Goal: Task Accomplishment & Management: Manage account settings

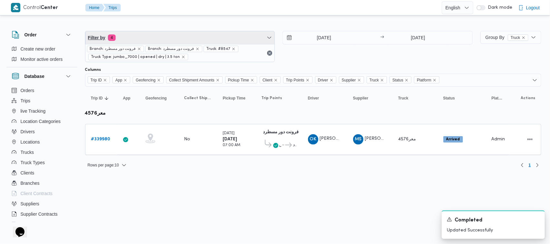
click at [158, 41] on span "Filter by 4" at bounding box center [180, 37] width 190 height 13
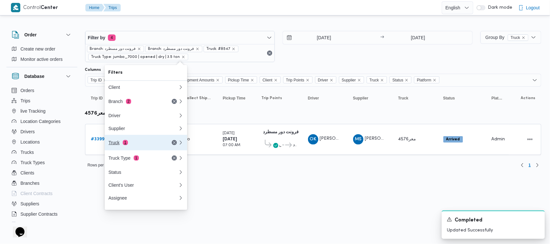
click at [128, 145] on div "Truck 1" at bounding box center [136, 142] width 54 height 5
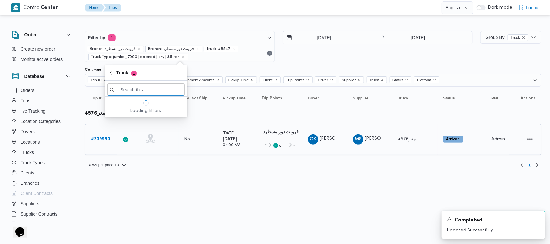
paste input "6435"
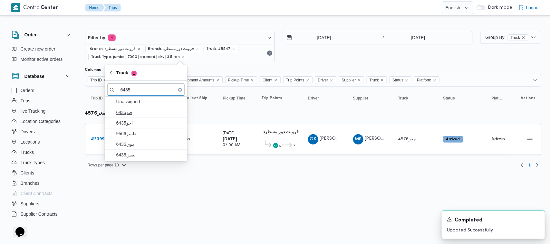
type input "6435"
click at [131, 117] on span "قنو6435" at bounding box center [145, 112] width 77 height 10
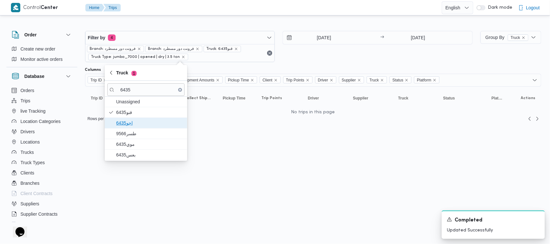
click at [131, 120] on span "اجو6435" at bounding box center [149, 123] width 67 height 8
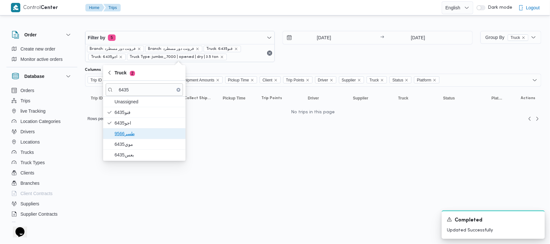
click at [131, 139] on span "طسر9566" at bounding box center [144, 134] width 77 height 10
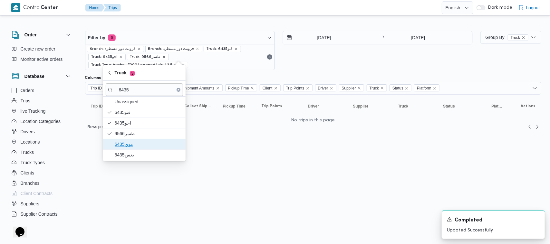
click at [131, 144] on span "موي6435" at bounding box center [148, 145] width 67 height 8
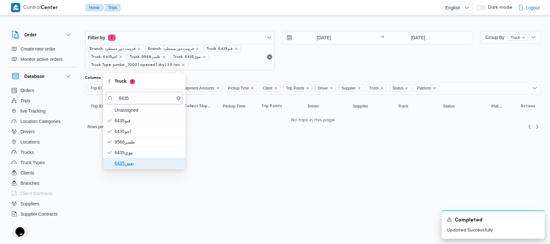
click at [126, 163] on span "بعس6435" at bounding box center [148, 164] width 67 height 8
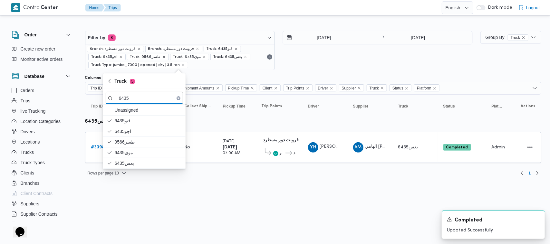
click at [274, 65] on div "29/9/2025 → 29/9/2025" at bounding box center [378, 50] width 190 height 39
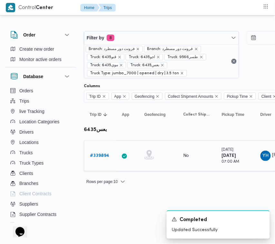
click at [104, 157] on b "# 339894" at bounding box center [99, 155] width 19 height 4
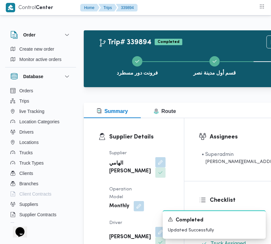
click at [271, 137] on div "Assignees • Superadmin mohamed.nabil@illa.com.eg" at bounding box center [263, 149] width 158 height 63
click at [271, 137] on html "Control Center Home Trips 339894 Order Create new order Monitor active orders D…" at bounding box center [135, 122] width 271 height 244
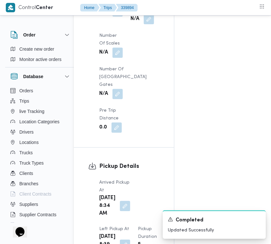
scroll to position [694, 10]
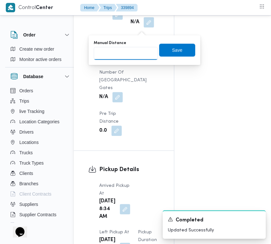
click at [134, 59] on input "Manual Distance" at bounding box center [126, 53] width 64 height 13
type input "75"
drag, startPoint x: 177, startPoint y: 47, endPoint x: 223, endPoint y: 91, distance: 64.1
click at [177, 47] on span "Save" at bounding box center [177, 50] width 36 height 13
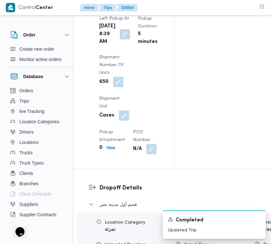
scroll to position [1121, 10]
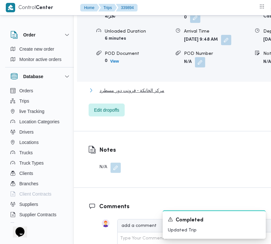
click at [127, 94] on span "مركز الخانكة - فرونت دور مسطرد" at bounding box center [132, 90] width 65 height 8
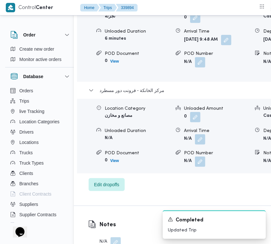
scroll to position [1142, 10]
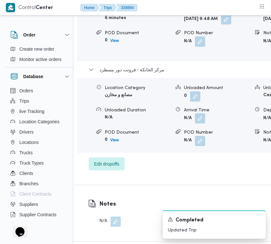
click at [195, 124] on button "button" at bounding box center [200, 118] width 10 height 10
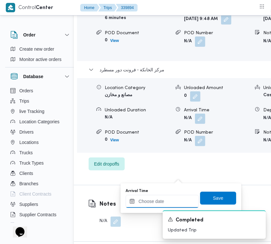
click at [173, 197] on input "Arrival Time" at bounding box center [162, 201] width 73 height 13
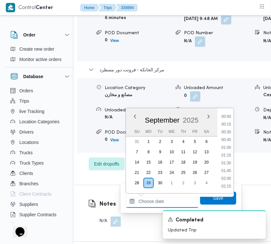
scroll to position [332, 0]
click at [229, 139] on li "11:30" at bounding box center [226, 140] width 15 height 6
type input "29/09/2025 11:30"
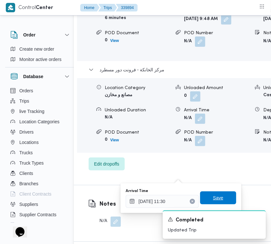
click at [215, 195] on span "Save" at bounding box center [218, 198] width 10 height 8
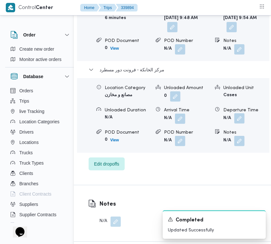
click at [242, 124] on button "button" at bounding box center [239, 118] width 10 height 10
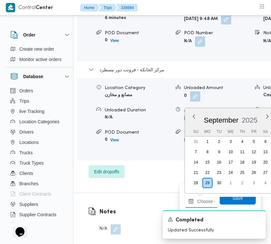
click at [207, 200] on input "Departure Time" at bounding box center [202, 201] width 34 height 13
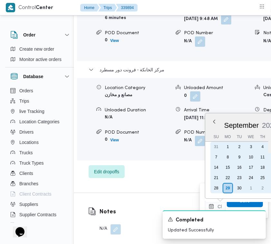
click at [268, 144] on div "5" at bounding box center [274, 147] width 12 height 12
type input "05/09/2025 00:00"
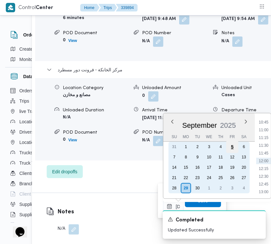
scroll to position [0, 0]
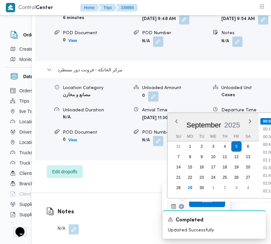
click at [140, 53] on div "Location Category تجزئة Unloaded Amount 0 Unloaded Unit Cases Unloaded Duration…" at bounding box center [162, 15] width 258 height 73
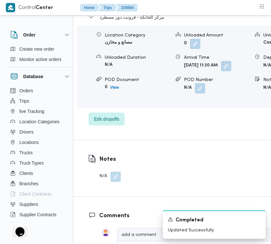
scroll to position [1223, 10]
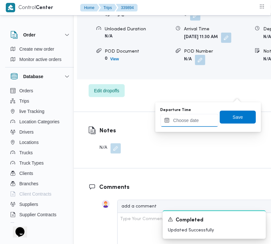
click at [203, 124] on input "Departure Time" at bounding box center [190, 120] width 58 height 13
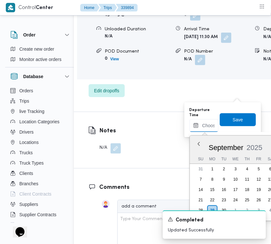
scroll to position [332, 0]
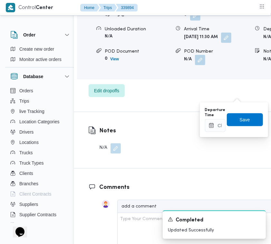
click at [215, 108] on label "Departure Time" at bounding box center [215, 112] width 21 height 10
click at [215, 119] on input "Departure Time" at bounding box center [215, 125] width 21 height 13
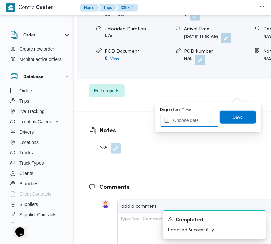
click at [208, 119] on input "Departure Time" at bounding box center [190, 120] width 58 height 13
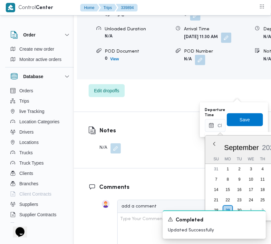
click at [265, 139] on div "September 2025" at bounding box center [251, 146] width 92 height 16
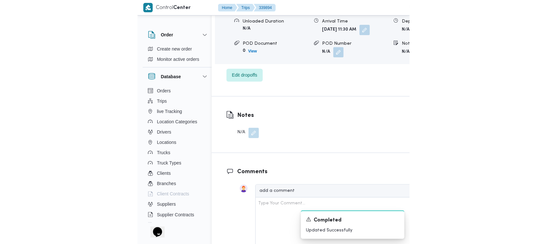
scroll to position [634, 0]
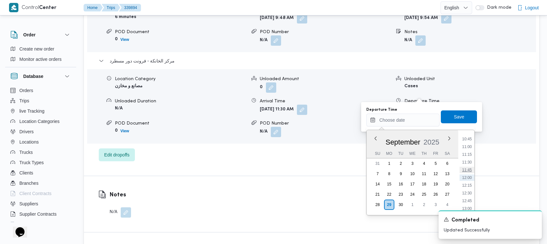
click at [274, 168] on ul "00:00 00:15 00:30 00:45 01:00 01:15 01:30 01:45 02:00 02:15 02:30 02:45 03:00 0…" at bounding box center [466, 172] width 15 height 75
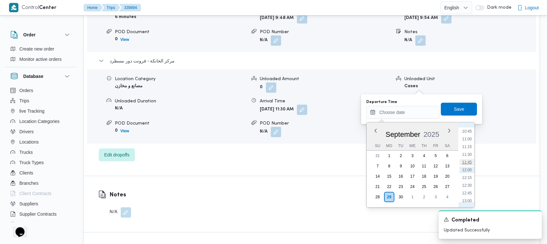
click at [274, 160] on li "11:45" at bounding box center [466, 162] width 15 height 6
type input "29/09/2025 11:45"
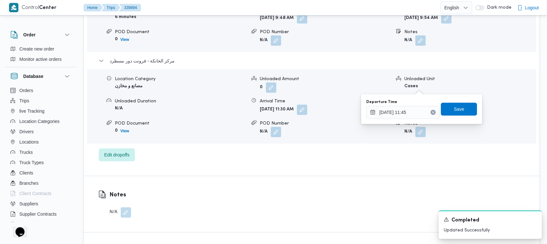
click at [274, 116] on div "Departure Time 29/09/2025 11:45 Save" at bounding box center [421, 109] width 112 height 21
click at [274, 111] on span "Save" at bounding box center [459, 109] width 10 height 8
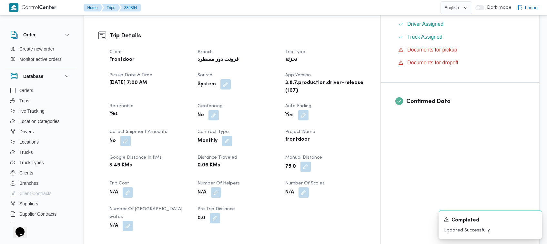
scroll to position [0, 0]
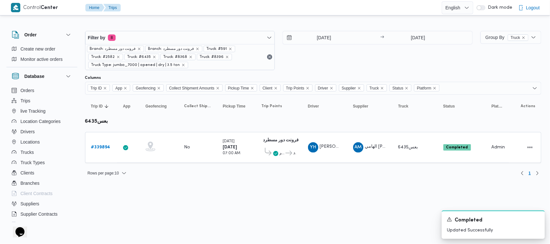
click at [274, 60] on div "29/9/2025 → 29/9/2025" at bounding box center [378, 50] width 190 height 39
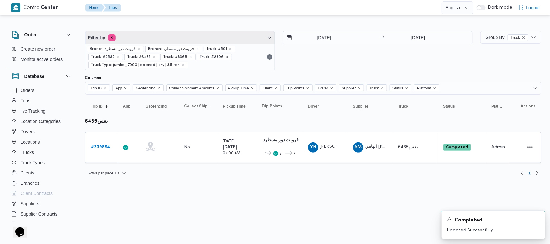
click at [199, 31] on span "Filter by 8" at bounding box center [180, 37] width 190 height 13
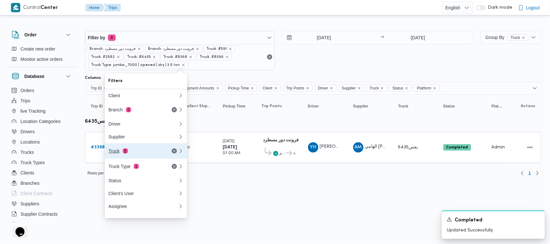
click at [128, 152] on div "Truck 5" at bounding box center [136, 151] width 54 height 5
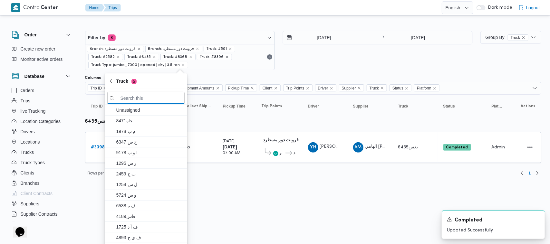
paste input "3265"
type input "3265"
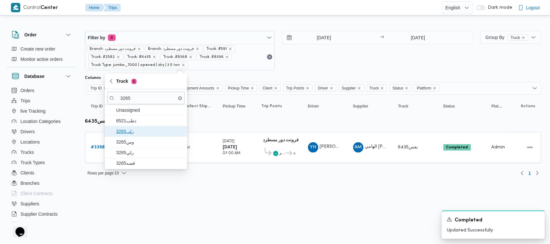
click at [146, 132] on span "3265رلى" at bounding box center [149, 132] width 67 height 8
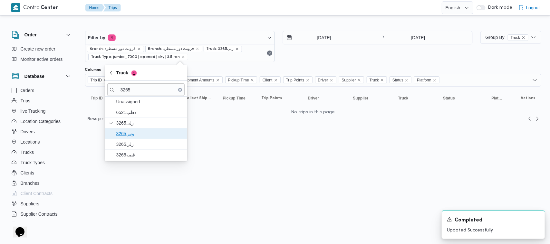
click at [143, 136] on span "وس3265" at bounding box center [149, 134] width 67 height 8
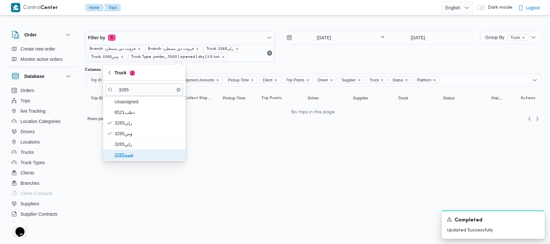
click at [131, 152] on span "قصه3265" at bounding box center [148, 155] width 67 height 8
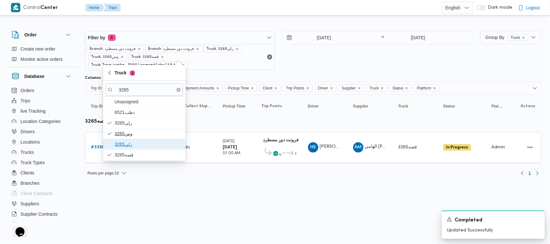
click at [130, 147] on span "رلي3265" at bounding box center [148, 145] width 67 height 8
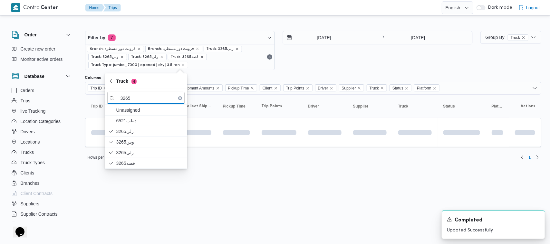
click at [138, 196] on html "Control Center Home Trips English عربي Dark mode Logout Order Create new order …" at bounding box center [275, 122] width 550 height 244
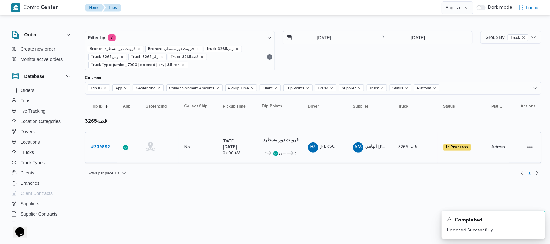
click at [99, 149] on b "# 339892" at bounding box center [100, 147] width 19 height 4
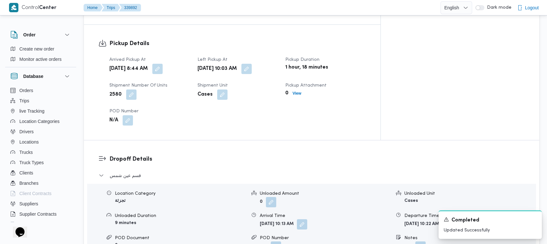
scroll to position [214, 0]
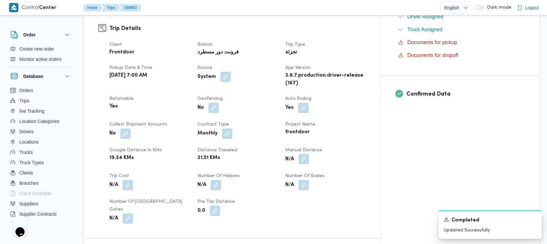
click at [274, 154] on button "button" at bounding box center [303, 159] width 10 height 10
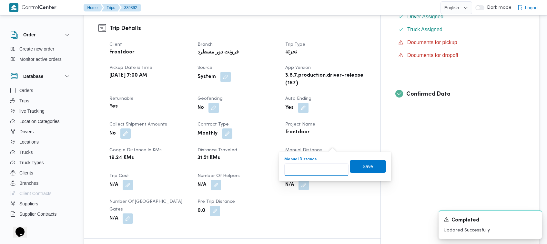
click at [274, 170] on input "Manual Distance" at bounding box center [316, 169] width 64 height 13
type input "85"
click at [274, 163] on span "Save" at bounding box center [368, 166] width 36 height 13
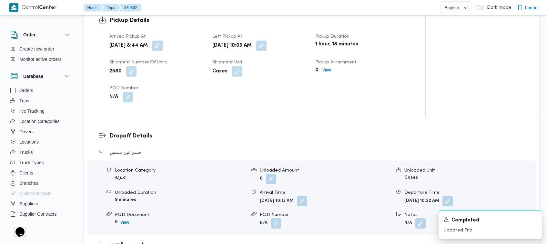
scroll to position [642, 0]
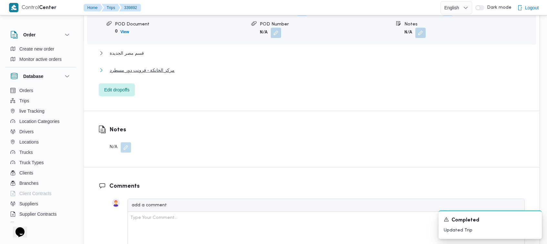
click at [149, 66] on span "مركز الخانكة - فرونت دور مسطرد" at bounding box center [142, 70] width 65 height 8
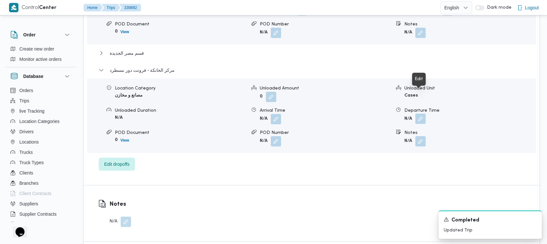
click at [274, 114] on button "button" at bounding box center [420, 119] width 10 height 10
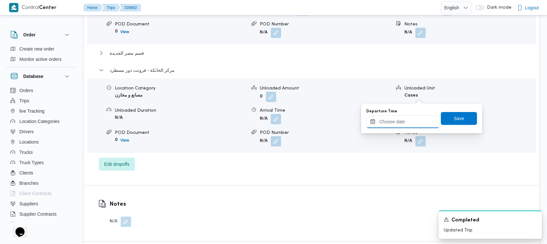
click at [274, 120] on input "Departure Time" at bounding box center [402, 121] width 73 height 13
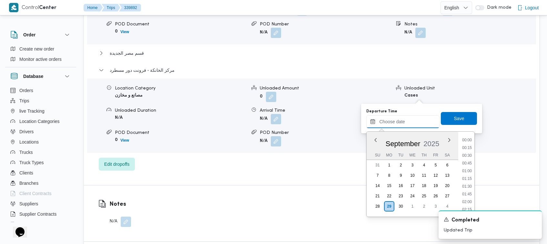
scroll to position [332, 0]
click at [274, 172] on li "11:45" at bounding box center [466, 172] width 15 height 6
type input "29/09/2025 11:45"
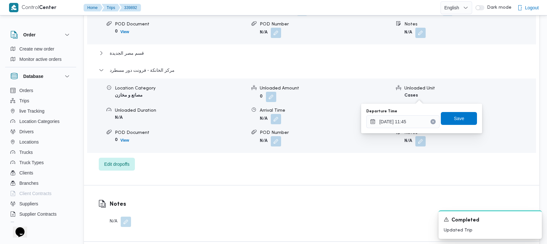
click at [274, 125] on div "Departure Time 29/09/2025 11:45 Save" at bounding box center [421, 118] width 112 height 21
click at [274, 121] on span "Save" at bounding box center [459, 118] width 10 height 8
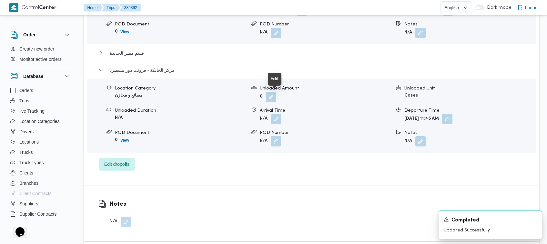
click at [274, 114] on button "button" at bounding box center [276, 119] width 10 height 10
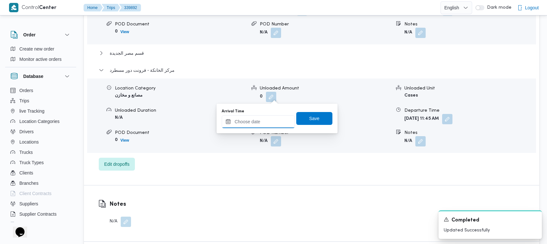
click at [274, 128] on div at bounding box center [258, 121] width 73 height 13
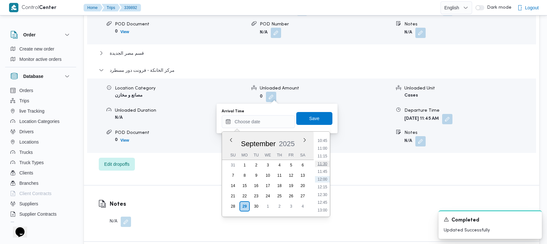
click at [274, 165] on li "11:30" at bounding box center [322, 164] width 15 height 6
type input "29/09/2025 11:30"
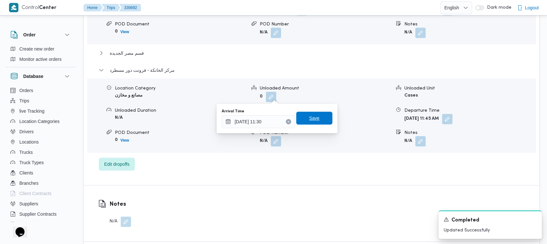
click at [274, 120] on span "Save" at bounding box center [314, 118] width 36 height 13
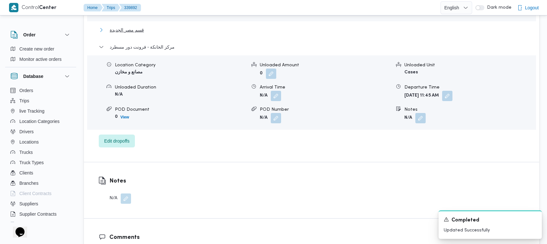
click at [133, 27] on span "قسم مصر الجديدة" at bounding box center [127, 30] width 34 height 8
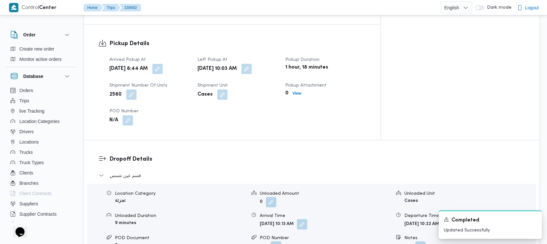
scroll to position [0, 0]
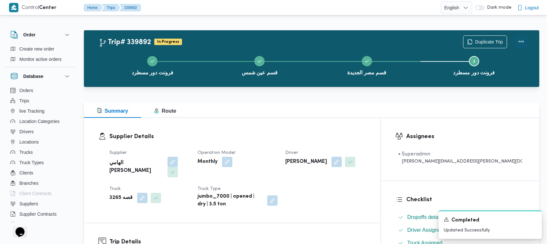
click at [274, 38] on button "Actions" at bounding box center [520, 41] width 13 height 13
click at [274, 32] on div "Duplicate Trip" at bounding box center [495, 42] width 72 height 21
click at [274, 41] on button "Actions" at bounding box center [520, 41] width 13 height 13
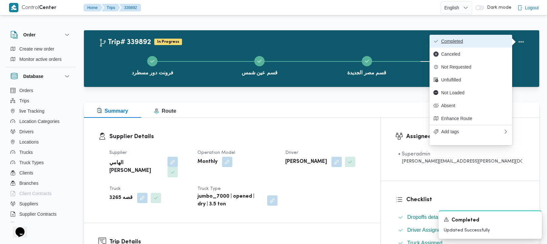
click at [274, 39] on span "Completed" at bounding box center [474, 41] width 67 height 5
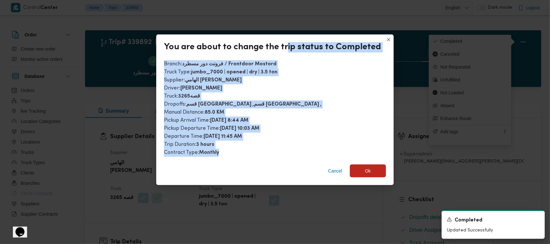
drag, startPoint x: 278, startPoint y: 107, endPoint x: 269, endPoint y: 157, distance: 50.8
click at [269, 157] on div "You are about to change the trip status to Completed Branch : فرونت دور مسطرد /…" at bounding box center [275, 110] width 238 height 151
click at [274, 173] on span "Ok" at bounding box center [368, 170] width 36 height 13
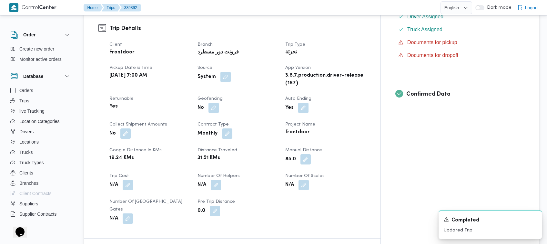
scroll to position [428, 0]
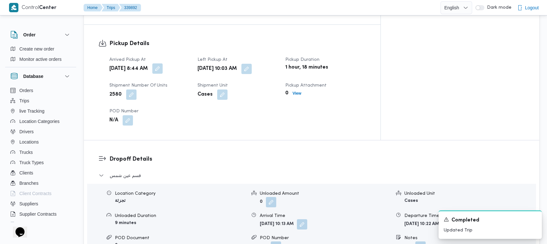
click at [163, 64] on button "button" at bounding box center [157, 69] width 10 height 10
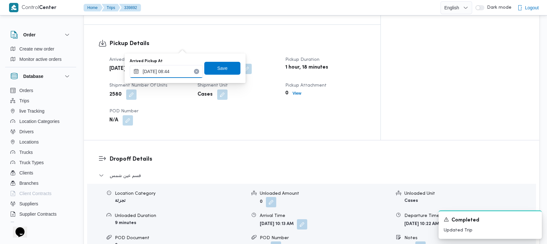
click at [183, 70] on input "29/09/2025 08:44" at bounding box center [166, 71] width 73 height 13
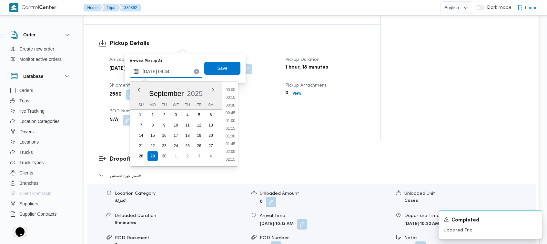
scroll to position [224, 0]
click at [235, 92] on li "07:15" at bounding box center [230, 90] width 15 height 6
type input "29/09/2025 07:15"
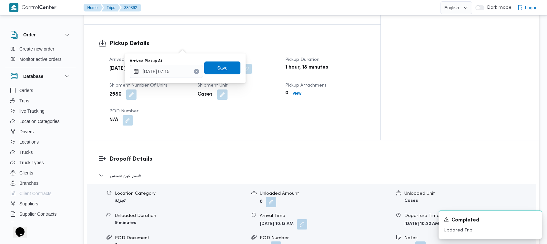
click at [223, 71] on span "Save" at bounding box center [222, 68] width 36 height 13
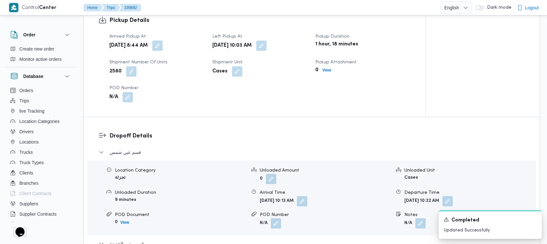
click at [241, 34] on dt "Left Pickup At" at bounding box center [259, 37] width 95 height 8
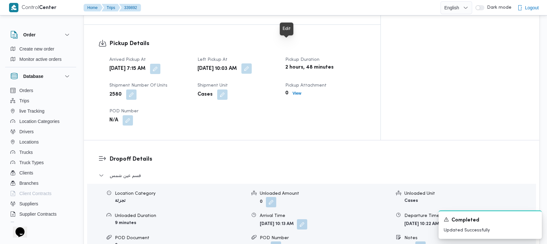
click at [252, 64] on button "button" at bounding box center [246, 69] width 10 height 10
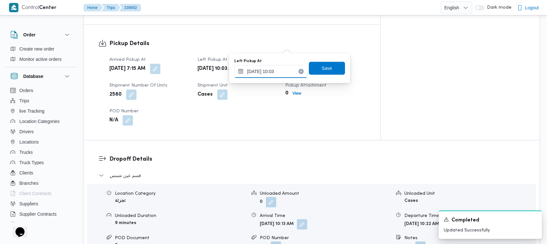
click at [274, 76] on input "29/09/2025 10:03" at bounding box center [270, 71] width 73 height 13
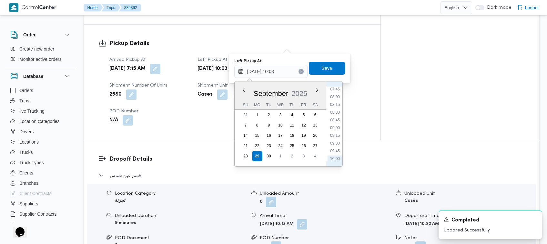
scroll to position [238, 0]
click at [274, 90] on li "07:45" at bounding box center [334, 92] width 15 height 6
type input "29/09/2025 07:45"
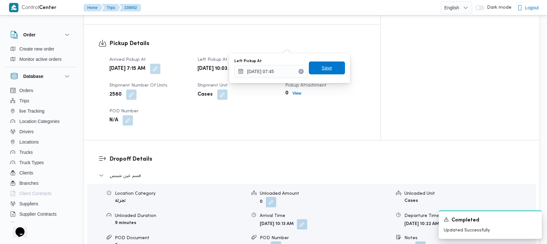
click at [274, 66] on span "Save" at bounding box center [327, 68] width 36 height 13
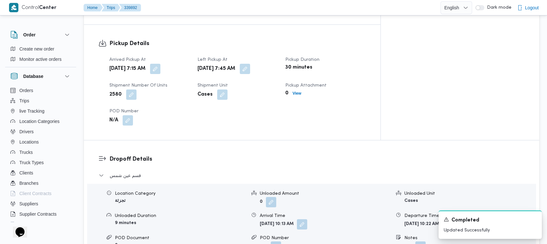
click at [274, 52] on div "Arrived Pickup At Mon, Sep 29, 2025 7:15 AM Left Pickup At Mon, Sep 29, 2025 7:…" at bounding box center [237, 90] width 264 height 77
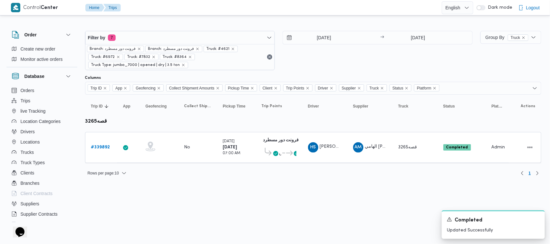
click at [264, 175] on div "Rows per page : 10 1" at bounding box center [313, 173] width 464 height 15
click at [274, 62] on div "29/9/2025 → 29/9/2025" at bounding box center [378, 50] width 190 height 39
click at [261, 189] on html "Control Center Home Trips English عربي Dark mode Logout Order Create new order …" at bounding box center [275, 122] width 550 height 244
click at [274, 50] on div "29/9/2025 → 29/9/2025" at bounding box center [378, 50] width 190 height 39
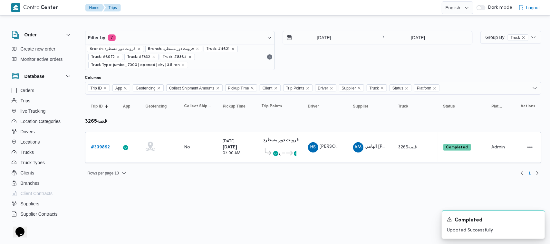
click at [274, 65] on div "29/9/2025 → 29/9/2025" at bounding box center [378, 50] width 190 height 39
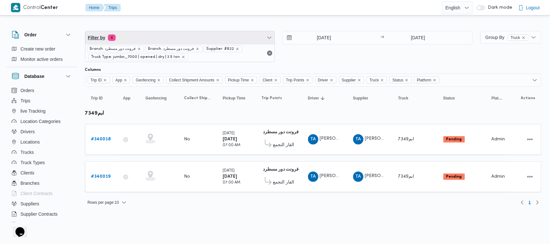
click at [175, 38] on span "Filter by 4" at bounding box center [180, 37] width 190 height 13
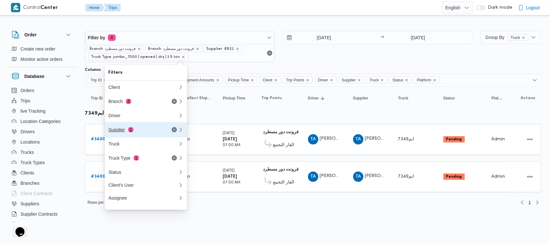
click at [135, 133] on div "Supplier 1" at bounding box center [136, 129] width 54 height 5
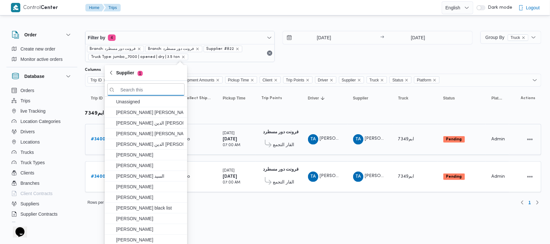
paste input "[PERSON_NAME]"
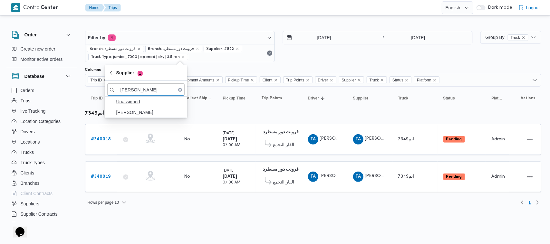
type input "[PERSON_NAME]"
click at [133, 107] on span "Unassigned" at bounding box center [145, 102] width 77 height 10
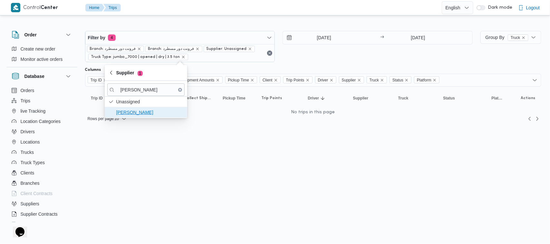
click at [136, 114] on span "[PERSON_NAME]" at bounding box center [149, 113] width 67 height 8
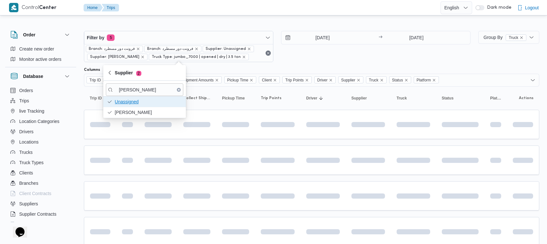
click at [136, 105] on span "Unassigned" at bounding box center [148, 102] width 67 height 8
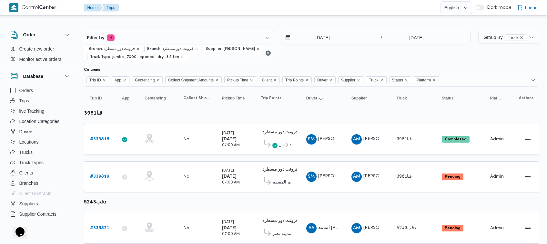
drag, startPoint x: 370, startPoint y: 52, endPoint x: 351, endPoint y: 47, distance: 19.2
click at [369, 52] on div "29/9/2025 → 30/9/2025" at bounding box center [375, 46] width 189 height 31
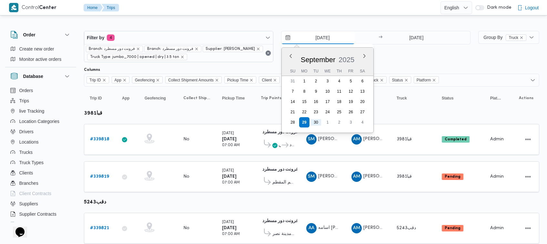
click at [332, 38] on input "29/9/2025" at bounding box center [317, 37] width 73 height 13
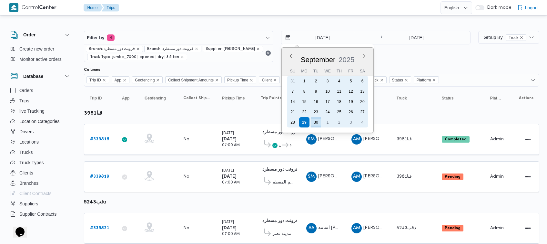
click at [328, 122] on div "1" at bounding box center [327, 122] width 10 height 10
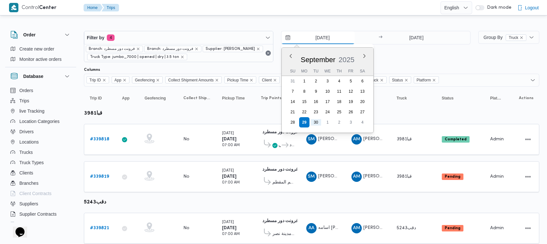
type input "[DATE]"
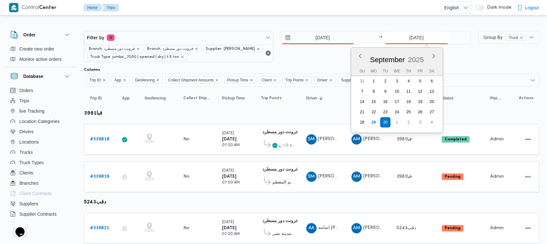
click at [433, 37] on input "30/9/2025" at bounding box center [416, 37] width 64 height 13
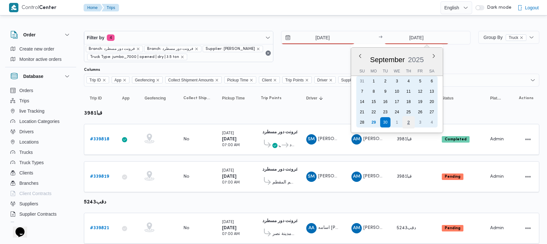
click at [408, 121] on div "2" at bounding box center [408, 122] width 12 height 12
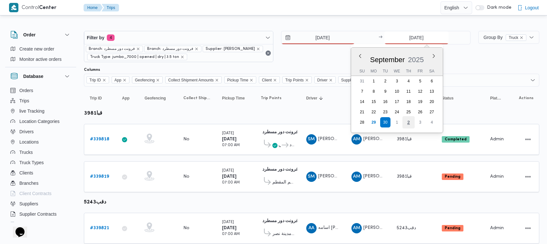
type input "[DATE]"
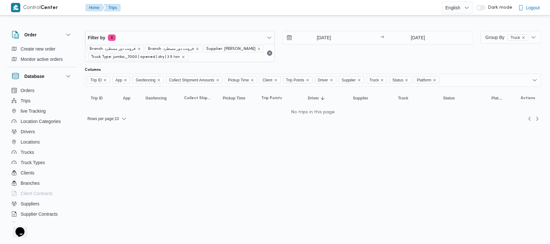
click at [389, 55] on div "1/10/2025 → 2/10/2025" at bounding box center [378, 46] width 190 height 31
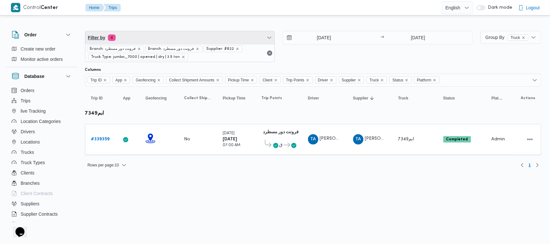
click at [169, 36] on span "Filter by 4" at bounding box center [180, 37] width 190 height 13
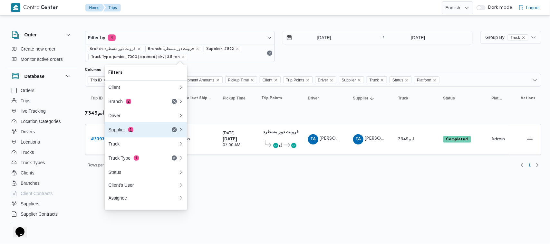
click at [122, 125] on button "Supplier 1" at bounding box center [146, 129] width 83 height 15
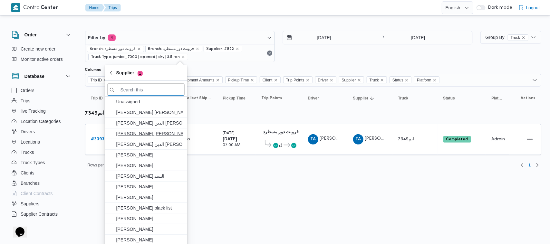
paste input "[PERSON_NAME]"
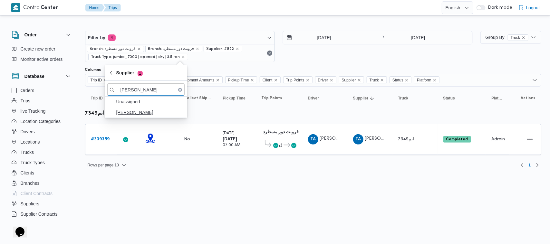
type input "[PERSON_NAME]"
click at [148, 112] on span "[PERSON_NAME]" at bounding box center [149, 113] width 67 height 8
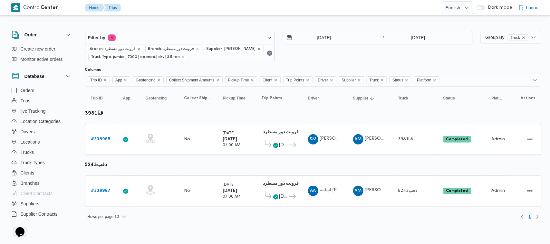
click at [360, 57] on div "28/9/2025 → 28/9/2025" at bounding box center [378, 46] width 190 height 31
click at [323, 39] on input "28/9/2025" at bounding box center [319, 37] width 73 height 13
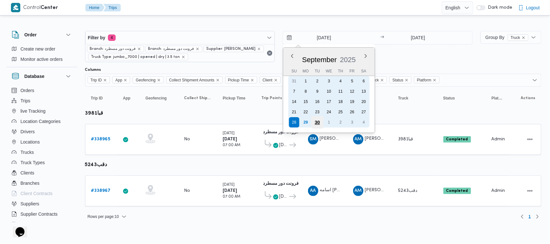
click at [317, 122] on div "30" at bounding box center [318, 122] width 12 height 12
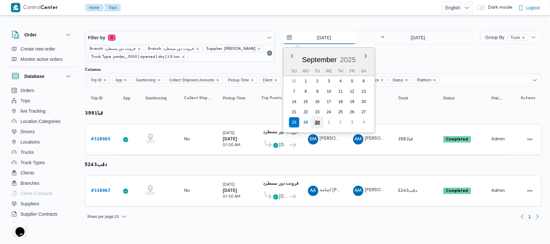
type input "30/9/2025"
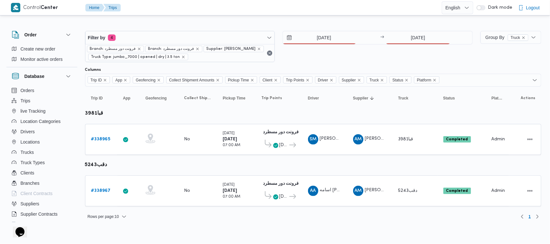
click at [404, 44] on div "30/9/2025 → 28/9/2025" at bounding box center [378, 38] width 190 height 14
click at [404, 26] on div at bounding box center [313, 26] width 457 height 10
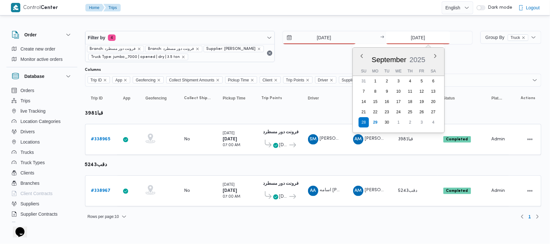
click at [408, 35] on input "28/9/2025" at bounding box center [418, 37] width 64 height 13
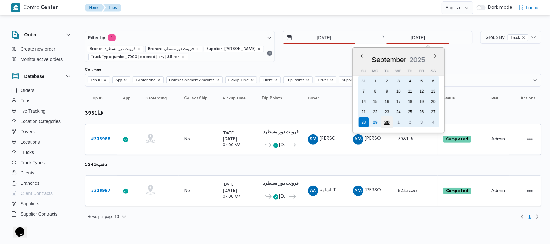
click at [389, 123] on div "30" at bounding box center [387, 122] width 12 height 12
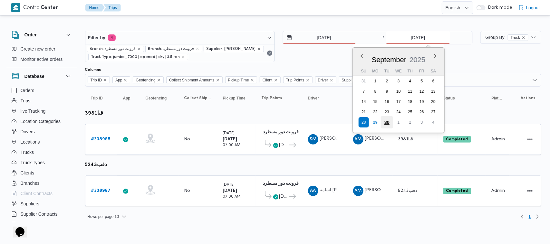
type input "30/9/2025"
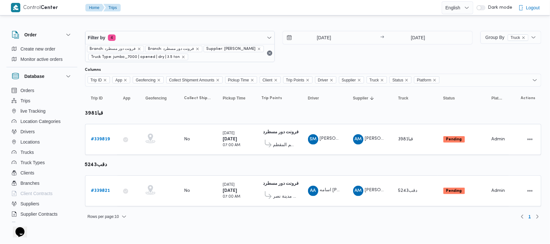
click at [378, 49] on div "30/9/2025 → 30/9/2025" at bounding box center [378, 46] width 190 height 31
click at [280, 59] on div "Filter by 4 Branch: فرونت دور مسطرد Branch: فرونت دور مسطرد Supplier: عبدالواحد…" at bounding box center [279, 46] width 396 height 39
click at [105, 139] on b "# 339819" at bounding box center [100, 139] width 19 height 4
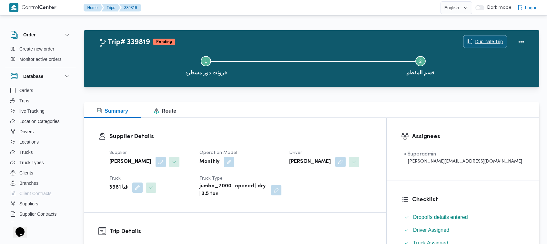
click at [483, 40] on span "Duplicate Trip" at bounding box center [489, 42] width 28 height 8
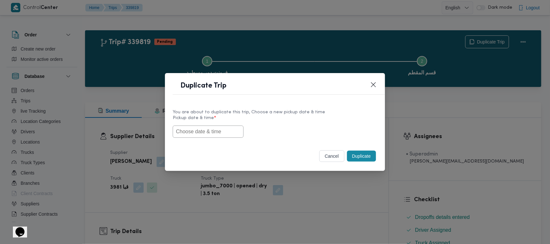
click at [205, 132] on input "text" at bounding box center [208, 132] width 71 height 12
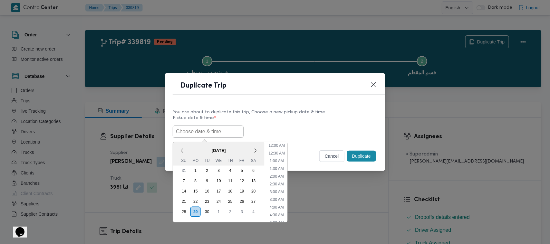
paste input "29/09/2025 7:00AM"
click at [192, 145] on span "September 2025" at bounding box center [219, 150] width 92 height 11
click at [219, 211] on div "1" at bounding box center [219, 212] width 12 height 12
type input "01/10/2025 7:00AM"
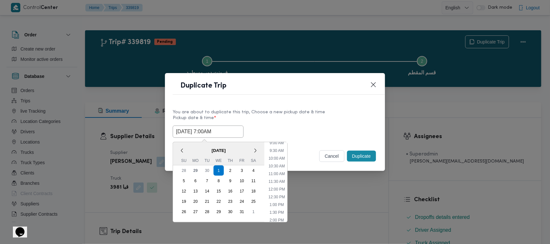
click at [217, 134] on input "01/10/2025 7:00AM" at bounding box center [208, 132] width 71 height 12
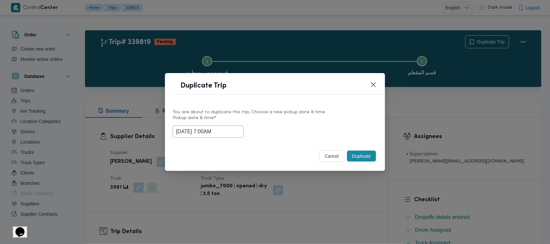
click at [257, 120] on label "Pickup date & time *" at bounding box center [275, 121] width 205 height 10
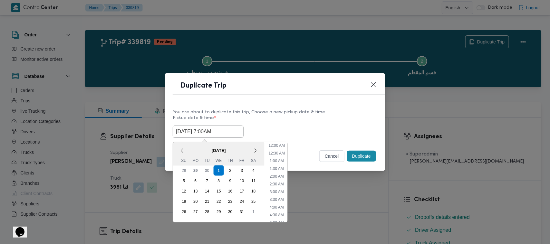
click at [219, 131] on input "01/10/2025 7:00AM" at bounding box center [208, 132] width 71 height 12
click at [334, 122] on label "Pickup date & time *" at bounding box center [275, 121] width 205 height 10
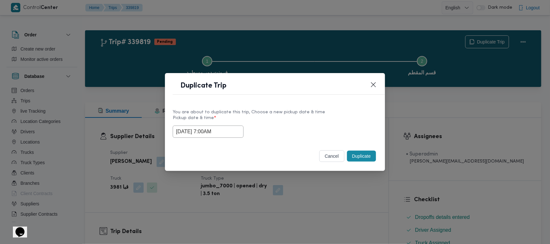
click at [347, 132] on div "01/10/2025 7:00AM" at bounding box center [275, 132] width 205 height 12
click at [357, 155] on button "Duplicate" at bounding box center [361, 156] width 29 height 11
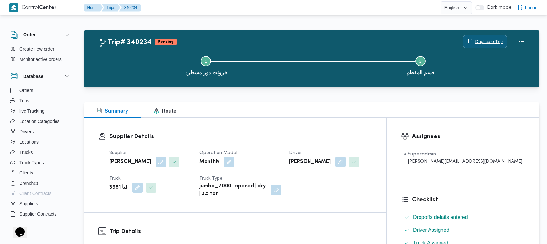
click at [499, 39] on span "Duplicate Trip" at bounding box center [489, 42] width 28 height 8
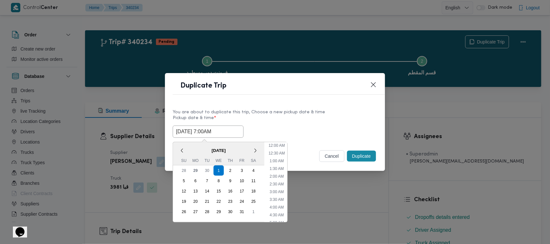
click at [234, 134] on input "01/10/2025 7:00AM" at bounding box center [208, 132] width 71 height 12
click at [231, 167] on div "2" at bounding box center [230, 171] width 12 height 12
type input "02/10/2025 7:00AM"
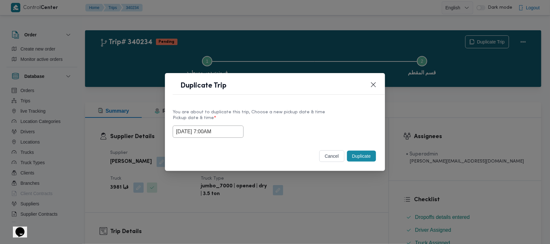
drag, startPoint x: 276, startPoint y: 115, endPoint x: 301, endPoint y: 124, distance: 25.6
click at [277, 116] on label "Pickup date & time *" at bounding box center [275, 121] width 205 height 10
click at [360, 154] on button "Duplicate" at bounding box center [361, 156] width 29 height 11
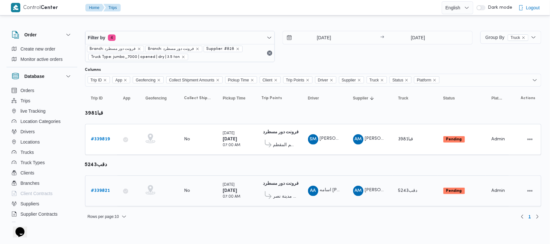
click at [101, 191] on b "# 339821" at bounding box center [100, 191] width 19 height 4
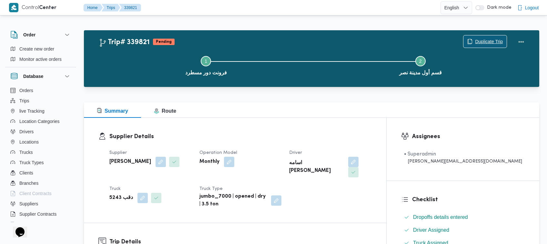
click at [475, 40] on span "Duplicate Trip" at bounding box center [489, 42] width 28 height 8
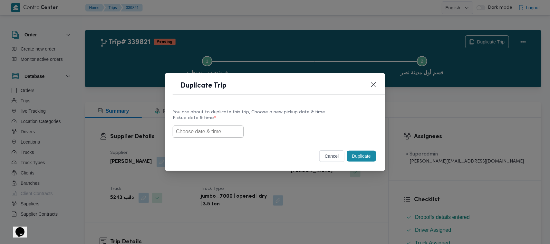
click at [198, 126] on input "text" at bounding box center [208, 132] width 71 height 12
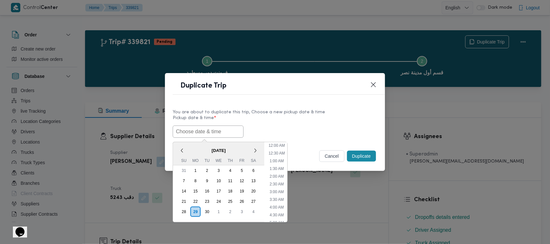
scroll to position [142, 0]
paste input "01/10/2025 7:00AM"
type input "01/10/2025 7:00AM"
click at [300, 110] on div "You are about to duplicate this trip, Choose a new pickup date & time" at bounding box center [275, 112] width 205 height 7
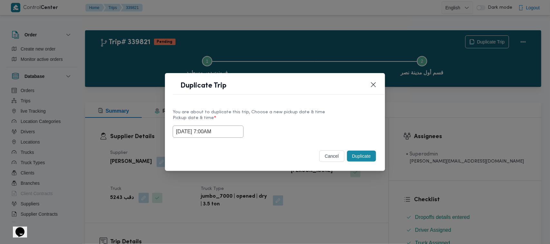
click at [364, 155] on button "Duplicate" at bounding box center [361, 156] width 29 height 11
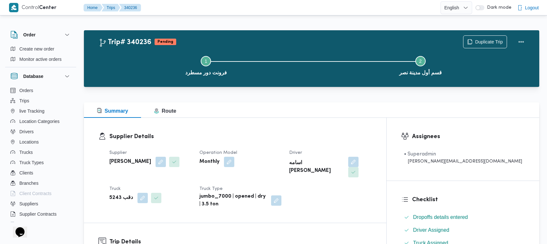
click at [480, 45] on div "Step 1 is incomplete 1 فرونت دور مسطرد Step 2 is incomplete 2 قسم أول مدينة نصر" at bounding box center [313, 65] width 436 height 41
click at [479, 42] on span "Duplicate Trip" at bounding box center [489, 42] width 28 height 8
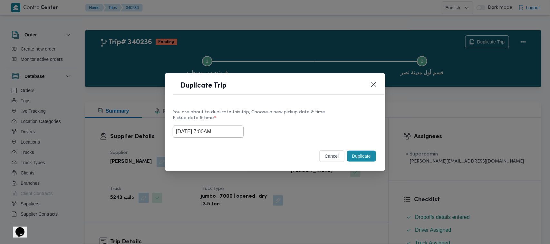
click at [231, 134] on input "01/10/2025 7:00AM" at bounding box center [208, 132] width 71 height 12
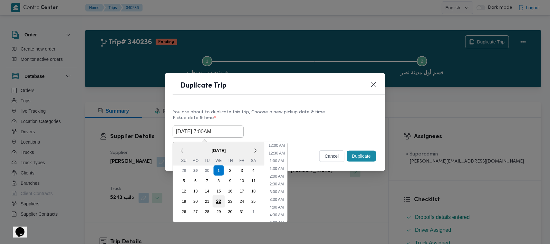
scroll to position [72, 0]
click at [232, 168] on div "2" at bounding box center [230, 171] width 12 height 12
type input "02/10/2025 7:00AM"
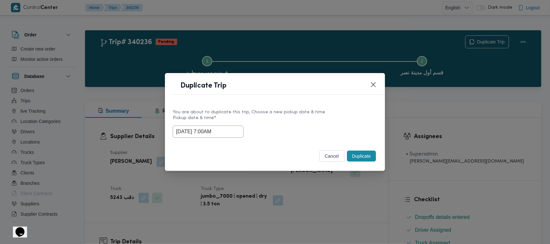
drag, startPoint x: 282, startPoint y: 106, endPoint x: 320, endPoint y: 124, distance: 41.7
click at [282, 105] on div "You are about to duplicate this trip, Choose a new pickup date & time Pickup da…" at bounding box center [275, 123] width 220 height 41
click at [355, 157] on button "Duplicate" at bounding box center [361, 156] width 29 height 11
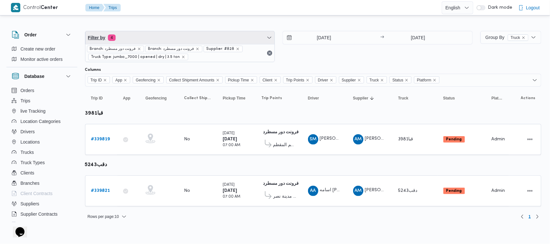
drag, startPoint x: 172, startPoint y: 34, endPoint x: 173, endPoint y: 40, distance: 5.8
click at [173, 34] on span "Filter by 4" at bounding box center [180, 37] width 190 height 13
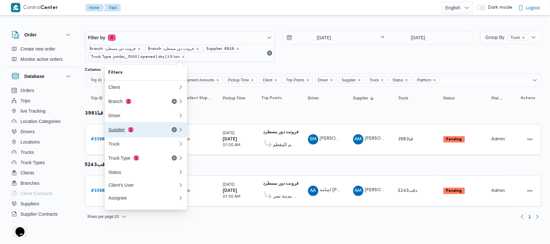
click at [132, 130] on span "1" at bounding box center [130, 129] width 5 height 5
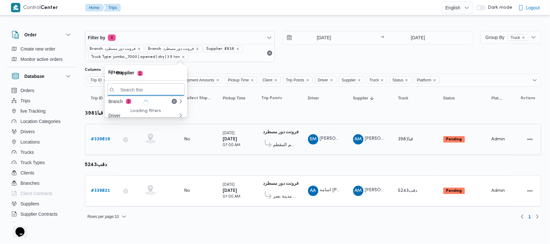
paste input "محمد ناصر كامل عباس"
type input "محمد ناصر كامل عباس"
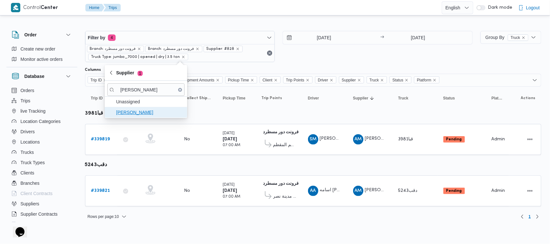
click at [140, 110] on span "محمد ناصر كامل عباس" at bounding box center [149, 113] width 67 height 8
click at [323, 66] on div "Filter by 4 Branch: فرونت دور مسطرد Branch: فرونت دور مسطرد Supplier: محمد ناصر…" at bounding box center [279, 46] width 396 height 39
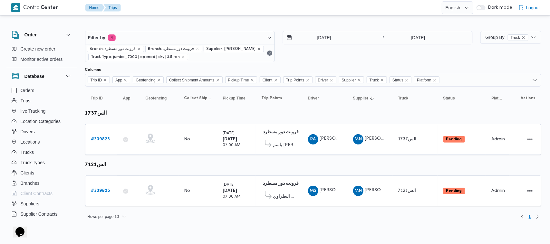
click at [281, 67] on div at bounding box center [313, 64] width 457 height 5
click at [101, 143] on link "# 339823" at bounding box center [100, 140] width 19 height 8
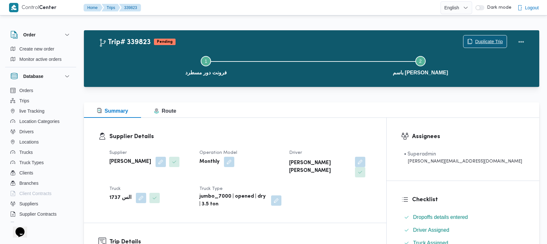
click at [486, 40] on span "Duplicate Trip" at bounding box center [489, 42] width 28 height 8
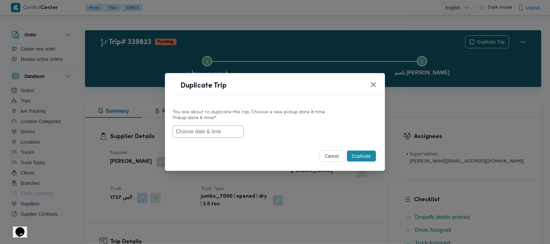
drag, startPoint x: 187, startPoint y: 133, endPoint x: 202, endPoint y: 131, distance: 14.7
click at [187, 133] on input "text" at bounding box center [208, 132] width 71 height 12
paste input "01/10/2025 7:00AM"
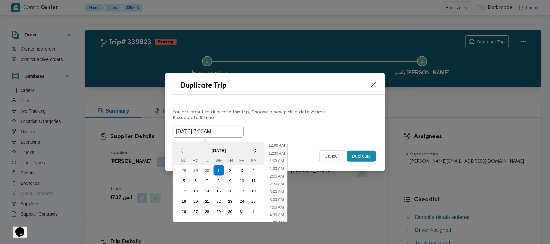
scroll to position [142, 0]
type input "01/10/2025 7:00AM"
drag, startPoint x: 272, startPoint y: 116, endPoint x: 278, endPoint y: 116, distance: 6.4
click at [272, 116] on label "Pickup date & time *" at bounding box center [275, 121] width 205 height 10
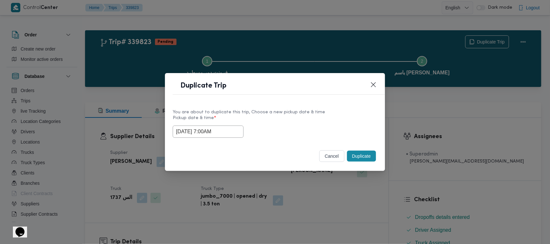
click at [360, 156] on button "Duplicate" at bounding box center [361, 156] width 29 height 11
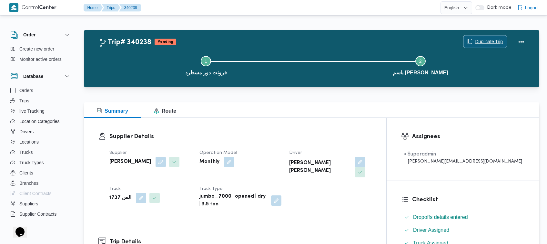
click at [480, 41] on span "Duplicate Trip" at bounding box center [489, 42] width 28 height 8
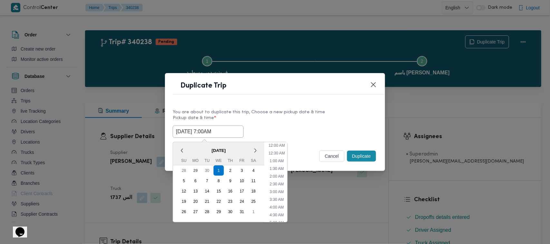
click at [233, 131] on input "01/10/2025 7:00AM" at bounding box center [208, 132] width 71 height 12
click at [228, 171] on div "2" at bounding box center [230, 171] width 12 height 12
type input "02/10/2025 7:00AM"
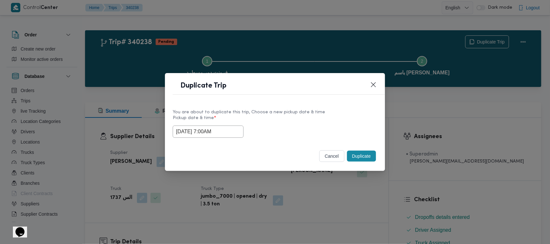
click at [302, 101] on div "Duplicate Trip" at bounding box center [275, 87] width 220 height 29
click at [367, 156] on button "Duplicate" at bounding box center [361, 156] width 29 height 11
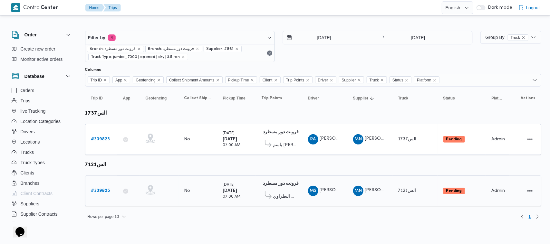
click at [96, 190] on b "# 339825" at bounding box center [100, 191] width 19 height 4
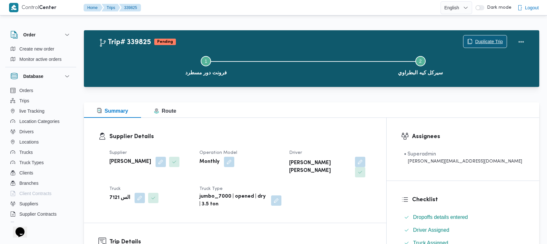
click at [469, 41] on icon "button" at bounding box center [469, 41] width 5 height 5
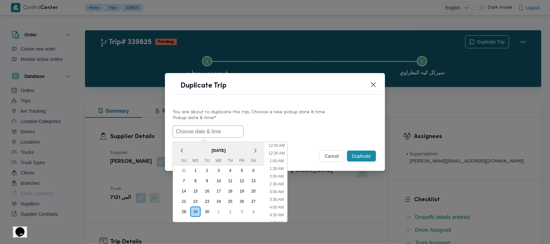
click at [191, 135] on input "text" at bounding box center [208, 132] width 71 height 12
paste input "01/10/2025 7:00AM"
type input "01/10/2025 7:00AM"
drag, startPoint x: 295, startPoint y: 110, endPoint x: 328, endPoint y: 141, distance: 44.7
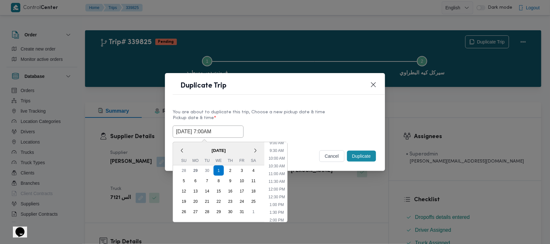
click at [296, 110] on div "You are about to duplicate this trip, Choose a new pickup date & time" at bounding box center [275, 112] width 205 height 7
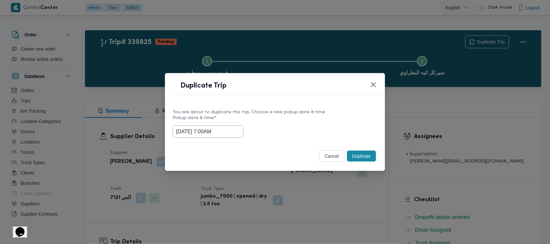
click at [365, 156] on button "Duplicate" at bounding box center [361, 156] width 29 height 11
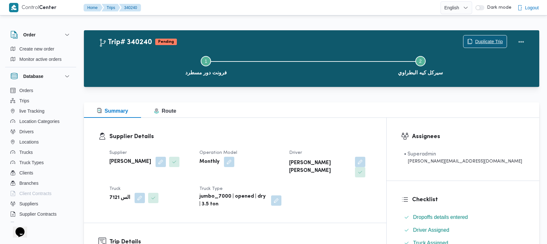
click at [485, 41] on span "Duplicate Trip" at bounding box center [489, 42] width 28 height 8
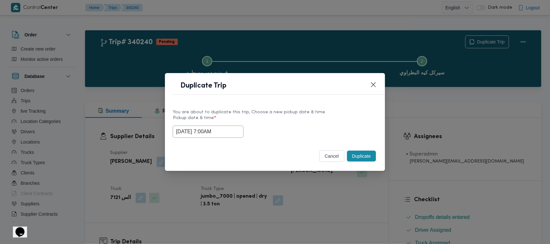
click at [230, 133] on input "01/10/2025 7:00AM" at bounding box center [208, 132] width 71 height 12
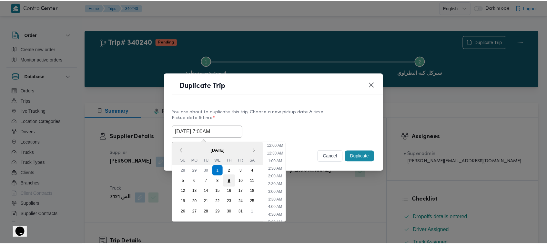
scroll to position [72, 0]
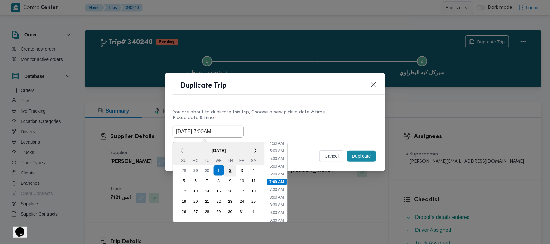
click at [227, 168] on div "2" at bounding box center [230, 171] width 12 height 12
type input "02/10/2025 7:00AM"
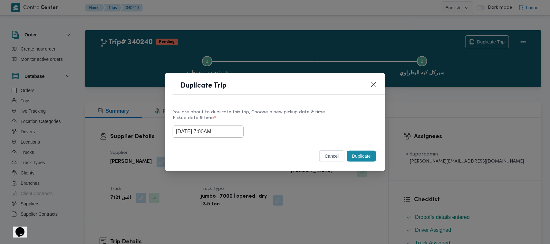
click at [325, 110] on div "You are about to duplicate this trip, Choose a new pickup date & time" at bounding box center [275, 112] width 205 height 7
click at [365, 160] on button "Duplicate" at bounding box center [361, 156] width 29 height 11
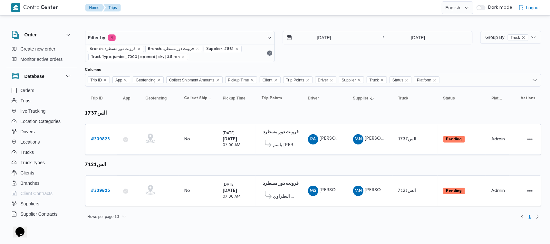
click at [338, 54] on div "30/9/2025 → 30/9/2025" at bounding box center [378, 46] width 190 height 31
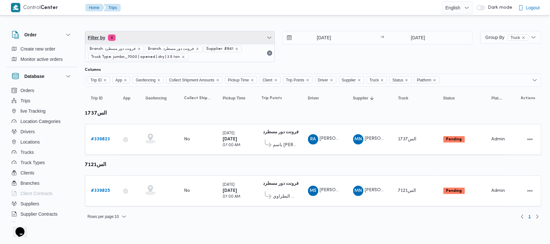
click at [156, 40] on span "Filter by 4" at bounding box center [180, 37] width 190 height 13
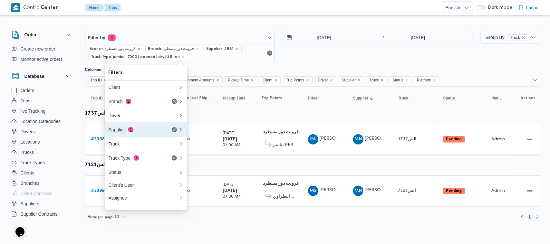
click at [147, 127] on button "Supplier 1" at bounding box center [146, 129] width 83 height 15
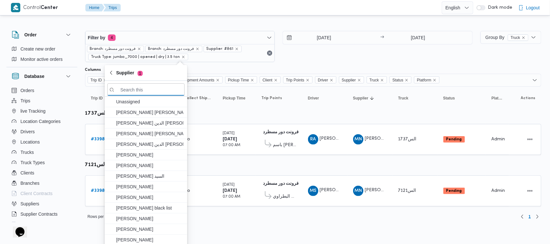
paste input "علي يحيي علي مهران حسنين"
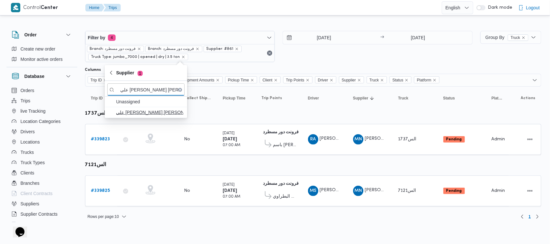
type input "علي يحيي علي مهران حسنين"
click at [163, 114] on span "علي يحيي علي مهران حسنين" at bounding box center [149, 113] width 67 height 8
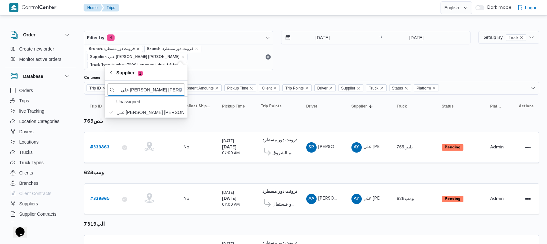
click at [355, 60] on div "30/9/2025 → 30/9/2025" at bounding box center [375, 50] width 189 height 39
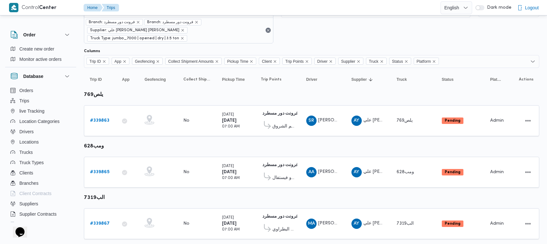
scroll to position [35, 0]
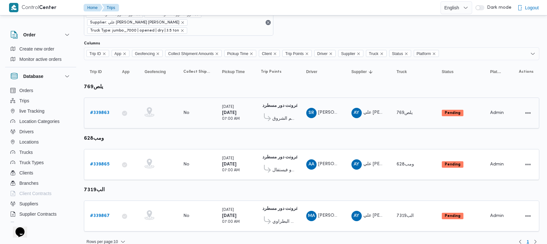
click at [98, 109] on link "# 339863" at bounding box center [99, 113] width 19 height 8
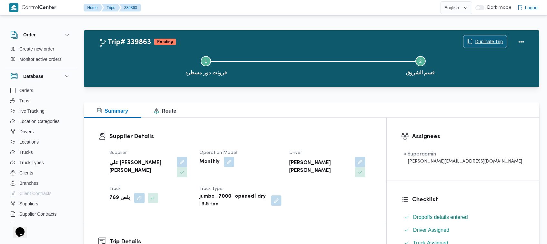
click at [478, 41] on span "Duplicate Trip" at bounding box center [489, 42] width 28 height 8
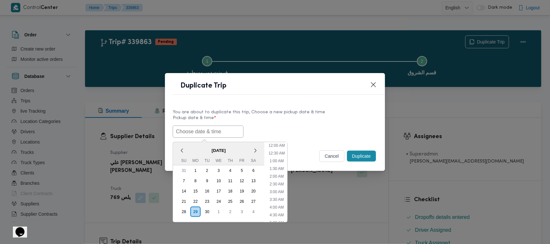
click at [199, 128] on input "text" at bounding box center [208, 132] width 71 height 12
paste input "01/10/2025 7:00AM"
type input "01/10/2025 7:00AM"
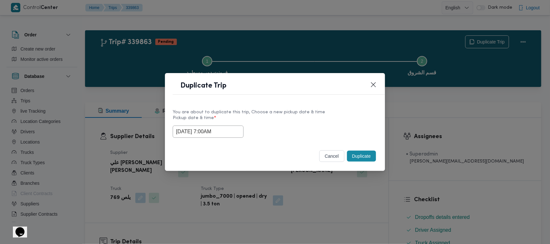
click at [275, 119] on label "Pickup date & time *" at bounding box center [275, 121] width 205 height 10
click at [371, 156] on button "Duplicate" at bounding box center [361, 156] width 29 height 11
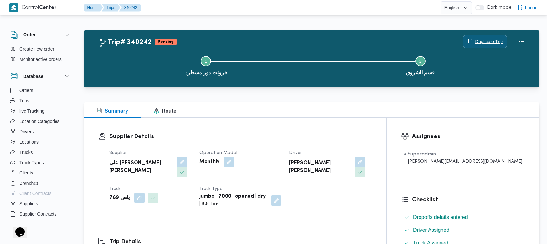
click at [468, 46] on span "Duplicate Trip" at bounding box center [484, 41] width 43 height 12
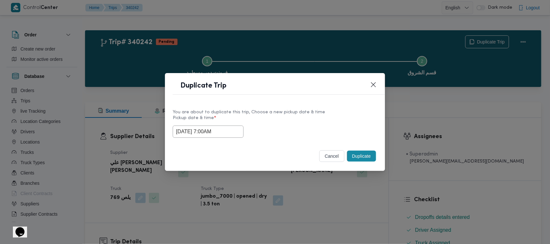
click at [229, 133] on input "01/10/2025 7:00AM" at bounding box center [208, 132] width 71 height 12
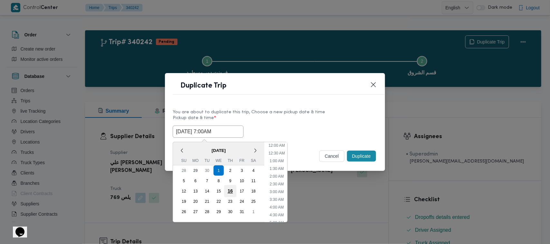
scroll to position [72, 0]
click at [231, 172] on div "2" at bounding box center [230, 171] width 12 height 12
type input "02/10/2025 7:00AM"
drag, startPoint x: 308, startPoint y: 104, endPoint x: 322, endPoint y: 116, distance: 19.0
click at [309, 105] on div "You are about to duplicate this trip, Choose a new pickup date & time Pickup da…" at bounding box center [275, 123] width 220 height 41
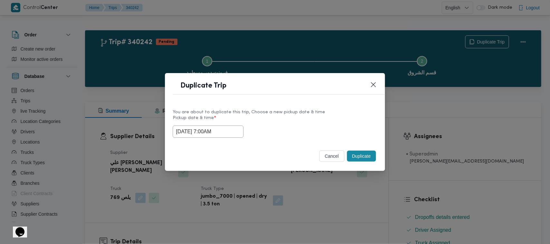
click at [356, 157] on button "Duplicate" at bounding box center [361, 156] width 29 height 11
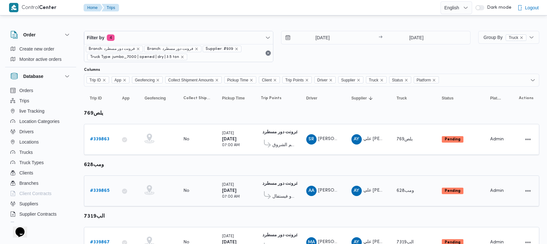
click at [102, 187] on link "# 339865" at bounding box center [99, 191] width 19 height 8
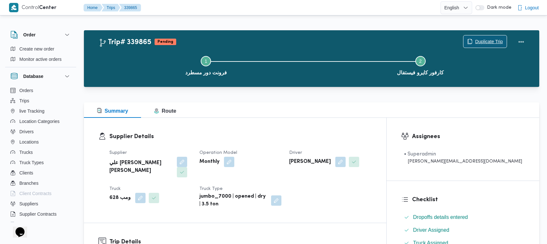
click at [486, 38] on span "Duplicate Trip" at bounding box center [484, 41] width 43 height 12
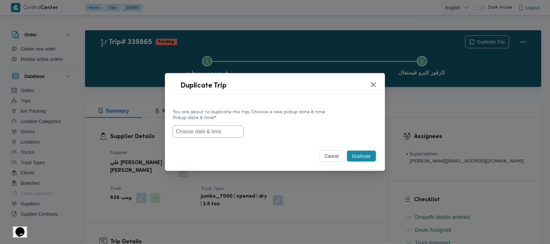
click at [219, 134] on input "text" at bounding box center [208, 132] width 71 height 12
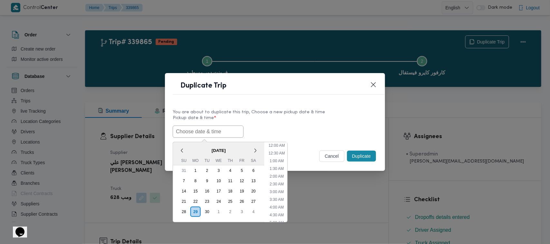
paste input "01/10/2025 7:00AM"
type input "01/10/2025 7:00AM"
click at [286, 118] on label "Pickup date & time *" at bounding box center [275, 121] width 205 height 10
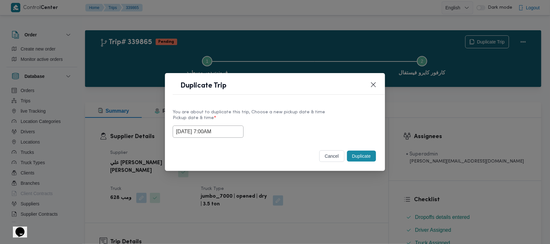
click at [354, 154] on button "Duplicate" at bounding box center [361, 156] width 29 height 11
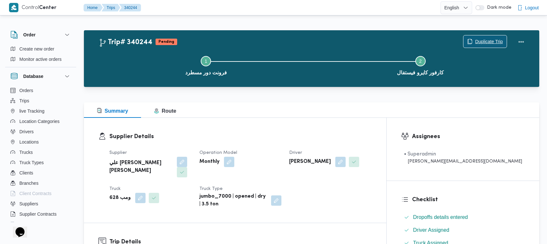
click at [496, 44] on span "Duplicate Trip" at bounding box center [489, 42] width 28 height 8
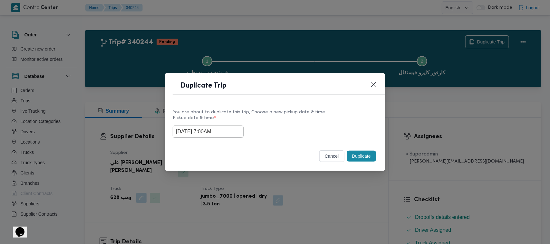
click at [235, 128] on input "01/10/2025 7:00AM" at bounding box center [208, 132] width 71 height 12
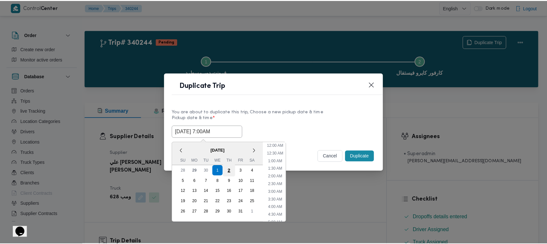
scroll to position [72, 0]
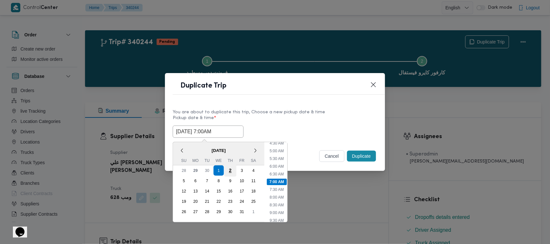
click at [233, 170] on div "2" at bounding box center [230, 171] width 12 height 12
type input "02/10/2025 7:00AM"
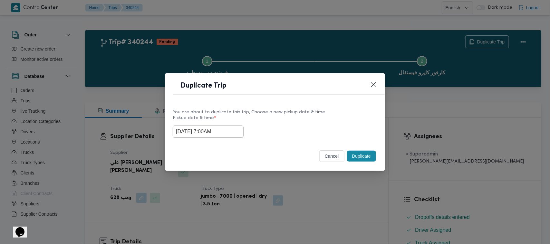
click at [302, 101] on div "Duplicate Trip" at bounding box center [275, 87] width 220 height 29
click at [358, 158] on button "Duplicate" at bounding box center [361, 156] width 29 height 11
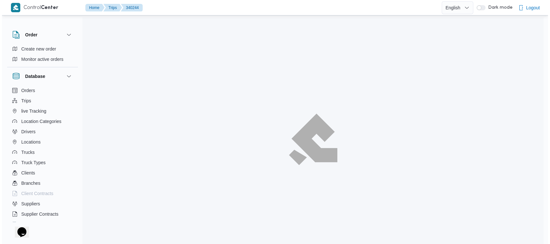
scroll to position [17, 0]
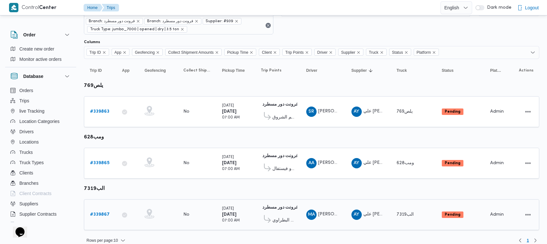
scroll to position [35, 0]
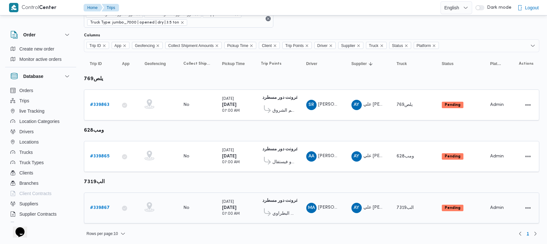
click at [107, 207] on b "# 339867" at bounding box center [100, 208] width 20 height 4
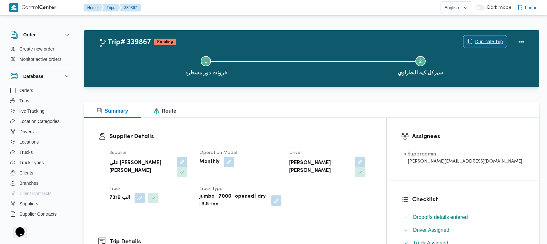
click at [493, 36] on span "Duplicate Trip" at bounding box center [484, 41] width 43 height 12
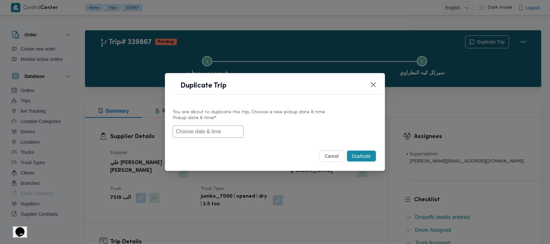
drag, startPoint x: 205, startPoint y: 129, endPoint x: 209, endPoint y: 129, distance: 3.6
click at [205, 129] on input "text" at bounding box center [208, 132] width 71 height 12
paste input "01/10/2025 7:00AM"
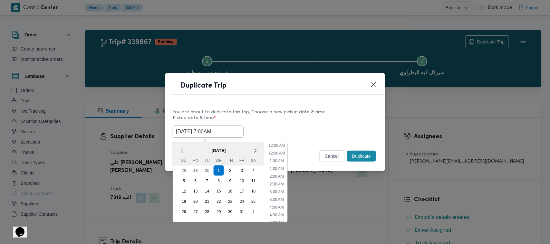
scroll to position [142, 0]
type input "01/10/2025 7:00AM"
click at [296, 129] on div "01/10/2025 7:00AM October 2025 < October 2025 > Su Mo Tu We Th Fr Sa 28 29 30 1…" at bounding box center [275, 132] width 205 height 12
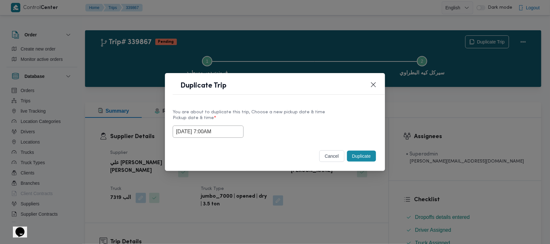
click at [362, 155] on button "Duplicate" at bounding box center [361, 156] width 29 height 11
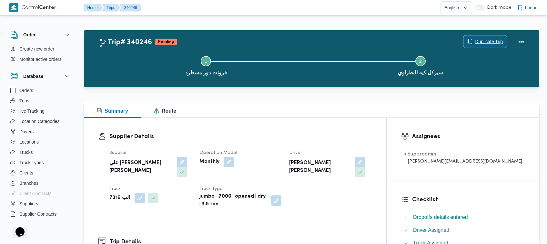
click at [483, 44] on span "Duplicate Trip" at bounding box center [489, 42] width 28 height 8
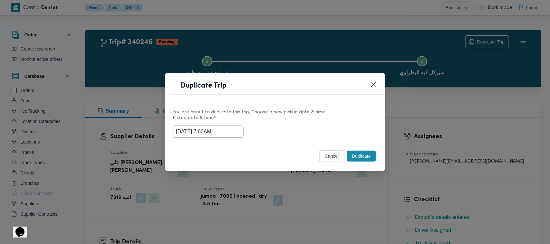
click at [233, 130] on input "01/10/2025 7:00AM" at bounding box center [208, 132] width 71 height 12
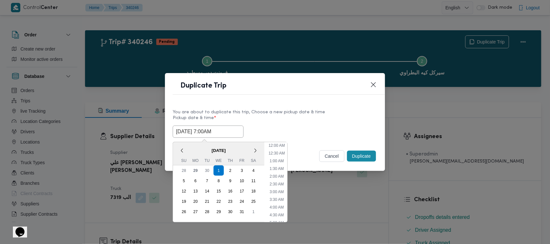
scroll to position [72, 0]
click at [228, 171] on div "2" at bounding box center [230, 171] width 12 height 12
type input "02/10/2025 7:00AM"
click at [314, 118] on label "Pickup date & time *" at bounding box center [275, 121] width 205 height 10
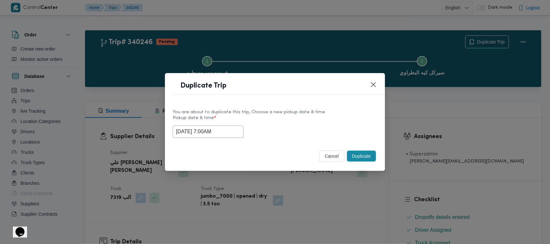
click at [362, 155] on button "Duplicate" at bounding box center [361, 156] width 29 height 11
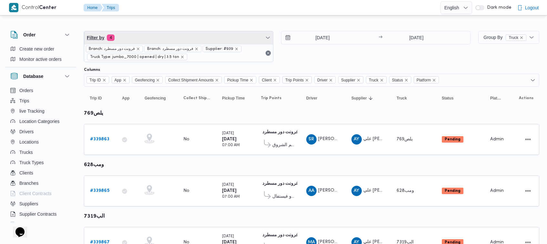
click at [160, 33] on span "Filter by 4" at bounding box center [178, 37] width 189 height 13
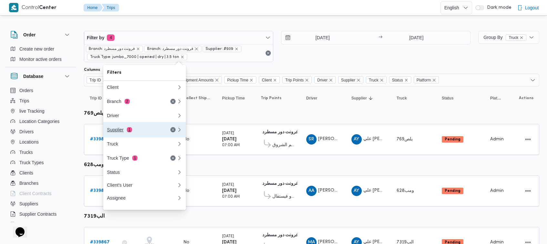
click at [133, 124] on button "Supplier 1" at bounding box center [144, 129] width 83 height 15
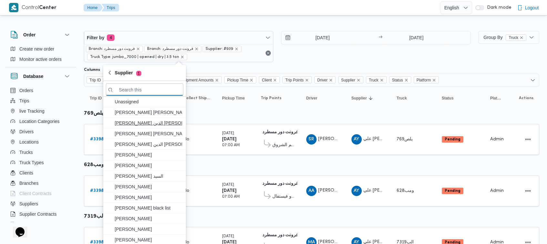
paste input "شريف بدر عبد الحميد عبد المجيد بدر"
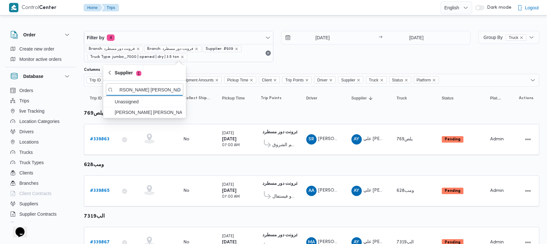
type input "شريف بدر عبد الحميد عبد المجيد بدر"
drag, startPoint x: 144, startPoint y: 102, endPoint x: 144, endPoint y: 111, distance: 8.7
click at [144, 111] on span "شريف بدر عبد الحميد عبد المجيد بدر" at bounding box center [148, 113] width 67 height 8
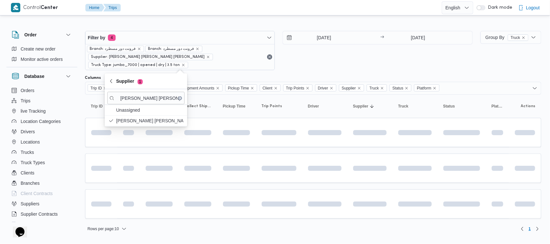
click at [371, 65] on div "30/9/2025 → 30/9/2025" at bounding box center [378, 50] width 190 height 39
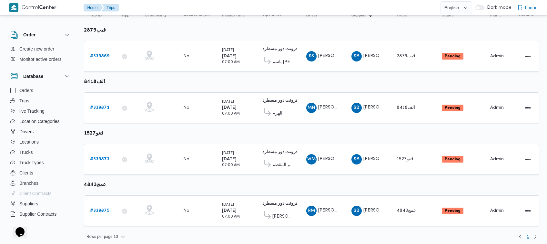
scroll to position [94, 0]
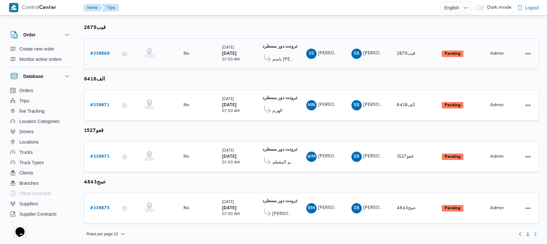
click at [96, 60] on div "# 339869" at bounding box center [99, 53] width 25 height 13
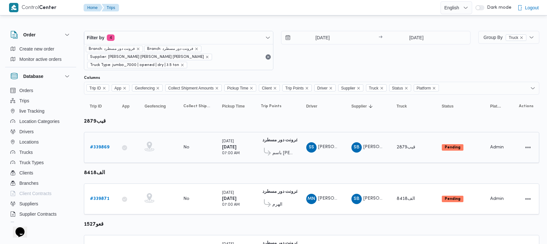
click at [104, 150] on b "# 339869" at bounding box center [99, 147] width 19 height 4
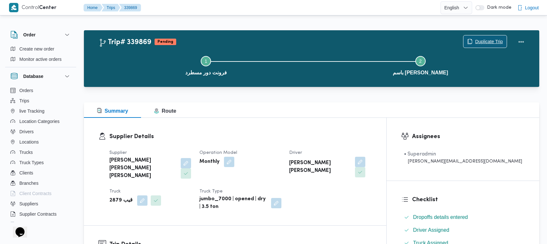
click at [494, 41] on span "Duplicate Trip" at bounding box center [489, 42] width 28 height 8
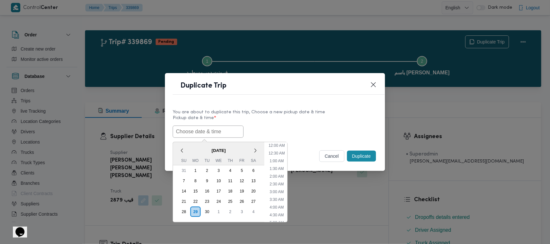
drag, startPoint x: 209, startPoint y: 128, endPoint x: 222, endPoint y: 127, distance: 13.0
click at [209, 128] on input "text" at bounding box center [208, 132] width 71 height 12
paste input "01/10/2025 7:00AM"
type input "01/10/2025 7:00AM"
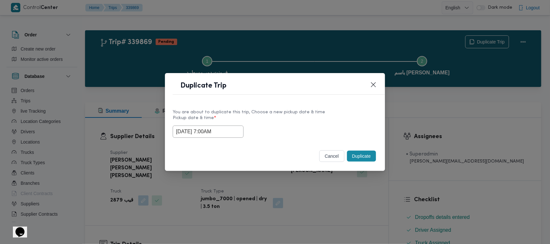
click at [287, 120] on label "Pickup date & time *" at bounding box center [275, 121] width 205 height 10
click at [360, 157] on button "Duplicate" at bounding box center [361, 156] width 29 height 11
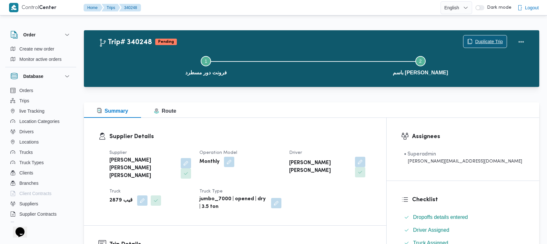
click at [484, 36] on span "Duplicate Trip" at bounding box center [484, 41] width 43 height 12
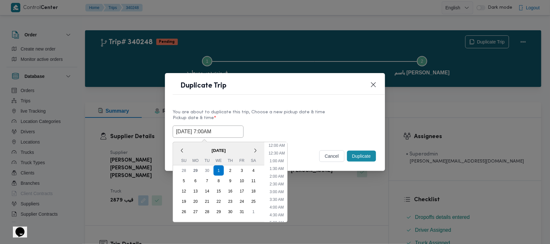
click at [236, 131] on input "01/10/2025 7:00AM" at bounding box center [208, 132] width 71 height 12
click at [230, 170] on div "2" at bounding box center [230, 171] width 12 height 12
type input "02/10/2025 7:00AM"
click at [303, 118] on label "Pickup date & time *" at bounding box center [275, 121] width 205 height 10
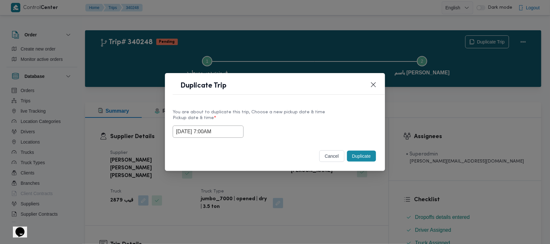
click at [357, 157] on button "Duplicate" at bounding box center [361, 156] width 29 height 11
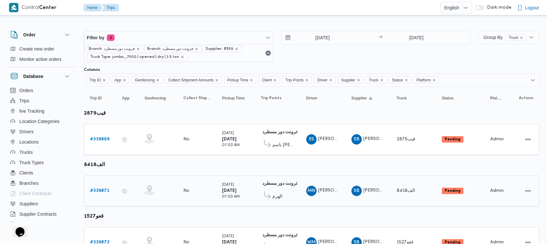
click at [108, 189] on b "# 339871" at bounding box center [99, 191] width 19 height 4
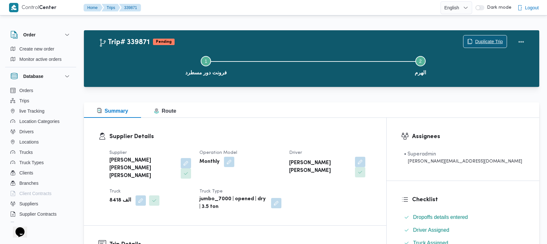
click at [482, 40] on span "Duplicate Trip" at bounding box center [489, 42] width 28 height 8
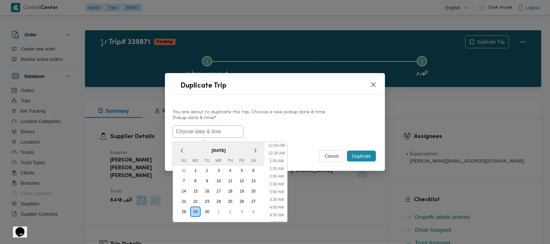
click at [197, 130] on input "text" at bounding box center [208, 132] width 71 height 12
paste input "01/10/2025 7:00AM"
type input "01/10/2025 7:00AM"
click at [299, 117] on label "Pickup date & time *" at bounding box center [275, 121] width 205 height 10
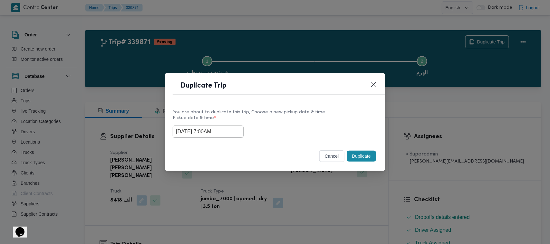
click at [365, 152] on button "Duplicate" at bounding box center [361, 156] width 29 height 11
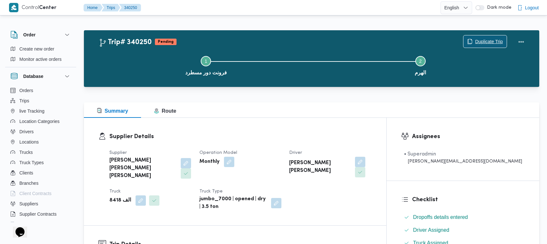
click at [499, 38] on span "Duplicate Trip" at bounding box center [489, 42] width 28 height 8
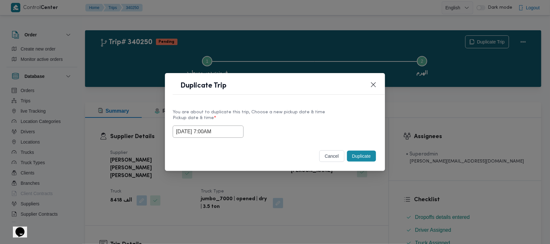
click at [240, 126] on div "01/10/2025 7:00AM" at bounding box center [275, 132] width 205 height 12
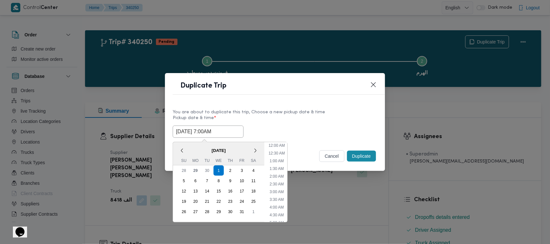
click at [232, 130] on input "01/10/2025 7:00AM" at bounding box center [208, 132] width 71 height 12
click at [231, 166] on div "2" at bounding box center [230, 171] width 12 height 12
type input "02/10/2025 7:00AM"
click at [270, 110] on div "You are about to duplicate this trip, Choose a new pickup date & time" at bounding box center [275, 112] width 205 height 7
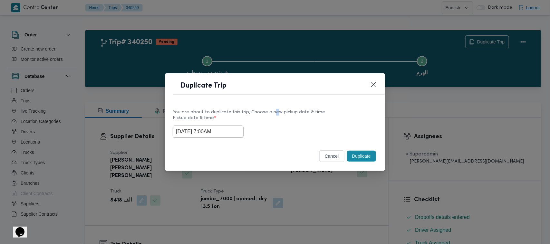
click at [365, 152] on button "Duplicate" at bounding box center [361, 156] width 29 height 11
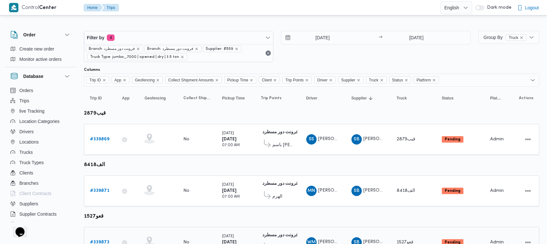
click at [103, 239] on link "# 339873" at bounding box center [99, 243] width 19 height 8
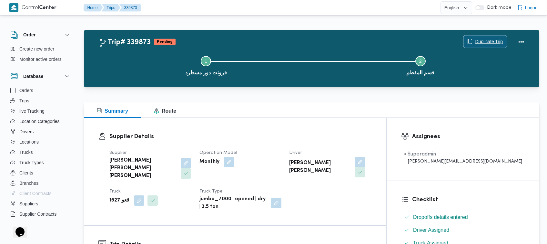
click at [482, 41] on span "Duplicate Trip" at bounding box center [489, 42] width 28 height 8
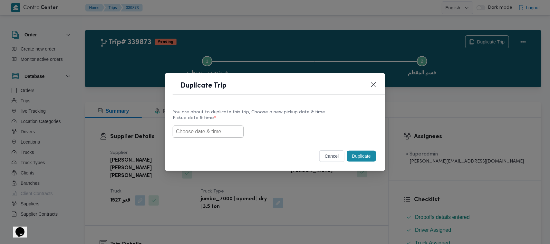
click at [227, 138] on div "You are about to duplicate this trip, Choose a new pickup date & time Pickup da…" at bounding box center [275, 123] width 220 height 41
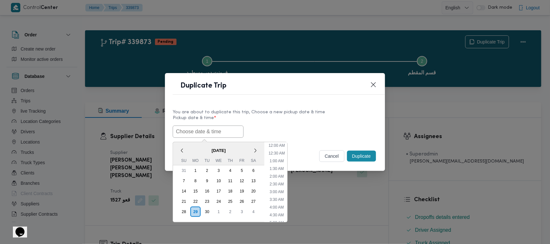
click at [225, 134] on input "text" at bounding box center [208, 132] width 71 height 12
paste input "01/10/2025 7:00AM"
type input "01/10/2025 7:00AM"
click at [304, 126] on div "Pickup date & time * 01/10/2025 7:00AM October 2025 < October 2025 > Su Mo Tu W…" at bounding box center [275, 127] width 205 height 22
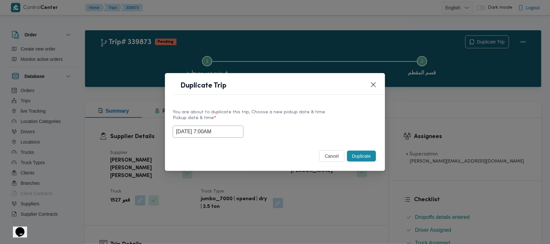
click at [369, 156] on button "Duplicate" at bounding box center [361, 156] width 29 height 11
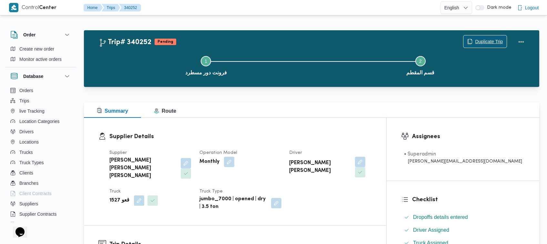
click at [494, 41] on span "Duplicate Trip" at bounding box center [489, 42] width 28 height 8
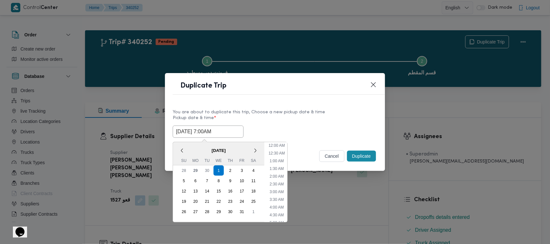
click at [231, 131] on input "01/10/2025 7:00AM" at bounding box center [208, 132] width 71 height 12
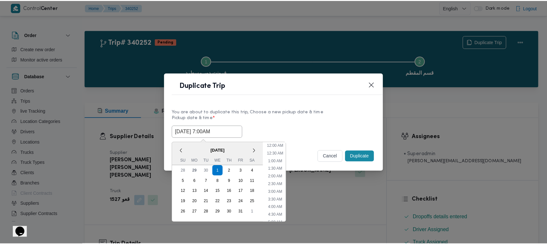
scroll to position [72, 0]
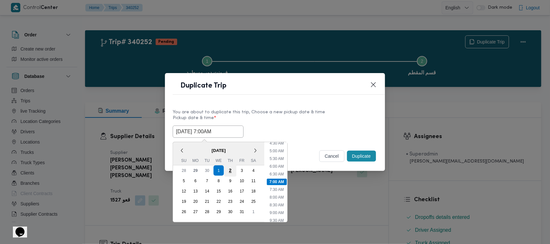
click at [231, 170] on div "2" at bounding box center [230, 171] width 12 height 12
type input "02/10/2025 7:00AM"
click at [318, 109] on div "You are about to duplicate this trip, Choose a new pickup date & time" at bounding box center [275, 112] width 205 height 7
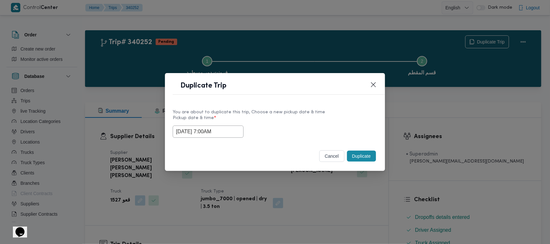
click at [368, 158] on button "Duplicate" at bounding box center [361, 156] width 29 height 11
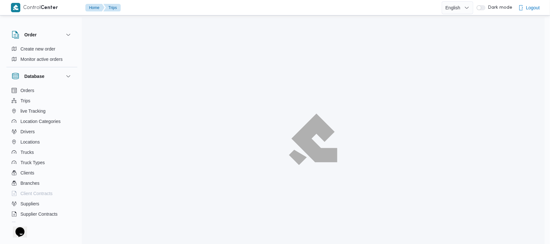
click at [397, 138] on div at bounding box center [313, 139] width 463 height 244
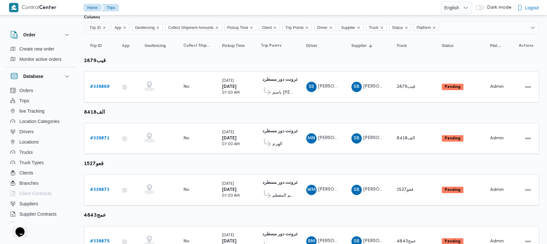
scroll to position [85, 0]
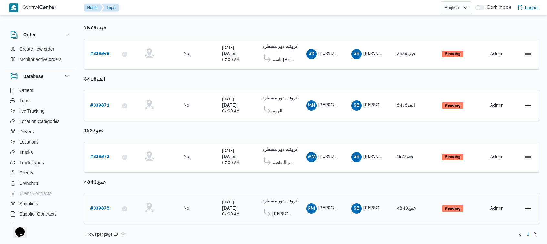
click at [97, 208] on b "# 339875" at bounding box center [99, 209] width 19 height 4
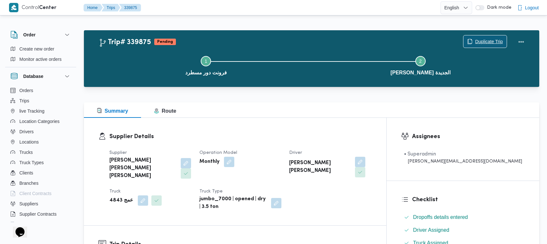
click at [471, 38] on span "Duplicate Trip" at bounding box center [484, 41] width 43 height 12
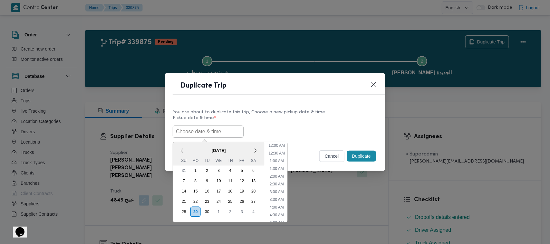
scroll to position [142, 0]
paste input "01/10/2025 7:00AM"
type input "01/10/2025 7:00AM"
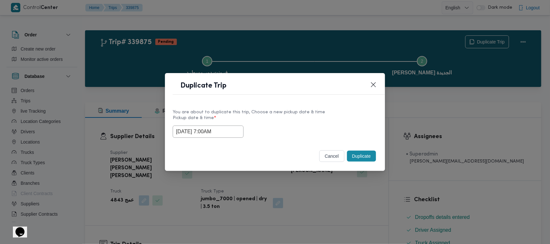
click at [264, 121] on label "Pickup date & time *" at bounding box center [275, 121] width 205 height 10
click at [353, 152] on button "Duplicate" at bounding box center [361, 156] width 29 height 11
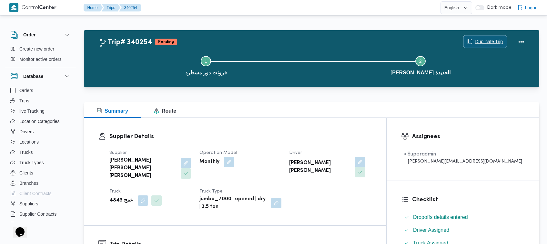
click at [478, 37] on span "Duplicate Trip" at bounding box center [484, 41] width 43 height 12
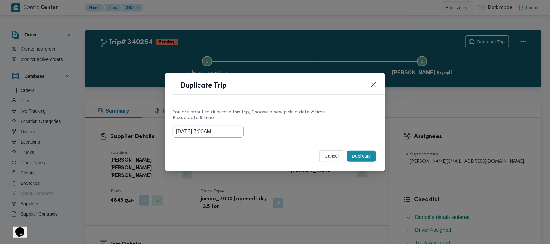
click at [226, 135] on input "01/10/2025 7:00AM" at bounding box center [208, 132] width 71 height 12
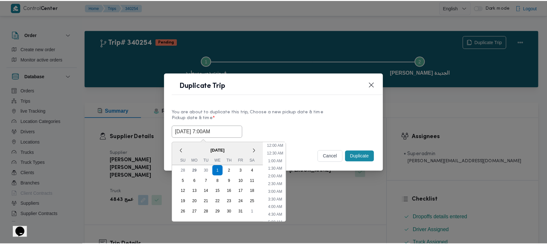
scroll to position [72, 0]
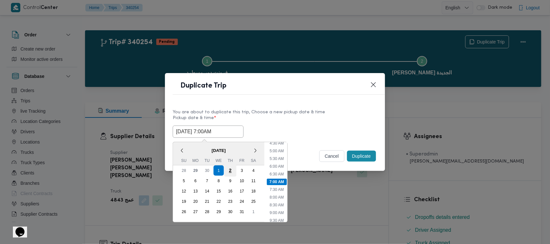
click at [234, 170] on div "2" at bounding box center [230, 171] width 12 height 12
type input "02/10/2025 7:00AM"
click at [318, 106] on div "You are about to duplicate this trip, Choose a new pickup date & time Pickup da…" at bounding box center [275, 123] width 220 height 41
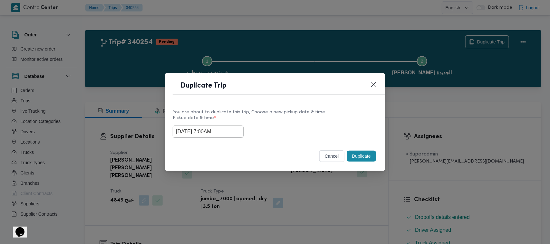
click at [353, 155] on button "Duplicate" at bounding box center [361, 156] width 29 height 11
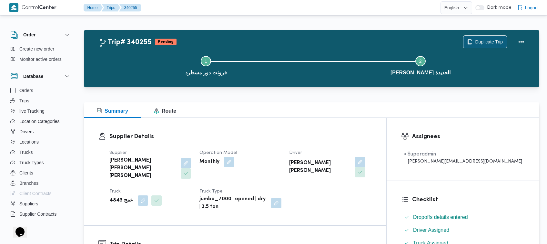
scroll to position [214, 0]
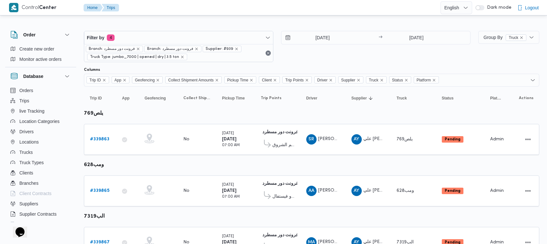
click at [204, 46] on span "Supplier: #939" at bounding box center [222, 49] width 39 height 6
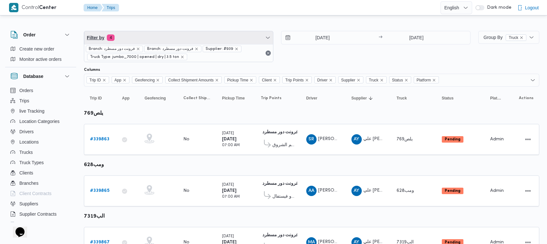
click at [209, 32] on span "Filter by 4" at bounding box center [178, 37] width 189 height 13
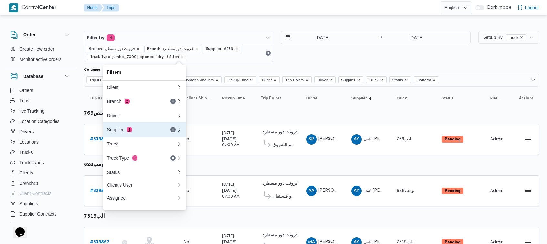
click at [153, 128] on div "Supplier 1" at bounding box center [141, 129] width 77 height 15
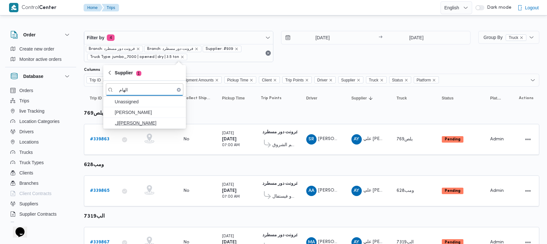
type input "الهام"
click at [145, 123] on span "الهامي محمد خالد علي" at bounding box center [148, 123] width 67 height 8
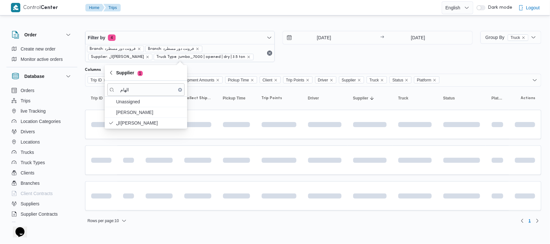
click at [323, 58] on div "30/9/2025 → 30/9/2025" at bounding box center [378, 46] width 190 height 31
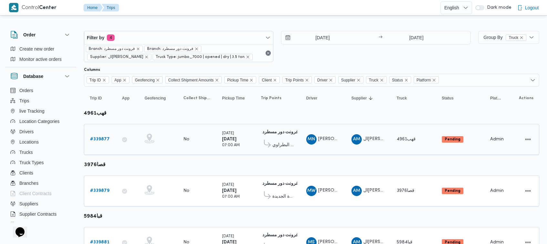
click at [104, 139] on b "# 339877" at bounding box center [100, 139] width 20 height 4
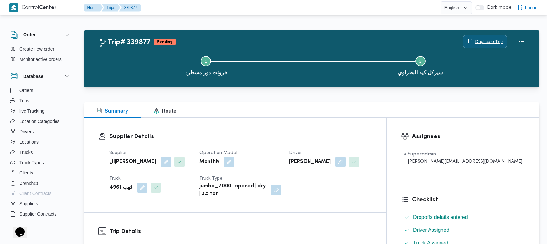
click at [489, 39] on span "Duplicate Trip" at bounding box center [489, 42] width 28 height 8
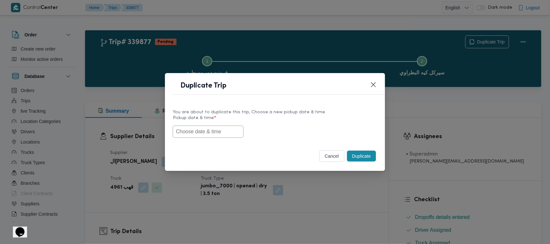
drag, startPoint x: 194, startPoint y: 139, endPoint x: 198, endPoint y: 130, distance: 9.9
click at [194, 138] on div "You are about to duplicate this trip, Choose a new pickup date & time Pickup da…" at bounding box center [275, 123] width 220 height 41
click at [200, 130] on input "text" at bounding box center [208, 132] width 71 height 12
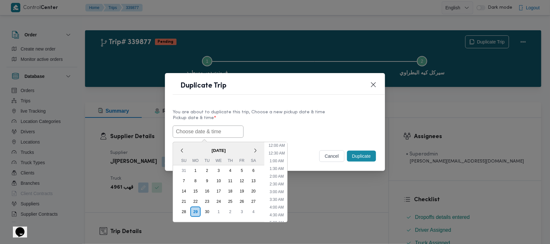
paste input "01/10/2025 7:00AM"
type input "01/10/2025 7:00AM"
drag, startPoint x: 305, startPoint y: 126, endPoint x: 331, endPoint y: 137, distance: 27.6
click at [310, 128] on div "01/10/2025 7:00AM October 2025 < October 2025 > Su Mo Tu We Th Fr Sa 28 29 30 1…" at bounding box center [275, 132] width 205 height 12
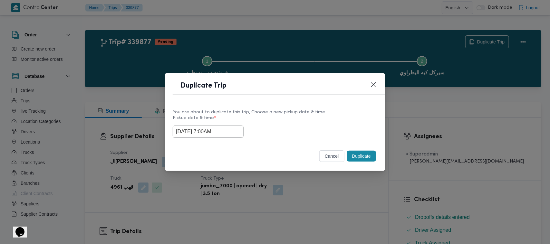
click at [358, 155] on button "Duplicate" at bounding box center [361, 156] width 29 height 11
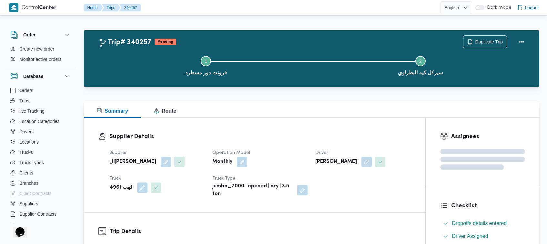
click at [478, 45] on div "Step 1 is incomplete 1 فرونت دور مسطرد Step 2 is incomplete 2 سيركل كيه البطراوي" at bounding box center [313, 65] width 436 height 41
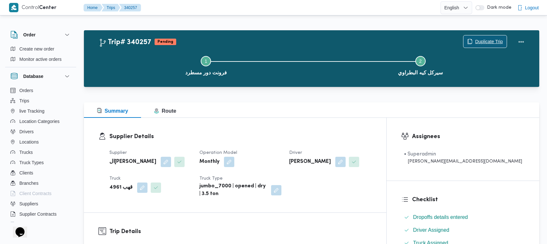
click at [478, 38] on span "Duplicate Trip" at bounding box center [484, 41] width 43 height 12
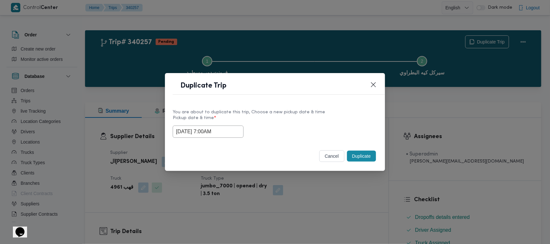
click at [237, 126] on input "01/10/2025 7:00AM" at bounding box center [208, 132] width 71 height 12
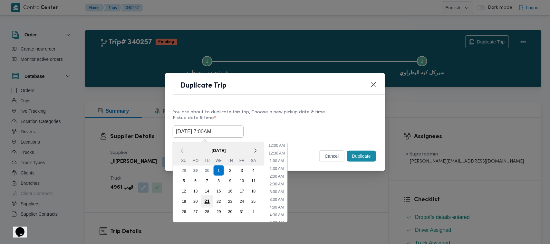
scroll to position [72, 0]
click at [233, 171] on div "2" at bounding box center [230, 171] width 12 height 12
type input "02/10/2025 7:00AM"
drag, startPoint x: 307, startPoint y: 90, endPoint x: 318, endPoint y: 93, distance: 10.8
click at [308, 89] on header "Duplicate Trip" at bounding box center [283, 88] width 220 height 14
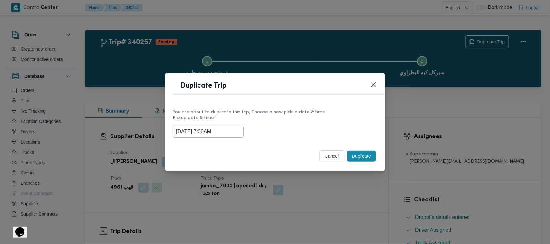
click at [353, 157] on button "Duplicate" at bounding box center [361, 156] width 29 height 11
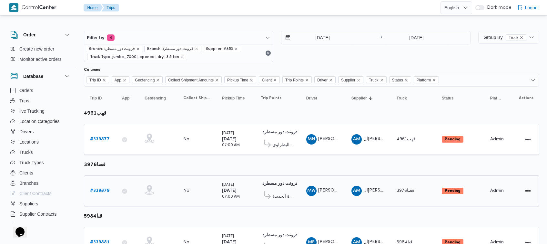
click at [104, 189] on b "# 339879" at bounding box center [99, 191] width 19 height 4
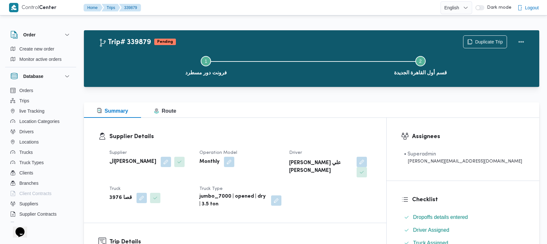
click at [478, 33] on div "Duplicate Trip" at bounding box center [495, 42] width 72 height 21
click at [478, 37] on span "Duplicate Trip" at bounding box center [484, 41] width 43 height 12
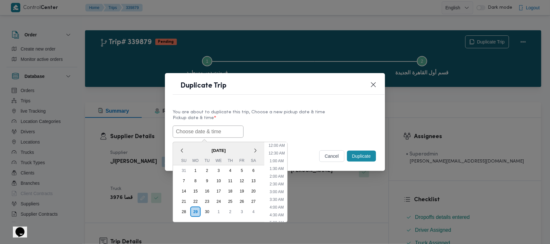
click at [205, 126] on input "text" at bounding box center [208, 132] width 71 height 12
paste input "01/10/2025 7:00AM"
type input "01/10/2025 7:00AM"
click at [273, 119] on label "Pickup date & time *" at bounding box center [275, 121] width 205 height 10
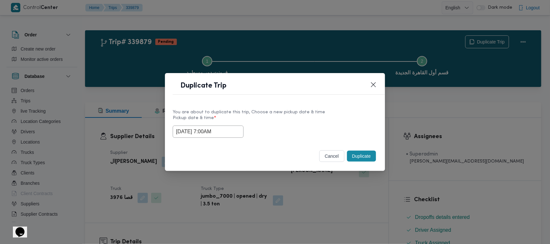
click at [357, 159] on button "Duplicate" at bounding box center [361, 156] width 29 height 11
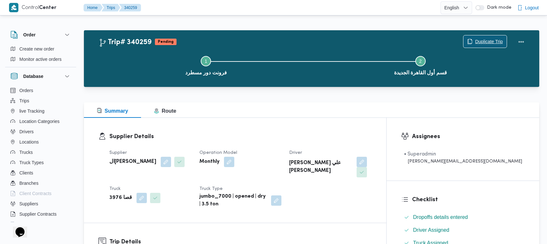
click at [493, 40] on span "Duplicate Trip" at bounding box center [489, 42] width 28 height 8
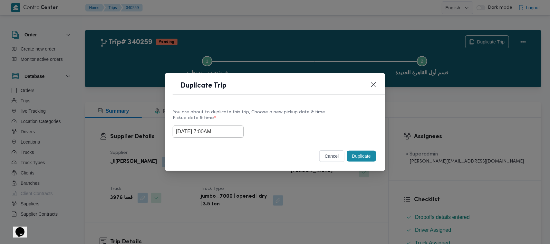
click at [236, 126] on input "01/10/2025 7:00AM" at bounding box center [208, 132] width 71 height 12
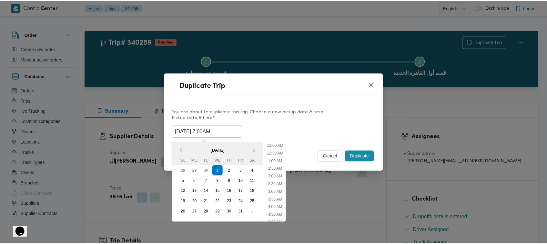
scroll to position [72, 0]
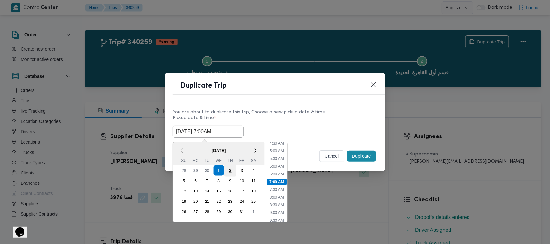
click at [230, 170] on div "2" at bounding box center [230, 171] width 12 height 12
type input "02/10/2025 7:00AM"
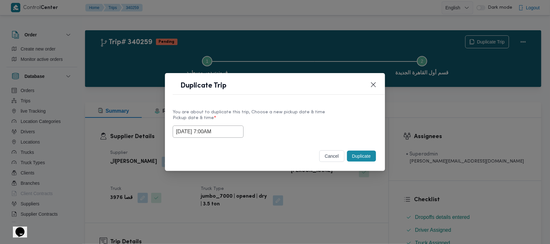
click at [296, 107] on div "You are about to duplicate this trip, Choose a new pickup date & time Pickup da…" at bounding box center [275, 123] width 220 height 41
click at [356, 151] on button "Duplicate" at bounding box center [361, 156] width 29 height 11
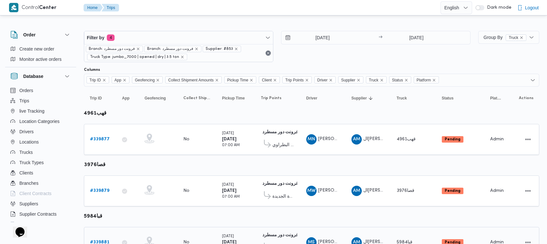
click at [104, 242] on b "# 339881" at bounding box center [99, 243] width 19 height 4
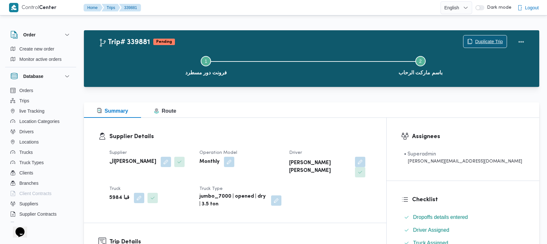
click at [480, 41] on span "Duplicate Trip" at bounding box center [489, 42] width 28 height 8
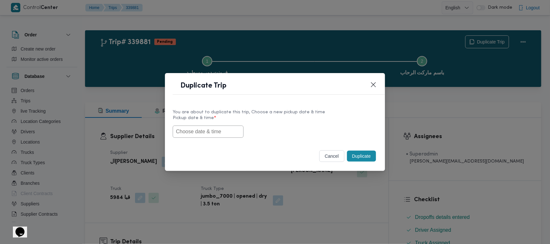
click at [218, 128] on input "text" at bounding box center [208, 132] width 71 height 12
paste input "01/10/2025 7:00AM"
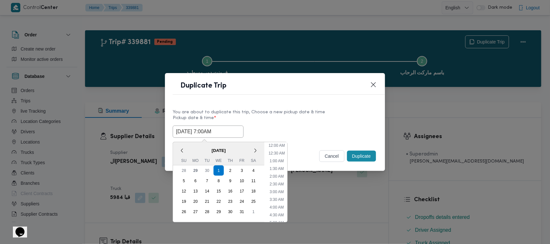
scroll to position [150, 0]
type input "01/10/2025 7:00AM"
click at [302, 104] on div "You are about to duplicate this trip, Choose a new pickup date & time Pickup da…" at bounding box center [275, 123] width 220 height 41
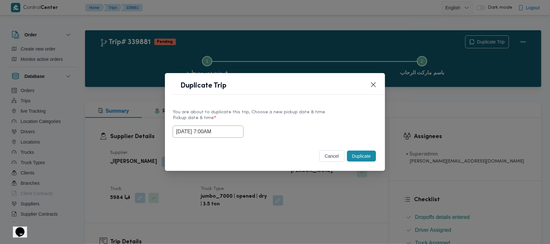
click at [355, 157] on button "Duplicate" at bounding box center [361, 156] width 29 height 11
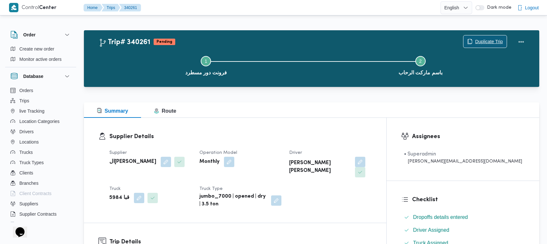
click at [487, 40] on span "Duplicate Trip" at bounding box center [489, 42] width 28 height 8
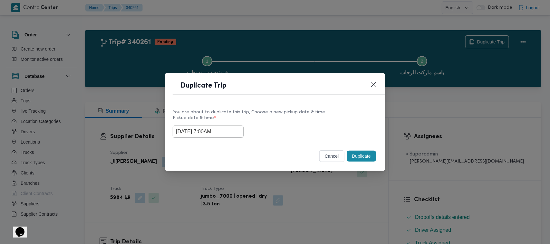
click at [231, 131] on input "01/10/2025 7:00AM" at bounding box center [208, 132] width 71 height 12
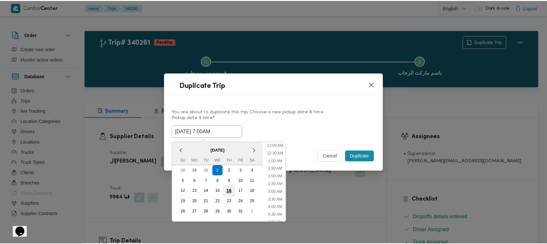
scroll to position [72, 0]
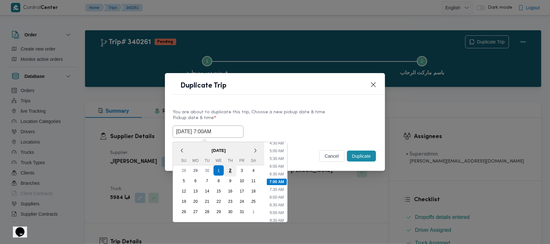
click at [228, 172] on div "2" at bounding box center [230, 171] width 12 height 12
type input "02/10/2025 7:00AM"
click at [291, 123] on label "Pickup date & time *" at bounding box center [275, 121] width 205 height 10
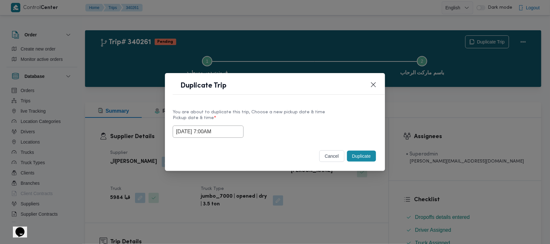
click at [370, 156] on button "Duplicate" at bounding box center [361, 156] width 29 height 11
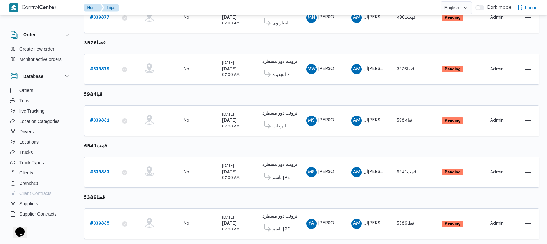
scroll to position [140, 0]
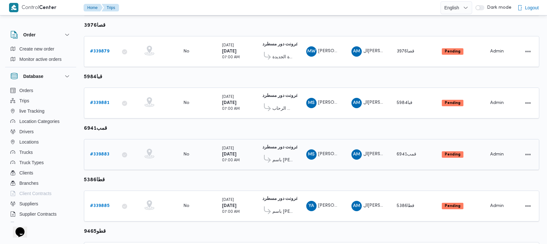
click at [94, 154] on b "# 339883" at bounding box center [99, 155] width 19 height 4
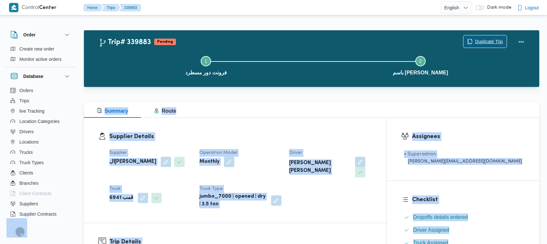
click at [482, 42] on span "Duplicate Trip" at bounding box center [489, 42] width 28 height 8
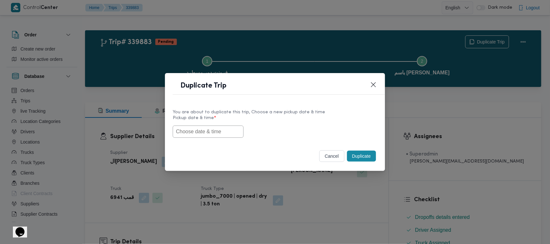
click at [210, 134] on input "text" at bounding box center [208, 132] width 71 height 12
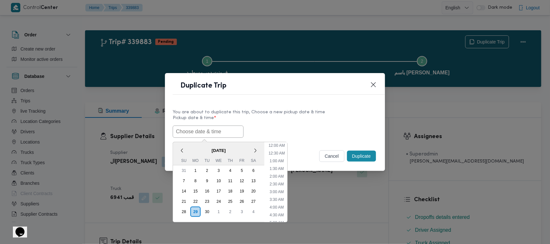
scroll to position [150, 0]
paste input "01/10/2025 7:00AM"
type input "01/10/2025 7:00AM"
click at [310, 124] on label "Pickup date & time *" at bounding box center [275, 121] width 205 height 10
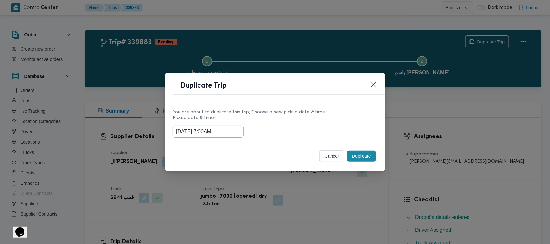
drag, startPoint x: 361, startPoint y: 160, endPoint x: 363, endPoint y: 155, distance: 4.9
click at [361, 159] on button "Duplicate" at bounding box center [361, 156] width 29 height 11
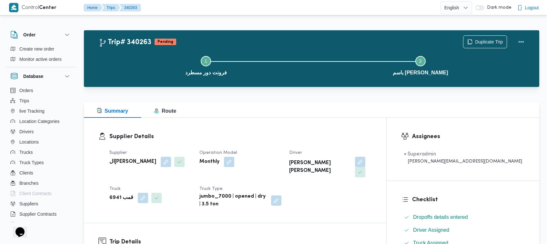
click at [481, 45] on div "Step 1 is incomplete 1 فرونت دور مسطرد Step 2 is incomplete 2 باسم ماركت هيليوب…" at bounding box center [313, 65] width 436 height 41
click at [481, 42] on span "Duplicate Trip" at bounding box center [489, 42] width 28 height 8
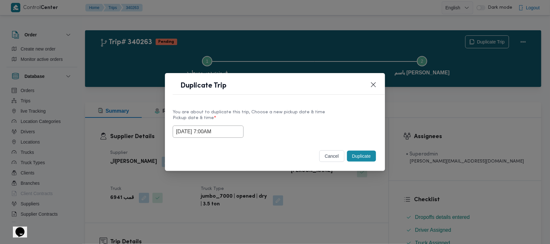
click at [233, 133] on input "01/10/2025 7:00AM" at bounding box center [208, 132] width 71 height 12
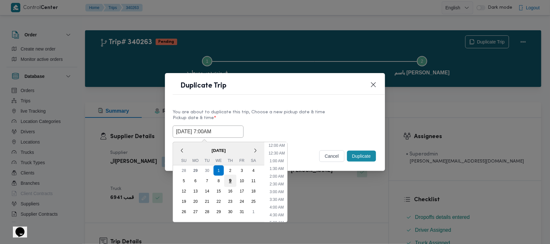
scroll to position [72, 0]
click at [228, 168] on div "2" at bounding box center [230, 171] width 12 height 12
type input "02/10/2025 7:00AM"
click at [322, 120] on label "Pickup date & time *" at bounding box center [275, 121] width 205 height 10
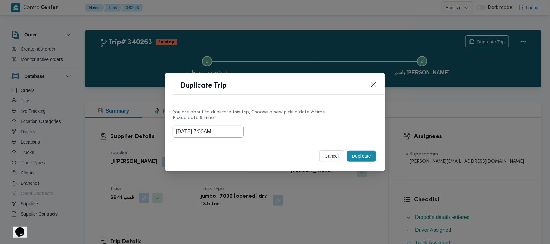
click at [366, 156] on button "Duplicate" at bounding box center [361, 156] width 29 height 11
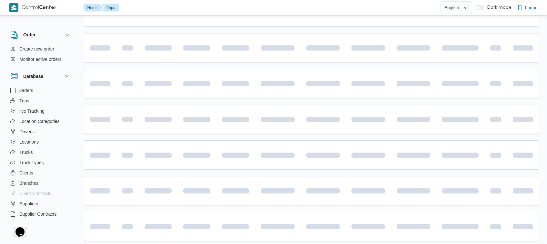
scroll to position [176, 0]
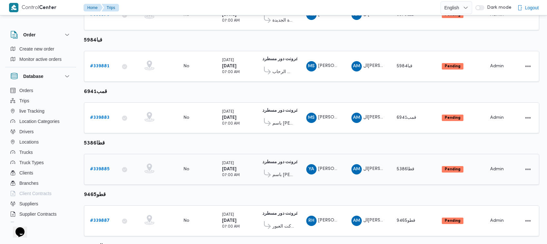
click at [106, 167] on b "# 339885" at bounding box center [99, 169] width 19 height 4
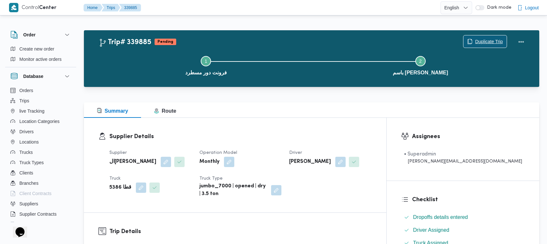
click at [489, 42] on span "Duplicate Trip" at bounding box center [489, 42] width 28 height 8
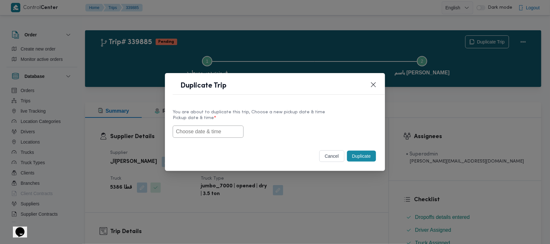
click at [187, 133] on input "text" at bounding box center [208, 132] width 71 height 12
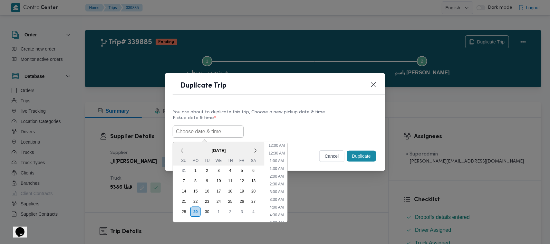
paste input "01/10/2025 7:00AM"
type input "01/10/2025 7:00AM"
click at [313, 123] on label "Pickup date & time *" at bounding box center [275, 121] width 205 height 10
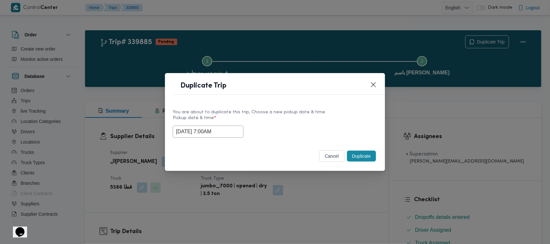
click at [361, 154] on button "Duplicate" at bounding box center [361, 156] width 29 height 11
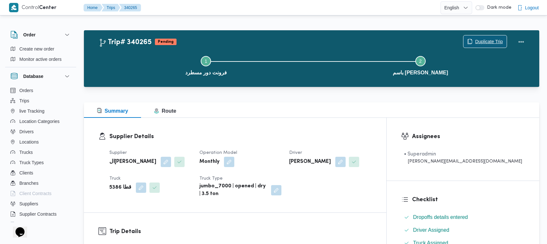
click at [478, 36] on span "Duplicate Trip" at bounding box center [484, 41] width 43 height 12
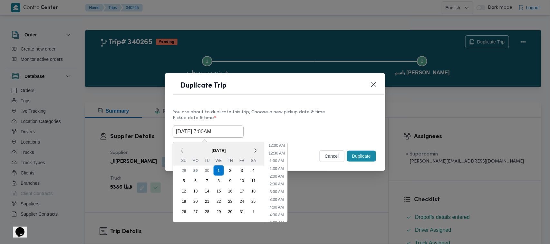
click at [233, 134] on input "01/10/2025 7:00AM" at bounding box center [208, 132] width 71 height 12
click at [233, 171] on div "2" at bounding box center [230, 171] width 12 height 12
type input "02/10/2025 7:00AM"
drag, startPoint x: 322, startPoint y: 110, endPoint x: 328, endPoint y: 110, distance: 6.1
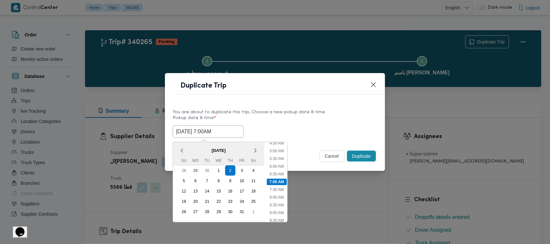
click at [323, 110] on div "You are about to duplicate this trip, Choose a new pickup date & time" at bounding box center [275, 112] width 205 height 7
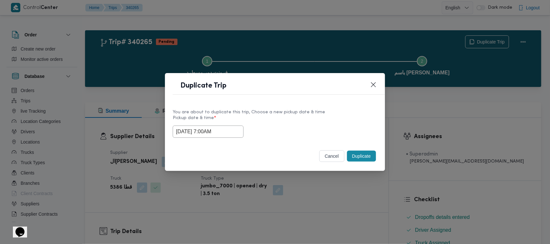
click at [369, 160] on button "Duplicate" at bounding box center [361, 156] width 29 height 11
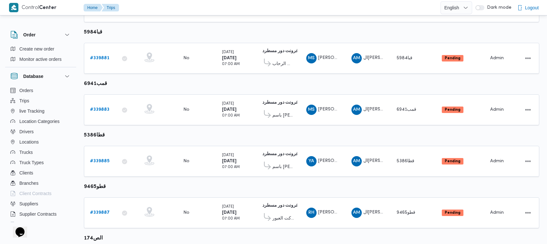
scroll to position [228, 0]
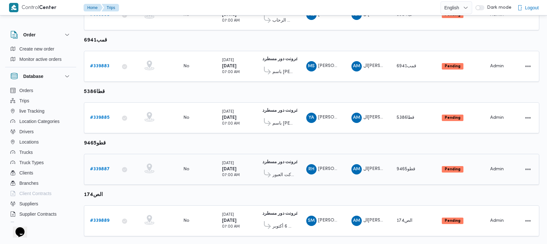
click at [97, 167] on b "# 339887" at bounding box center [100, 169] width 20 height 4
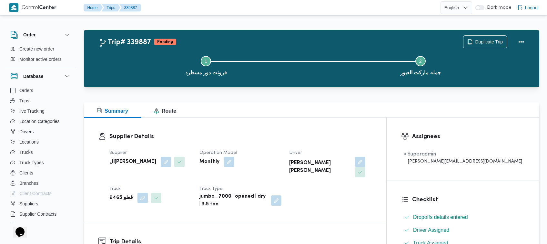
click at [482, 45] on div "Step 1 is incomplete 1 فرونت دور مسطرد Step 2 is incomplete 2 جمله ماركت العبور" at bounding box center [313, 65] width 436 height 41
click at [465, 39] on span "Duplicate Trip" at bounding box center [484, 41] width 43 height 12
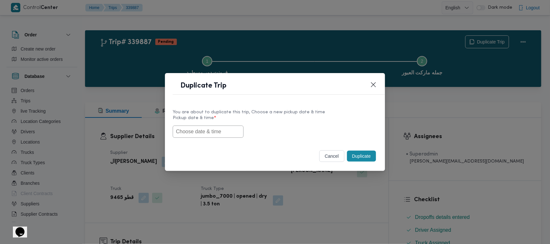
click at [215, 124] on label "Pickup date & time *" at bounding box center [275, 121] width 205 height 10
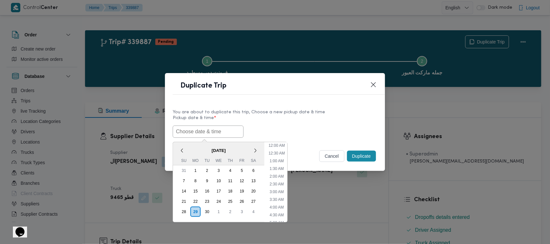
click at [218, 134] on input "text" at bounding box center [208, 132] width 71 height 12
paste input "01/10/2025 7:00AM"
type input "01/10/2025 7:00AM"
drag, startPoint x: 271, startPoint y: 125, endPoint x: 276, endPoint y: 125, distance: 5.5
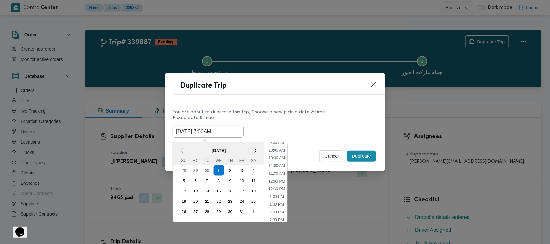
click at [271, 126] on div "01/10/2025 7:00AM October 2025 < October 2025 > Su Mo Tu We Th Fr Sa 28 29 30 1…" at bounding box center [275, 132] width 205 height 12
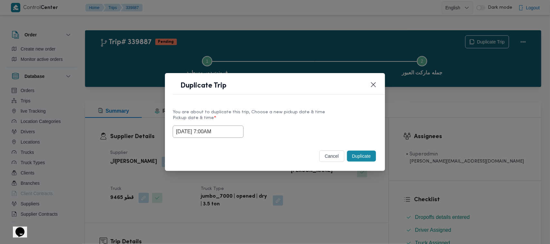
click at [368, 158] on button "Duplicate" at bounding box center [361, 156] width 29 height 11
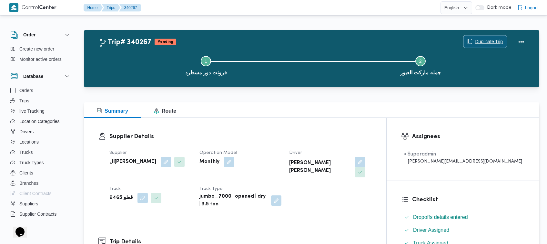
click at [472, 44] on span "Duplicate Trip" at bounding box center [484, 41] width 43 height 12
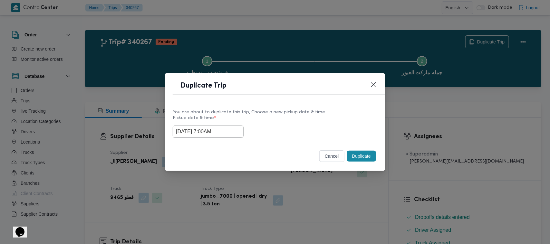
click at [229, 134] on input "01/10/2025 7:00AM" at bounding box center [208, 132] width 71 height 12
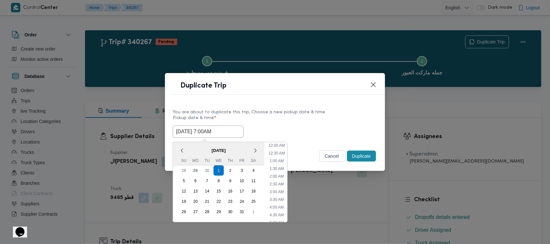
scroll to position [72, 0]
click at [231, 170] on div "2" at bounding box center [230, 171] width 12 height 12
type input "02/10/2025 7:00AM"
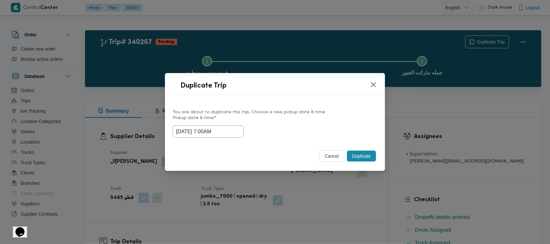
click at [291, 129] on div "02/10/2025 7:00AM" at bounding box center [275, 132] width 205 height 12
click at [369, 160] on button "Duplicate" at bounding box center [361, 156] width 29 height 11
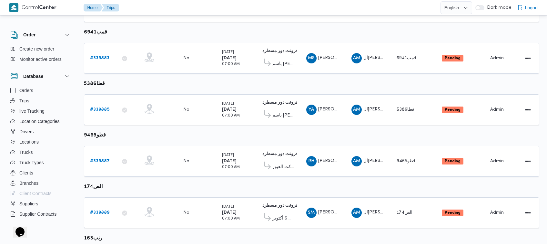
scroll to position [295, 0]
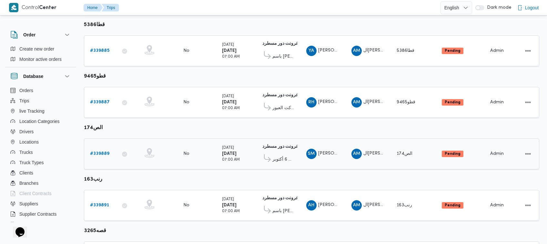
click at [104, 152] on b "# 339889" at bounding box center [99, 154] width 19 height 4
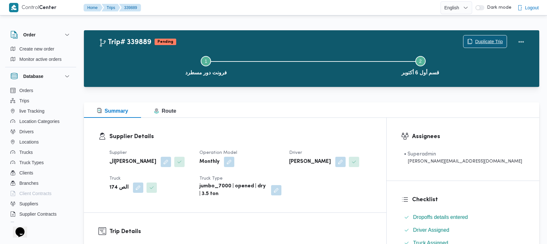
click at [481, 40] on span "Duplicate Trip" at bounding box center [489, 42] width 28 height 8
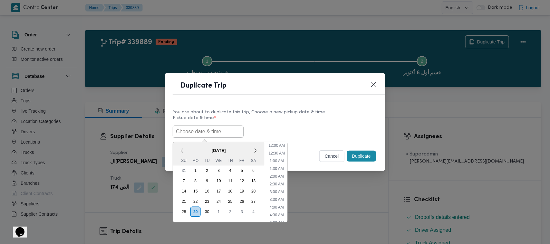
click at [226, 131] on input "text" at bounding box center [208, 132] width 71 height 12
paste input "01/10/2025 7:00AM"
type input "01/10/2025 7:00AM"
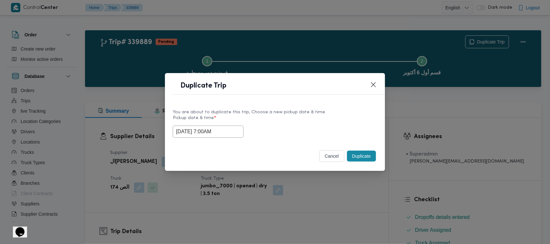
drag, startPoint x: 279, startPoint y: 124, endPoint x: 317, endPoint y: 143, distance: 42.1
click at [281, 124] on label "Pickup date & time *" at bounding box center [275, 121] width 205 height 10
click at [366, 157] on button "Duplicate" at bounding box center [361, 156] width 29 height 11
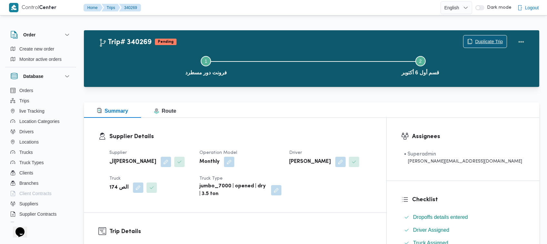
click at [481, 42] on span "Duplicate Trip" at bounding box center [489, 42] width 28 height 8
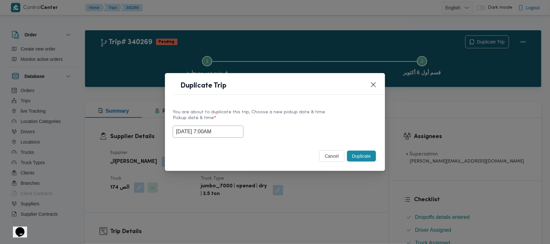
click at [235, 129] on input "01/10/2025 7:00AM" at bounding box center [208, 132] width 71 height 12
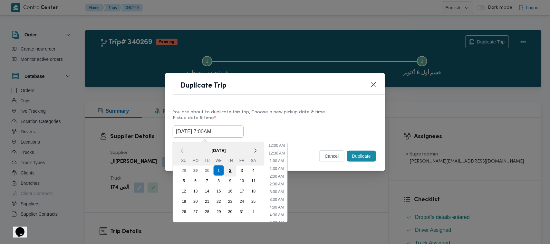
scroll to position [72, 0]
drag, startPoint x: 228, startPoint y: 170, endPoint x: 261, endPoint y: 137, distance: 46.7
click at [229, 170] on div "2" at bounding box center [230, 171] width 12 height 12
type input "02/10/2025 7:00AM"
click at [304, 104] on div "You are about to duplicate this trip, Choose a new pickup date & time Pickup da…" at bounding box center [275, 123] width 220 height 41
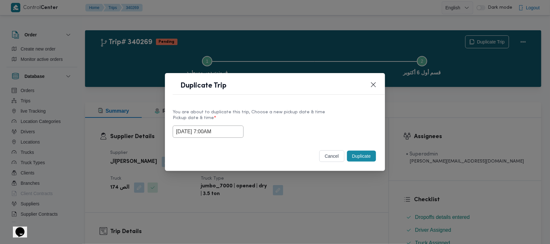
click at [361, 158] on button "Duplicate" at bounding box center [361, 156] width 29 height 11
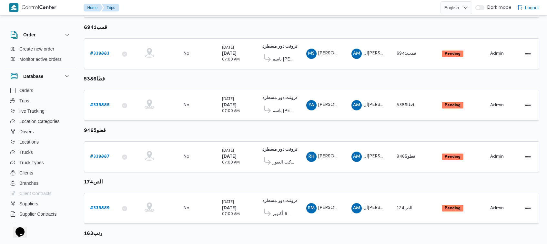
scroll to position [300, 0]
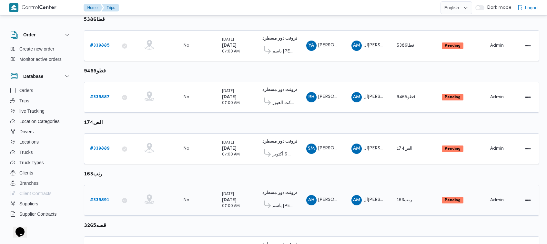
click at [101, 198] on b "# 339891" at bounding box center [99, 200] width 19 height 4
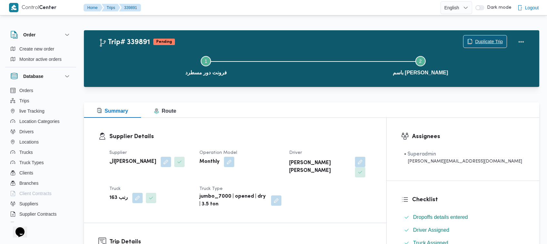
click at [494, 40] on span "Duplicate Trip" at bounding box center [489, 42] width 28 height 8
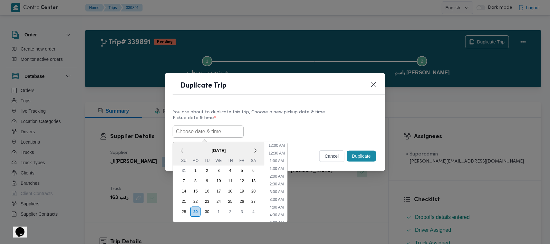
click at [219, 134] on input "text" at bounding box center [208, 132] width 71 height 12
paste input "01/10/2025 7:00AM"
type input "01/10/2025 7:00AM"
click at [326, 122] on label "Pickup date & time *" at bounding box center [275, 121] width 205 height 10
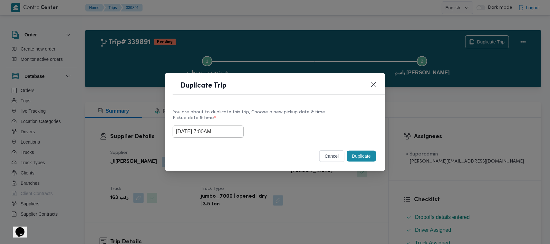
click at [361, 157] on button "Duplicate" at bounding box center [361, 156] width 29 height 11
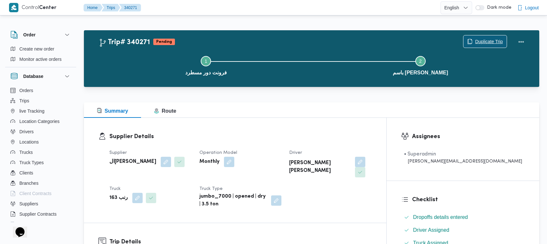
click at [482, 39] on span "Duplicate Trip" at bounding box center [489, 42] width 28 height 8
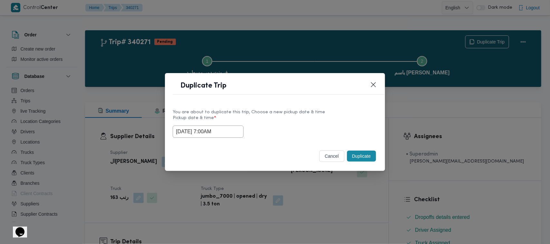
click at [234, 131] on input "01/10/2025 7:00AM" at bounding box center [208, 132] width 71 height 12
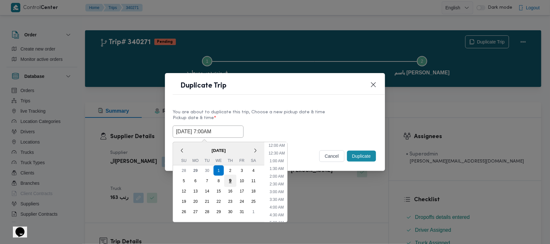
scroll to position [72, 0]
click at [233, 170] on div "2" at bounding box center [230, 171] width 12 height 12
type input "02/10/2025 7:00AM"
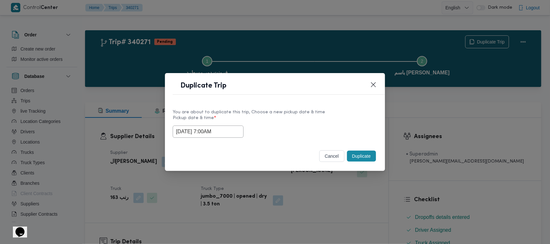
click at [287, 106] on div "You are about to duplicate this trip, Choose a new pickup date & time Pickup da…" at bounding box center [275, 123] width 220 height 41
click at [364, 153] on button "Duplicate" at bounding box center [361, 156] width 29 height 11
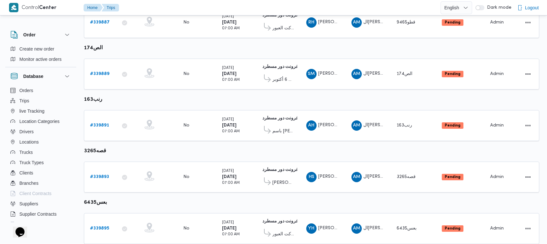
scroll to position [392, 0]
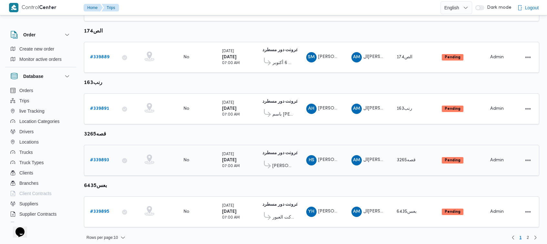
click at [99, 158] on b "# 339893" at bounding box center [99, 160] width 19 height 4
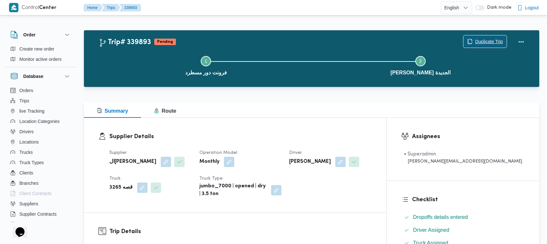
click at [476, 43] on span "Duplicate Trip" at bounding box center [489, 42] width 28 height 8
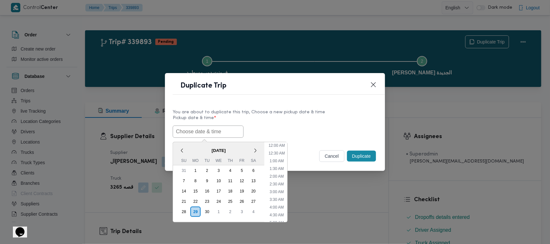
click at [226, 130] on input "text" at bounding box center [208, 132] width 71 height 12
paste input "01/10/2025 7:00AM"
type input "01/10/2025 7:00AM"
click at [325, 103] on div "You are about to duplicate this trip, Choose a new pickup date & time Pickup da…" at bounding box center [275, 123] width 220 height 41
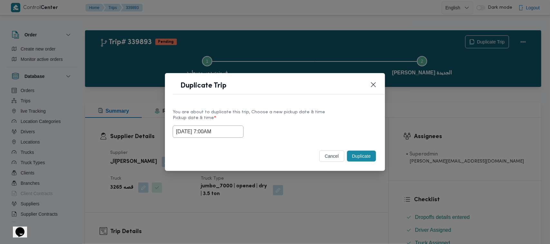
click at [355, 156] on button "Duplicate" at bounding box center [361, 156] width 29 height 11
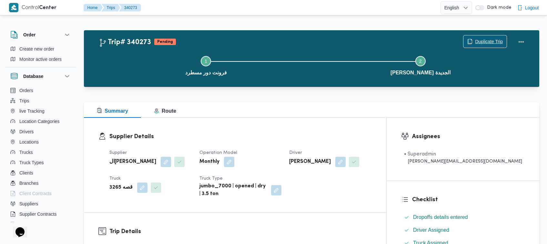
click at [485, 40] on span "Duplicate Trip" at bounding box center [489, 42] width 28 height 8
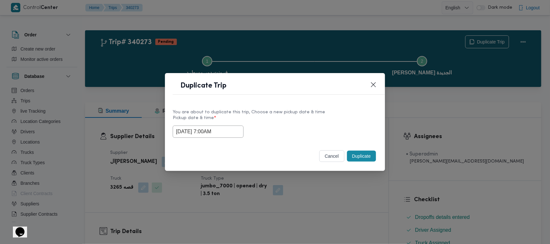
click at [236, 134] on input "01/10/2025 7:00AM" at bounding box center [208, 132] width 71 height 12
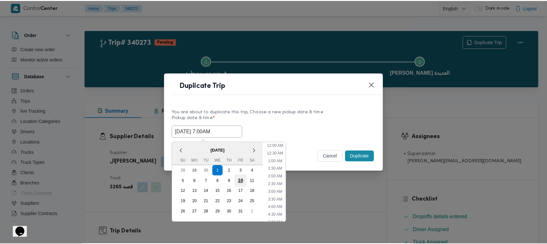
scroll to position [72, 0]
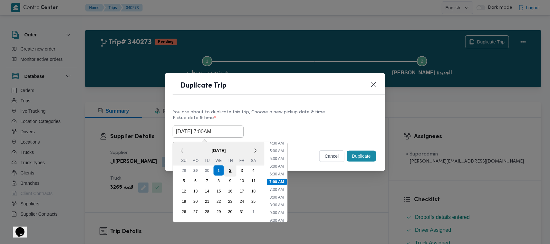
click at [232, 169] on div "2" at bounding box center [230, 171] width 12 height 12
type input "02/10/2025 7:00AM"
drag, startPoint x: 293, startPoint y: 119, endPoint x: 331, endPoint y: 145, distance: 45.4
click at [294, 119] on label "Pickup date & time *" at bounding box center [275, 121] width 205 height 10
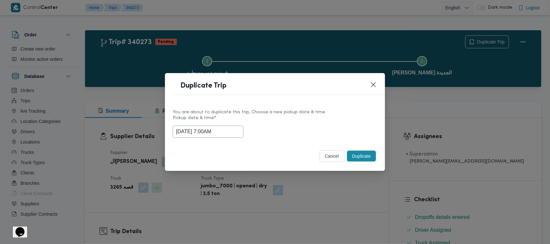
click at [370, 159] on button "Duplicate" at bounding box center [361, 156] width 29 height 11
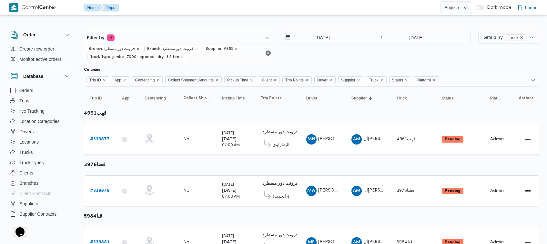
scroll to position [392, 0]
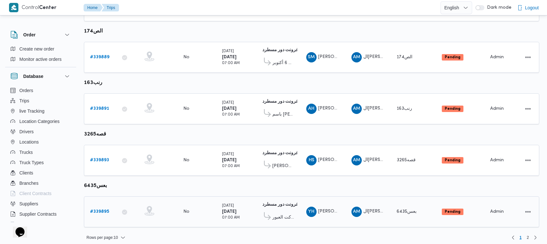
drag, startPoint x: 111, startPoint y: 209, endPoint x: 104, endPoint y: 209, distance: 7.7
click at [110, 209] on div "# 339895" at bounding box center [99, 212] width 25 height 13
click at [101, 211] on div "# 339895" at bounding box center [99, 212] width 25 height 13
click at [101, 210] on b "# 339895" at bounding box center [99, 212] width 19 height 4
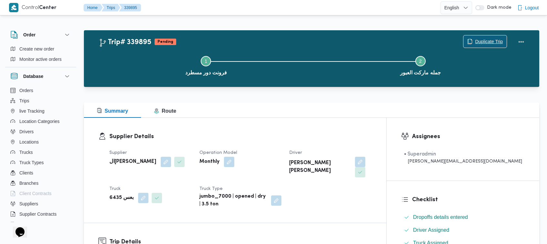
click at [479, 35] on button "Duplicate Trip" at bounding box center [485, 41] width 44 height 13
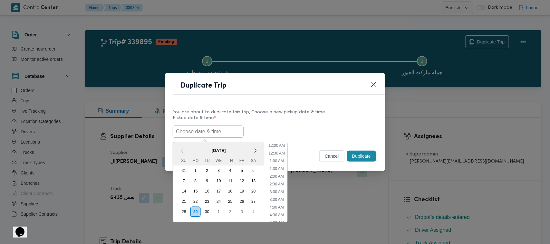
drag, startPoint x: 193, startPoint y: 125, endPoint x: 196, endPoint y: 128, distance: 4.1
click at [193, 126] on input "text" at bounding box center [208, 132] width 71 height 12
paste input "01/10/2025 7:00AM"
type input "01/10/2025 7:00AM"
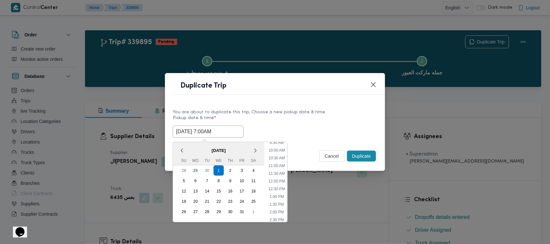
click at [313, 118] on label "Pickup date & time *" at bounding box center [275, 121] width 205 height 10
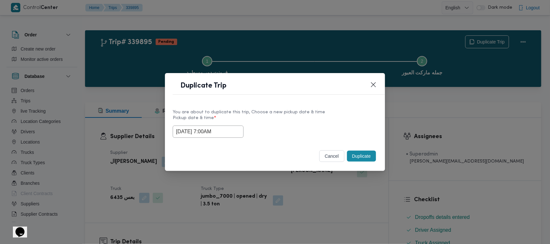
click at [362, 152] on button "Duplicate" at bounding box center [361, 156] width 29 height 11
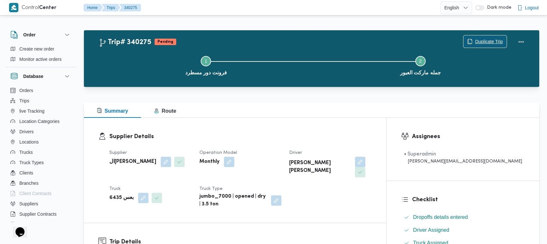
click at [483, 36] on span "Duplicate Trip" at bounding box center [484, 41] width 43 height 12
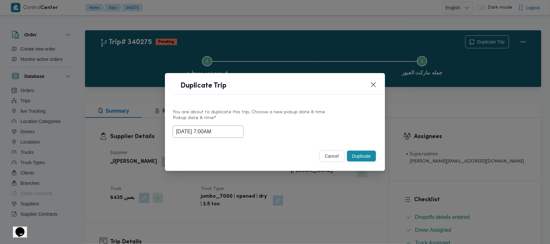
click at [237, 129] on input "01/10/2025 7:00AM" at bounding box center [208, 132] width 71 height 12
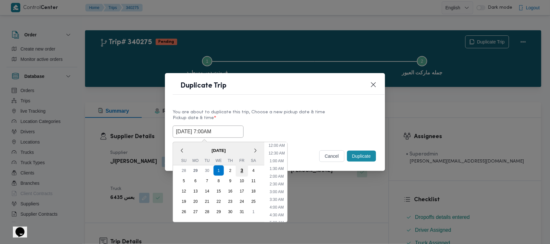
scroll to position [72, 0]
click at [231, 166] on div "2" at bounding box center [230, 171] width 12 height 12
type input "02/10/2025 7:00AM"
click at [281, 116] on label "Pickup date & time *" at bounding box center [275, 121] width 205 height 10
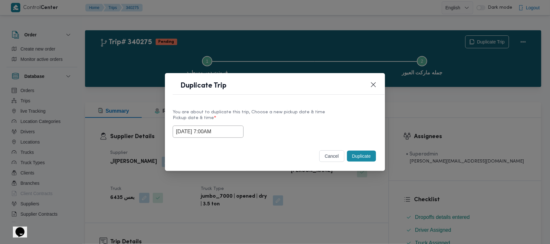
click at [362, 152] on button "Duplicate" at bounding box center [361, 156] width 29 height 11
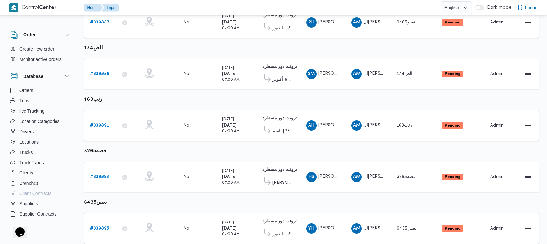
scroll to position [392, 0]
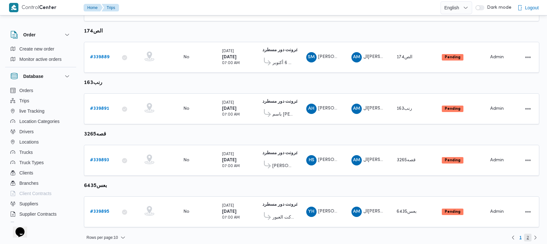
click at [530, 234] on span "2" at bounding box center [527, 238] width 7 height 8
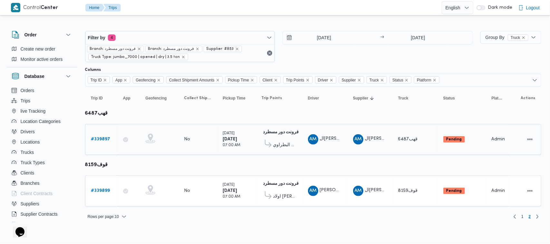
drag, startPoint x: 97, startPoint y: 134, endPoint x: 97, endPoint y: 140, distance: 5.8
click at [97, 135] on div "# 339897" at bounding box center [101, 139] width 25 height 13
click at [97, 142] on b "# 339897" at bounding box center [100, 139] width 19 height 4
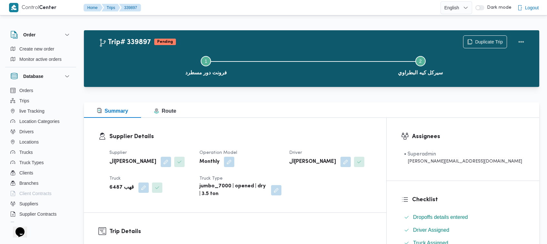
click at [473, 32] on div "Duplicate Trip" at bounding box center [495, 42] width 72 height 21
click at [486, 37] on span "Duplicate Trip" at bounding box center [484, 41] width 43 height 12
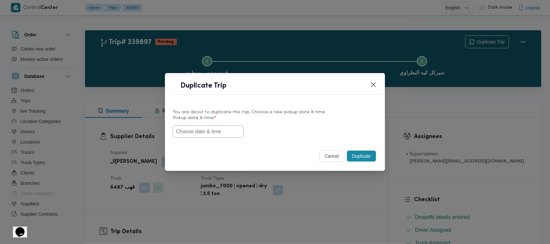
click at [219, 128] on input "text" at bounding box center [208, 132] width 71 height 12
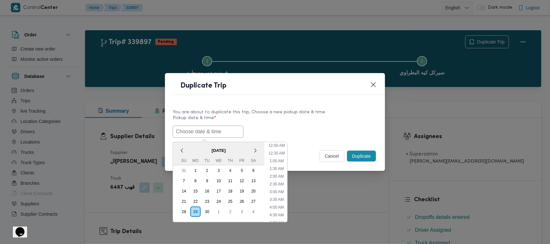
drag, startPoint x: 219, startPoint y: 128, endPoint x: 223, endPoint y: 126, distance: 4.5
click at [219, 128] on input "text" at bounding box center [208, 132] width 71 height 12
paste input "01/10/2025 7:00AM"
type input "01/10/2025 7:00AM"
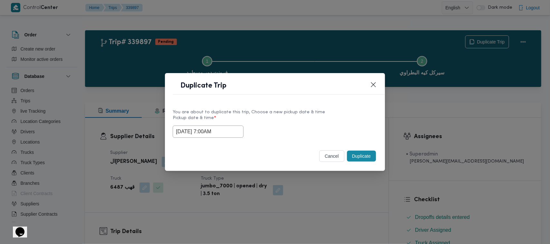
click at [293, 120] on label "Pickup date & time *" at bounding box center [275, 121] width 205 height 10
click at [358, 158] on button "Duplicate" at bounding box center [361, 156] width 29 height 11
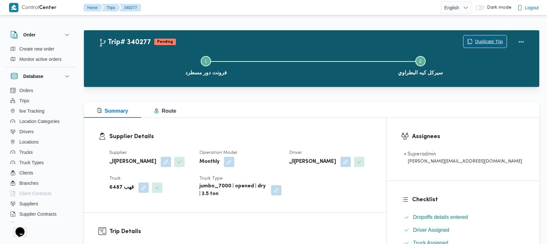
click at [481, 42] on span "Duplicate Trip" at bounding box center [489, 42] width 28 height 8
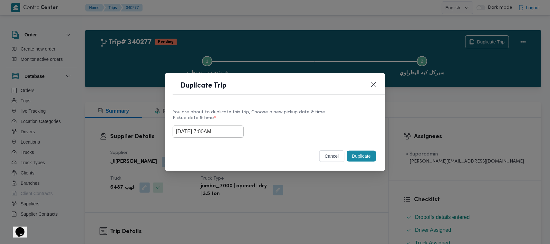
click at [228, 131] on input "01/10/2025 7:00AM" at bounding box center [208, 132] width 71 height 12
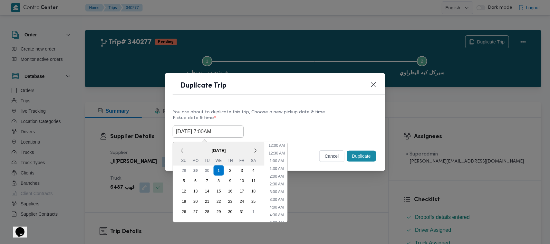
scroll to position [72, 0]
click at [228, 168] on div "2" at bounding box center [230, 171] width 12 height 12
type input "02/10/2025 7:00AM"
click at [318, 116] on label "Pickup date & time *" at bounding box center [275, 121] width 205 height 10
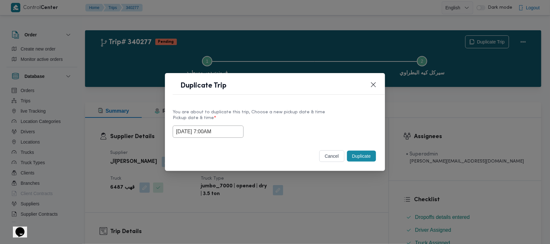
click at [360, 157] on button "Duplicate" at bounding box center [361, 156] width 29 height 11
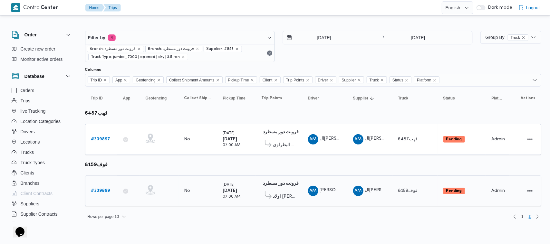
click at [99, 187] on link "# 339899" at bounding box center [100, 191] width 19 height 8
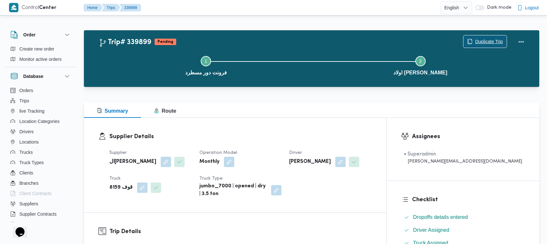
click at [481, 42] on span "Duplicate Trip" at bounding box center [489, 42] width 28 height 8
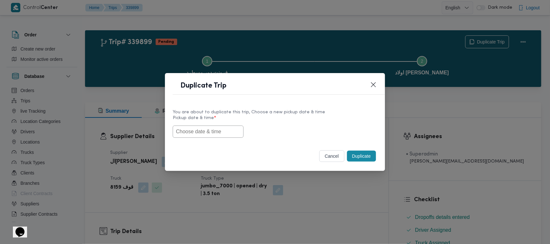
click at [219, 126] on input "text" at bounding box center [208, 132] width 71 height 12
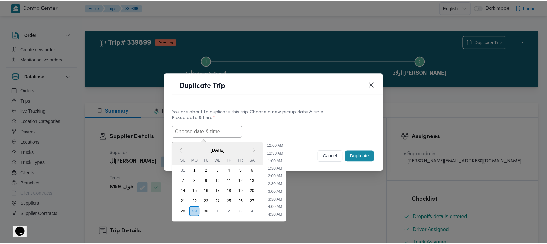
scroll to position [150, 0]
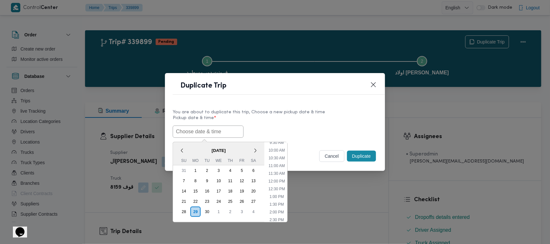
paste input "01/10/2025 7:00AM"
type input "01/10/2025 7:00AM"
click at [276, 112] on div "You are about to duplicate this trip, Choose a new pickup date & time" at bounding box center [275, 112] width 205 height 7
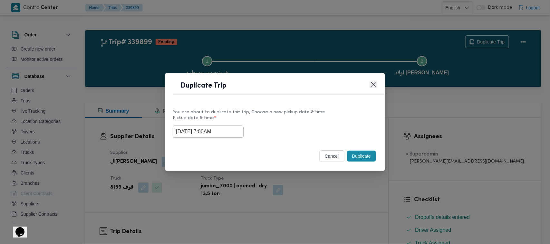
click at [377, 83] on button "Closes this modal window" at bounding box center [374, 85] width 8 height 8
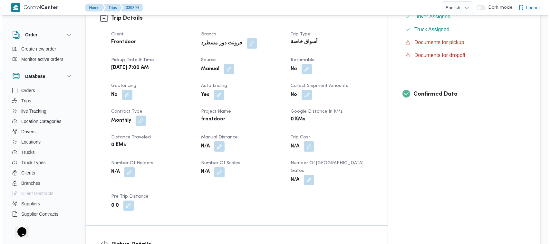
scroll to position [0, 0]
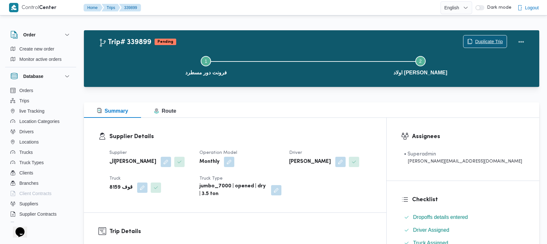
click at [487, 40] on span "Duplicate Trip" at bounding box center [489, 42] width 28 height 8
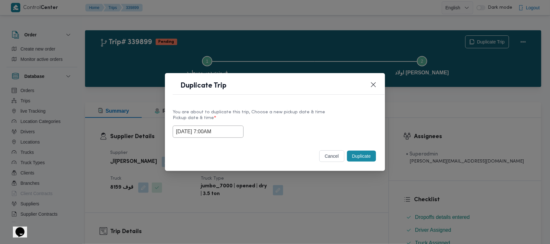
click at [364, 154] on button "Duplicate" at bounding box center [361, 156] width 29 height 11
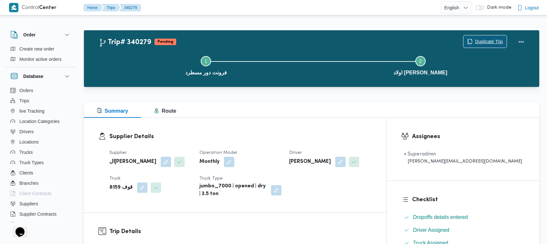
click at [483, 40] on span "Duplicate Trip" at bounding box center [489, 42] width 28 height 8
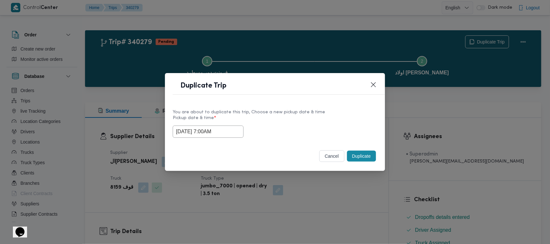
click at [238, 134] on input "01/10/2025 7:00AM" at bounding box center [208, 132] width 71 height 12
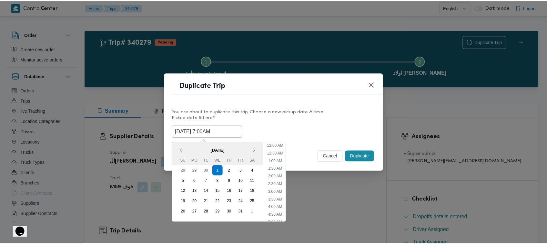
scroll to position [72, 0]
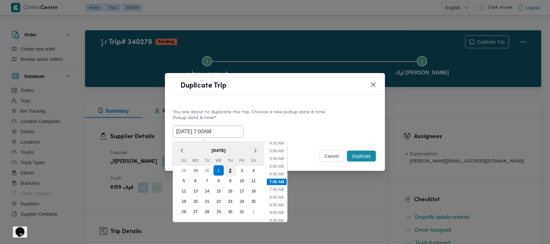
click at [232, 168] on div "2" at bounding box center [230, 171] width 12 height 12
type input "02/10/2025 7:00AM"
click at [302, 118] on label "Pickup date & time *" at bounding box center [275, 121] width 205 height 10
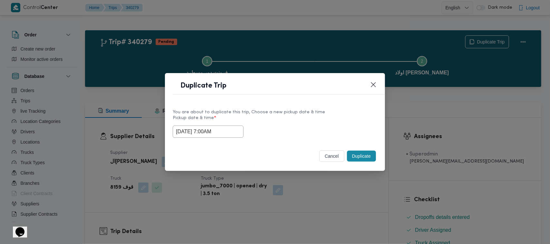
click at [365, 159] on button "Duplicate" at bounding box center [361, 156] width 29 height 11
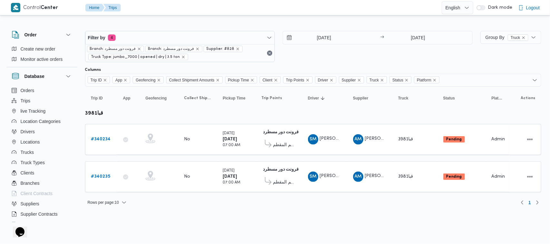
click at [342, 52] on div "[DATE] → [DATE]" at bounding box center [378, 46] width 190 height 31
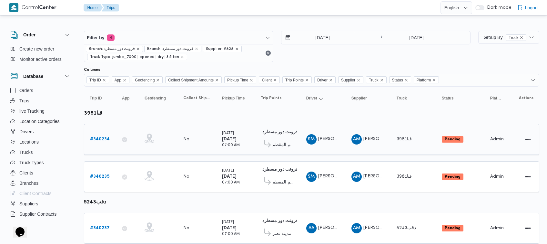
scroll to position [57, 0]
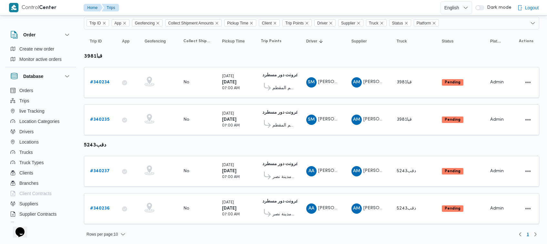
click at [330, 50] on table "Trip ID Click to sort in ascending order App Click to sort in ascending order G…" at bounding box center [311, 130] width 455 height 201
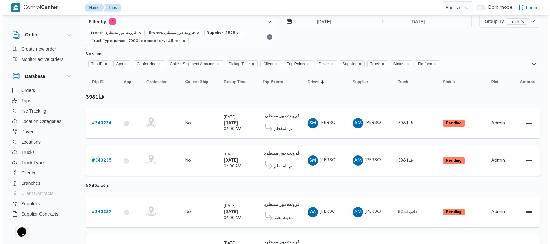
scroll to position [0, 0]
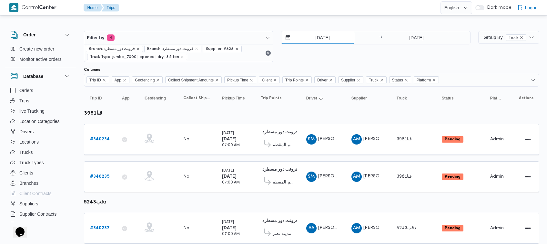
click at [319, 41] on input "[DATE]" at bounding box center [317, 37] width 73 height 13
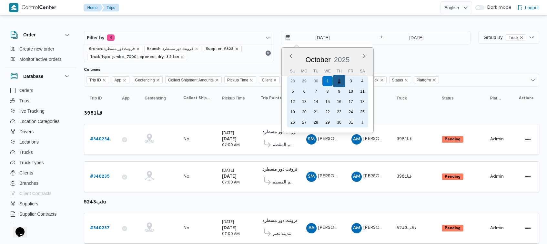
click at [336, 81] on div "2" at bounding box center [339, 81] width 12 height 12
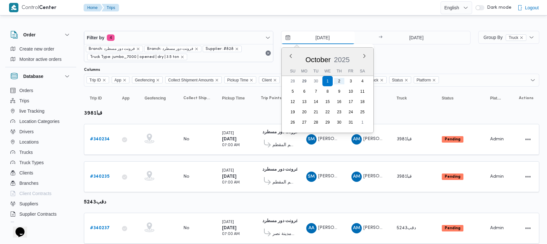
type input "[DATE]"
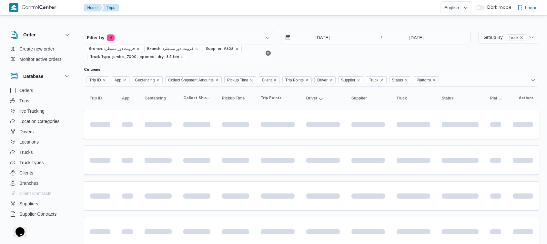
click at [354, 46] on div "[DATE] → [DATE]" at bounding box center [375, 46] width 189 height 31
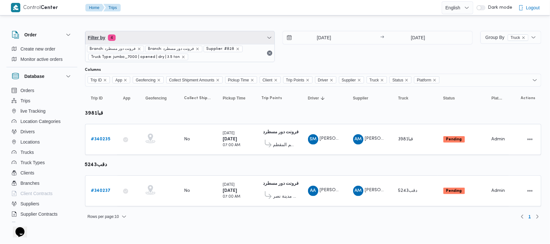
click at [184, 40] on span "Filter by 4" at bounding box center [180, 37] width 190 height 13
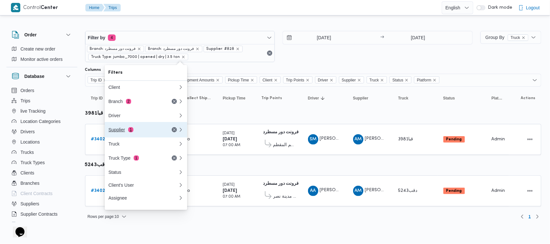
click at [147, 133] on div "Supplier 1" at bounding box center [136, 129] width 54 height 5
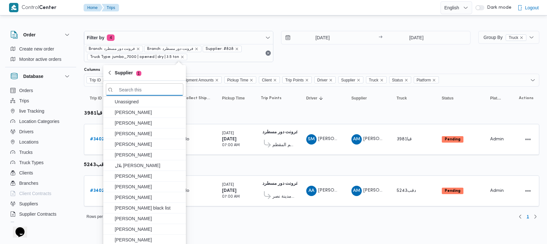
paste input "[PERSON_NAME]"
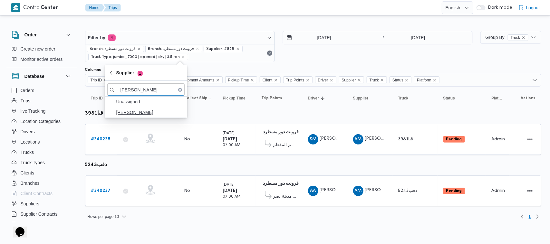
type input "[PERSON_NAME]"
click at [147, 110] on span "[PERSON_NAME]" at bounding box center [149, 113] width 67 height 8
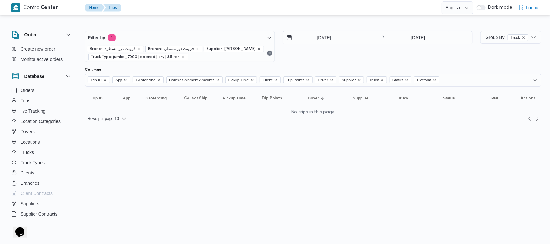
click at [311, 60] on div "[DATE] → [DATE]" at bounding box center [378, 46] width 190 height 31
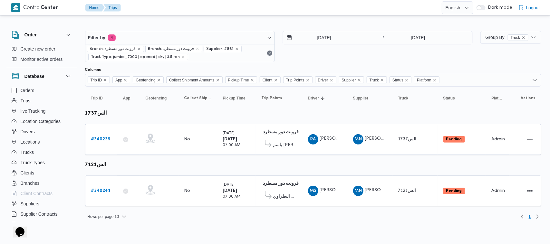
click at [352, 49] on div "[DATE] → [DATE]" at bounding box center [378, 46] width 190 height 31
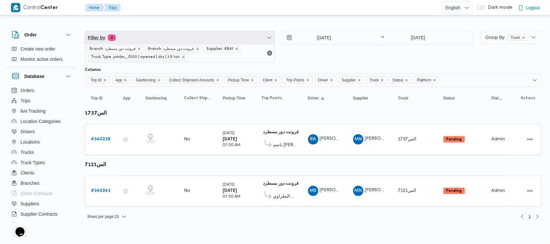
click at [198, 40] on span "Filter by 4" at bounding box center [180, 37] width 190 height 13
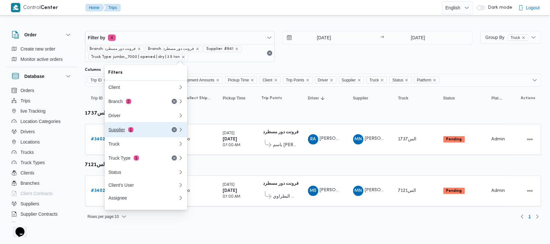
click at [153, 124] on button "Supplier 1" at bounding box center [146, 129] width 83 height 15
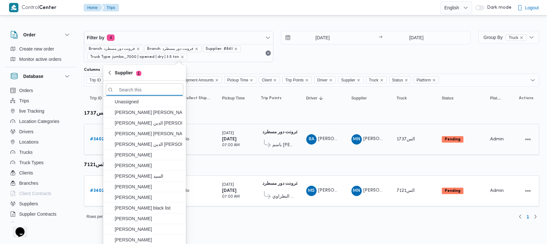
paste input "علي [PERSON_NAME] [PERSON_NAME]"
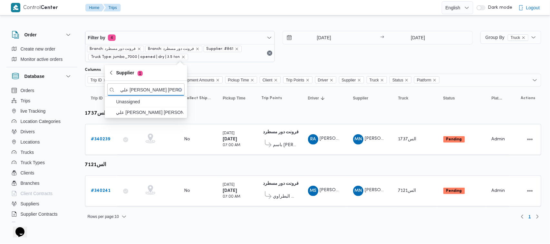
type input "علي [PERSON_NAME] [PERSON_NAME]"
click at [132, 112] on span "علي [PERSON_NAME] [PERSON_NAME]" at bounding box center [149, 113] width 67 height 8
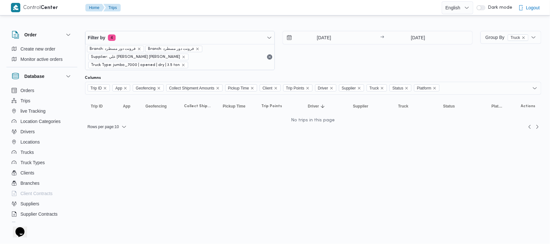
drag, startPoint x: 346, startPoint y: 58, endPoint x: 341, endPoint y: 49, distance: 10.1
click at [346, 58] on div "[DATE] → [DATE]" at bounding box center [378, 50] width 190 height 39
click at [348, 28] on div "Filter by 4 Branch: فرونت دور مسطرد Branch: فرونت دور مسطرد Supplier: علي [PERS…" at bounding box center [279, 50] width 396 height 47
click at [339, 37] on input "[DATE]" at bounding box center [319, 37] width 73 height 13
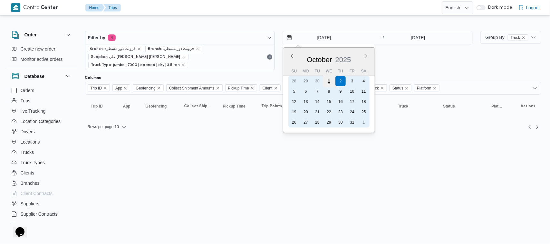
click at [332, 80] on div "1" at bounding box center [329, 81] width 12 height 12
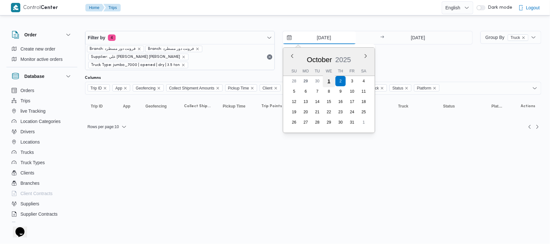
type input "[DATE]"
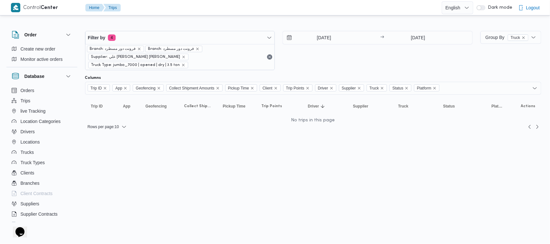
click at [353, 49] on div "[DATE] → [DATE]" at bounding box center [378, 50] width 190 height 39
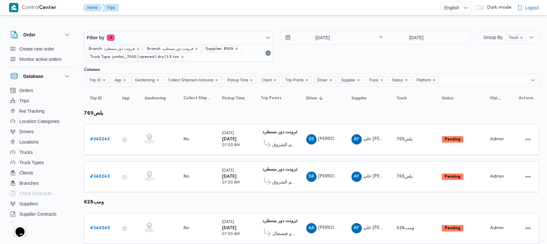
click at [332, 49] on div "[DATE] → [DATE]" at bounding box center [375, 46] width 189 height 31
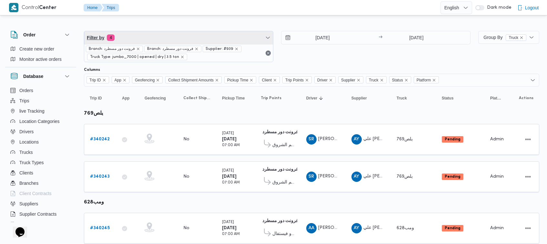
click at [164, 35] on span "Filter by 4" at bounding box center [178, 37] width 189 height 13
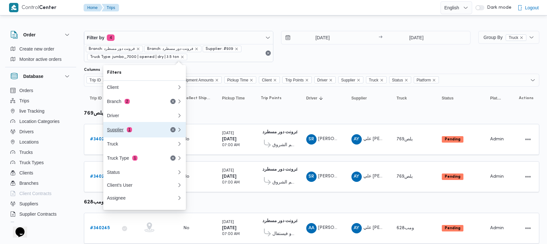
click at [145, 129] on div "Supplier 1" at bounding box center [134, 129] width 54 height 5
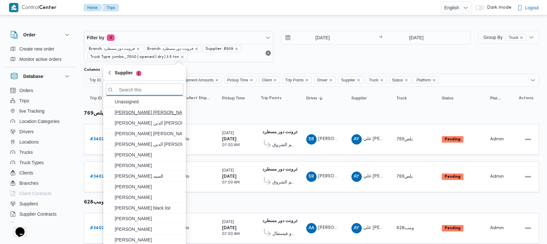
paste input "[PERSON_NAME] [PERSON_NAME] [PERSON_NAME]"
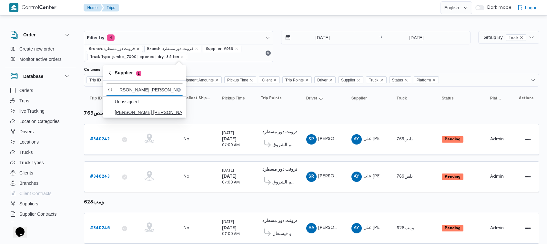
type input "[PERSON_NAME] [PERSON_NAME] [PERSON_NAME]"
click at [146, 113] on span "[PERSON_NAME] [PERSON_NAME] [PERSON_NAME]" at bounding box center [148, 113] width 67 height 8
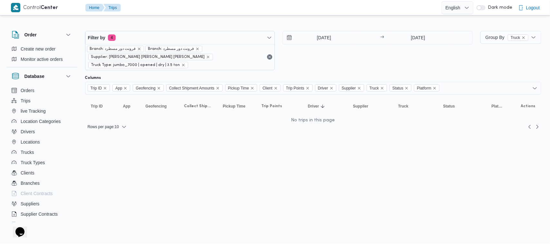
scroll to position [0, 7]
click at [321, 67] on div "[DATE] → [DATE]" at bounding box center [378, 50] width 190 height 39
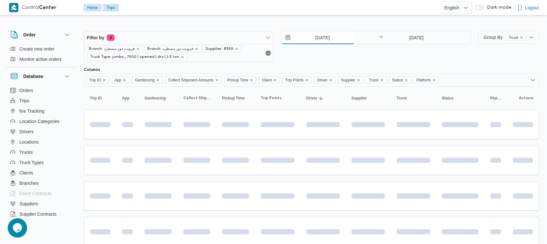
click at [326, 36] on input "[DATE]" at bounding box center [317, 37] width 73 height 13
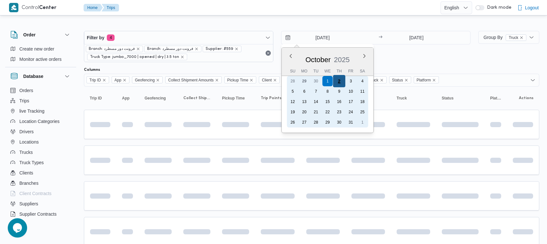
click at [335, 79] on div "2" at bounding box center [339, 81] width 12 height 12
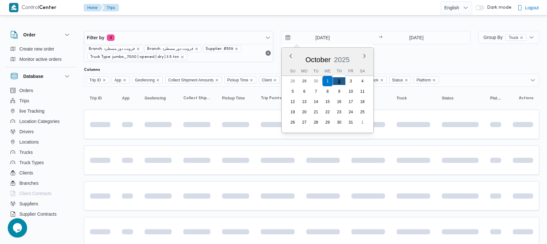
type input "[DATE]"
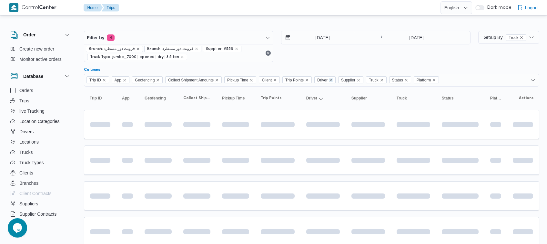
click at [332, 79] on icon "Remove Driver from selection in this group" at bounding box center [331, 80] width 4 height 4
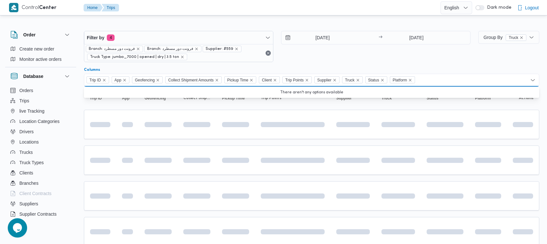
click at [349, 49] on div "[DATE] → [DATE]" at bounding box center [375, 46] width 189 height 31
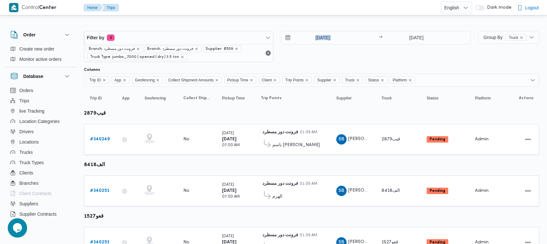
click at [350, 53] on div "[DATE] → [DATE]" at bounding box center [375, 46] width 189 height 31
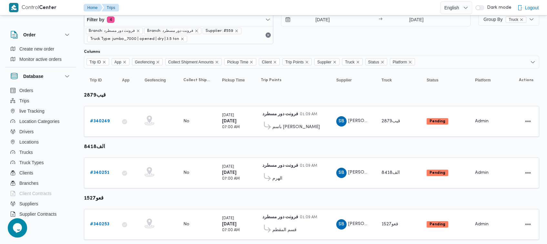
scroll to position [35, 0]
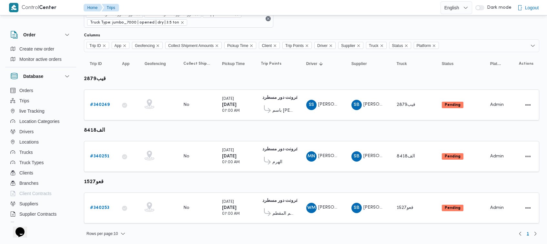
click at [221, 133] on table "Trip ID Click to sort in ascending order App Click to sort in ascending order G…" at bounding box center [311, 141] width 455 height 178
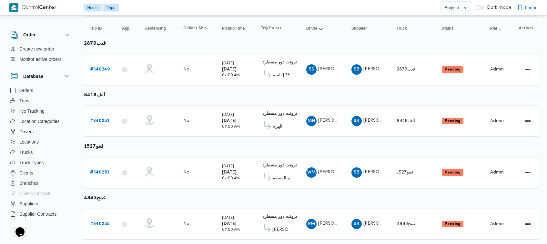
scroll to position [85, 0]
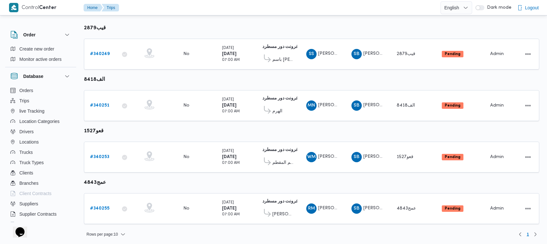
click at [305, 22] on table "Trip ID Click to sort in ascending order App Click to sort in ascending order G…" at bounding box center [311, 116] width 455 height 230
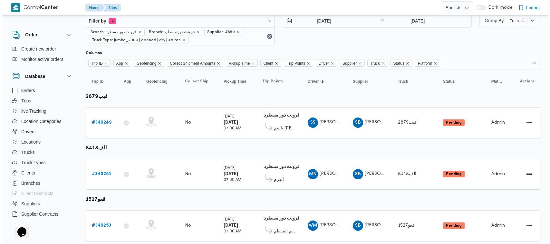
scroll to position [0, 0]
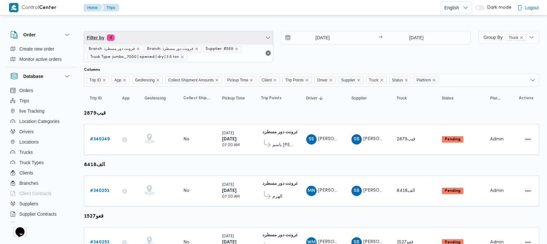
click at [216, 32] on span "Filter by 4" at bounding box center [178, 37] width 189 height 13
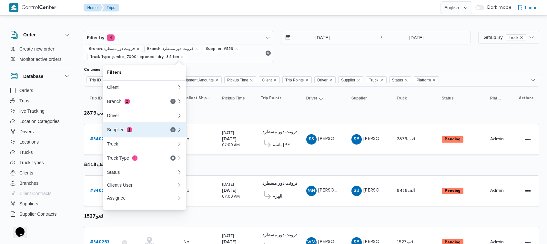
click at [139, 133] on div "Supplier 1" at bounding box center [134, 129] width 54 height 5
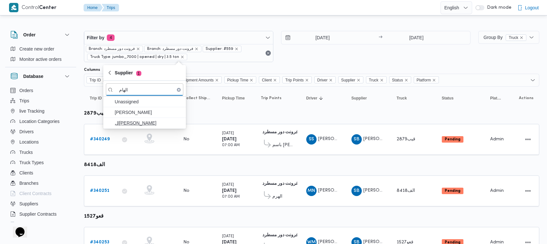
type input "الهام"
click at [144, 124] on span "ال[PERSON_NAME]" at bounding box center [148, 123] width 67 height 8
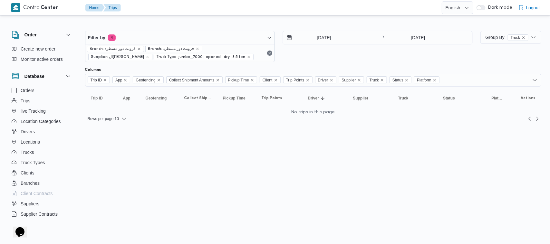
click at [382, 51] on div "2/10/2025 → 2/10/2025" at bounding box center [378, 46] width 190 height 31
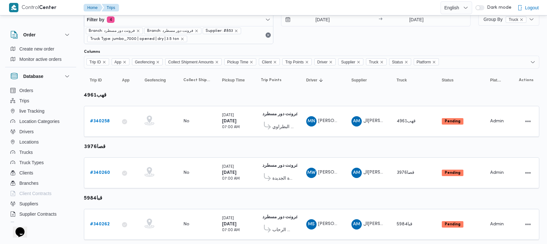
scroll to position [35, 0]
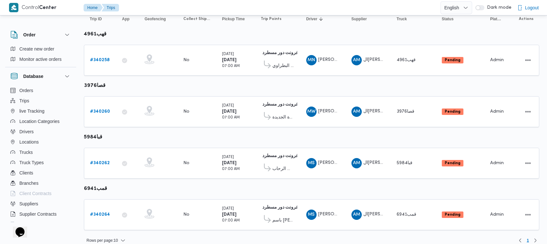
scroll to position [85, 0]
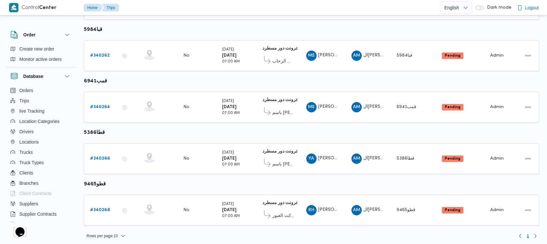
scroll to position [188, 0]
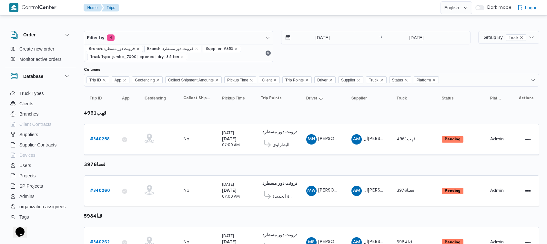
scroll to position [392, 0]
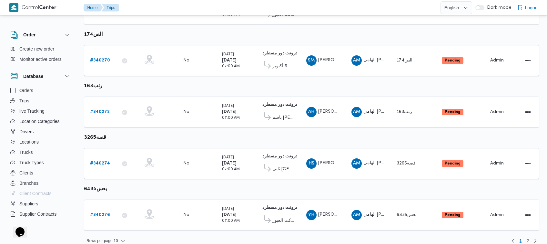
scroll to position [392, 0]
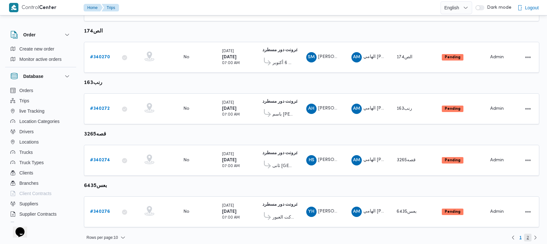
click at [525, 234] on span "2" at bounding box center [527, 238] width 7 height 8
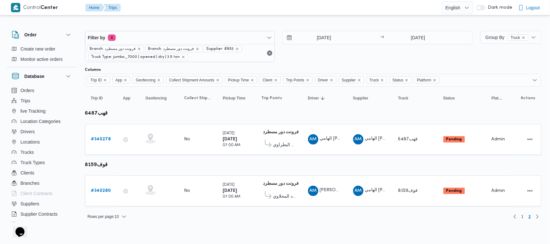
click at [316, 45] on div "2/10/2025 → 2/10/2025" at bounding box center [378, 46] width 190 height 31
click at [315, 41] on input "2/10/2025" at bounding box center [319, 37] width 73 height 13
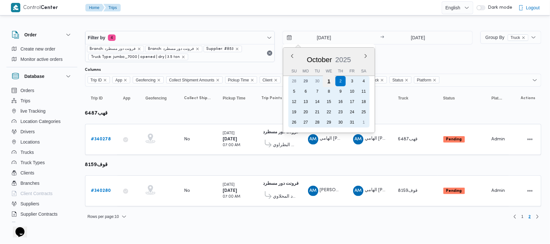
click at [330, 84] on div "1" at bounding box center [329, 81] width 12 height 12
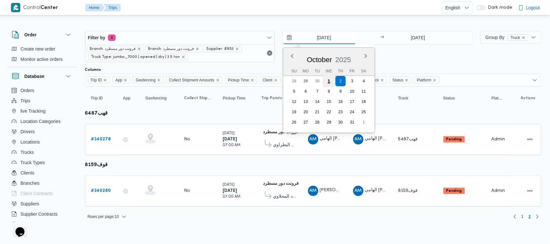
type input "1/10/2025"
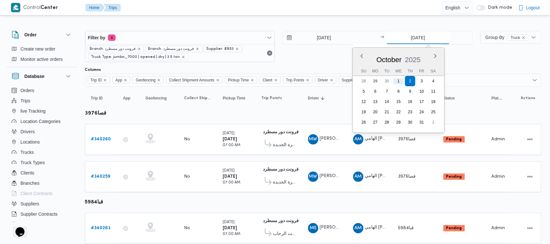
click at [417, 42] on input "2/10/2025" at bounding box center [418, 37] width 64 height 13
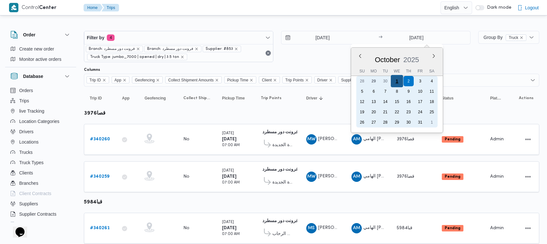
click at [394, 83] on div "1" at bounding box center [397, 81] width 12 height 12
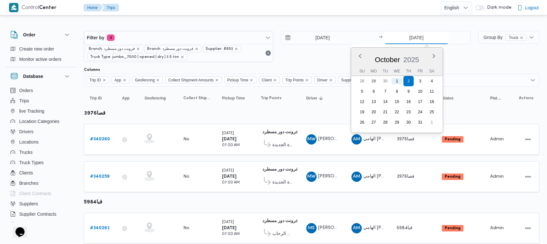
type input "1/10/2025"
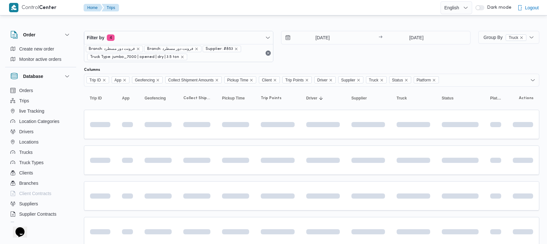
click at [402, 55] on div "1/10/2025 → 1/10/2025" at bounding box center [375, 46] width 189 height 31
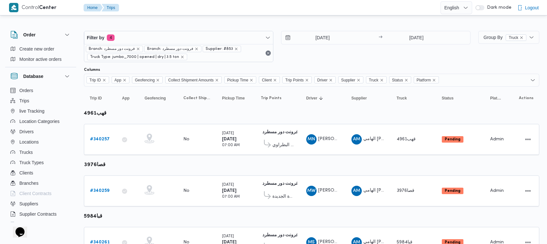
scroll to position [392, 0]
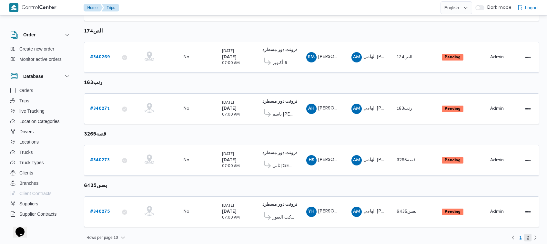
click at [527, 234] on span "2" at bounding box center [527, 238] width 2 height 8
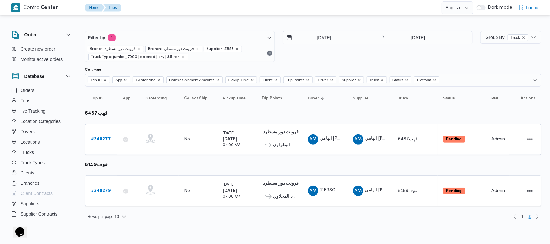
click at [438, 169] on table "Trip ID Click to sort in ascending order App Click to sort in ascending order G…" at bounding box center [313, 150] width 457 height 126
drag, startPoint x: 488, startPoint y: 57, endPoint x: 417, endPoint y: 35, distance: 74.4
click at [488, 57] on div "Group By Truck" at bounding box center [511, 46] width 61 height 31
click at [371, 57] on div "1/10/2025 → 1/10/2025" at bounding box center [378, 46] width 190 height 31
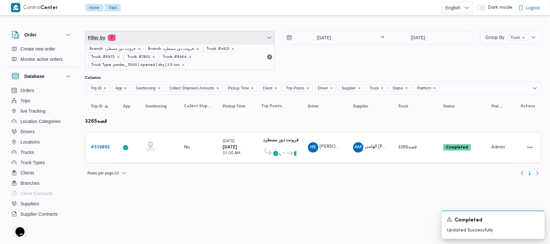
click at [159, 38] on span "Filter by 7" at bounding box center [180, 37] width 190 height 13
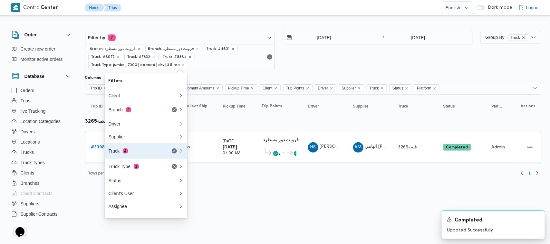
click at [135, 153] on div "Truck 4" at bounding box center [136, 151] width 54 height 5
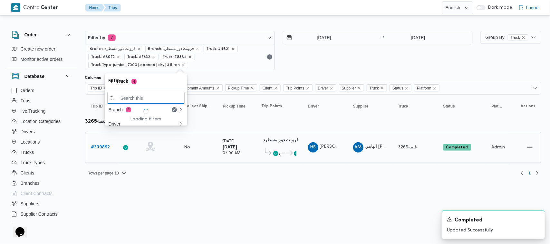
paste input "5386"
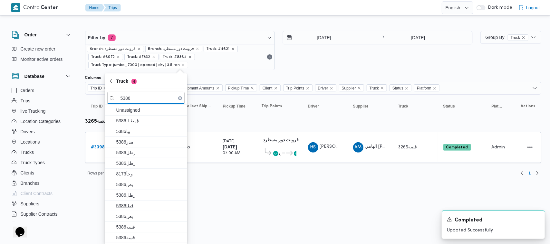
type input "5386"
click at [137, 207] on span "قطا5386" at bounding box center [149, 206] width 67 height 8
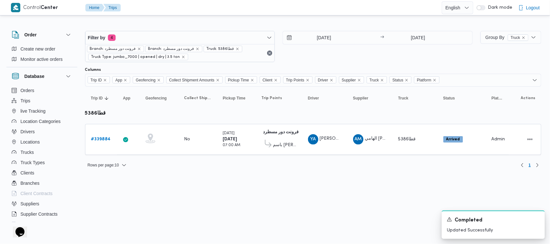
click at [223, 191] on html "Control Center Home Trips English عربي Dark mode Logout Order Create new order …" at bounding box center [275, 122] width 550 height 244
click at [109, 141] on b "# 339884" at bounding box center [101, 139] width 20 height 4
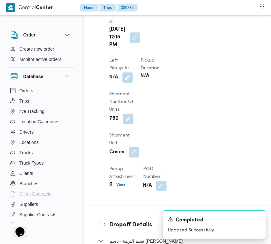
scroll to position [1066, 0]
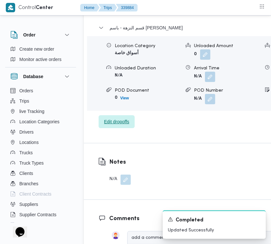
click at [121, 118] on span "Edit dropoffs" at bounding box center [116, 122] width 25 height 8
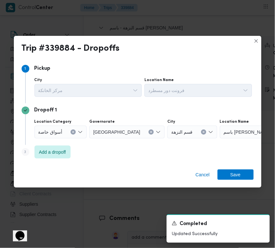
click at [61, 128] on span "أسواق خاصة" at bounding box center [50, 131] width 24 height 7
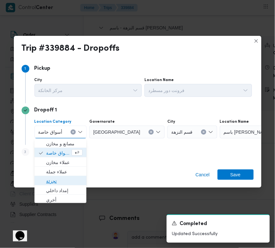
click at [53, 176] on span "تجزئة" at bounding box center [60, 181] width 47 height 10
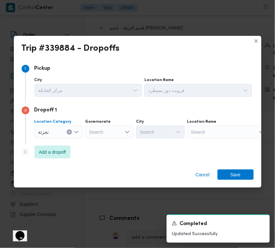
click at [95, 137] on div "Search" at bounding box center [109, 131] width 48 height 13
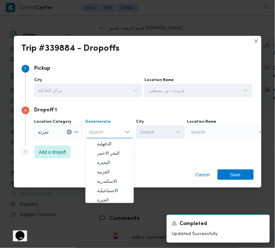
paste input "جيزة"
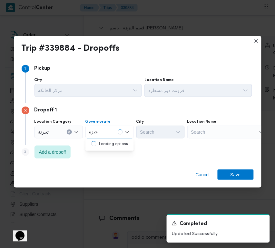
type input "جيزة"
click at [113, 133] on div "جيزة جيزة" at bounding box center [109, 131] width 48 height 13
drag, startPoint x: 111, startPoint y: 142, endPoint x: 120, endPoint y: 142, distance: 9.7
click at [112, 143] on span "ال جيزة" at bounding box center [113, 144] width 33 height 8
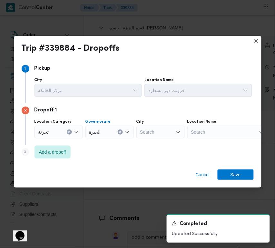
click at [165, 133] on div "Search" at bounding box center [160, 131] width 48 height 13
paste input "زايد"
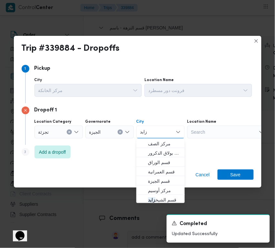
type input "زايد"
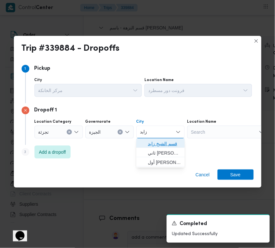
click at [151, 141] on span "قسم الشيخ زايد" at bounding box center [164, 144] width 33 height 8
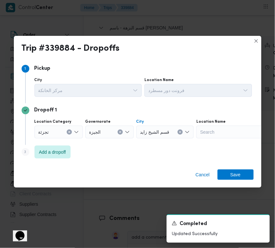
click at [232, 167] on div "Cancel Save" at bounding box center [138, 175] width 248 height 23
click at [235, 174] on span "Save" at bounding box center [236, 174] width 10 height 10
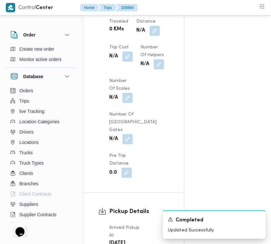
scroll to position [853, 0]
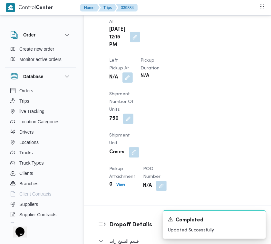
click at [134, 32] on button "button" at bounding box center [135, 37] width 10 height 10
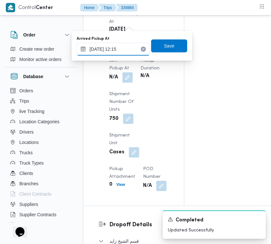
click at [131, 53] on input "29/09/2025 12:15" at bounding box center [113, 49] width 73 height 13
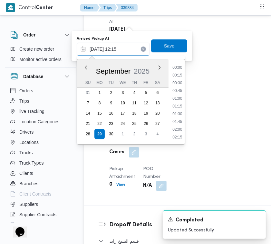
scroll to position [340, 0]
click at [184, 71] on ul "00:00 00:15 00:30 00:45 01:00 01:15 01:30 01:45 02:00 02:15 02:30 02:45 03:00 0…" at bounding box center [177, 101] width 15 height 75
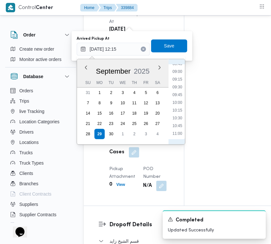
scroll to position [211, 0]
click at [178, 104] on li "08:00" at bounding box center [177, 104] width 15 height 6
type input "29/09/2025 08:00"
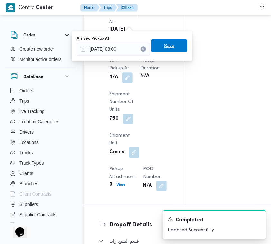
click at [168, 48] on span "Save" at bounding box center [169, 46] width 10 height 8
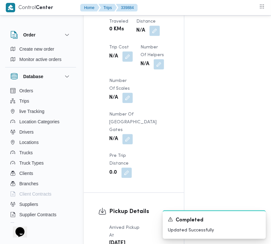
scroll to position [426, 0]
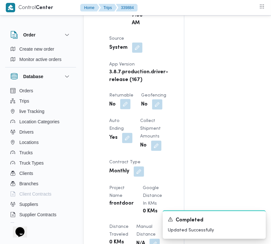
click at [128, 109] on button "button" at bounding box center [125, 104] width 10 height 10
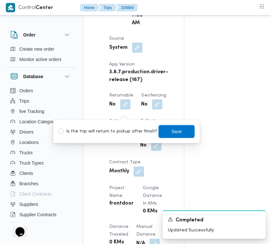
click at [124, 132] on label "Is the trip will return to pickup after finish?" at bounding box center [107, 132] width 99 height 8
checkbox input "true"
click at [159, 130] on span "Save" at bounding box center [177, 131] width 36 height 13
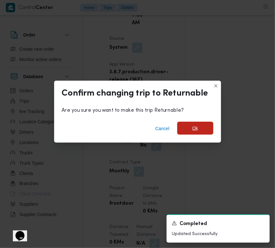
click at [194, 129] on span "Ok" at bounding box center [196, 128] width 6 height 8
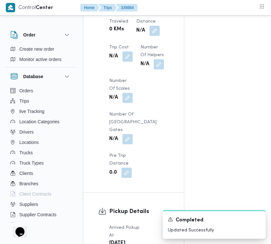
scroll to position [853, 0]
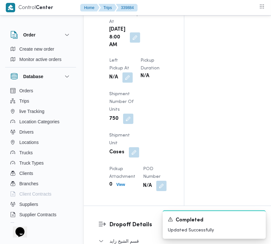
click at [133, 74] on div "N/A" at bounding box center [121, 78] width 25 height 12
click at [127, 78] on button "button" at bounding box center [128, 77] width 10 height 10
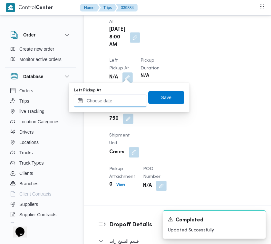
click at [128, 97] on input "Left Pickup At" at bounding box center [110, 100] width 73 height 13
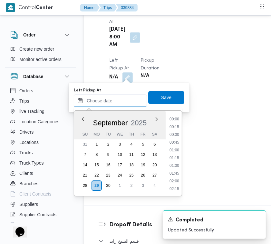
scroll to position [355, 0]
click at [179, 133] on li "12:00" at bounding box center [174, 135] width 15 height 6
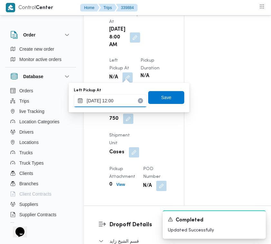
click at [128, 104] on input "29/09/2025 12:00" at bounding box center [110, 100] width 73 height 13
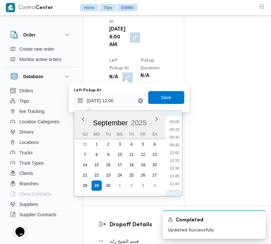
scroll to position [268, 0]
click at [178, 127] on li "09:00" at bounding box center [174, 129] width 15 height 6
type input "29/09/2025 09:00"
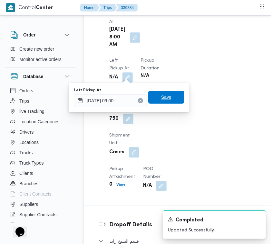
click at [164, 97] on span "Save" at bounding box center [166, 97] width 10 height 8
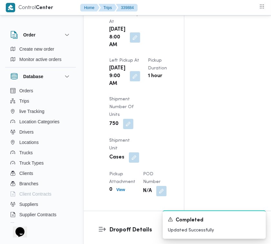
click at [169, 65] on div "Arrived Pickup At Mon, Sep 29, 2025 8:00 AM Left Pickup At Mon, Sep 29, 2025 9:…" at bounding box center [139, 102] width 68 height 193
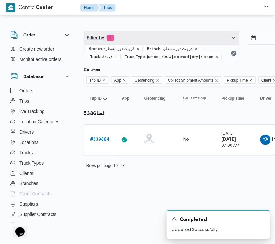
click at [131, 39] on span "Filter by 4" at bounding box center [161, 37] width 155 height 13
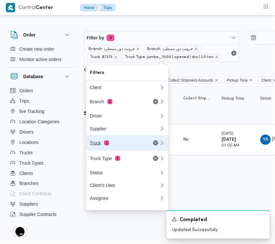
click at [103, 141] on button "Truck 1" at bounding box center [127, 142] width 83 height 15
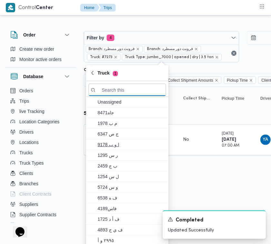
paste input "2419"
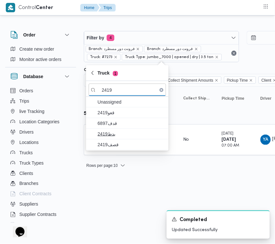
type input "2419"
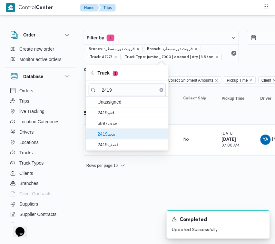
click at [102, 138] on span "بدط2419" at bounding box center [131, 134] width 67 height 8
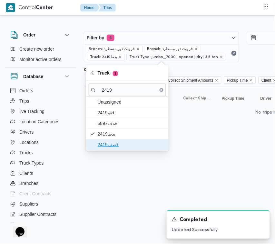
click at [102, 143] on span "قصف2419" at bounding box center [131, 145] width 67 height 8
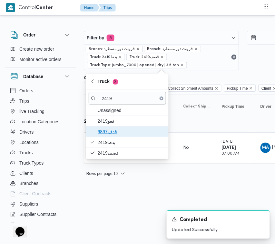
click at [104, 133] on span "6897قدف" at bounding box center [131, 132] width 67 height 8
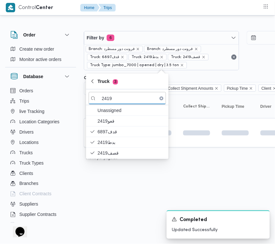
click at [106, 177] on html "Control Center Home Trips Order Create new order Monitor active orders Database…" at bounding box center [137, 122] width 275 height 244
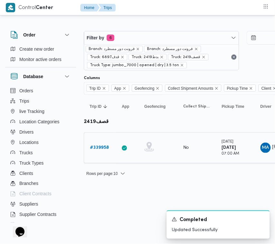
click at [99, 151] on link "# 339958" at bounding box center [99, 148] width 19 height 8
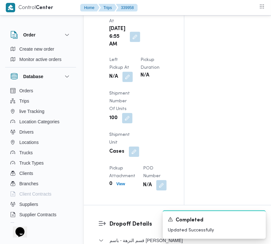
scroll to position [1080, 0]
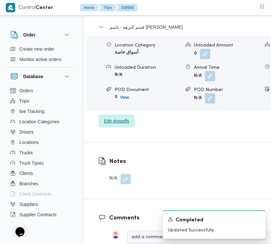
click at [128, 125] on span "Edit dropoffs" at bounding box center [116, 121] width 25 height 8
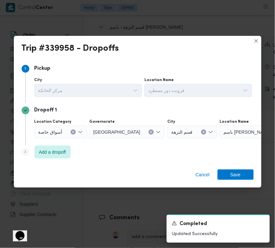
click at [67, 129] on div "أسواق خاصة" at bounding box center [61, 131] width 53 height 13
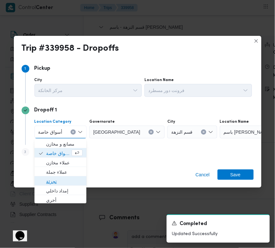
click at [65, 179] on span "تجزئة" at bounding box center [64, 181] width 36 height 8
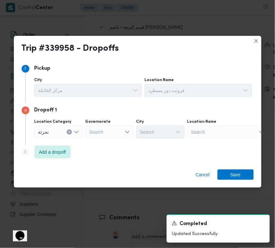
click at [92, 141] on div "Dropoff 1 Location Category تجزئة Governorate Search City Search Location Name …" at bounding box center [138, 124] width 232 height 42
click at [95, 133] on div "Search" at bounding box center [109, 131] width 48 height 13
paste input "قاهرة"
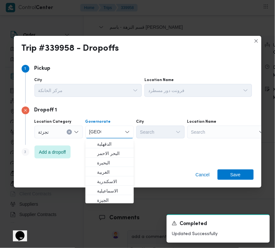
type input "قاهرة"
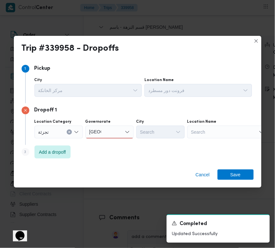
drag, startPoint x: 110, startPoint y: 130, endPoint x: 111, endPoint y: 136, distance: 6.8
click at [110, 130] on div "قاهرة قاهرة" at bounding box center [109, 131] width 48 height 13
click at [111, 145] on span "القاهرة" at bounding box center [113, 144] width 33 height 8
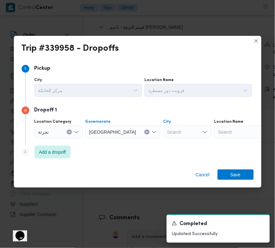
click at [172, 136] on div "Search" at bounding box center [187, 131] width 48 height 13
paste input "نصر"
type input "نصر"
click at [167, 135] on input "نصر" at bounding box center [172, 132] width 11 height 8
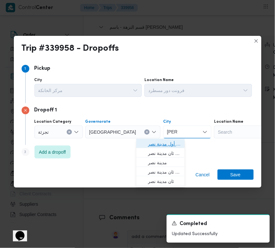
click at [155, 143] on span "قسم أول مدينة نصر" at bounding box center [164, 144] width 33 height 8
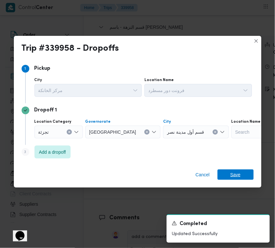
click at [228, 172] on span "Save" at bounding box center [236, 174] width 36 height 10
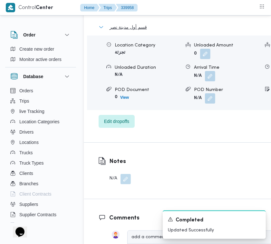
click at [125, 31] on span "قسم أول مدينة نصر" at bounding box center [128, 27] width 37 height 8
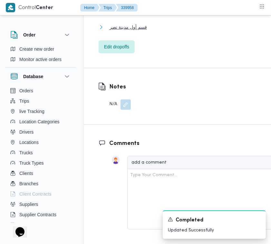
scroll to position [866, 0]
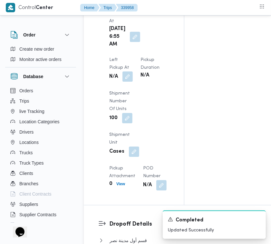
click at [133, 82] on button "button" at bounding box center [128, 76] width 10 height 10
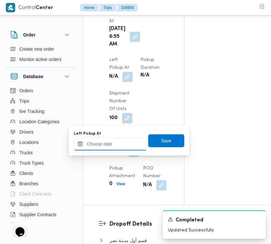
click at [129, 139] on input "Left Pickup At" at bounding box center [110, 143] width 73 height 13
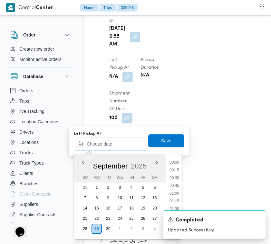
scroll to position [355, 0]
click at [178, 160] on li "11:30" at bounding box center [174, 163] width 15 height 6
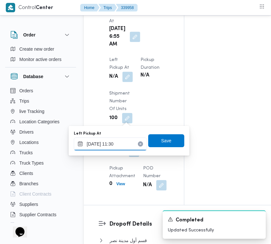
click at [124, 140] on input "29/09/2025 11:30" at bounding box center [110, 143] width 73 height 13
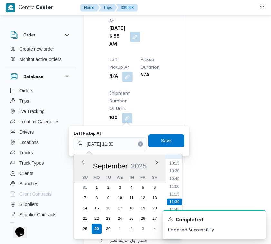
scroll to position [252, 0]
click at [176, 173] on li "08:30" at bounding box center [174, 173] width 15 height 6
type input "29/09/2025 08:30"
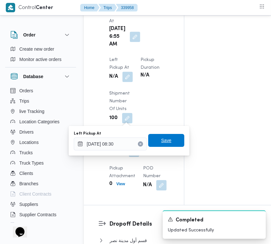
click at [161, 139] on span "Save" at bounding box center [166, 140] width 10 height 8
click at [159, 139] on div "Arrived Pickup At Mon, Sep 29, 2025 6:55 AM Left Pickup At N/A Pickup Duration …" at bounding box center [139, 100] width 68 height 188
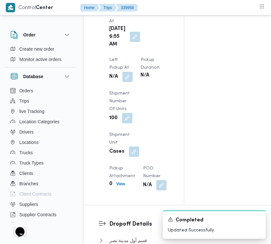
click at [171, 86] on div "Arrived Pickup At Mon, Sep 29, 2025 6:55 AM Left Pickup At N/A Pickup Duration …" at bounding box center [139, 100] width 68 height 188
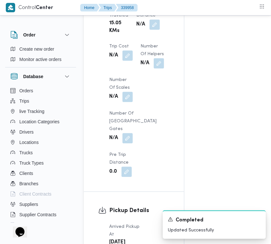
scroll to position [440, 0]
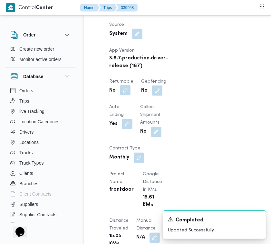
click at [130, 95] on button "button" at bounding box center [125, 90] width 10 height 10
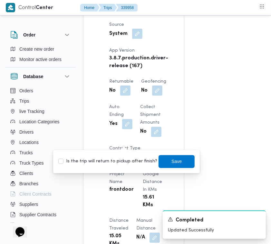
click at [123, 161] on label "Is the trip will return to pickup after finish?" at bounding box center [107, 162] width 99 height 8
checkbox input "true"
click at [172, 160] on span "Save" at bounding box center [177, 161] width 10 height 8
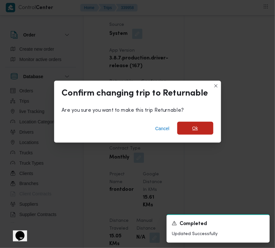
click at [197, 127] on span "Ok" at bounding box center [196, 128] width 6 height 8
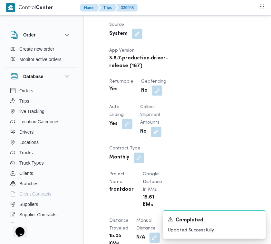
scroll to position [0, 0]
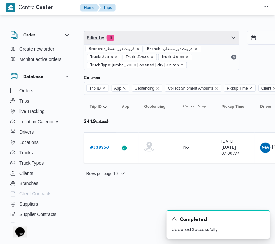
click at [139, 39] on span "Filter by 6" at bounding box center [161, 37] width 155 height 13
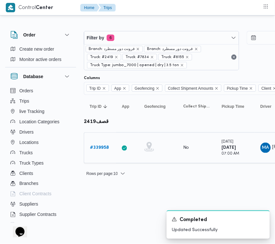
drag, startPoint x: 206, startPoint y: 172, endPoint x: 155, endPoint y: 158, distance: 52.4
click at [205, 172] on div "Rows per page : 10 1" at bounding box center [277, 173] width 395 height 15
click at [104, 148] on b "# 339958" at bounding box center [99, 147] width 19 height 4
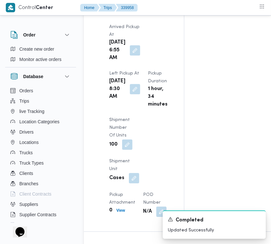
scroll to position [1066, 0]
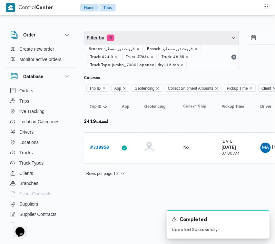
click at [128, 34] on span "Filter by 6" at bounding box center [161, 37] width 155 height 13
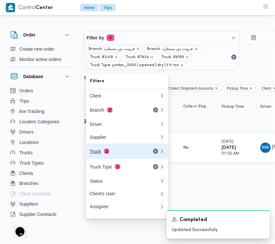
click at [107, 147] on button "Truck 3" at bounding box center [127, 151] width 83 height 15
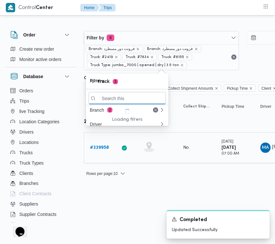
paste input "6121"
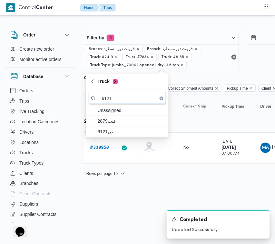
type input "6121"
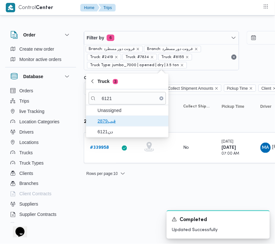
click at [110, 123] on span "قيب2879" at bounding box center [131, 121] width 67 height 8
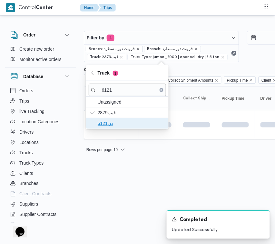
click at [110, 124] on span "دن6121" at bounding box center [131, 123] width 67 height 8
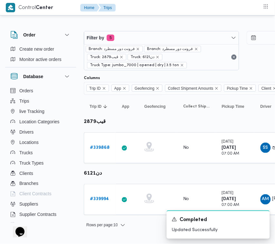
click at [110, 168] on table "Trip ID Click to sort in ascending order App Click to sort in ascending order G…" at bounding box center [277, 158] width 387 height 126
click at [103, 199] on b "# 339994" at bounding box center [99, 199] width 19 height 4
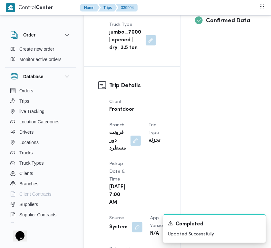
scroll to position [434, 0]
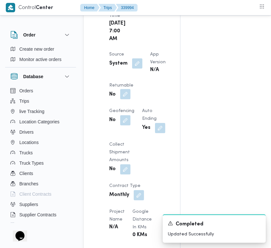
click at [131, 99] on button "button" at bounding box center [125, 94] width 10 height 10
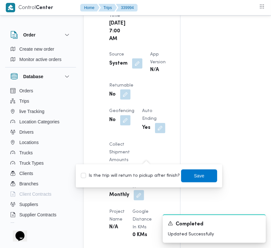
click at [148, 176] on label "Is the trip will return to pickup after finish?" at bounding box center [130, 176] width 99 height 8
checkbox input "true"
click at [183, 173] on span "Save" at bounding box center [199, 175] width 36 height 13
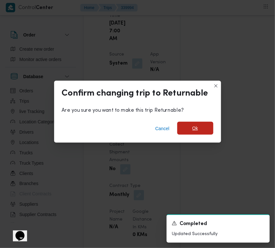
click at [186, 132] on span "Ok" at bounding box center [195, 128] width 36 height 13
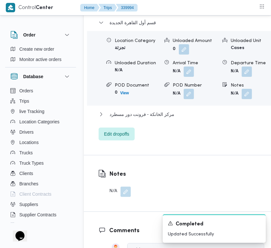
scroll to position [1309, 0]
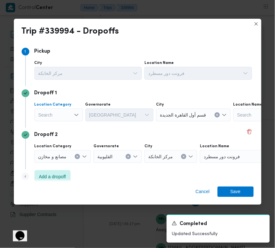
click at [49, 116] on div "Search" at bounding box center [59, 114] width 48 height 13
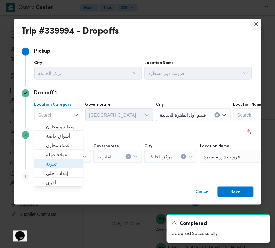
click at [57, 162] on span "تجزئة" at bounding box center [62, 164] width 33 height 8
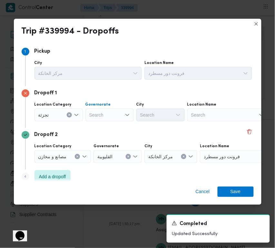
click at [112, 113] on div "Search" at bounding box center [109, 114] width 48 height 13
paste input "شرقية"
type input "شرقية"
drag, startPoint x: 112, startPoint y: 109, endPoint x: 112, endPoint y: 118, distance: 9.4
click at [112, 110] on div "شرقية شرقية" at bounding box center [109, 114] width 48 height 13
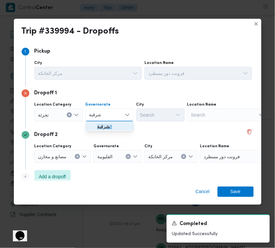
drag, startPoint x: 110, startPoint y: 124, endPoint x: 118, endPoint y: 127, distance: 8.7
click at [111, 126] on span "ال شرقية" at bounding box center [113, 127] width 33 height 8
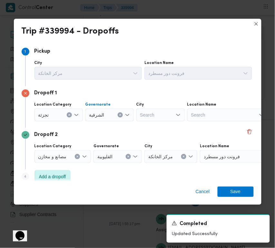
click at [171, 108] on div "Search" at bounding box center [160, 114] width 48 height 13
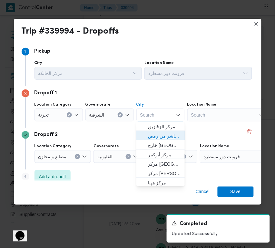
click at [163, 132] on span "قسم اول مدينة العاشر من رمض" at bounding box center [164, 136] width 33 height 8
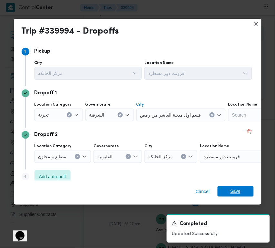
click at [236, 189] on span "Save" at bounding box center [236, 191] width 10 height 10
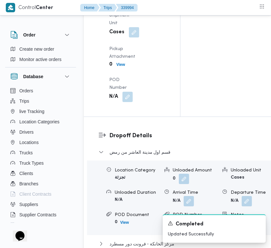
scroll to position [978, 0]
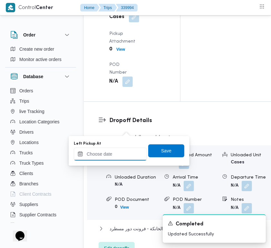
click at [123, 151] on input "Left Pickup At" at bounding box center [110, 153] width 73 height 13
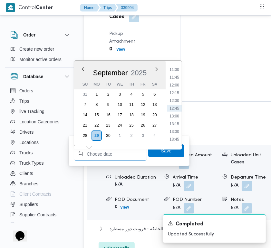
paste input "29/9/2025 7:30:00 AM"
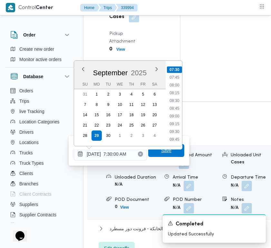
type input "29/09/2025 07:30"
click at [152, 153] on span "Save" at bounding box center [166, 150] width 36 height 13
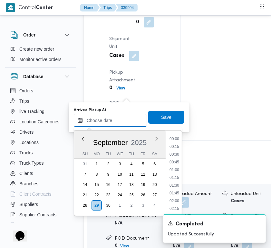
drag, startPoint x: 124, startPoint y: 117, endPoint x: 136, endPoint y: 114, distance: 13.3
click at [124, 117] on input "Arrived Pickup At" at bounding box center [110, 120] width 73 height 13
paste input "29/9/2025 7:30:00 AM"
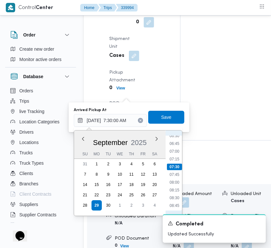
scroll to position [199, 0]
click at [179, 156] on li "07:00" at bounding box center [174, 156] width 15 height 6
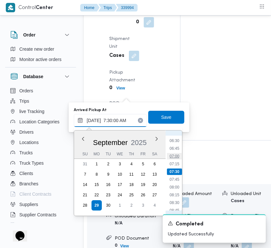
type input "29/09/2025 07:00"
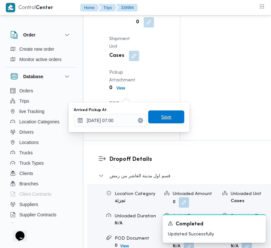
click at [166, 121] on span "Save" at bounding box center [166, 116] width 36 height 13
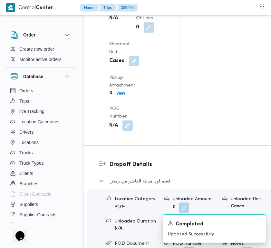
click at [159, 101] on div "Pickup Details Arrived Pickup At N/A Left Pickup At [GEOGRAPHIC_DATA][DATE] 7:3…" at bounding box center [132, 17] width 96 height 255
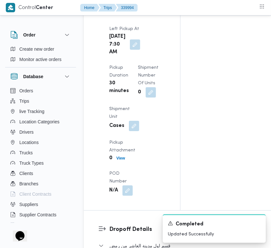
scroll to position [0, 0]
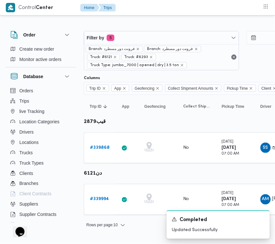
click at [134, 45] on div "Branch: فرونت دور مسطرد Branch: فرونت دور مسطرد Truck: #6121 Truck: #8293 Truck…" at bounding box center [161, 57] width 155 height 26
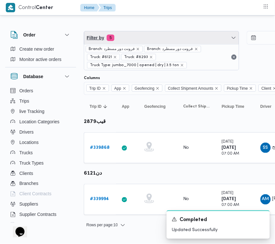
click at [135, 38] on span "Filter by 5" at bounding box center [161, 37] width 155 height 13
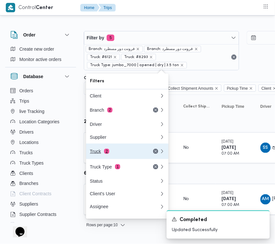
click at [114, 154] on div "Truck 2" at bounding box center [117, 151] width 54 height 5
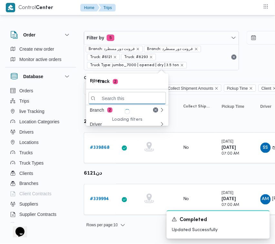
paste input "يلص769"
type input "يلص769"
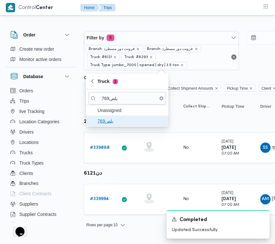
click at [101, 124] on span "يلص769" at bounding box center [131, 121] width 67 height 8
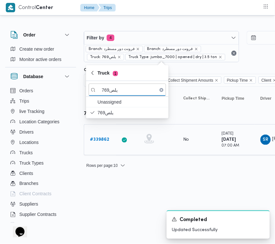
click at [95, 139] on b "# 339862" at bounding box center [99, 139] width 19 height 4
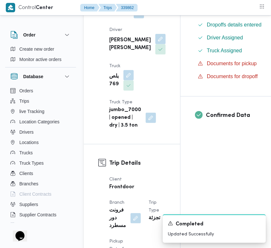
scroll to position [199, 0]
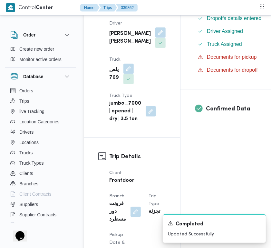
click at [263, 56] on div "Checklist Dropoffs details entered Driver Assigned Truck Assigned Documents for…" at bounding box center [260, 36] width 158 height 108
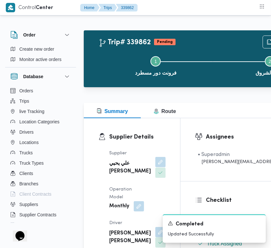
click at [155, 167] on button "button" at bounding box center [160, 162] width 10 height 10
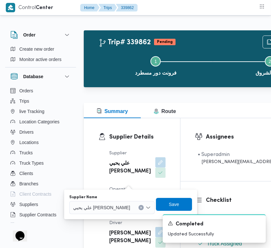
click at [123, 209] on span "علي يحيي علي مهران حسنين" at bounding box center [101, 206] width 57 height 7
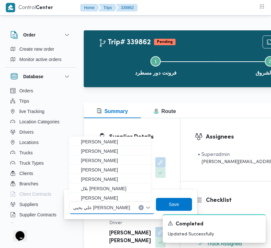
paste input "ابراهيم رمضان"
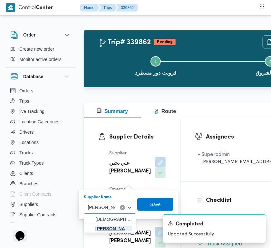
type input "ابراهيم رمضان"
click at [104, 227] on span "ابراهيم رمضان ابراهيم عثمان ابوباشا" at bounding box center [113, 228] width 37 height 8
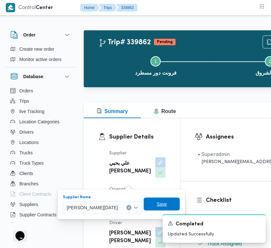
click at [169, 202] on span "Save" at bounding box center [162, 203] width 36 height 13
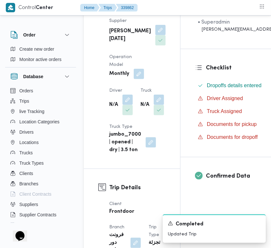
scroll to position [158, 0]
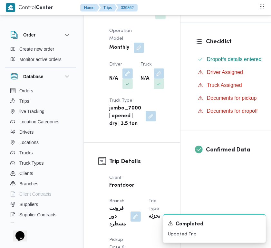
click at [268, 45] on div "Checklist Dropoffs details entered Driver Assigned Truck Assigned Documents for…" at bounding box center [260, 77] width 158 height 108
click at [126, 78] on button "button" at bounding box center [128, 73] width 10 height 10
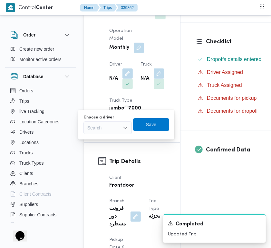
click at [107, 130] on div "Search" at bounding box center [108, 127] width 48 height 13
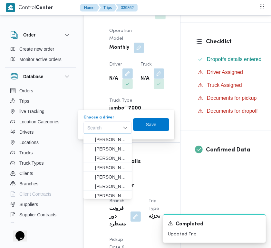
paste input "محمود اشرف"
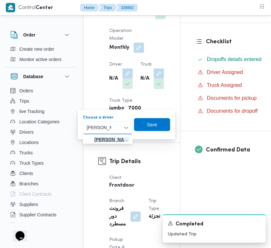
type input "محمود اشرف"
click at [106, 139] on span "محمود اشرف سيد احمد علام" at bounding box center [111, 139] width 35 height 8
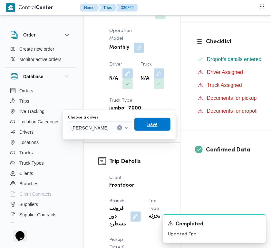
click at [160, 126] on span "Save" at bounding box center [152, 124] width 36 height 13
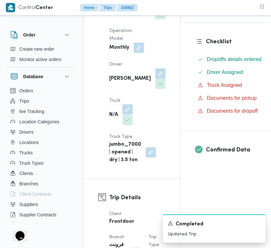
drag, startPoint x: 128, startPoint y: 142, endPoint x: 128, endPoint y: 145, distance: 3.5
click at [128, 114] on button "button" at bounding box center [128, 109] width 10 height 10
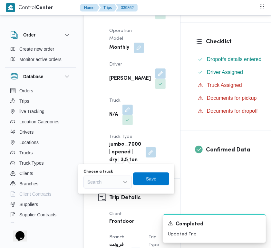
click at [116, 178] on div "Search" at bounding box center [108, 181] width 48 height 13
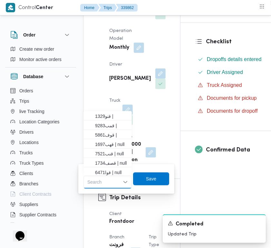
paste input "1697"
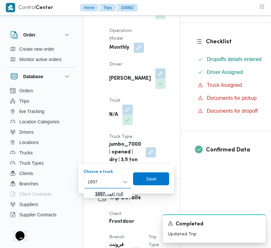
type input "1697"
click at [101, 189] on span "قهب 1697 | null" at bounding box center [107, 193] width 43 height 10
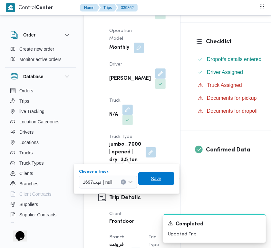
click at [151, 174] on span "Save" at bounding box center [156, 178] width 36 height 13
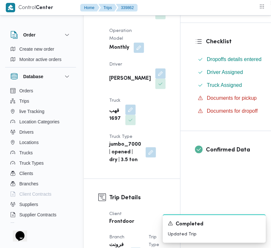
click at [135, 115] on span at bounding box center [129, 109] width 14 height 10
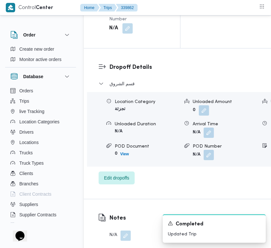
scroll to position [1243, 0]
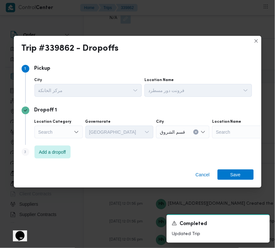
click at [70, 133] on div "Search" at bounding box center [59, 131] width 48 height 13
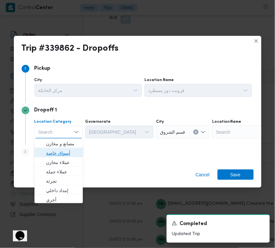
click at [68, 150] on span "أسواق خاصة" at bounding box center [62, 153] width 33 height 8
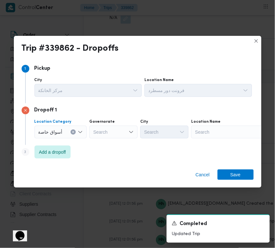
click at [223, 130] on div "Search" at bounding box center [231, 131] width 81 height 13
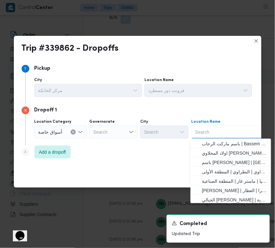
paste input "لولو"
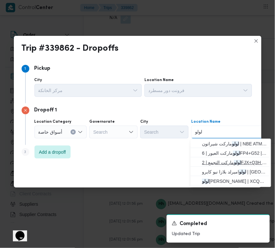
type input "لولو"
click at [218, 160] on span "لولو ماركت التجمع | 2FJX+Q3H | null" at bounding box center [234, 163] width 65 height 8
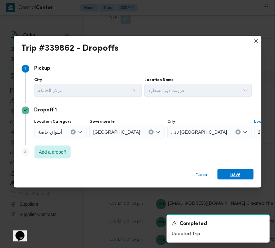
click at [243, 173] on span "Save" at bounding box center [236, 174] width 36 height 10
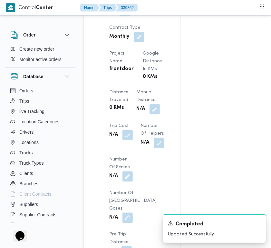
scroll to position [375, 0]
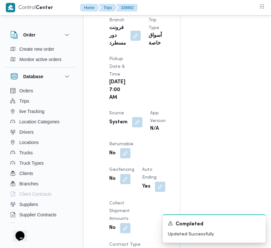
click at [143, 210] on div "A new notification appears Completed Updated Successfully" at bounding box center [206, 228] width 129 height 39
click at [145, 212] on div "A new notification appears Completed Updated Successfully" at bounding box center [206, 228] width 129 height 39
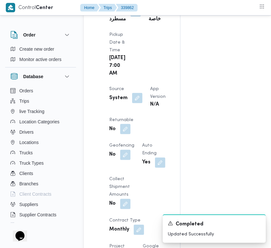
scroll to position [410, 0]
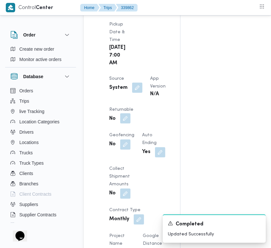
click at [131, 124] on button "button" at bounding box center [125, 118] width 10 height 10
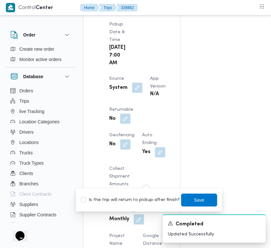
click at [134, 200] on label "Is the trip will return to pickup after finish?" at bounding box center [130, 200] width 99 height 8
checkbox input "true"
click at [181, 199] on span "Save" at bounding box center [199, 199] width 36 height 13
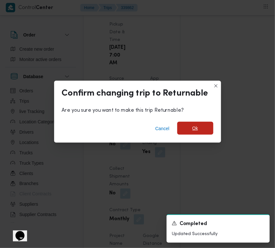
click at [197, 129] on span "Ok" at bounding box center [196, 128] width 6 height 8
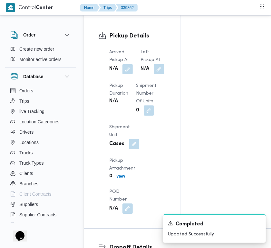
scroll to position [1060, 0]
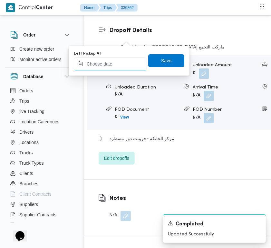
click at [121, 67] on input "Left Pickup At" at bounding box center [110, 63] width 73 height 13
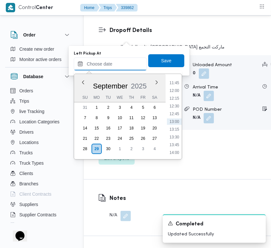
paste input "29/9/2025 7:30:00 AM"
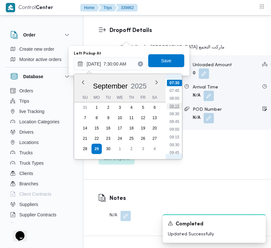
click at [173, 105] on li "08:15" at bounding box center [174, 106] width 15 height 6
type input "29/09/2025 08:15"
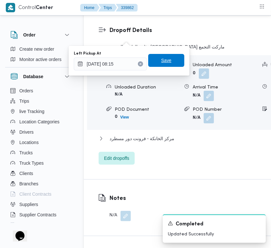
click at [163, 64] on span "Save" at bounding box center [166, 60] width 36 height 13
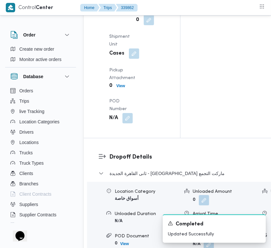
scroll to position [962, 0]
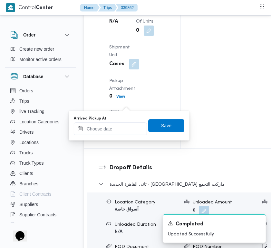
click at [125, 126] on input "Arrived Pickup At" at bounding box center [110, 128] width 73 height 13
paste input "29/9/2025 7:30:00 AM"
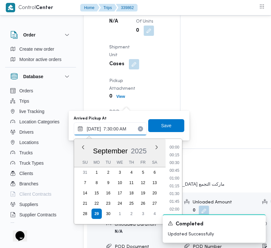
scroll to position [232, 0]
type input "29/09/2025 07:30"
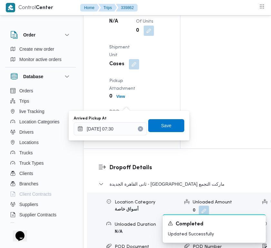
click at [164, 133] on div "Arrived Pickup At 29/09/2025 07:30 Save" at bounding box center [129, 125] width 112 height 21
click at [162, 123] on span "Save" at bounding box center [166, 125] width 10 height 8
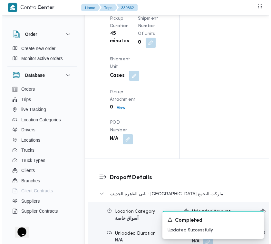
scroll to position [0, 0]
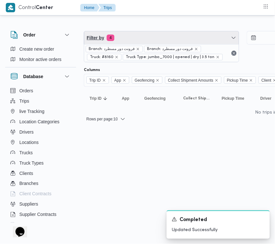
click at [154, 33] on span "Filter by 4" at bounding box center [161, 37] width 155 height 13
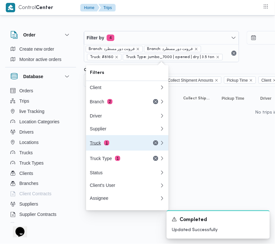
click at [120, 150] on button "Truck 1" at bounding box center [127, 142] width 83 height 15
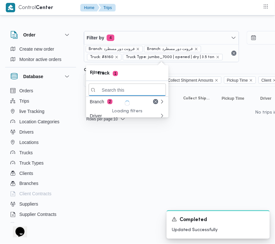
paste input "4251"
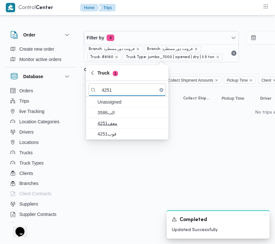
type input "4251"
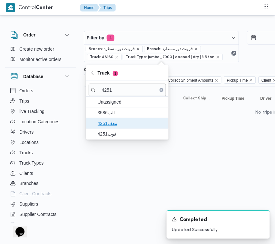
click at [124, 123] on span "معف4251" at bounding box center [131, 123] width 67 height 8
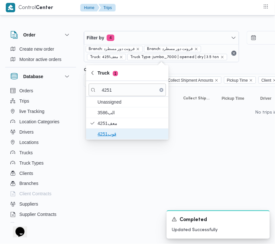
click at [114, 136] on span "قوب4251" at bounding box center [131, 134] width 67 height 8
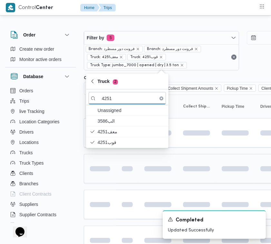
click at [111, 173] on div at bounding box center [99, 168] width 25 height 10
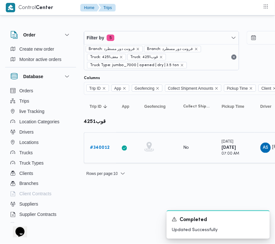
click at [105, 146] on b "# 340012" at bounding box center [100, 147] width 20 height 4
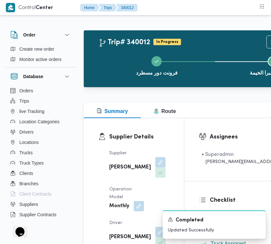
scroll to position [213, 0]
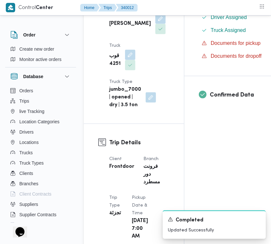
click at [136, 49] on div "قوب 4251" at bounding box center [122, 60] width 27 height 22
click at [135, 49] on button "button" at bounding box center [130, 54] width 10 height 10
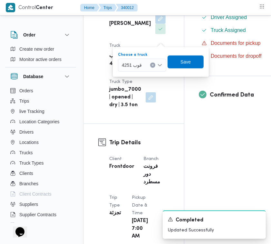
click at [141, 67] on div "قوب 4251" at bounding box center [142, 65] width 48 height 13
paste input "6348"
type input "6348"
drag, startPoint x: 128, startPoint y: 76, endPoint x: 134, endPoint y: 74, distance: 6.1
click at [128, 76] on span "قفب 6348 | null" at bounding box center [142, 77] width 43 height 10
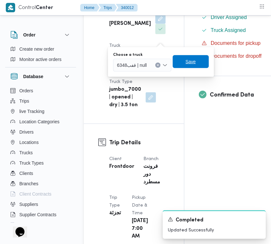
click at [191, 63] on span "Save" at bounding box center [191, 62] width 10 height 8
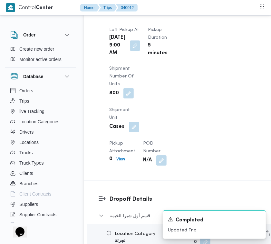
scroll to position [1102, 0]
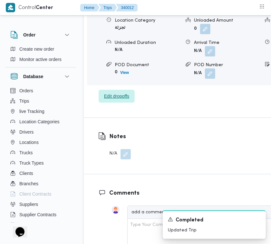
click at [110, 100] on span "Edit dropoffs" at bounding box center [116, 96] width 25 height 8
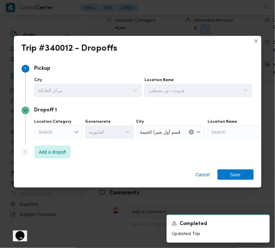
click at [55, 131] on div "Search" at bounding box center [59, 131] width 48 height 13
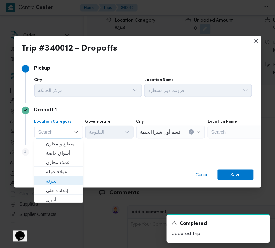
click at [56, 180] on span "تجزئة" at bounding box center [62, 181] width 33 height 8
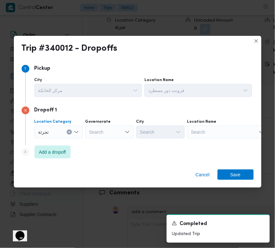
click at [105, 133] on div "Search" at bounding box center [109, 131] width 48 height 13
paste input "قاهرة"
type input "قاهرة"
click at [126, 152] on div "Step 3 is disabled 3 Add a dropoff" at bounding box center [138, 153] width 232 height 17
drag, startPoint x: 111, startPoint y: 128, endPoint x: 110, endPoint y: 131, distance: 3.6
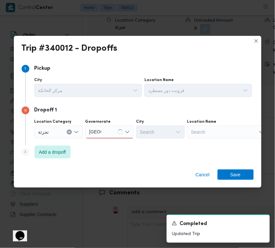
click at [111, 128] on div "قاهرة قاهرة" at bounding box center [109, 131] width 48 height 13
click at [107, 136] on div "قاهرة قاهرة Combo box. Selected. قاهرة . Selected. Combo box input. Search. Typ…" at bounding box center [109, 131] width 48 height 13
click at [108, 141] on span "القاهرة" at bounding box center [113, 144] width 33 height 8
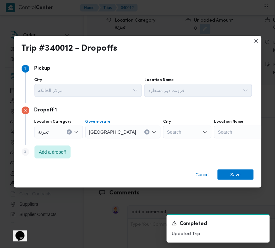
click at [163, 132] on div "Search" at bounding box center [187, 131] width 48 height 13
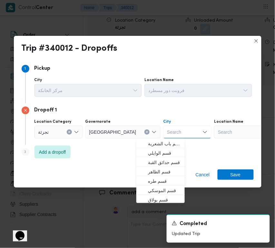
paste input "قاهرة"
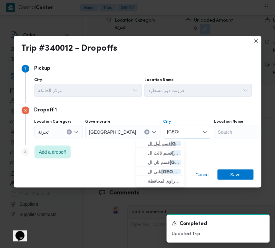
type input "قاهرة"
click at [158, 145] on span "قسم أول ال قاهرة الجديدة" at bounding box center [164, 144] width 33 height 8
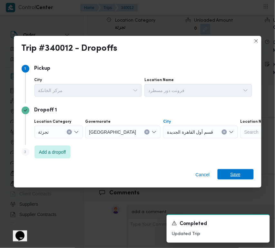
click at [236, 173] on span "Save" at bounding box center [236, 174] width 10 height 10
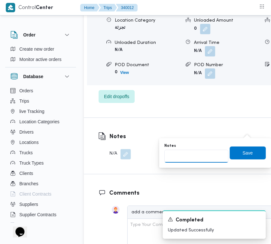
click at [212, 151] on input "Notes" at bounding box center [196, 156] width 64 height 13
paste input "تجمع"
type input "تجمع"
click at [244, 149] on span "Save" at bounding box center [248, 153] width 10 height 8
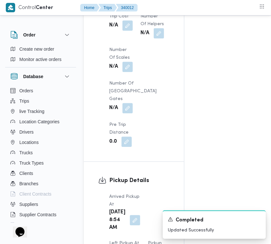
scroll to position [462, 0]
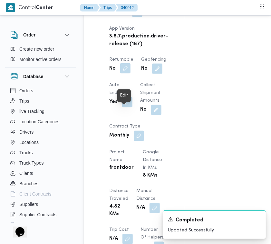
click at [123, 74] on button "button" at bounding box center [125, 68] width 10 height 10
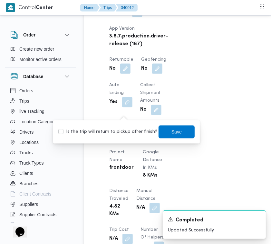
click at [118, 131] on label "Is the trip will return to pickup after finish?" at bounding box center [107, 132] width 99 height 8
checkbox input "true"
click at [165, 133] on span "Save" at bounding box center [177, 131] width 36 height 13
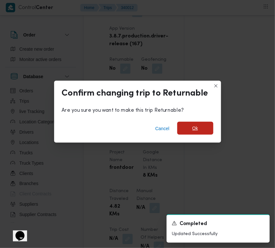
click at [187, 128] on span "Ok" at bounding box center [195, 128] width 36 height 13
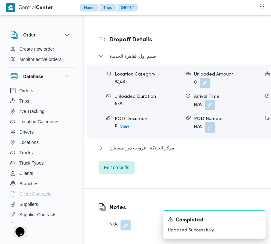
scroll to position [835, 0]
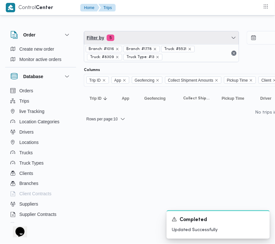
click at [155, 43] on span "Filter by 5" at bounding box center [161, 37] width 155 height 13
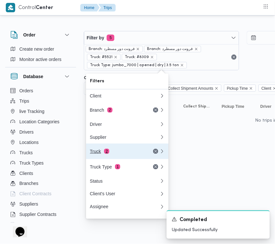
click at [117, 158] on button "Truck 2" at bounding box center [127, 151] width 83 height 15
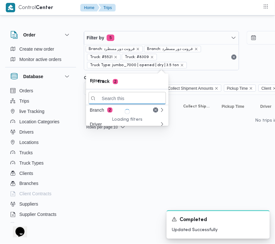
paste input "1527"
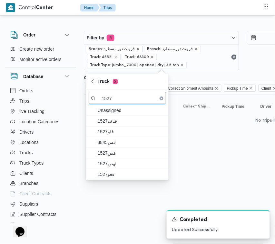
type input "1527"
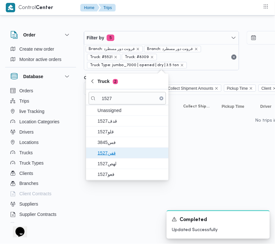
click at [109, 148] on span "1527قفن" at bounding box center [127, 153] width 77 height 10
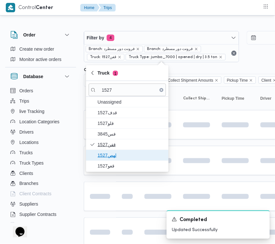
click at [111, 155] on span "1527لهص" at bounding box center [131, 155] width 67 height 8
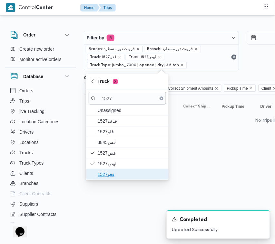
click at [110, 171] on span "قعو1527" at bounding box center [131, 174] width 67 height 8
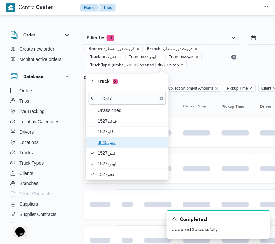
click at [114, 144] on span "3845فس" at bounding box center [131, 142] width 67 height 8
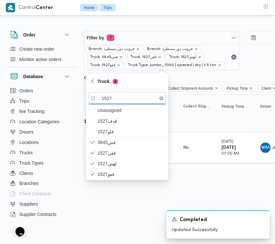
click at [191, 180] on div "Rows per page : 10 1" at bounding box center [277, 173] width 395 height 15
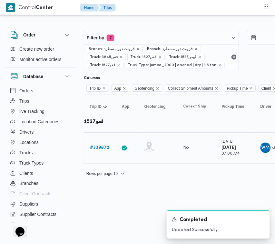
click at [101, 146] on b "# 339872" at bounding box center [99, 147] width 19 height 4
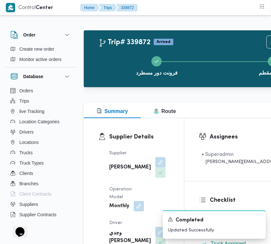
scroll to position [213, 0]
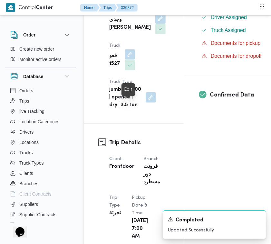
click at [129, 60] on button "button" at bounding box center [130, 54] width 10 height 10
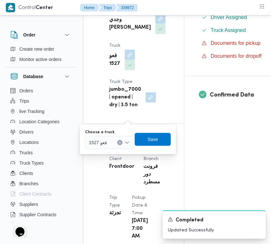
click at [107, 142] on div "قعو 1527" at bounding box center [109, 142] width 48 height 13
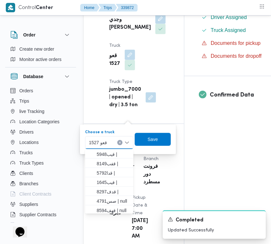
paste input "6862"
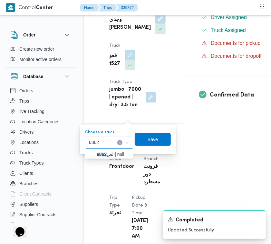
type input "6862"
click at [108, 144] on div "6862 6862" at bounding box center [109, 142] width 48 height 13
click at [111, 153] on span "الص 6862 | null" at bounding box center [113, 154] width 33 height 8
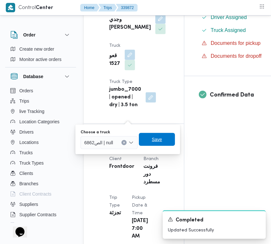
drag, startPoint x: 163, startPoint y: 140, endPoint x: 153, endPoint y: 126, distance: 17.1
click at [164, 140] on span "Save" at bounding box center [157, 139] width 36 height 13
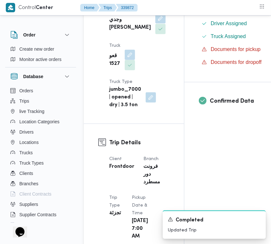
click at [155, 24] on button "button" at bounding box center [160, 18] width 10 height 10
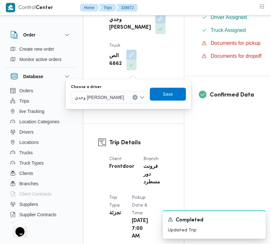
click at [115, 96] on span "وجدي محمد عبدالفتاح احمد بدير" at bounding box center [99, 97] width 49 height 7
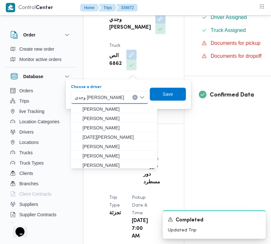
paste input "صالح"
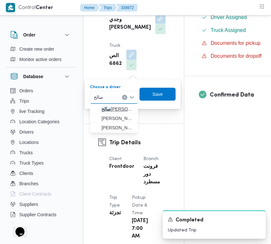
type input "صالح"
click at [119, 105] on span "صالح عبدالكريم عبدالله ادم" at bounding box center [118, 109] width 33 height 8
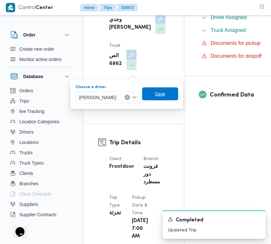
click at [178, 93] on span "Save" at bounding box center [160, 93] width 36 height 13
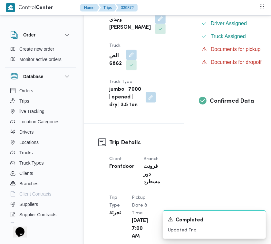
click at [163, 70] on div "Supplier شريف بدر عبد الحميد عبد المجيد بدر Operation Model Monthly Driver وجدي…" at bounding box center [139, 22] width 68 height 181
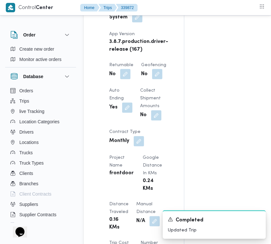
scroll to position [534, 0]
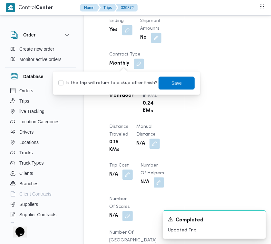
click at [118, 86] on label "Is the trip will return to pickup after finish?" at bounding box center [107, 83] width 99 height 8
checkbox input "true"
click at [176, 82] on span "Save" at bounding box center [177, 82] width 36 height 13
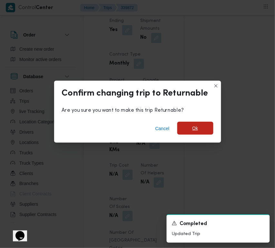
click at [199, 126] on span "Ok" at bounding box center [195, 128] width 36 height 13
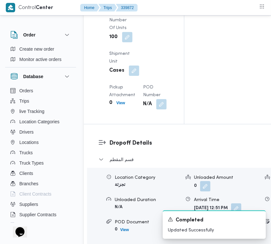
scroll to position [1174, 0]
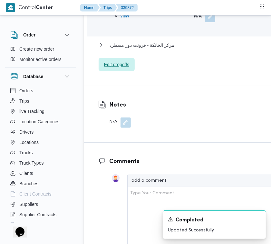
click at [118, 71] on span "Edit dropoffs" at bounding box center [117, 64] width 36 height 13
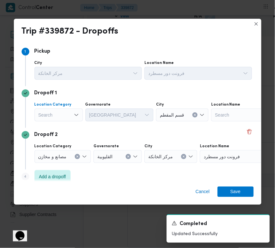
drag, startPoint x: 58, startPoint y: 109, endPoint x: 60, endPoint y: 116, distance: 7.5
click at [58, 109] on div "Search" at bounding box center [59, 114] width 48 height 13
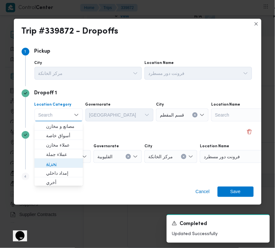
drag, startPoint x: 55, startPoint y: 159, endPoint x: 79, endPoint y: 136, distance: 33.1
click at [56, 160] on span "تجزئة" at bounding box center [62, 164] width 33 height 8
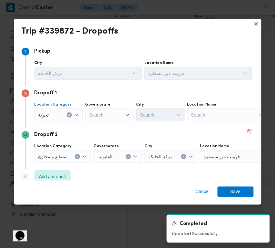
click at [107, 116] on div "Search" at bounding box center [109, 114] width 48 height 13
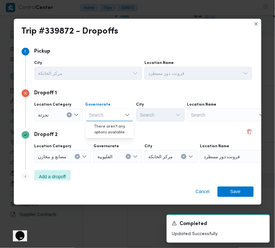
paste input "قاهرة"
type input "قاهرة"
drag, startPoint x: 109, startPoint y: 114, endPoint x: 109, endPoint y: 119, distance: 4.8
click at [109, 115] on div "قاهرة قاهرة" at bounding box center [109, 114] width 48 height 13
drag, startPoint x: 109, startPoint y: 126, endPoint x: 144, endPoint y: 121, distance: 34.8
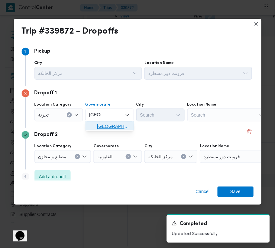
click at [110, 126] on span "القاهرة" at bounding box center [113, 127] width 33 height 8
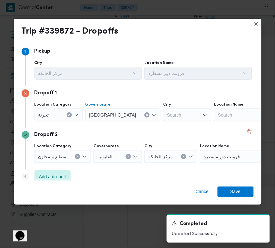
click at [171, 113] on div "Search" at bounding box center [187, 114] width 48 height 13
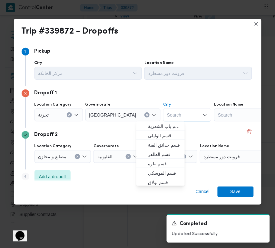
paste input "معادى"
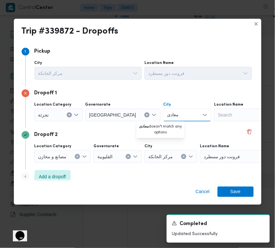
drag, startPoint x: 144, startPoint y: 115, endPoint x: 129, endPoint y: 116, distance: 14.9
click at [129, 116] on div "Location Category تجزئة Governorate القاهرة City معادى معادى Combo box. Selecte…" at bounding box center [143, 112] width 220 height 22
type input "معاد"
click at [158, 128] on span "قسم المعادي" at bounding box center [164, 127] width 33 height 8
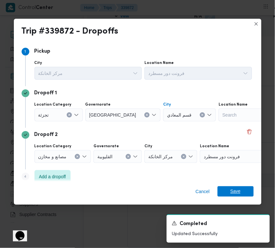
click at [234, 188] on span "Save" at bounding box center [236, 191] width 10 height 10
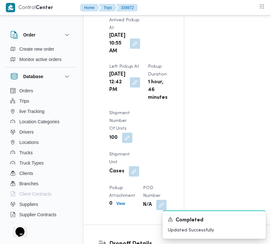
scroll to position [856, 0]
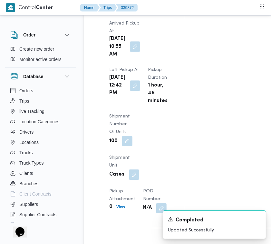
click at [131, 52] on button "button" at bounding box center [135, 46] width 10 height 10
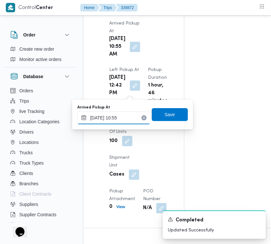
click at [131, 118] on input "29/09/2025 10:55" at bounding box center [113, 117] width 73 height 13
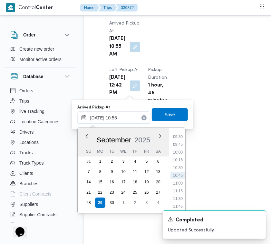
click at [131, 118] on input "29/09/2025 10:55" at bounding box center [113, 117] width 73 height 13
paste input "9/2025 7:30:00 AM"
click at [180, 152] on li "08:00" at bounding box center [178, 152] width 15 height 6
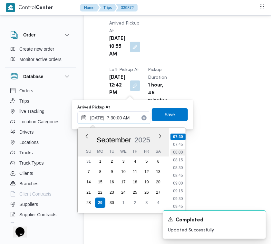
type input "29/09/2025 08:00"
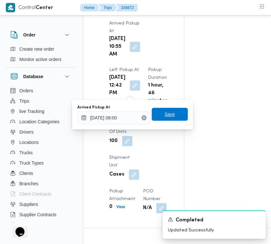
click at [165, 115] on span "Save" at bounding box center [170, 114] width 10 height 8
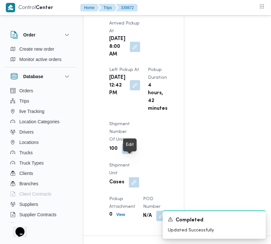
click at [131, 90] on button "button" at bounding box center [135, 85] width 10 height 10
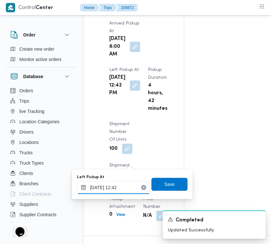
click at [129, 183] on div "29/09/2025 12:42" at bounding box center [113, 187] width 73 height 13
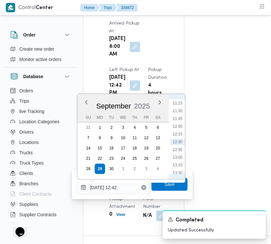
scroll to position [284, 0]
click at [177, 111] on li "09:30" at bounding box center [177, 112] width 15 height 6
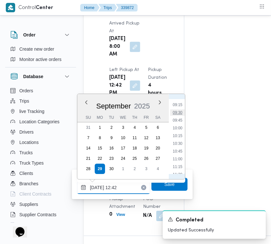
type input "29/09/2025 09:30"
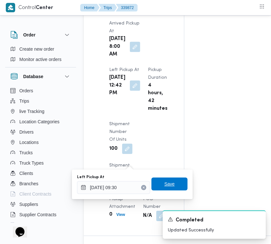
click at [168, 181] on span "Save" at bounding box center [169, 184] width 10 height 8
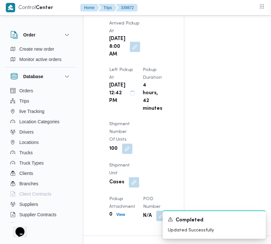
click at [170, 128] on div "Arrived Pickup At Mon, Sep 29, 2025 8:00 AM Left Pickup At Mon, Sep 29, 2025 12…" at bounding box center [139, 120] width 68 height 209
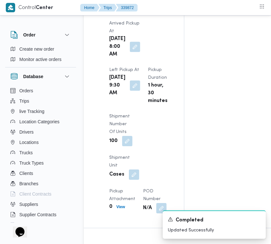
click at [157, 108] on div "Arrived Pickup At Mon, Sep 29, 2025 8:00 AM Left Pickup At Mon, Sep 29, 2025 9:…" at bounding box center [139, 116] width 68 height 201
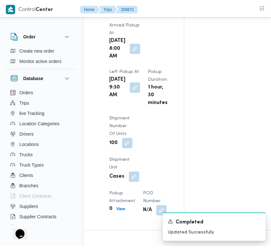
scroll to position [0, 0]
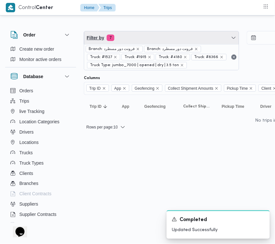
click at [117, 43] on span "Filter by 7" at bounding box center [161, 37] width 155 height 13
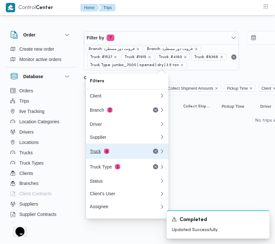
click at [112, 152] on div "Truck 4" at bounding box center [117, 151] width 54 height 5
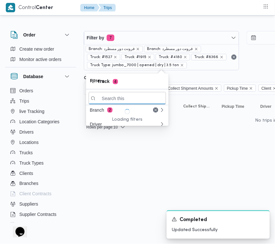
paste input "3695"
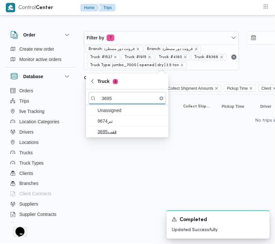
type input "3695"
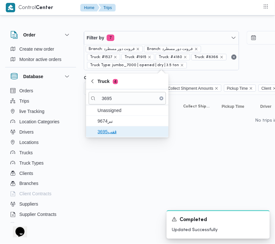
click at [112, 130] on span "قفب3695" at bounding box center [131, 132] width 67 height 8
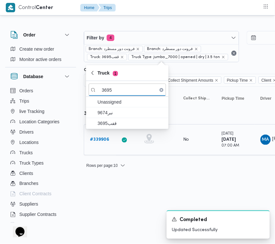
click at [96, 140] on b "# 339906" at bounding box center [99, 139] width 19 height 4
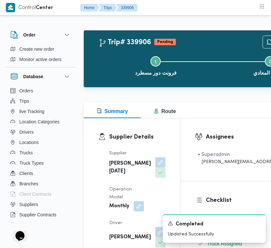
scroll to position [217, 0]
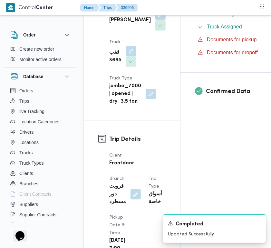
drag, startPoint x: 140, startPoint y: 38, endPoint x: 138, endPoint y: 41, distance: 3.7
click at [155, 20] on button "button" at bounding box center [160, 15] width 10 height 10
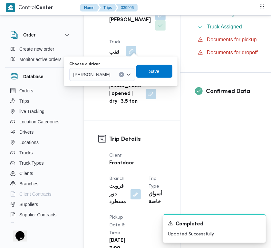
click at [110, 73] on span "محمود عبدالظاهر عبدالنبي جاد الله" at bounding box center [91, 74] width 37 height 7
paste input "عبدالرحمن"
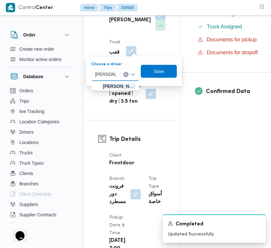
click at [108, 73] on input "عبدالرحمن" at bounding box center [105, 75] width 21 height 8
type input "عبدالرحمن"
click at [121, 82] on span "عبدالرحمن ابراهيم جاد ابراهيم" at bounding box center [115, 86] width 43 height 10
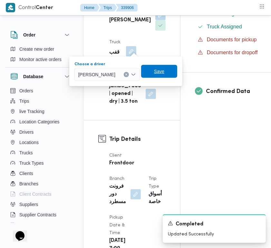
click at [164, 70] on span "Save" at bounding box center [159, 71] width 10 height 8
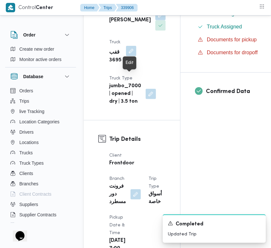
click at [128, 56] on button "button" at bounding box center [131, 51] width 10 height 10
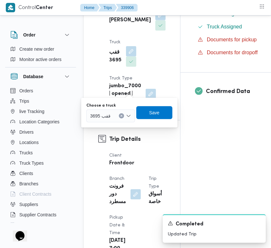
click at [110, 118] on span "قفب 3695" at bounding box center [100, 115] width 20 height 7
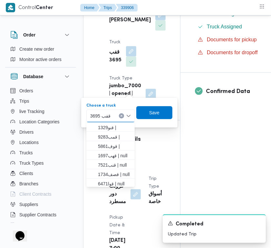
paste input "9346"
type input "9346"
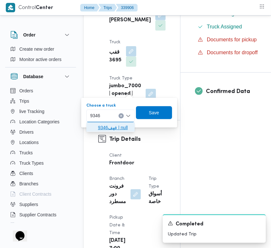
click at [98, 125] on span "قهف9346 | null" at bounding box center [114, 128] width 33 height 8
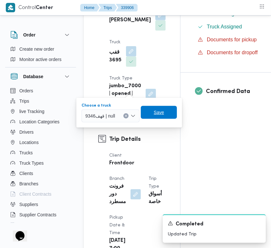
click at [155, 116] on span "Save" at bounding box center [159, 112] width 36 height 13
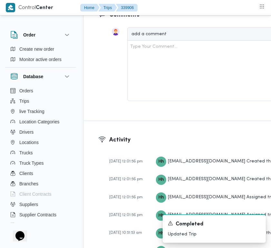
scroll to position [1301, 0]
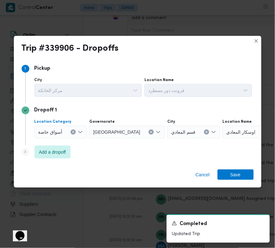
click at [69, 133] on div "أسواق خاصة" at bounding box center [61, 131] width 53 height 13
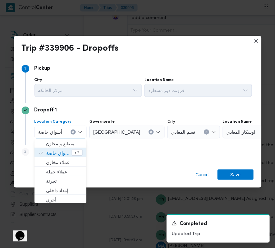
click at [73, 133] on icon "Clear input" at bounding box center [74, 132] width 2 height 2
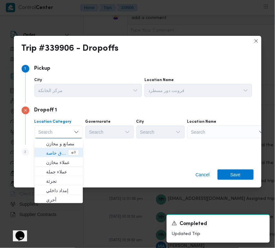
click at [261, 138] on div "Search" at bounding box center [227, 131] width 81 height 13
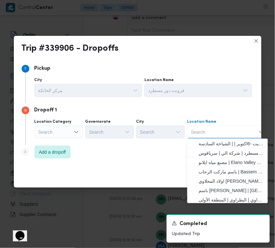
paste input "Carrefour Wahat"
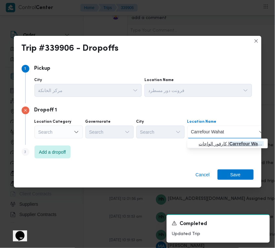
type input "Carrefour Wahat"
click at [205, 143] on span "كارفور الواحات | Carrefour Wahat Road C3 Mall | قسم أول 6 أكتوبر" at bounding box center [231, 144] width 65 height 8
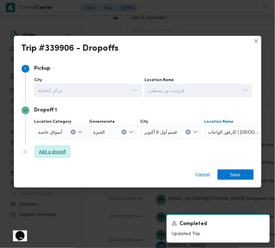
click at [68, 153] on span "Add a dropoff" at bounding box center [53, 151] width 36 height 13
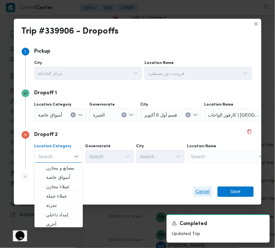
click at [204, 189] on span "Cancel" at bounding box center [203, 192] width 14 height 8
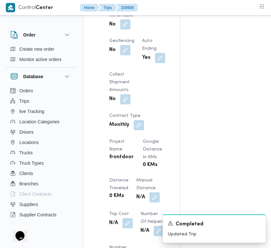
scroll to position [500, 0]
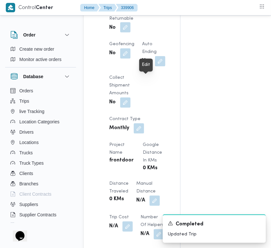
click at [131, 33] on button "button" at bounding box center [125, 27] width 10 height 10
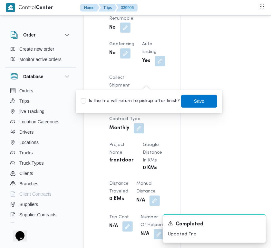
click at [142, 103] on label "Is the trip will return to pickup after finish?" at bounding box center [130, 101] width 99 height 8
checkbox input "true"
click at [191, 96] on span "Save" at bounding box center [199, 100] width 36 height 13
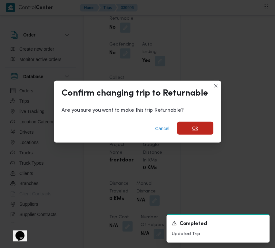
click at [195, 127] on span "Ok" at bounding box center [196, 128] width 6 height 8
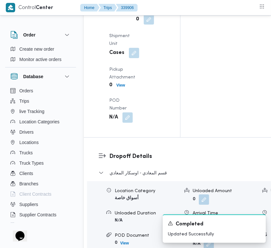
scroll to position [1151, 0]
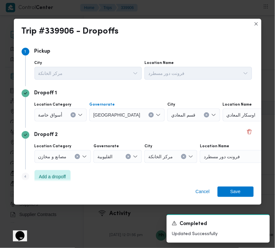
click at [150, 114] on icon "Clear input" at bounding box center [151, 115] width 3 height 3
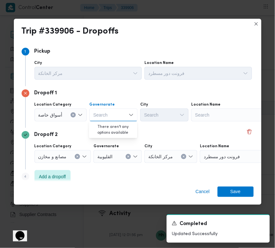
click at [212, 119] on div "Search" at bounding box center [231, 114] width 81 height 13
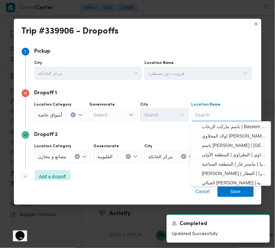
paste input "Carrefour Wahat"
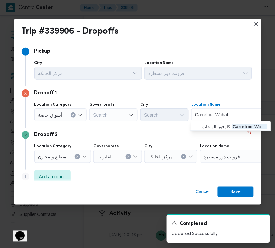
type input "Carrefour Wahat"
click at [212, 124] on span "كارفور الواحات | Carrefour Wahat Road C3 Mall | قسم أول 6 أكتوبر" at bounding box center [234, 127] width 65 height 8
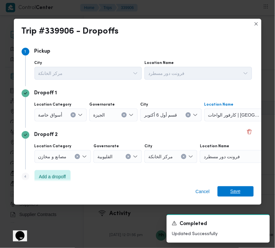
click at [233, 189] on span "Save" at bounding box center [236, 191] width 10 height 10
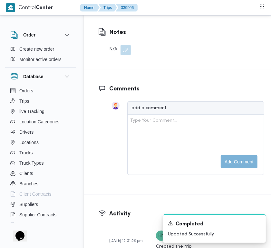
scroll to position [934, 0]
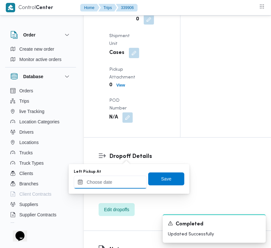
click at [121, 180] on input "Left Pickup At" at bounding box center [110, 181] width 73 height 13
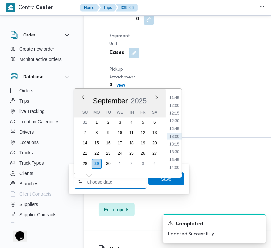
paste input "29/9/2025 7:30:00 AM"
type input "29/9/2025 7:30:00 AM"
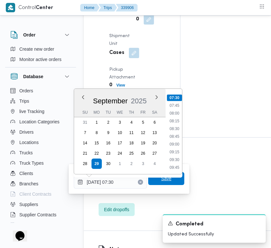
click at [167, 176] on span "Save" at bounding box center [166, 178] width 36 height 13
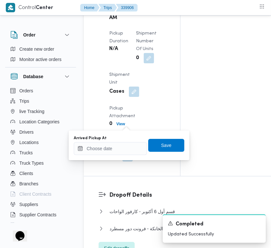
click at [121, 156] on div "You are in a dialog. To close this dialog, hit escape. Arrived Pickup At Save" at bounding box center [129, 145] width 121 height 30
click at [118, 147] on input "Arrived Pickup At" at bounding box center [110, 148] width 73 height 13
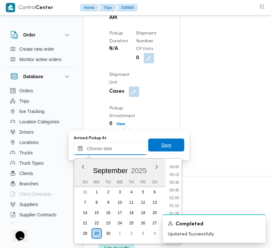
paste input "29/9/2025 7:00:00 AM"
type input "29/9/2025 7:00:00 AM"
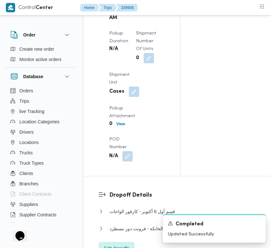
click at [131, 15] on button "button" at bounding box center [135, 10] width 10 height 10
drag, startPoint x: 128, startPoint y: 124, endPoint x: 127, endPoint y: 171, distance: 46.8
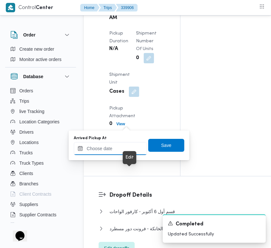
click at [120, 150] on input "Arrived Pickup At" at bounding box center [110, 148] width 73 height 13
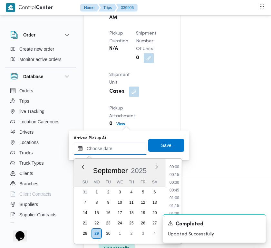
paste input "29/9/2025 7:00:00 AM"
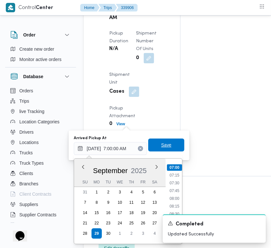
type input "29/09/2025 07:00"
click at [165, 149] on span "Save" at bounding box center [166, 144] width 36 height 13
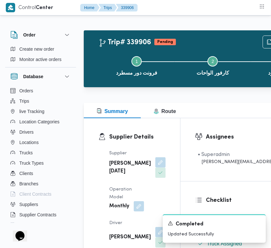
scroll to position [217, 0]
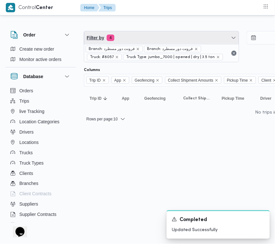
drag, startPoint x: 144, startPoint y: 32, endPoint x: 143, endPoint y: 49, distance: 16.8
click at [145, 33] on span "Filter by 4" at bounding box center [161, 37] width 155 height 13
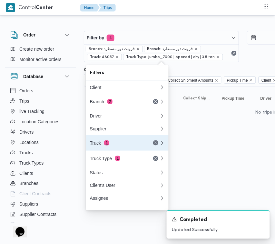
click at [95, 142] on div "Truck 1" at bounding box center [124, 142] width 77 height 15
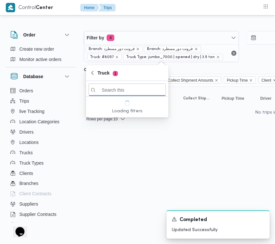
paste input "ومب628"
type input "ومب628"
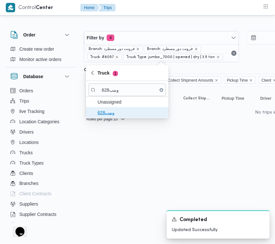
click at [123, 111] on span "ومب628" at bounding box center [131, 113] width 67 height 8
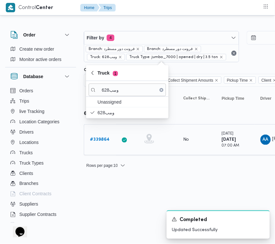
click at [98, 140] on b "# 339864" at bounding box center [100, 139] width 20 height 4
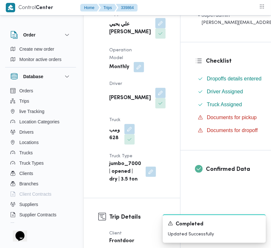
scroll to position [145, 0]
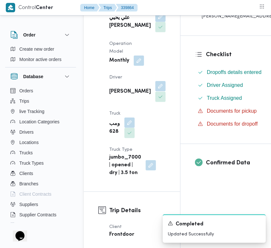
click at [155, 91] on button "button" at bounding box center [160, 86] width 10 height 10
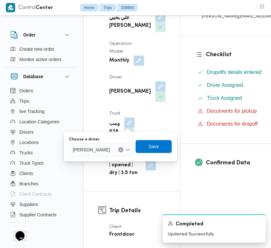
click at [123, 144] on div "علاء الدين حسين على حسين" at bounding box center [101, 149] width 65 height 13
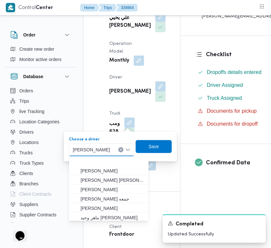
scroll to position [20, 0]
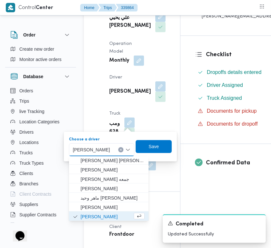
click at [110, 149] on span "علاء الدين حسين على حسين" at bounding box center [91, 149] width 37 height 7
paste input "كرم عزت"
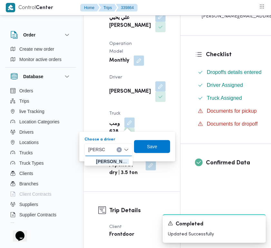
type input "كرم عزت"
click at [112, 148] on div "كرم عزت كرم عزت" at bounding box center [108, 149] width 48 height 13
click at [109, 160] on span "كرم عزت السيد بيومى جمعة" at bounding box center [112, 161] width 33 height 8
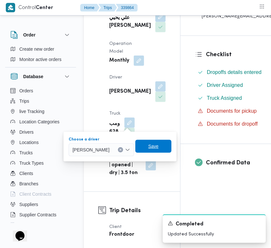
click at [159, 148] on span "Save" at bounding box center [153, 146] width 10 height 8
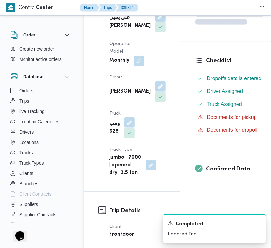
click at [130, 127] on button "button" at bounding box center [129, 122] width 10 height 10
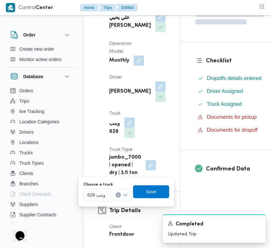
click at [112, 192] on div "ومب 628" at bounding box center [108, 194] width 48 height 13
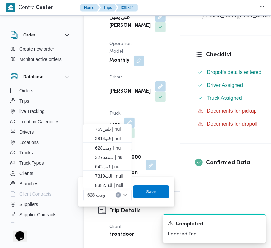
paste input "2814"
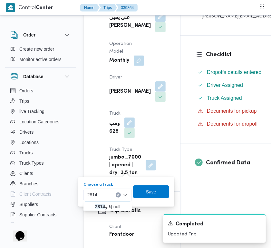
type input "2814"
drag, startPoint x: 94, startPoint y: 208, endPoint x: 89, endPoint y: 207, distance: 5.2
click at [89, 207] on icon "button" at bounding box center [89, 206] width 5 height 5
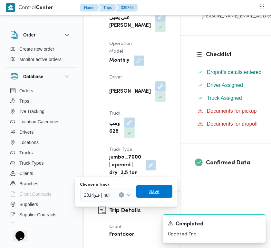
click at [156, 193] on span "Save" at bounding box center [154, 191] width 10 height 8
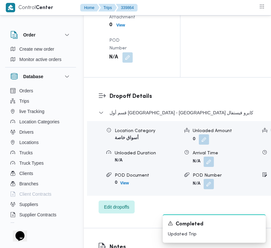
scroll to position [1213, 0]
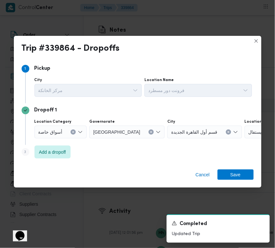
click at [59, 133] on span "أسواق خاصة" at bounding box center [50, 131] width 24 height 7
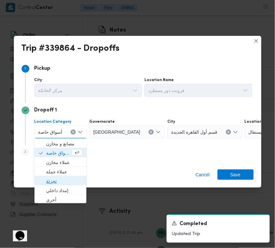
click at [54, 178] on span "تجزئة" at bounding box center [64, 181] width 36 height 8
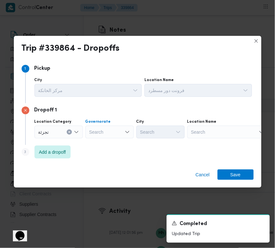
click at [107, 134] on div "Search" at bounding box center [109, 131] width 48 height 13
paste input "القليوبية"
type input "القليوبية"
click at [50, 157] on span "Add a dropoff" at bounding box center [53, 151] width 36 height 13
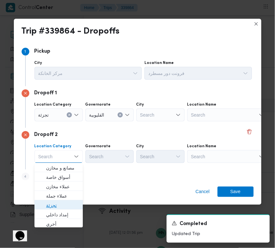
drag, startPoint x: 56, startPoint y: 204, endPoint x: 64, endPoint y: 184, distance: 21.3
click at [56, 204] on span "تجزئة" at bounding box center [62, 206] width 33 height 8
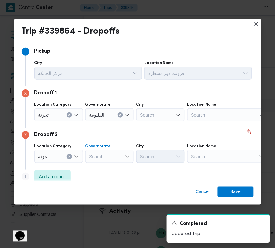
click at [119, 155] on div "Search" at bounding box center [109, 156] width 48 height 13
paste input "القليوبية"
type input "القليوبية"
click at [110, 114] on div "القليوبية" at bounding box center [109, 114] width 48 height 13
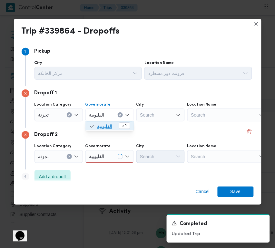
click at [110, 126] on span "القليوبية" at bounding box center [107, 127] width 21 height 8
click at [110, 155] on div "القليوبية القليوبية" at bounding box center [109, 156] width 48 height 13
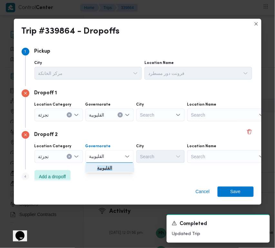
drag, startPoint x: 110, startPoint y: 165, endPoint x: 123, endPoint y: 150, distance: 19.9
click at [111, 166] on mark "القليوبية" at bounding box center [104, 167] width 15 height 5
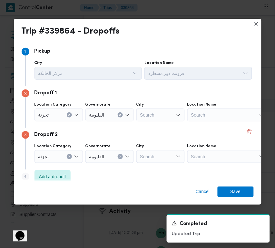
click at [152, 115] on div "Search" at bounding box center [160, 114] width 48 height 13
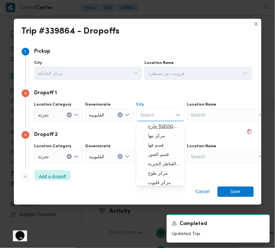
paste input "السلام"
type input "السلام"
click at [101, 135] on div "Dropoff 2" at bounding box center [138, 135] width 232 height 8
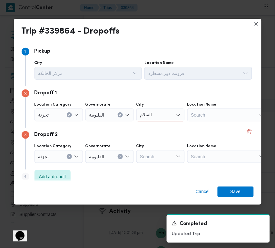
click at [153, 157] on div "Search" at bounding box center [160, 156] width 48 height 13
paste input "العبور"
type input "العبور"
drag, startPoint x: 156, startPoint y: 114, endPoint x: 156, endPoint y: 120, distance: 5.5
click at [156, 115] on div "السلام السلام" at bounding box center [160, 114] width 48 height 13
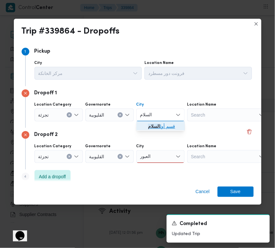
drag, startPoint x: 157, startPoint y: 124, endPoint x: 165, endPoint y: 144, distance: 21.6
click at [158, 124] on mark "السلام" at bounding box center [154, 126] width 12 height 5
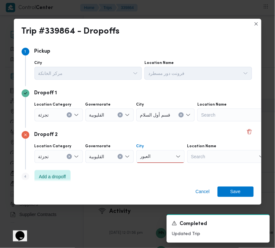
click at [165, 157] on div "العبور العبور" at bounding box center [160, 156] width 48 height 13
click at [162, 168] on span "قسم العبور" at bounding box center [164, 168] width 33 height 8
drag, startPoint x: 235, startPoint y: 193, endPoint x: 238, endPoint y: 176, distance: 17.1
click at [235, 193] on span "Save" at bounding box center [236, 191] width 10 height 10
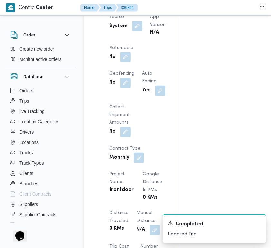
scroll to position [478, 0]
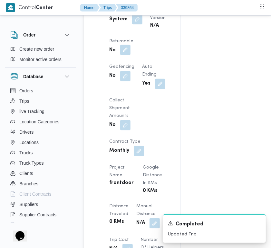
click at [131, 55] on button "button" at bounding box center [125, 50] width 10 height 10
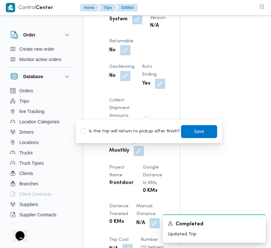
click at [144, 134] on label "Is the trip will return to pickup after finish?" at bounding box center [130, 132] width 99 height 8
checkbox input "true"
click at [199, 130] on span "Save" at bounding box center [199, 131] width 36 height 13
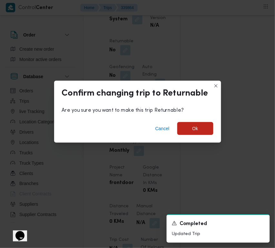
click at [193, 135] on div "Cancel Ok" at bounding box center [137, 130] width 167 height 26
click at [193, 127] on span "Ok" at bounding box center [196, 128] width 6 height 8
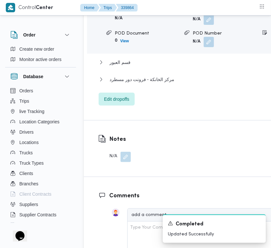
scroll to position [919, 0]
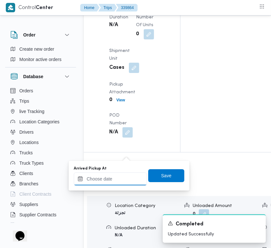
click at [118, 177] on input "Arrived Pickup At" at bounding box center [110, 178] width 73 height 13
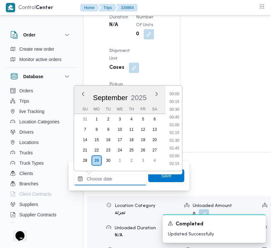
paste input "29/9/2025 7:00:00 AM"
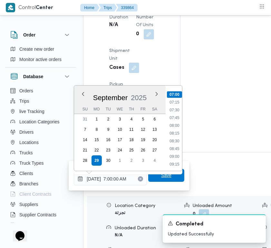
type input "29/09/2025 07:00"
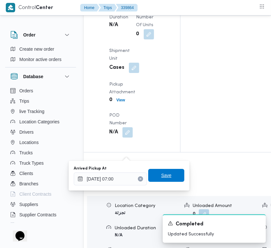
click at [162, 177] on span "Save" at bounding box center [166, 175] width 10 height 8
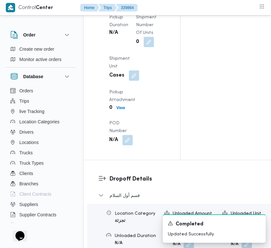
click at [154, 5] on button "button" at bounding box center [159, 0] width 10 height 10
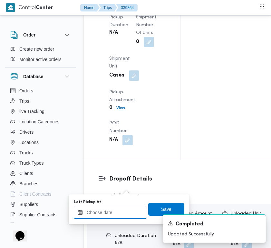
click at [120, 211] on input "Left Pickup At" at bounding box center [110, 212] width 73 height 13
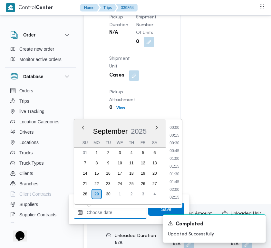
paste input "29/9/2025 7:00:00 AM"
type input "29/9/2025 7:00:00 AM"
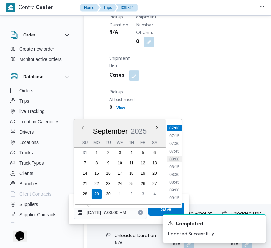
click at [175, 155] on div "Time 00:00 00:15 00:30 00:45 01:00 01:15 01:30 01:45 02:00 02:15 02:30 02:45 03…" at bounding box center [174, 161] width 16 height 85
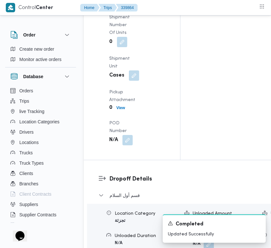
scroll to position [976, 0]
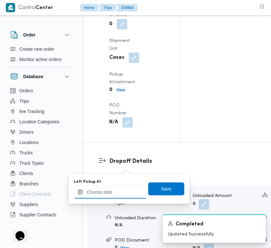
click at [116, 190] on input "Left Pickup At" at bounding box center [110, 191] width 73 height 13
paste input "29/9/2025 7:00:00 AM"
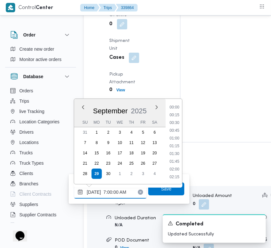
scroll to position [216, 0]
click at [175, 142] on ul "00:00 00:15 00:30 00:45 01:00 01:15 01:30 01:45 02:00 02:15 02:30 02:45 03:00 0…" at bounding box center [174, 141] width 15 height 75
click at [176, 152] on li "08:30" at bounding box center [174, 154] width 15 height 6
type input "29/09/2025 08:30"
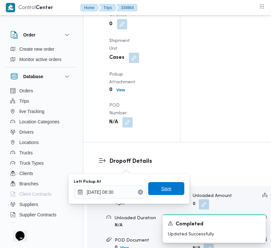
click at [167, 186] on span "Save" at bounding box center [166, 188] width 36 height 13
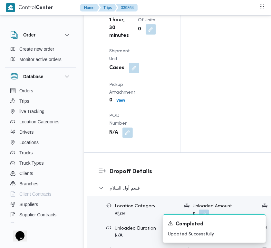
scroll to position [0, 0]
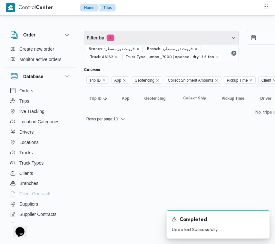
drag, startPoint x: 159, startPoint y: 40, endPoint x: 160, endPoint y: 53, distance: 12.9
click at [159, 40] on span "Filter by 4" at bounding box center [161, 37] width 155 height 13
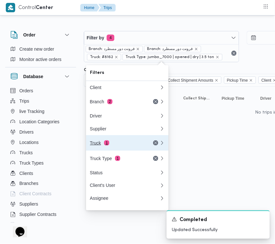
click at [110, 145] on div "Truck 1" at bounding box center [117, 142] width 54 height 5
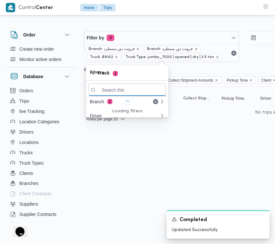
paste input "9851"
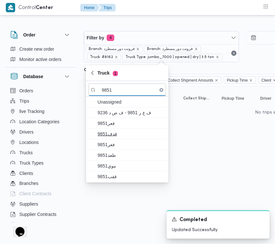
type input "9851"
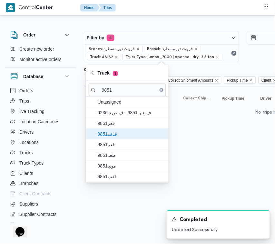
click at [114, 131] on span "9851قدف" at bounding box center [131, 134] width 67 height 8
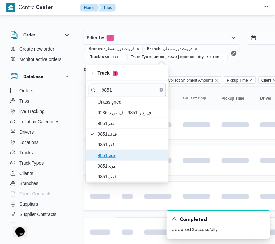
drag, startPoint x: 117, startPoint y: 152, endPoint x: 118, endPoint y: 170, distance: 18.4
click at [117, 154] on span "طعد9851" at bounding box center [131, 155] width 67 height 8
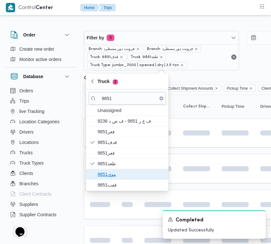
click at [118, 171] on span "موي9851" at bounding box center [131, 174] width 67 height 8
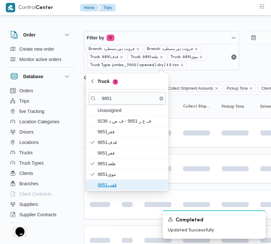
click at [108, 190] on span "قفب9851" at bounding box center [127, 185] width 77 height 10
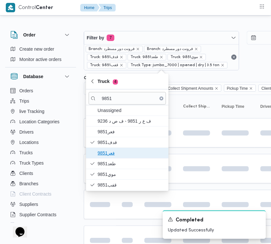
click at [112, 152] on span "فعر9851" at bounding box center [131, 153] width 67 height 8
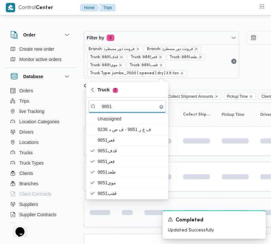
click at [119, 216] on div at bounding box center [127, 212] width 16 height 10
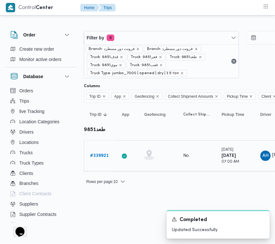
click at [102, 156] on b "# 339921" at bounding box center [99, 155] width 19 height 4
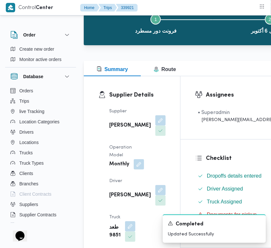
scroll to position [74, 0]
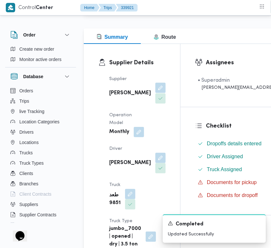
click at [155, 91] on button "button" at bounding box center [160, 88] width 10 height 10
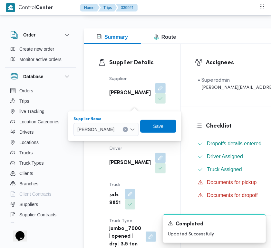
click at [114, 128] on span "علي عبدالناصر علي بخيت علي" at bounding box center [95, 128] width 37 height 7
paste input "الهامي"
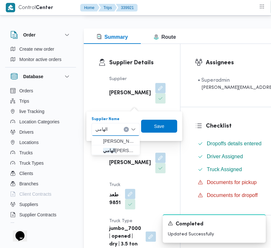
type input "الهامي"
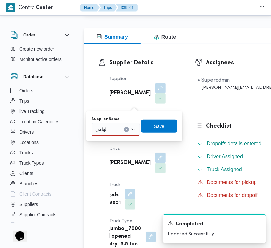
drag, startPoint x: 116, startPoint y: 128, endPoint x: 115, endPoint y: 134, distance: 6.3
click at [116, 128] on div "الهامي الهامي" at bounding box center [116, 129] width 48 height 13
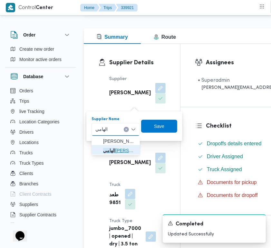
click at [111, 147] on span "الهامي محمد خالد علي" at bounding box center [119, 150] width 33 height 8
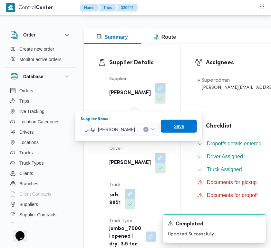
click at [174, 123] on span "Save" at bounding box center [179, 126] width 10 height 8
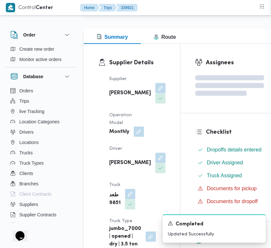
click at [139, 137] on button "button" at bounding box center [139, 131] width 10 height 10
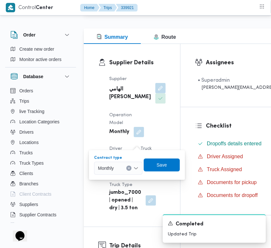
click at [124, 169] on div "Monthly" at bounding box center [118, 168] width 48 height 13
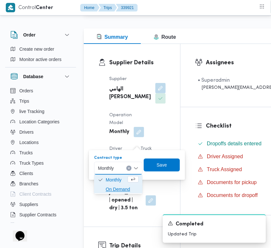
click at [117, 190] on span "On Demand" at bounding box center [122, 189] width 33 height 8
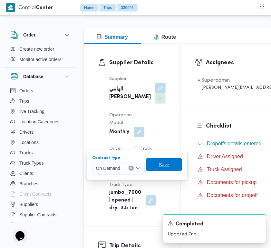
click at [172, 160] on span "Save" at bounding box center [164, 164] width 36 height 13
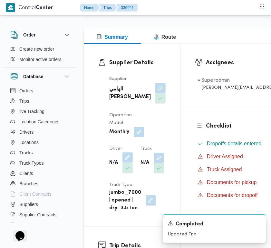
click at [132, 163] on button "button" at bounding box center [128, 157] width 10 height 10
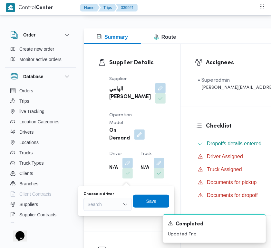
click at [108, 207] on div "Search" at bounding box center [108, 204] width 48 height 13
paste input "يوسف حسين"
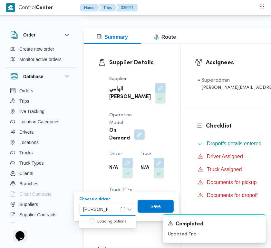
type input "يوسف حسين حسن يوسف"
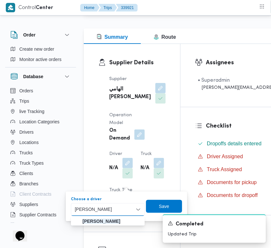
click at [104, 221] on mark "يوسف حسين حسن يوسف" at bounding box center [102, 220] width 38 height 5
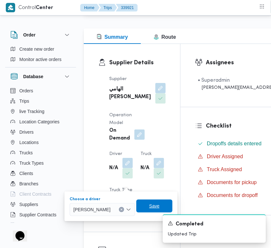
click at [160, 205] on span "Save" at bounding box center [154, 206] width 10 height 8
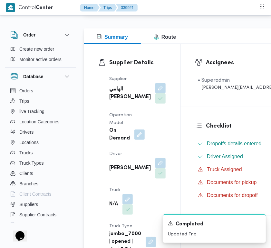
scroll to position [147, 0]
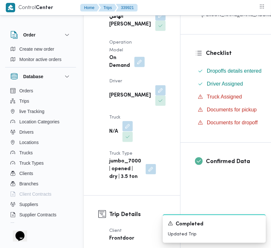
click at [128, 131] on button "button" at bounding box center [128, 126] width 10 height 10
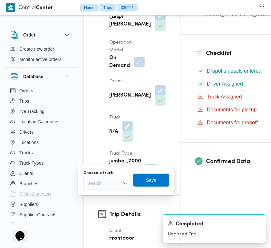
click at [110, 181] on div "Search" at bounding box center [108, 183] width 48 height 13
paste input "6453"
click at [102, 183] on div "6453 6453" at bounding box center [108, 183] width 48 height 13
click at [102, 182] on div "6453 6453" at bounding box center [108, 183] width 48 height 13
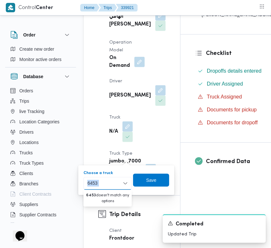
click at [102, 182] on div "6453 6453" at bounding box center [108, 183] width 48 height 13
paste input "6435"
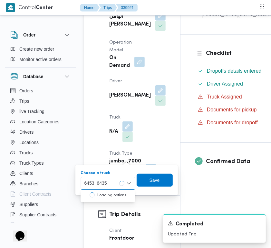
click at [94, 180] on input "6453 6435" at bounding box center [95, 183] width 23 height 8
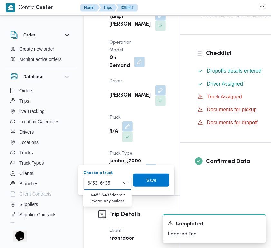
click at [94, 180] on input "6453 6435" at bounding box center [98, 183] width 23 height 8
paste input
type input "6435"
drag, startPoint x: 91, startPoint y: 196, endPoint x: 97, endPoint y: 196, distance: 6.1
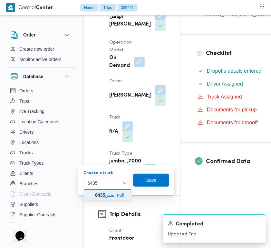
click at [92, 196] on icon "button" at bounding box center [89, 194] width 5 height 5
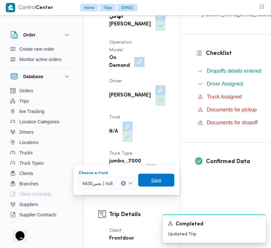
click at [152, 182] on span "Save" at bounding box center [156, 180] width 10 height 8
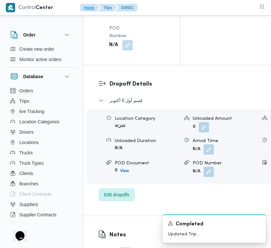
scroll to position [1231, 0]
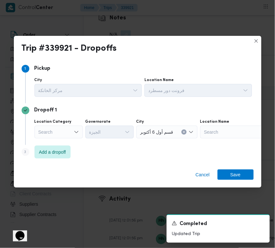
click at [73, 134] on div "Search" at bounding box center [59, 131] width 48 height 13
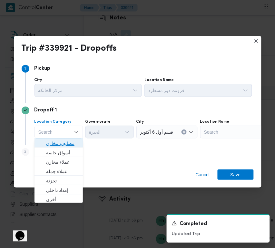
click at [69, 146] on span "مصانع و مخازن" at bounding box center [62, 144] width 33 height 8
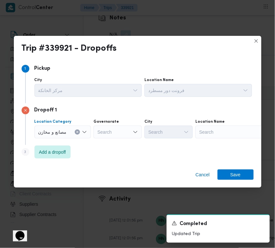
click at [79, 134] on button "Clear input" at bounding box center [77, 131] width 5 height 5
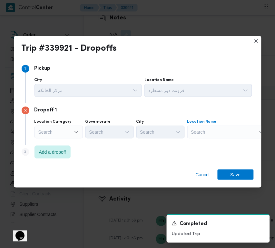
click at [221, 127] on div "Search" at bounding box center [227, 131] width 81 height 13
paste input "مخازن فتح الله الرحاب"
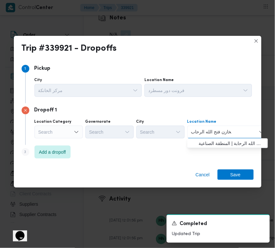
type input "مخازن فتح الله الرحاب"
click at [217, 142] on span "مخازن فتح الله الرحاب - الالف مصنع التجمع | مخازن اسواق فتح الله الرحابة | المن…" at bounding box center [231, 144] width 65 height 8
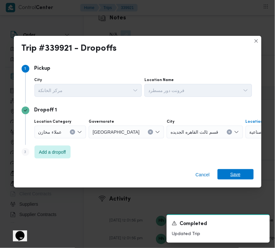
click at [233, 171] on span "Save" at bounding box center [236, 174] width 10 height 10
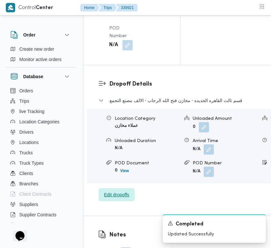
scroll to position [1022, 0]
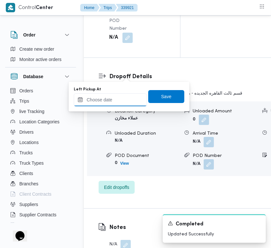
click at [127, 101] on input "Left Pickup At" at bounding box center [110, 99] width 73 height 13
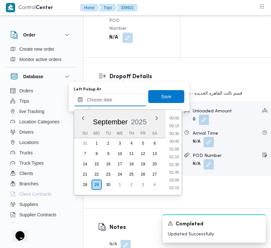
scroll to position [371, 0]
click at [177, 119] on li "12:00" at bounding box center [174, 118] width 15 height 6
type input "29/09/2025 12:00"
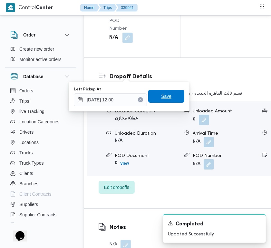
click at [155, 96] on span "Save" at bounding box center [166, 96] width 36 height 13
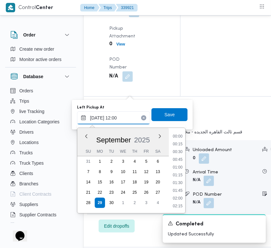
click at [124, 122] on input "29/09/2025 12:00" at bounding box center [113, 117] width 73 height 13
click at [180, 189] on li "12:30" at bounding box center [178, 191] width 15 height 6
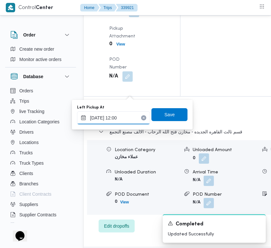
type input "29/09/2025 12:00"
drag, startPoint x: 169, startPoint y: 119, endPoint x: 165, endPoint y: 108, distance: 11.6
click at [170, 119] on span "Save" at bounding box center [170, 114] width 36 height 13
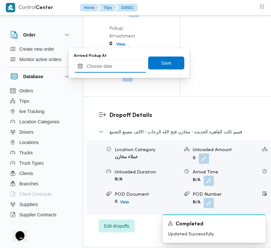
click at [120, 64] on input "Arrived Pickup At" at bounding box center [110, 66] width 73 height 13
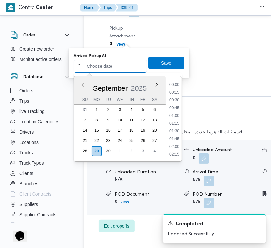
scroll to position [371, 0]
click at [177, 114] on li "13:00" at bounding box center [174, 116] width 15 height 6
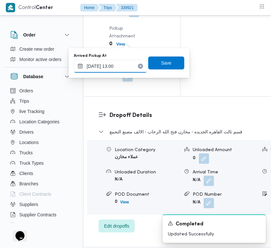
click at [124, 67] on input "29/09/2025 13:00" at bounding box center [110, 66] width 73 height 13
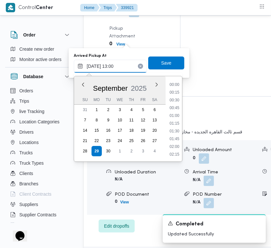
scroll to position [363, 0]
click at [175, 94] on li "12:00" at bounding box center [174, 93] width 15 height 6
type input "29/09/2025 12:00"
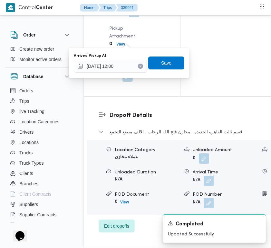
click at [164, 66] on span "Save" at bounding box center [166, 63] width 10 height 8
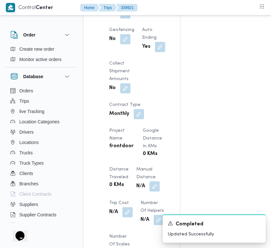
scroll to position [429, 0]
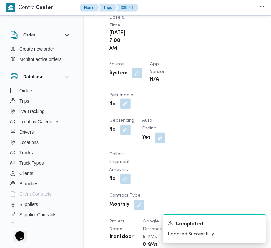
click at [131, 109] on button "button" at bounding box center [125, 104] width 10 height 10
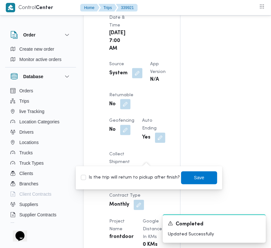
click at [138, 176] on label "Is the trip will return to pickup after finish?" at bounding box center [130, 178] width 99 height 8
checkbox input "true"
click at [201, 174] on span "Save" at bounding box center [199, 177] width 36 height 13
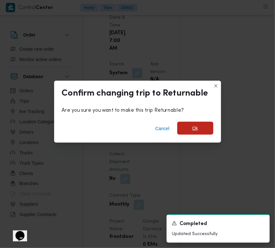
click at [198, 129] on span "Ok" at bounding box center [195, 128] width 36 height 13
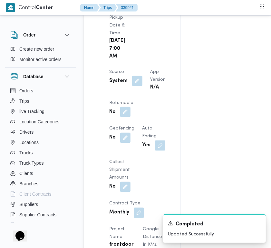
click at [198, 100] on div "Assignees Checklist Dropoffs details entered Driver Assigned Truck Assigned Doc…" at bounding box center [230, 203] width 98 height 1013
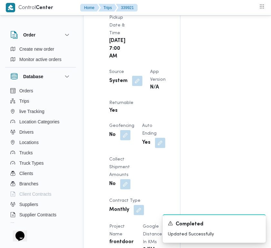
scroll to position [437, 0]
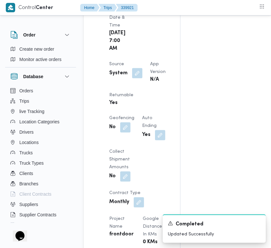
click at [206, 90] on div "Assignees • Superadmin mohamed.nabil@illa.com.eg Checklist Dropoffs details ent…" at bounding box center [260, 194] width 158 height 1010
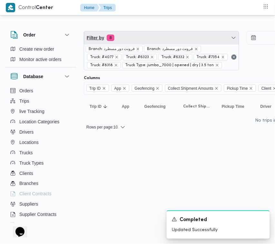
drag, startPoint x: 142, startPoint y: 36, endPoint x: 129, endPoint y: 66, distance: 33.1
click at [142, 36] on span "Filter by 8" at bounding box center [161, 37] width 155 height 13
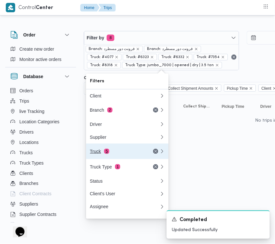
click at [105, 152] on span "5" at bounding box center [106, 151] width 5 height 5
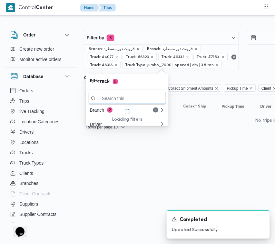
paste input "7398"
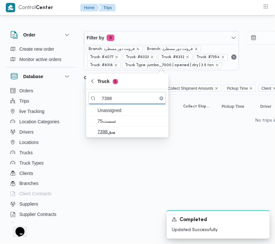
type input "7398"
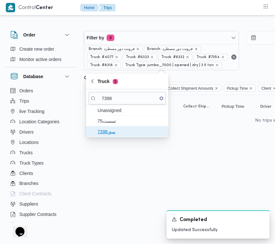
click at [107, 132] on span "مبق7398" at bounding box center [131, 132] width 67 height 8
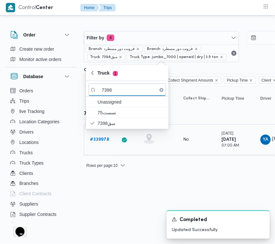
click at [100, 138] on b "# 339978" at bounding box center [99, 139] width 19 height 4
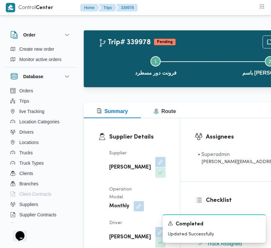
click at [155, 167] on button "button" at bounding box center [160, 162] width 10 height 10
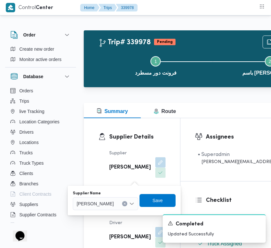
click at [114, 202] on span "محمد صلاح عبداللطيف الشريف" at bounding box center [95, 203] width 37 height 7
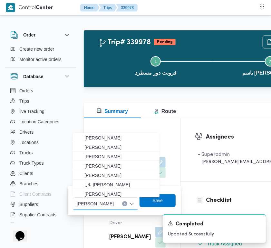
paste input "الهامي"
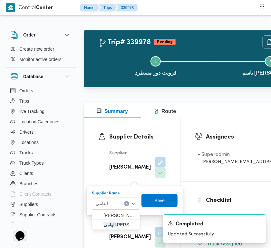
type input "الهامي"
click at [111, 221] on span "الهامي محمد خالد علي" at bounding box center [120, 225] width 33 height 8
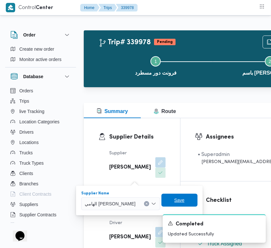
click at [174, 200] on span "Save" at bounding box center [179, 200] width 10 height 8
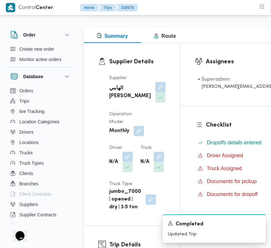
scroll to position [95, 0]
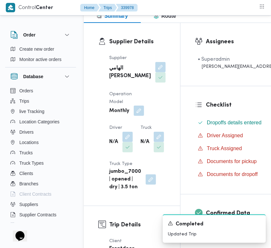
click at [141, 116] on button "button" at bounding box center [139, 110] width 10 height 10
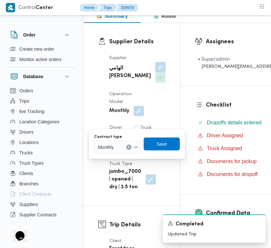
click at [120, 149] on div "Monthly" at bounding box center [118, 147] width 48 height 13
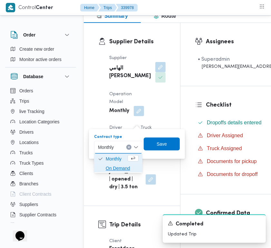
click at [120, 168] on span "On Demand" at bounding box center [122, 168] width 33 height 8
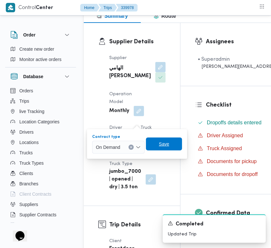
click at [178, 142] on span "Save" at bounding box center [164, 143] width 36 height 13
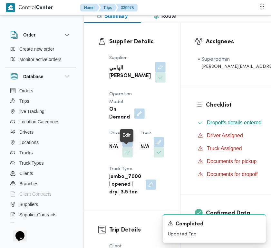
click at [126, 147] on button "button" at bounding box center [128, 141] width 10 height 10
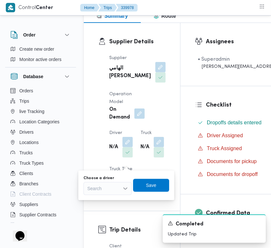
click at [106, 190] on div "Search" at bounding box center [108, 188] width 48 height 13
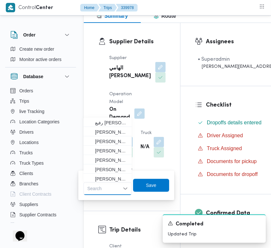
paste input "اني سي"
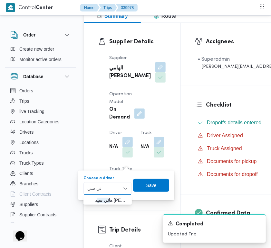
type input "اني سيد"
click at [104, 196] on span "ه اني سيد محمد محمد فج النور" at bounding box center [111, 200] width 33 height 8
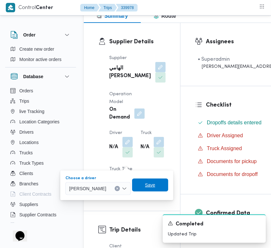
click at [157, 183] on span "Save" at bounding box center [150, 184] width 36 height 13
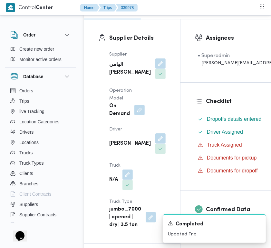
scroll to position [214, 0]
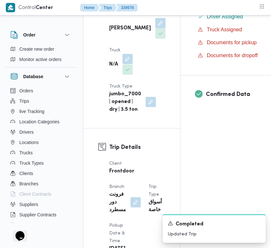
click at [123, 64] on span at bounding box center [126, 59] width 14 height 10
click at [125, 64] on button "button" at bounding box center [128, 59] width 10 height 10
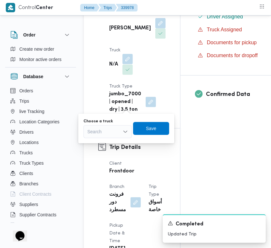
click at [117, 135] on div "Search" at bounding box center [108, 131] width 48 height 13
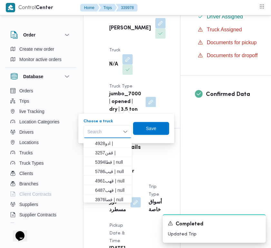
paste input "3265"
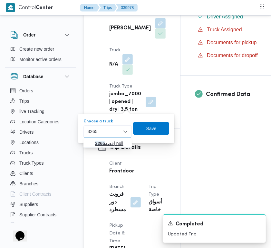
type input "3265"
drag, startPoint x: 90, startPoint y: 142, endPoint x: 94, endPoint y: 140, distance: 5.3
click at [90, 142] on icon "button" at bounding box center [89, 143] width 5 height 5
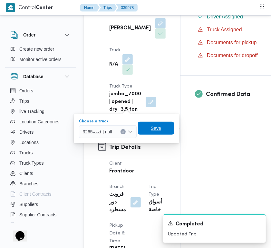
click at [156, 127] on span "Save" at bounding box center [156, 128] width 10 height 8
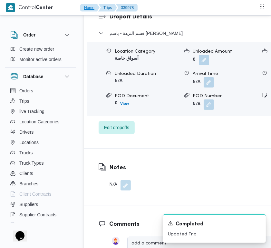
scroll to position [1298, 0]
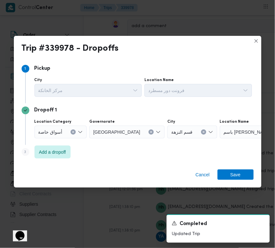
click at [57, 130] on span "أسواق خاصة" at bounding box center [50, 131] width 24 height 7
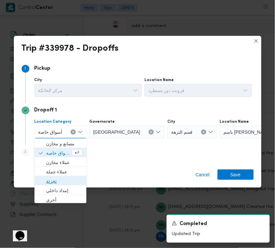
click at [55, 183] on span "تجزئة" at bounding box center [64, 181] width 36 height 8
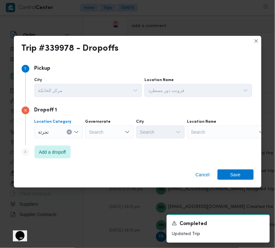
click at [115, 133] on div "Search" at bounding box center [109, 131] width 48 height 13
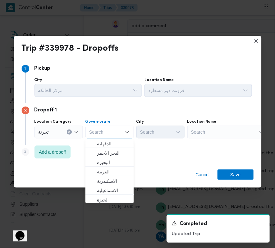
paste input "قاهرة"
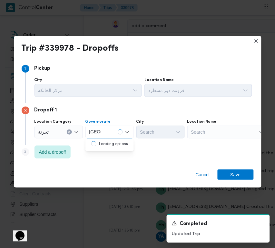
type input "قاهرة"
click at [106, 133] on div "قاهرة قاهرة" at bounding box center [109, 131] width 48 height 13
click at [112, 146] on span "القاهرة" at bounding box center [113, 144] width 33 height 8
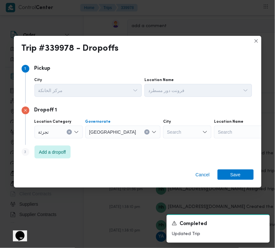
click at [163, 131] on div "Search" at bounding box center [187, 131] width 48 height 13
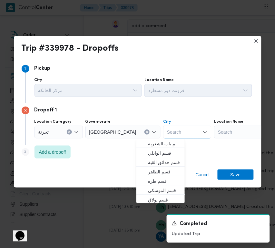
paste input "المعادي"
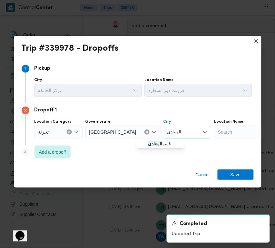
type input "المعادي"
click at [148, 145] on mark "المعادي" at bounding box center [155, 143] width 14 height 5
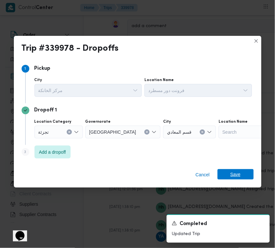
click at [231, 175] on span "Save" at bounding box center [236, 174] width 10 height 10
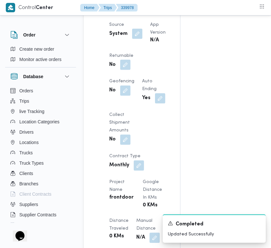
scroll to position [476, 0]
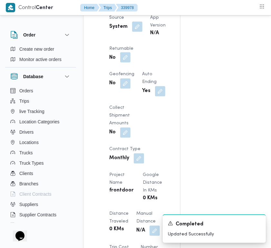
click at [131, 63] on button "button" at bounding box center [125, 57] width 10 height 10
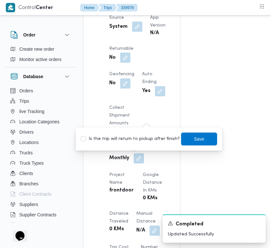
click at [141, 139] on label "Is the trip will return to pickup after finish?" at bounding box center [130, 139] width 99 height 8
checkbox input "true"
click at [205, 131] on div "You are in a dialog. To close this dialog, hit escape. Is the trip will return …" at bounding box center [149, 138] width 147 height 23
click at [200, 140] on span "Save" at bounding box center [199, 138] width 36 height 13
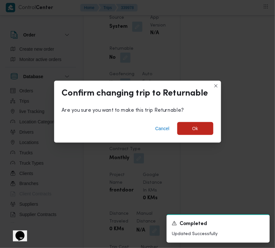
click at [275, 150] on div "Confirm changing trip to Returnable Are you sure you want to make this trip Ret…" at bounding box center [137, 124] width 275 height 248
click at [197, 127] on span "Ok" at bounding box center [196, 128] width 6 height 8
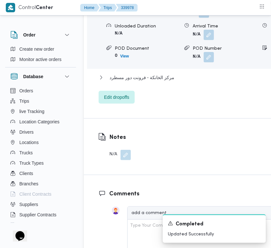
scroll to position [1039, 0]
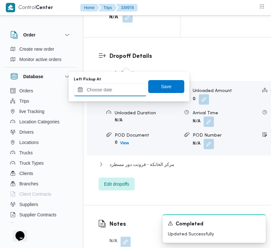
click at [126, 86] on input "Left Pickup At" at bounding box center [110, 89] width 73 height 13
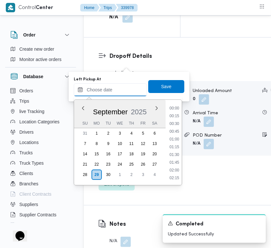
scroll to position [371, 0]
click at [181, 134] on ul "00:00 00:15 00:30 00:45 01:00 01:15 01:30 01:45 02:00 02:15 02:30 02:45 03:00 0…" at bounding box center [174, 142] width 15 height 75
click at [178, 129] on li "12:45" at bounding box center [174, 132] width 15 height 6
type input "29/09/2025 12:45"
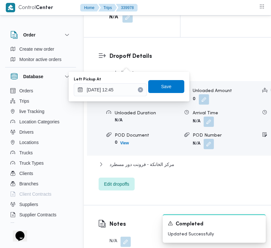
click at [161, 93] on div "Left Pickup At 29/09/2025 12:45 Save" at bounding box center [129, 86] width 112 height 21
click at [161, 86] on span "Save" at bounding box center [166, 87] width 10 height 8
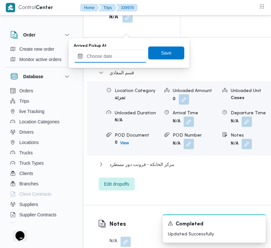
click at [125, 57] on input "Arrived Pickup At" at bounding box center [110, 56] width 73 height 13
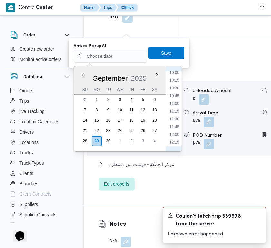
scroll to position [307, 0]
click at [179, 138] on li "12:00" at bounding box center [174, 138] width 15 height 6
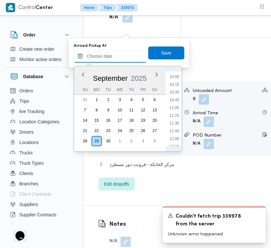
type input "29/09/2025 12:00"
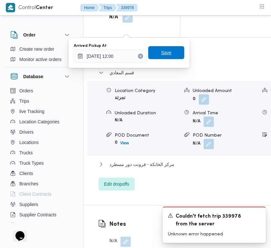
drag, startPoint x: 162, startPoint y: 58, endPoint x: 159, endPoint y: 54, distance: 5.5
click at [162, 57] on span "Save" at bounding box center [166, 52] width 36 height 13
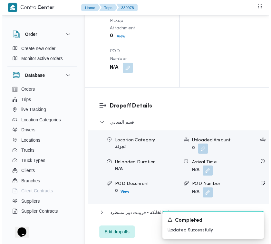
scroll to position [0, 0]
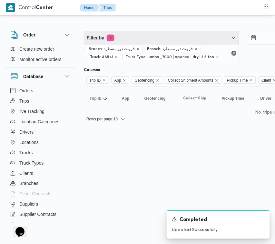
click at [123, 39] on span "Filter by 4" at bounding box center [161, 37] width 155 height 13
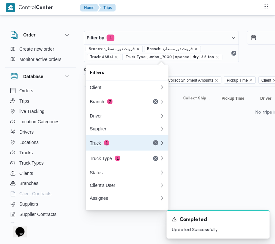
click at [100, 144] on div "Truck 1" at bounding box center [124, 142] width 77 height 15
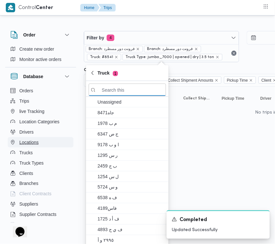
paste input "1329"
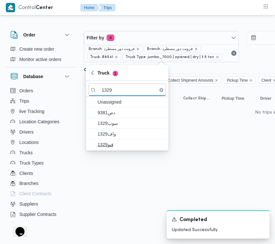
type input "1329"
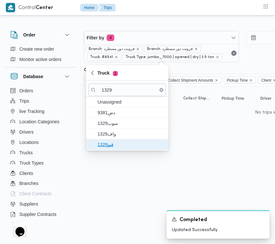
click at [103, 143] on span "قنو1329" at bounding box center [131, 145] width 67 height 8
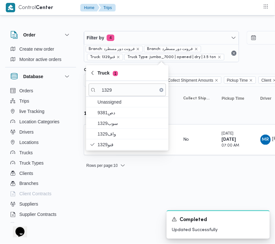
click at [92, 195] on html "Control Center Home Trips Order Create new order Monitor active orders Database…" at bounding box center [137, 122] width 275 height 244
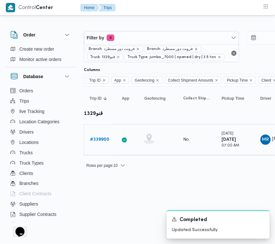
click at [94, 141] on b "# 339900" at bounding box center [99, 139] width 19 height 4
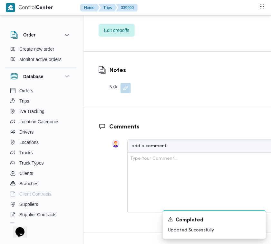
scroll to position [1187, 0]
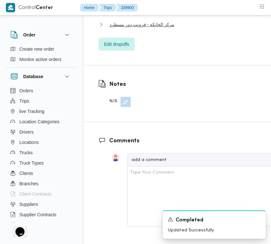
click at [150, 28] on span "مركز الخانكة - فرونت دور مسطرد" at bounding box center [142, 25] width 65 height 8
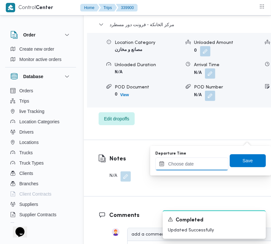
click at [218, 161] on input "Departure Time" at bounding box center [191, 163] width 73 height 13
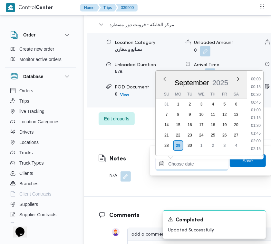
scroll to position [379, 0]
click at [261, 110] on li "13:15" at bounding box center [256, 110] width 15 height 6
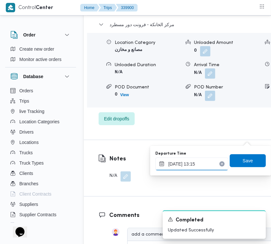
click at [207, 161] on input "29/09/2025 13:15" at bounding box center [191, 163] width 73 height 13
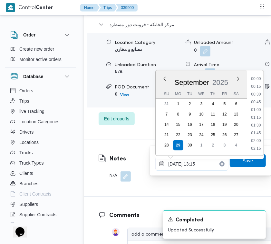
scroll to position [371, 0]
click at [255, 108] on li "13:00" at bounding box center [256, 110] width 15 height 6
type input "29/09/2025 13:00"
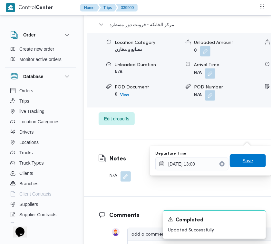
drag, startPoint x: 244, startPoint y: 162, endPoint x: 186, endPoint y: 155, distance: 58.1
click at [243, 162] on span "Save" at bounding box center [248, 161] width 10 height 8
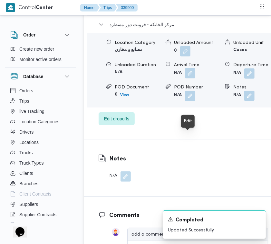
click at [189, 78] on button "button" at bounding box center [190, 73] width 10 height 10
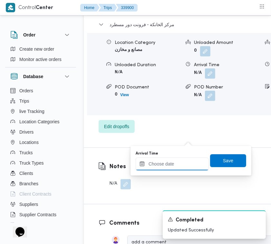
click at [180, 164] on input "Arrival Time" at bounding box center [172, 163] width 73 height 13
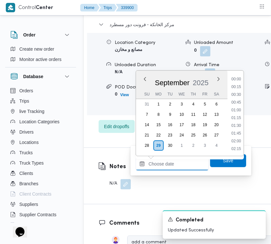
scroll to position [379, 0]
click at [239, 95] on li "12:45" at bounding box center [236, 95] width 15 height 6
type input "29/09/2025 12:45"
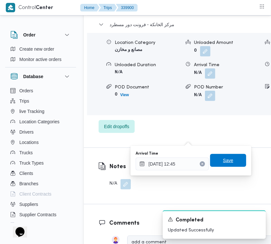
click at [223, 159] on span "Save" at bounding box center [228, 160] width 10 height 8
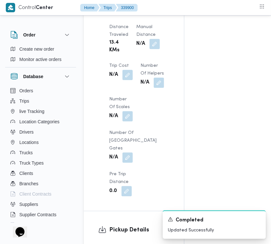
scroll to position [679, 0]
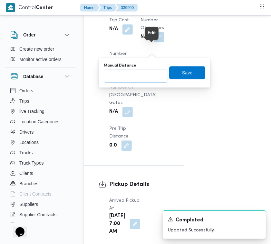
click at [131, 72] on input "Manual Distance" at bounding box center [136, 75] width 64 height 13
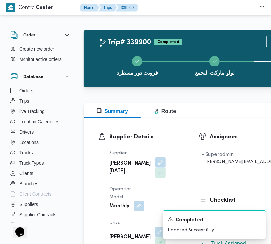
type input "1"
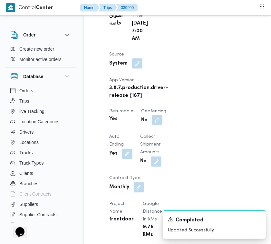
scroll to position [426, 0]
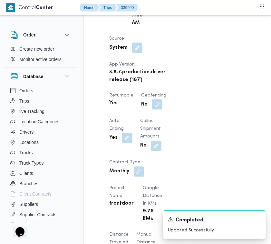
drag, startPoint x: 268, startPoint y: 184, endPoint x: 275, endPoint y: 185, distance: 6.8
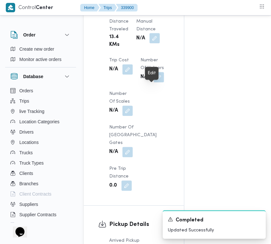
click at [155, 43] on button "button" at bounding box center [155, 38] width 10 height 10
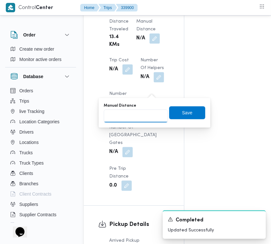
click at [133, 114] on input "Manual Distance" at bounding box center [136, 115] width 64 height 13
type input "110"
click at [182, 110] on span "Save" at bounding box center [187, 113] width 10 height 8
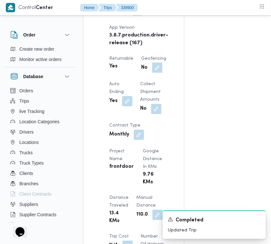
scroll to position [0, 0]
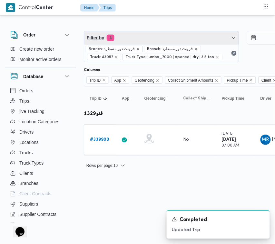
click at [148, 34] on span "Filter by 4" at bounding box center [161, 37] width 155 height 13
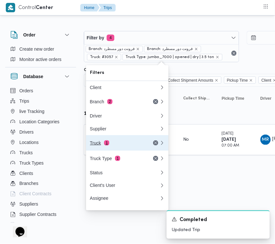
click at [126, 144] on div "Truck 1" at bounding box center [117, 142] width 54 height 5
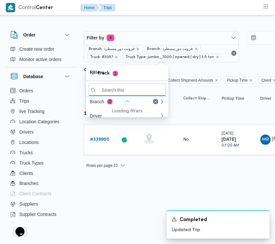
paste input "9879"
type input "9879"
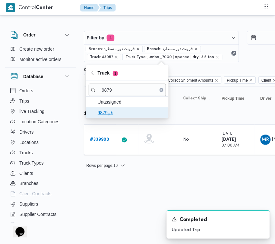
click at [102, 112] on span "فم9879" at bounding box center [131, 113] width 67 height 8
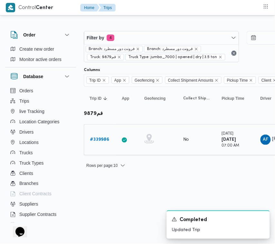
click at [100, 135] on div "# 339986" at bounding box center [99, 139] width 25 height 13
click at [100, 137] on b "# 339986" at bounding box center [99, 139] width 19 height 4
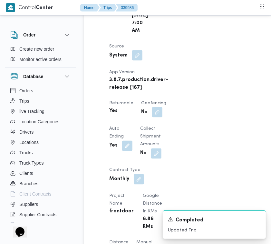
scroll to position [639, 0]
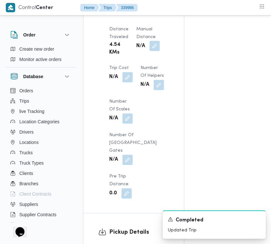
drag, startPoint x: 160, startPoint y: 84, endPoint x: 152, endPoint y: 81, distance: 7.9
click at [152, 51] on button "button" at bounding box center [155, 46] width 10 height 10
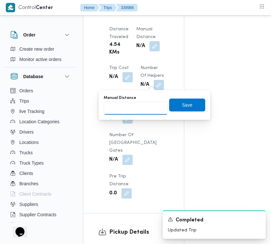
click at [120, 108] on input "Manual Distance" at bounding box center [136, 108] width 64 height 13
type input "110"
click at [186, 110] on div "Manual Distance 110 Save" at bounding box center [154, 104] width 103 height 21
click at [187, 105] on span "Save" at bounding box center [187, 104] width 36 height 13
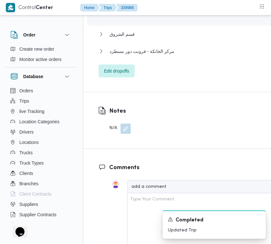
scroll to position [1165, 0]
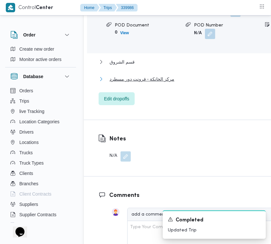
click at [155, 83] on span "مركز الخانكة - فرونت دور مسطرد" at bounding box center [142, 79] width 65 height 8
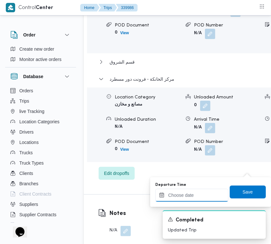
click at [209, 194] on input "Departure Time" at bounding box center [191, 195] width 73 height 13
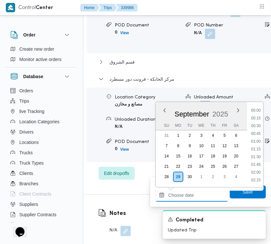
scroll to position [379, 0]
click at [259, 149] on li "13:30" at bounding box center [256, 149] width 15 height 6
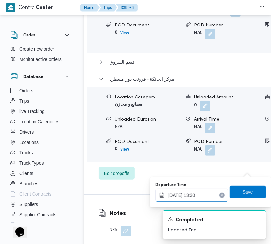
click at [203, 195] on input "29/09/2025 13:30" at bounding box center [191, 195] width 73 height 13
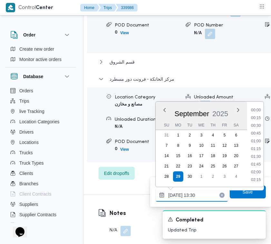
scroll to position [378, 0]
click at [256, 134] on li "13:00" at bounding box center [256, 134] width 15 height 6
type input "29/09/2025 13:00"
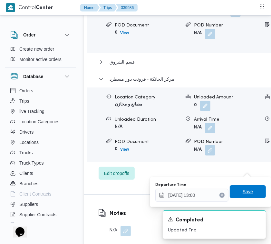
click at [247, 187] on span "Save" at bounding box center [248, 191] width 36 height 13
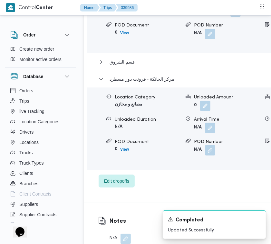
click at [205, 133] on button "button" at bounding box center [210, 128] width 10 height 10
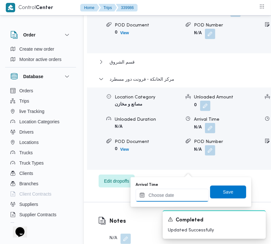
click at [188, 191] on input "Arrival Time" at bounding box center [172, 195] width 73 height 13
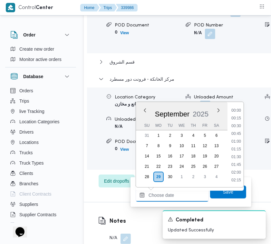
scroll to position [379, 0]
click at [239, 118] on li "12:30" at bounding box center [236, 118] width 15 height 6
type input "29/09/2025 12:30"
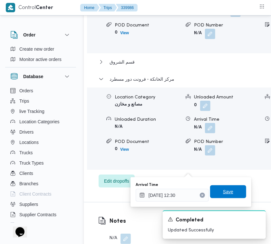
click at [223, 191] on span "Save" at bounding box center [228, 192] width 10 height 8
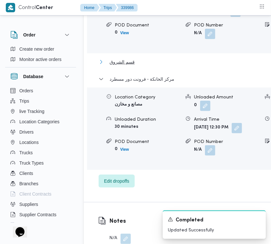
click at [129, 66] on span "قسم الشروق" at bounding box center [122, 62] width 25 height 8
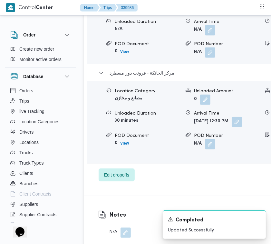
scroll to position [1223, 0]
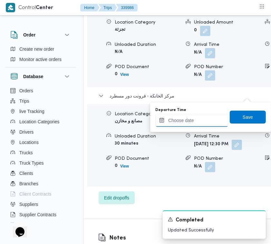
click at [212, 122] on input "Departure Time" at bounding box center [191, 120] width 73 height 13
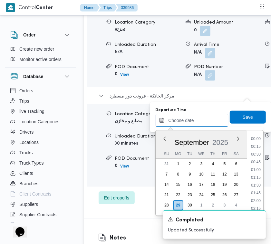
scroll to position [379, 0]
click at [260, 169] on li "13:15" at bounding box center [256, 170] width 15 height 6
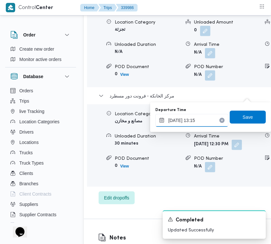
click at [207, 118] on input "29/09/2025 13:15" at bounding box center [191, 120] width 73 height 13
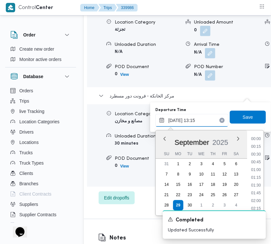
scroll to position [371, 0]
click at [256, 137] on li "12:00" at bounding box center [256, 139] width 15 height 6
type input "29/09/2025 12:00"
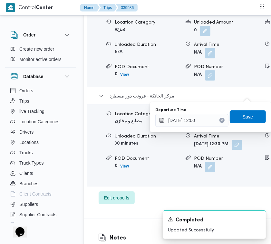
click at [249, 115] on span "Save" at bounding box center [248, 116] width 36 height 13
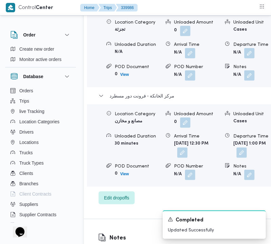
click at [182, 58] on span at bounding box center [189, 53] width 14 height 10
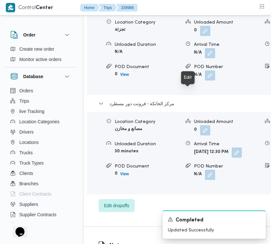
click at [201, 58] on form "N/A" at bounding box center [227, 53] width 66 height 10
click at [205, 58] on button "button" at bounding box center [210, 53] width 10 height 10
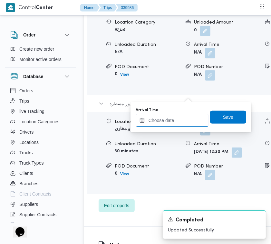
click at [190, 117] on input "Arrival Time" at bounding box center [172, 120] width 73 height 13
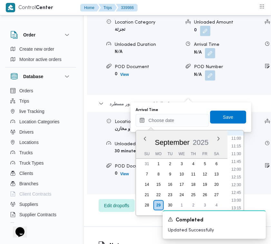
scroll to position [346, 0]
click at [239, 157] on li "11:45" at bounding box center [236, 156] width 15 height 6
type input "29/09/2025 11:45"
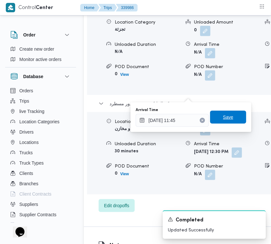
click at [223, 115] on span "Save" at bounding box center [228, 117] width 10 height 8
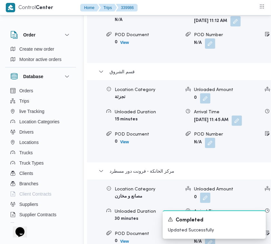
scroll to position [1151, 0]
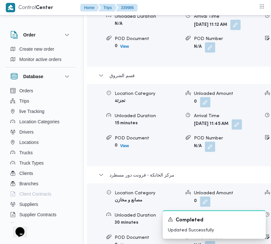
drag, startPoint x: 200, startPoint y: 71, endPoint x: 202, endPoint y: 76, distance: 5.7
click at [231, 30] on button "button" at bounding box center [236, 25] width 10 height 10
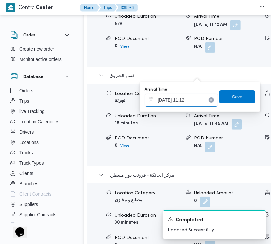
click at [197, 98] on input "29/09/2025 11:12" at bounding box center [181, 100] width 73 height 13
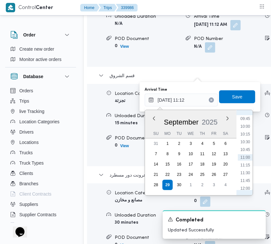
scroll to position [238, 0]
click at [248, 126] on li "08:00" at bounding box center [245, 128] width 15 height 6
type input "29/09/2025 08:00"
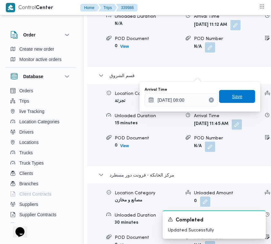
click at [232, 97] on span "Save" at bounding box center [237, 97] width 10 height 8
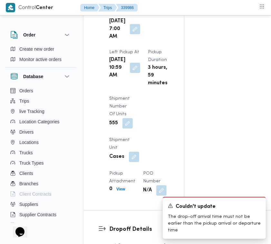
scroll to position [894, 0]
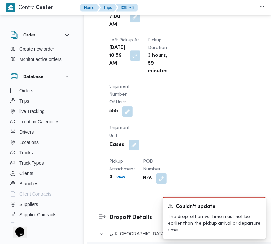
click at [133, 61] on button "button" at bounding box center [135, 55] width 10 height 10
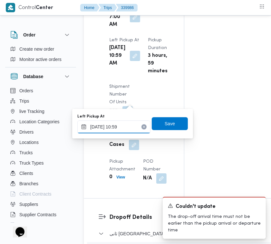
click at [136, 122] on input "29/09/2025 10:59" at bounding box center [113, 126] width 73 height 13
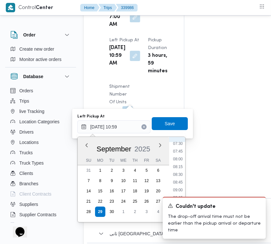
scroll to position [230, 0]
drag, startPoint x: 181, startPoint y: 173, endPoint x: 181, endPoint y: 168, distance: 4.2
click at [181, 172] on li "08:15" at bounding box center [178, 171] width 15 height 6
type input "29/09/2025 08:15"
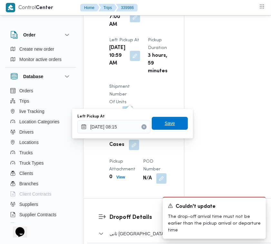
click at [165, 128] on span "Save" at bounding box center [170, 123] width 36 height 13
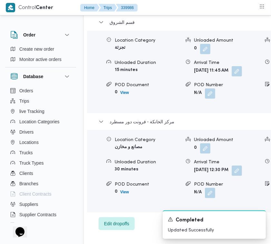
scroll to position [1200, 0]
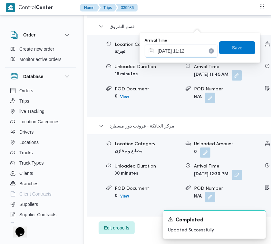
click at [198, 51] on input "29/09/2025 11:12" at bounding box center [181, 51] width 73 height 13
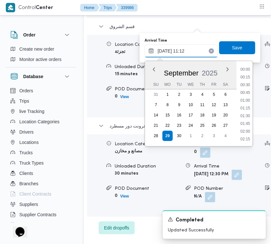
scroll to position [302, 0]
click at [247, 70] on li "09:45" at bounding box center [245, 69] width 15 height 6
type input "29/09/2025 09:45"
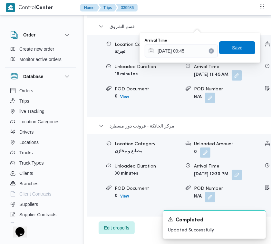
click at [237, 43] on span "Save" at bounding box center [237, 47] width 36 height 13
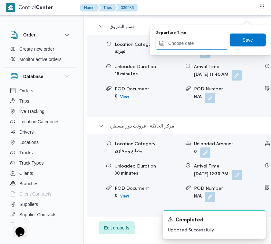
click at [205, 45] on input "Departure Time" at bounding box center [191, 43] width 73 height 13
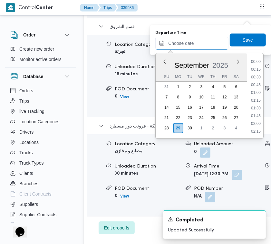
scroll to position [379, 0]
click at [262, 82] on li "13:00" at bounding box center [256, 85] width 15 height 6
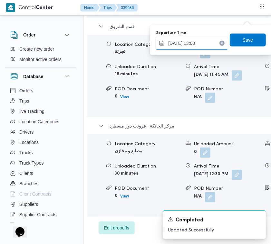
click at [212, 43] on input "29/09/2025 13:00" at bounding box center [191, 43] width 73 height 13
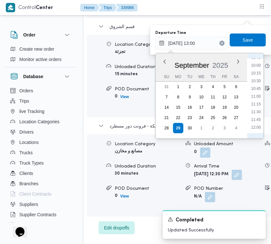
scroll to position [299, 0]
click at [255, 123] on li "11:45" at bounding box center [256, 126] width 15 height 6
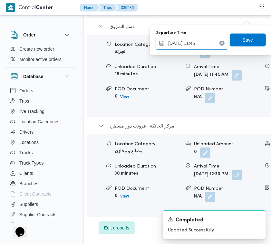
click at [205, 45] on input "29/09/2025 11:45" at bounding box center [191, 43] width 73 height 13
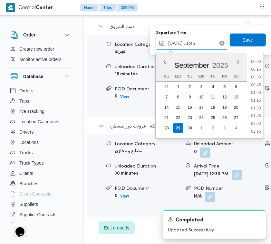
scroll to position [324, 0]
click at [255, 83] on li "11:15" at bounding box center [256, 86] width 15 height 6
type input "29/09/2025 11:15"
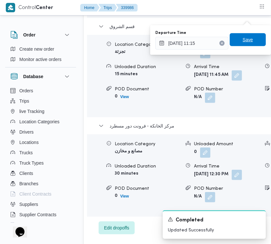
click at [243, 41] on span "Save" at bounding box center [248, 40] width 10 height 8
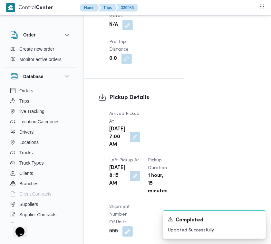
scroll to position [0, 0]
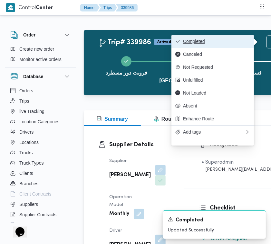
click at [218, 40] on span "Completed" at bounding box center [216, 41] width 67 height 5
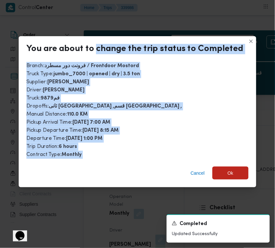
drag, startPoint x: 97, startPoint y: 57, endPoint x: 117, endPoint y: 163, distance: 108.3
click at [90, 164] on div "You are about to change the trip status to Completed Branch : فرونت دور مسطرد /…" at bounding box center [138, 111] width 238 height 151
click at [231, 169] on span "Ok" at bounding box center [231, 173] width 6 height 8
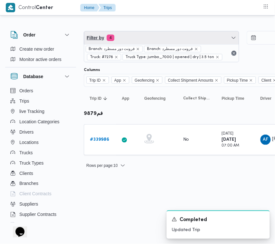
click at [136, 39] on span "Filter by 4" at bounding box center [161, 37] width 155 height 13
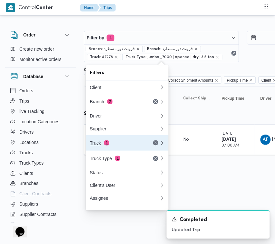
click at [116, 141] on button "Truck 1" at bounding box center [127, 142] width 83 height 15
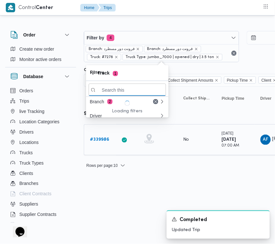
paste input "2146"
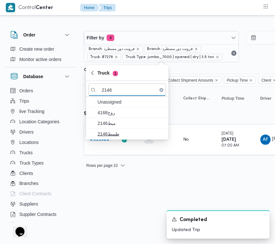
type input "2146"
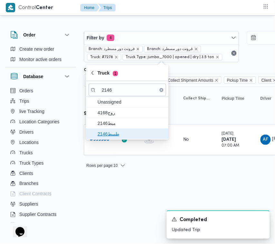
click at [112, 130] on span "طسط2146" at bounding box center [127, 134] width 77 height 10
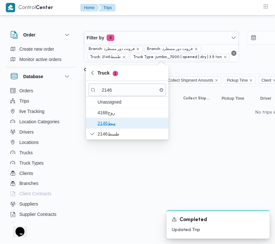
click at [111, 124] on span "مبط2146" at bounding box center [131, 123] width 67 height 8
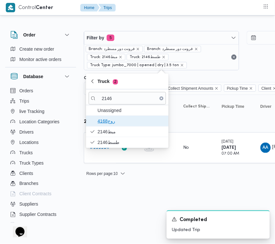
click at [111, 118] on span "روج4168" at bounding box center [131, 121] width 67 height 8
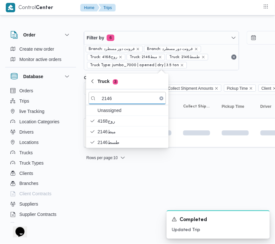
click at [108, 202] on html "Control Center Home Trips Order Create new order Monitor active orders Database…" at bounding box center [137, 122] width 275 height 244
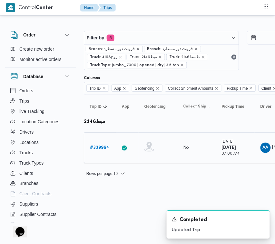
click at [105, 149] on b "# 339964" at bounding box center [99, 147] width 19 height 4
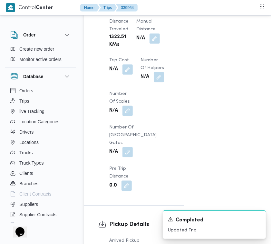
scroll to position [853, 0]
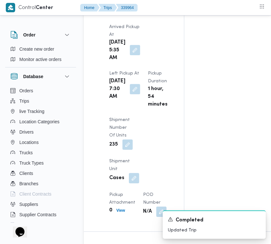
click at [131, 55] on button "button" at bounding box center [135, 50] width 10 height 10
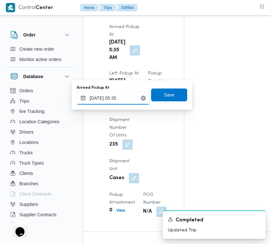
click at [135, 99] on input "29/09/2025 05:35" at bounding box center [113, 98] width 73 height 13
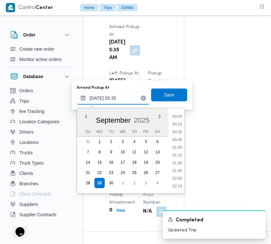
scroll to position [131, 0]
click at [183, 163] on li "05:45" at bounding box center [177, 163] width 15 height 6
type input "29/09/2025 05:45"
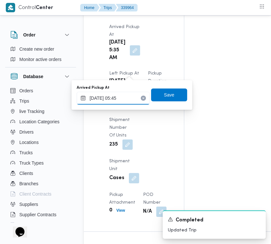
click at [135, 102] on input "29/09/2025 05:45" at bounding box center [113, 98] width 73 height 13
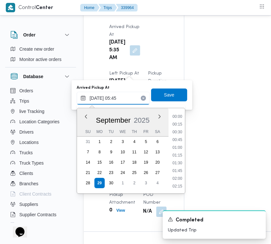
scroll to position [139, 0]
click at [181, 183] on ul "00:00 00:15 00:30 00:45 01:00 01:15 01:30 01:45 02:00 02:15 02:30 02:45 03:00 0…" at bounding box center [177, 150] width 15 height 75
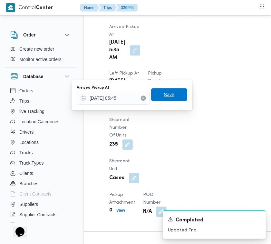
click at [164, 99] on span "Save" at bounding box center [169, 94] width 36 height 13
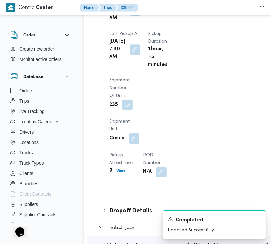
scroll to position [882, 0]
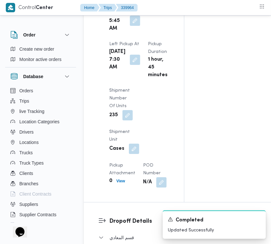
click at [130, 26] on button "button" at bounding box center [135, 20] width 10 height 10
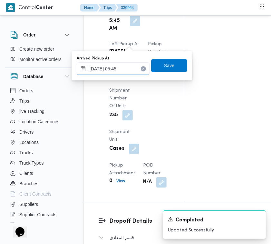
click at [134, 65] on input "29/09/2025 05:45" at bounding box center [113, 68] width 73 height 13
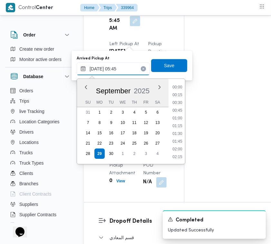
scroll to position [139, 0]
click at [183, 137] on ul "00:00 00:15 00:30 00:45 01:00 01:15 01:30 01:45 02:00 02:15 02:30 02:45 03:00 0…" at bounding box center [177, 121] width 15 height 75
click at [178, 109] on li "07:15" at bounding box center [177, 109] width 15 height 6
click at [178, 109] on div "Pickup Details Arrived Pickup At Mon, Sep 29, 2025 5:45 AM Left Pickup At Mon, …" at bounding box center [134, 82] width 100 height 239
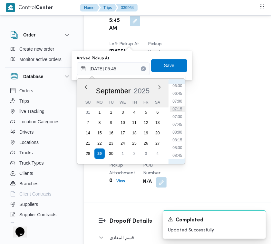
type input "29/09/2025 05:45"
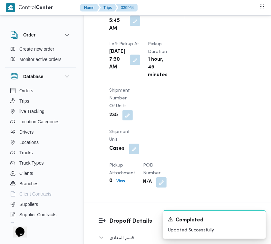
click at [130, 26] on button "button" at bounding box center [135, 20] width 10 height 10
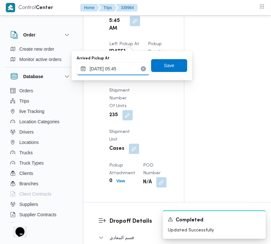
click at [131, 69] on input "29/09/2025 05:45" at bounding box center [113, 68] width 73 height 13
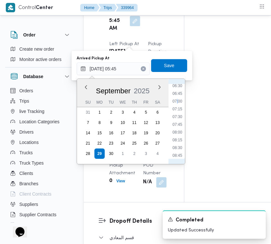
click at [177, 98] on li "07:00" at bounding box center [177, 101] width 15 height 6
type input "29/09/2025 05:45"
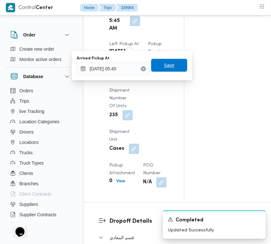
click at [164, 68] on span "Save" at bounding box center [169, 65] width 10 height 8
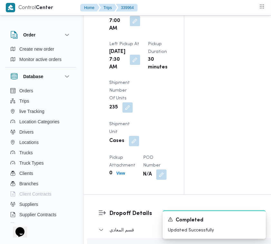
scroll to position [1095, 0]
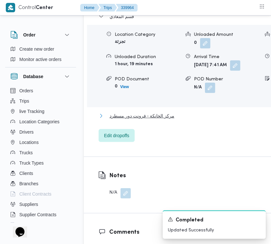
click at [164, 120] on span "مركز الخانكة - فرونت دور مسطرد" at bounding box center [142, 116] width 65 height 8
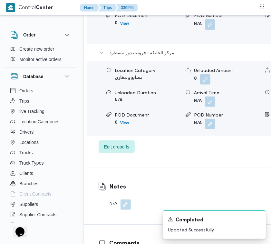
scroll to position [1192, 0]
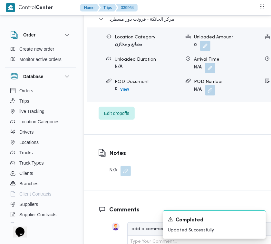
drag, startPoint x: 249, startPoint y: 127, endPoint x: 240, endPoint y: 132, distance: 9.7
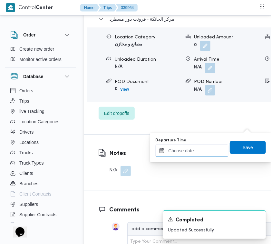
click at [203, 154] on input "Departure Time" at bounding box center [191, 150] width 73 height 13
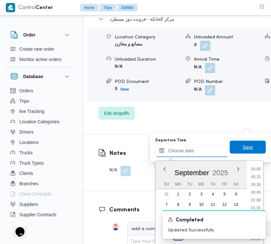
scroll to position [379, 0]
drag, startPoint x: 258, startPoint y: 189, endPoint x: 254, endPoint y: 182, distance: 7.7
click at [257, 189] on li "13:00" at bounding box center [256, 192] width 15 height 6
type input "29/09/2025 13:00"
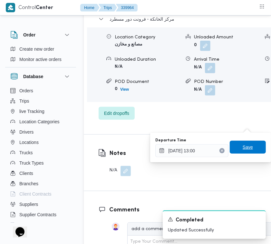
click at [242, 151] on span "Save" at bounding box center [248, 147] width 36 height 13
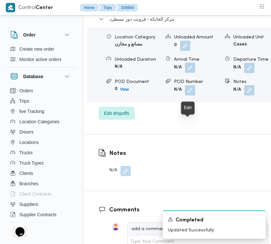
click at [188, 73] on button "button" at bounding box center [190, 68] width 10 height 10
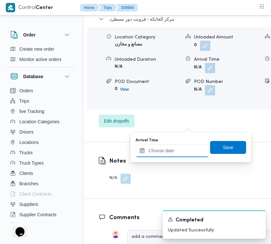
click at [181, 147] on input "Arrival Time" at bounding box center [172, 150] width 73 height 13
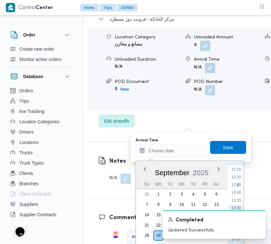
drag, startPoint x: 238, startPoint y: 183, endPoint x: 236, endPoint y: 180, distance: 3.6
click at [237, 184] on li "12:45" at bounding box center [236, 185] width 15 height 6
type input "29/09/2025 12:45"
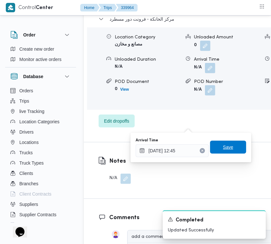
click at [223, 147] on span "Save" at bounding box center [228, 147] width 10 height 8
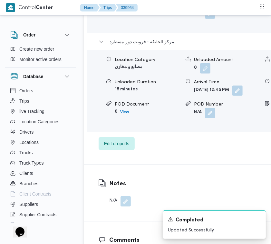
scroll to position [1154, 0]
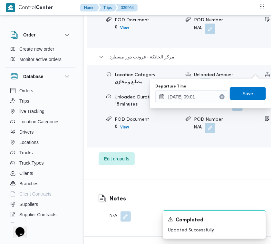
click at [220, 94] on button "Clear input" at bounding box center [222, 96] width 5 height 5
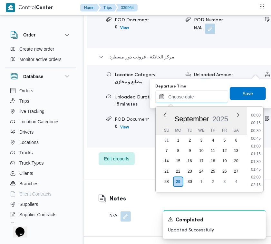
scroll to position [379, 0]
click at [259, 124] on li "12:30" at bounding box center [256, 123] width 15 height 6
type input "29/09/2025 12:30"
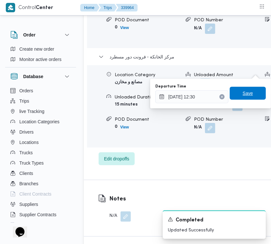
click at [249, 97] on span "Save" at bounding box center [248, 93] width 36 height 13
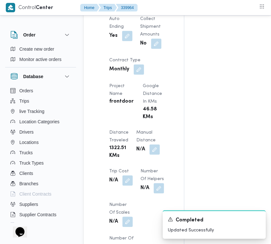
scroll to position [532, 0]
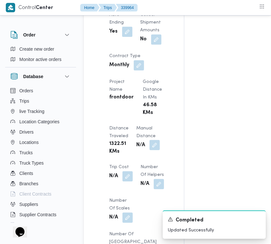
click at [154, 150] on button "button" at bounding box center [155, 145] width 10 height 10
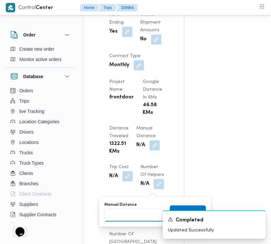
click at [134, 212] on input "Manual Distance" at bounding box center [136, 215] width 64 height 13
type input "80"
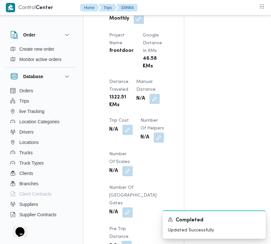
scroll to position [583, 0]
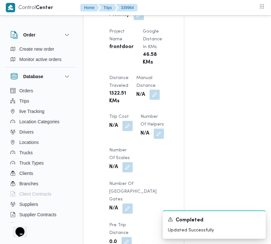
click at [159, 100] on button "button" at bounding box center [155, 94] width 10 height 10
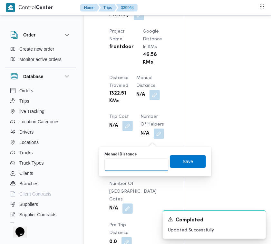
click at [142, 168] on input "Manual Distance" at bounding box center [136, 164] width 64 height 13
type input "80"
click at [189, 156] on span "Save" at bounding box center [188, 160] width 36 height 13
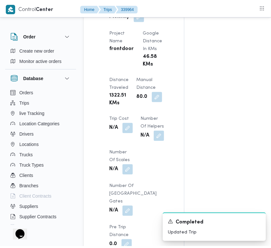
scroll to position [0, 0]
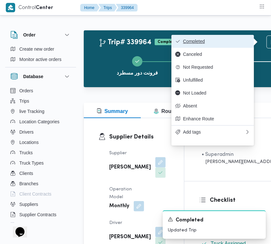
click at [220, 36] on button "Completed" at bounding box center [213, 41] width 83 height 13
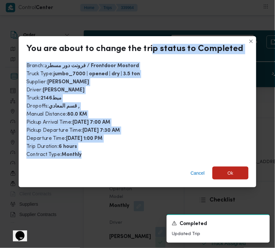
drag, startPoint x: 132, startPoint y: 94, endPoint x: 123, endPoint y: 156, distance: 62.9
click at [121, 153] on div "You are about to change the trip status to Completed Branch : فرونت دور مسطرد /…" at bounding box center [138, 111] width 238 height 151
click at [231, 166] on span "Ok" at bounding box center [231, 172] width 36 height 13
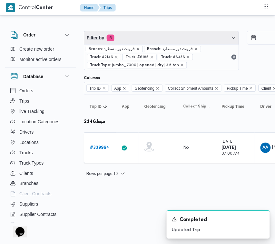
click at [152, 37] on span "Filter by 6" at bounding box center [161, 37] width 155 height 13
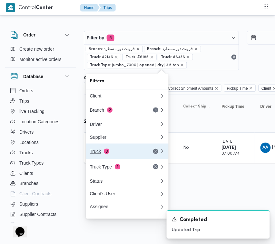
click at [98, 153] on div "Truck 3" at bounding box center [117, 151] width 54 height 5
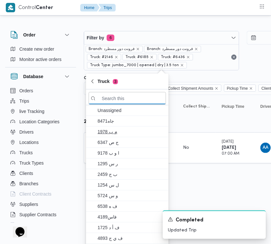
paste input "6974"
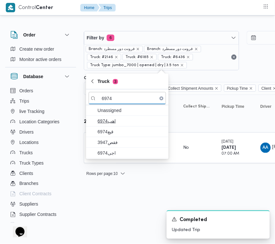
type input "6974"
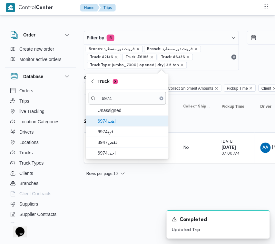
click at [112, 123] on span "اهب6974" at bounding box center [131, 121] width 67 height 8
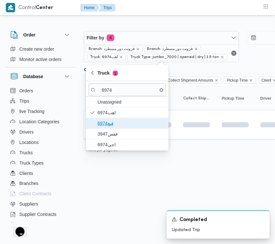
click at [109, 128] on span "قيع6974" at bounding box center [127, 123] width 77 height 10
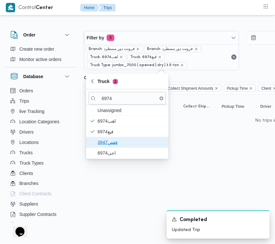
click at [109, 144] on span "فقص3947" at bounding box center [131, 142] width 67 height 8
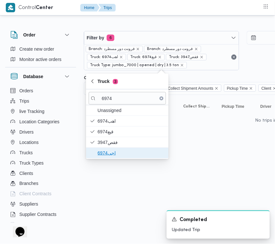
click at [104, 153] on span "اجى6974" at bounding box center [131, 153] width 67 height 8
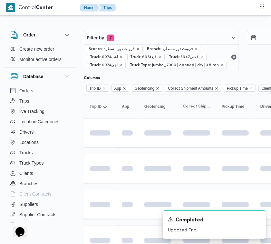
drag, startPoint x: 110, startPoint y: 189, endPoint x: 108, endPoint y: 175, distance: 14.6
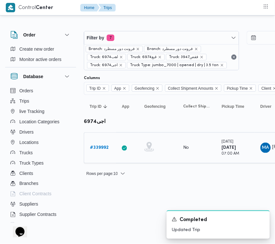
click at [97, 149] on b "# 339992" at bounding box center [99, 147] width 19 height 4
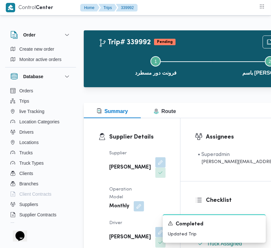
scroll to position [217, 0]
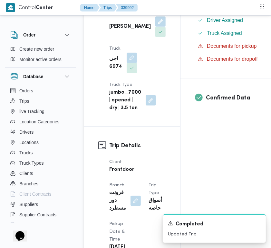
drag, startPoint x: 269, startPoint y: 48, endPoint x: 265, endPoint y: 40, distance: 8.7
drag, startPoint x: 265, startPoint y: 40, endPoint x: 264, endPoint y: 35, distance: 5.6
click at [264, 35] on div "Checklist Dropoffs details entered Driver Assigned Truck Assigned Documents for…" at bounding box center [260, 25] width 158 height 108
click at [264, 34] on div "Checklist Dropoffs details entered Driver Assigned Truck Assigned Documents for…" at bounding box center [260, 25] width 158 height 108
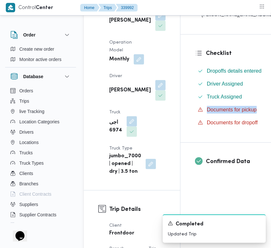
scroll to position [105, 0]
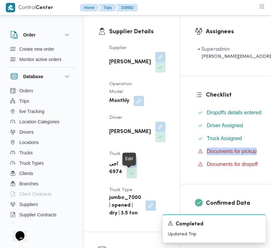
click at [128, 168] on button "button" at bounding box center [132, 162] width 10 height 10
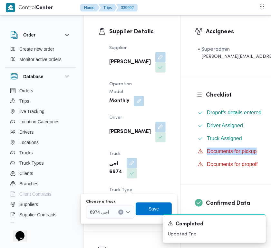
click at [111, 207] on div at bounding box center [112, 212] width 3 height 10
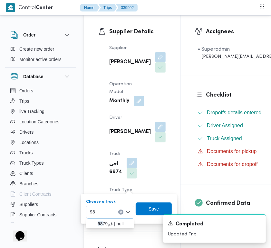
type input "98"
click at [93, 222] on icon "button" at bounding box center [92, 223] width 5 height 5
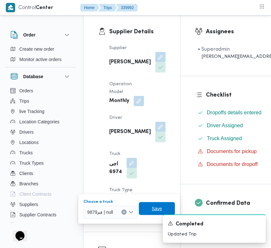
click at [154, 208] on span "Save" at bounding box center [157, 208] width 10 height 8
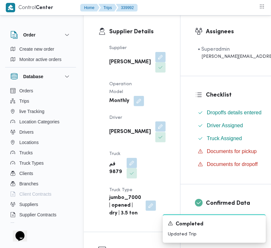
drag, startPoint x: 130, startPoint y: 131, endPoint x: 132, endPoint y: 148, distance: 16.9
click at [155, 131] on button "button" at bounding box center [160, 126] width 10 height 10
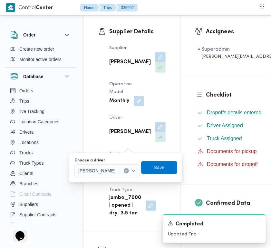
click at [114, 176] on div "محمد عيد محمود حسن" at bounding box center [106, 170] width 65 height 13
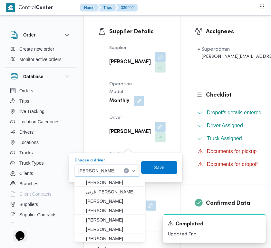
scroll to position [10, 0]
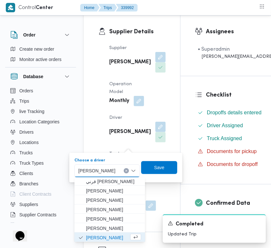
paste input "عمرو فتحي"
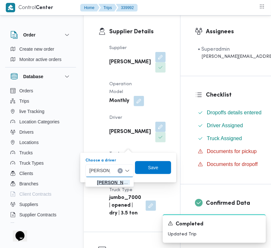
type input "عمرو فتحي"
click at [107, 181] on span "عمرو فتحي عفيفي موسي" at bounding box center [113, 182] width 33 height 8
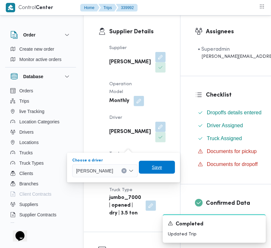
click at [162, 168] on span "Save" at bounding box center [157, 167] width 10 height 8
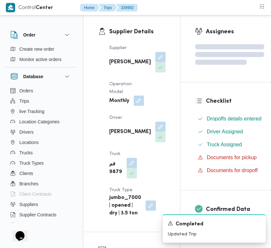
click at [139, 103] on button "button" at bounding box center [139, 100] width 10 height 10
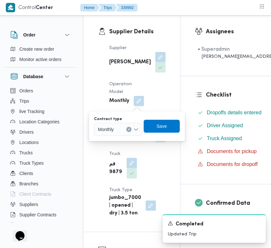
click at [117, 128] on input "Contract type" at bounding box center [116, 129] width 1 height 8
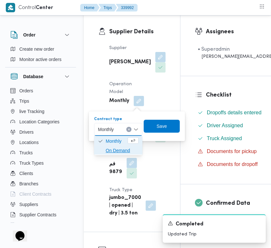
drag, startPoint x: 119, startPoint y: 152, endPoint x: 162, endPoint y: 128, distance: 49.8
click at [119, 152] on span "On Demand" at bounding box center [122, 150] width 33 height 8
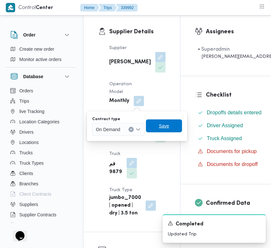
click at [171, 122] on span "Save" at bounding box center [164, 125] width 36 height 13
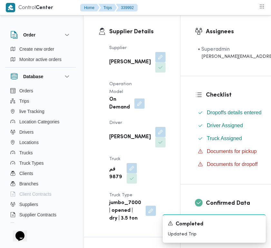
click at [147, 115] on div "Supplier محمد عيد عبدالسلام عبدالحافظ Operation Model On Demand Driver عمرو فتح…" at bounding box center [137, 133] width 64 height 186
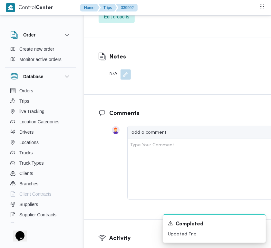
scroll to position [1179, 0]
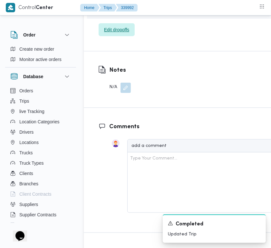
click at [130, 36] on span "Edit dropoffs" at bounding box center [117, 29] width 36 height 13
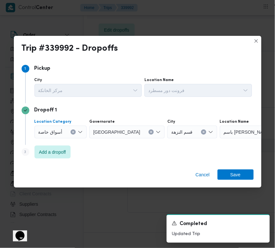
drag, startPoint x: 54, startPoint y: 131, endPoint x: 55, endPoint y: 135, distance: 4.4
click at [54, 131] on span "أسواق خاصة" at bounding box center [50, 131] width 24 height 7
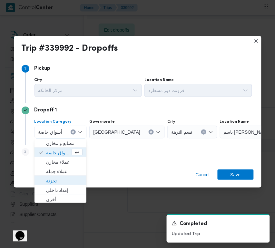
click at [56, 183] on span "تجزئة" at bounding box center [64, 181] width 36 height 8
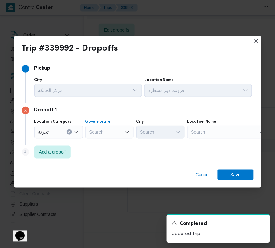
click at [119, 131] on div "Search" at bounding box center [109, 131] width 48 height 13
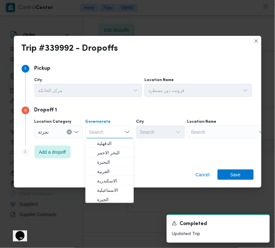
paste input "جيزة"
type input "جيزة"
click at [143, 148] on div "Step 3 is disabled 3 Add a dropoff" at bounding box center [138, 153] width 232 height 17
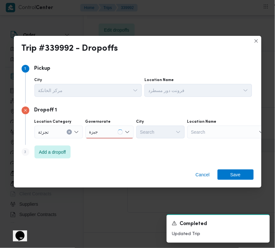
click at [104, 132] on div "جيزة جيزة" at bounding box center [109, 131] width 48 height 13
click at [104, 134] on div "جيزة جيزة" at bounding box center [109, 131] width 48 height 13
click at [103, 142] on mark "جيزة" at bounding box center [101, 143] width 9 height 5
click at [157, 131] on div "Search" at bounding box center [160, 131] width 48 height 13
paste input "جيزة"
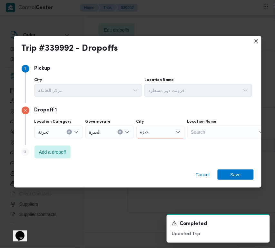
click at [142, 133] on input "جيزة" at bounding box center [144, 132] width 9 height 8
paste input "كتوبر"
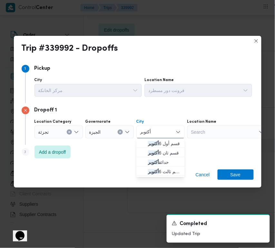
type input "أكتوبر"
drag, startPoint x: 149, startPoint y: 135, endPoint x: 152, endPoint y: 143, distance: 7.9
click at [152, 143] on mark "أكتوبر" at bounding box center [153, 143] width 11 height 5
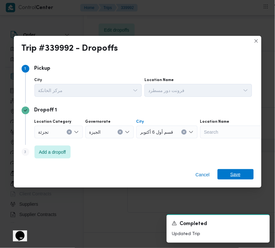
click at [234, 176] on span "Save" at bounding box center [236, 174] width 10 height 10
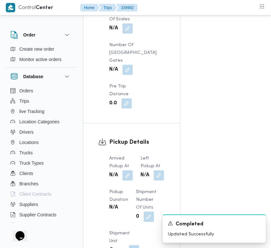
scroll to position [528, 0]
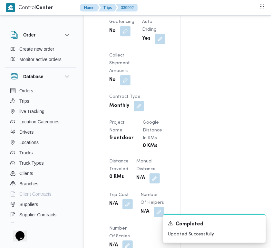
click at [134, 11] on div "No" at bounding box center [121, 6] width 25 height 12
click at [131, 10] on button "button" at bounding box center [125, 5] width 10 height 10
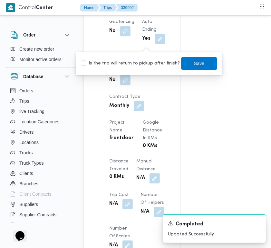
drag, startPoint x: 147, startPoint y: 69, endPoint x: 142, endPoint y: 66, distance: 6.2
click at [147, 69] on div "Is the trip will return to pickup after finish? Save" at bounding box center [149, 63] width 138 height 14
click at [139, 65] on label "Is the trip will return to pickup after finish?" at bounding box center [130, 64] width 99 height 8
checkbox input "true"
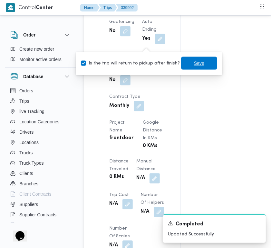
click at [184, 65] on span "Save" at bounding box center [199, 63] width 36 height 13
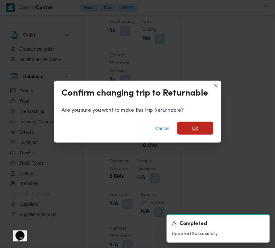
click at [203, 134] on span "Ok" at bounding box center [195, 128] width 36 height 13
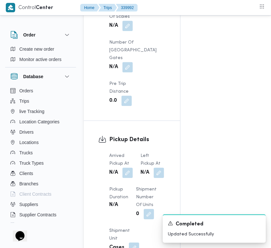
scroll to position [962, 0]
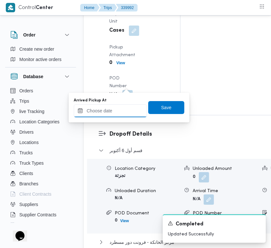
click at [121, 106] on input "Arrived Pickup At" at bounding box center [110, 110] width 73 height 13
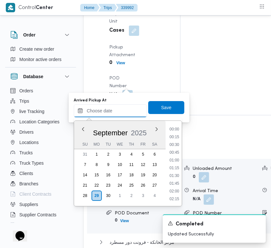
paste input "29/9/2025 7:00:00 AM"
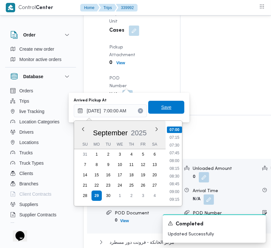
type input "29/09/2025 07:00"
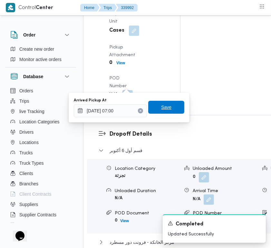
click at [166, 111] on span "Save" at bounding box center [166, 107] width 36 height 13
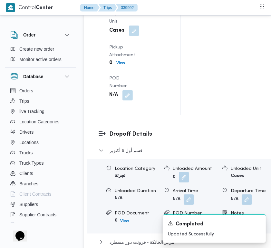
click at [133, 104] on div "Arrived Pickup At N/A Left Pickup At N/A Pickup Duration N/A Shipment Number of…" at bounding box center [137, 17] width 64 height 173
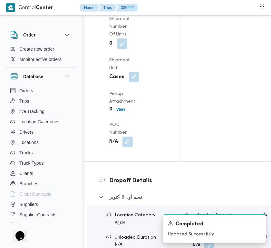
click at [130, 8] on div "N/A" at bounding box center [121, 2] width 25 height 12
drag, startPoint x: 131, startPoint y: 155, endPoint x: 130, endPoint y: 159, distance: 4.1
click at [132, 7] on button "button" at bounding box center [128, 2] width 10 height 10
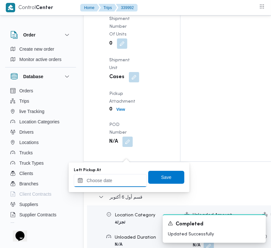
click at [125, 178] on input "Left Pickup At" at bounding box center [110, 180] width 73 height 13
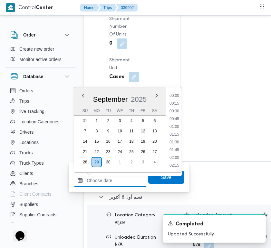
paste input "29/9/2025 7:00:00 AM"
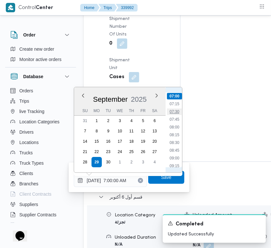
click at [180, 108] on li "07:30" at bounding box center [174, 111] width 15 height 6
type input "29/09/2025 07:30"
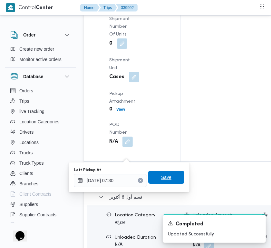
drag, startPoint x: 165, startPoint y: 180, endPoint x: 165, endPoint y: 176, distance: 3.9
click at [165, 177] on span "Save" at bounding box center [166, 177] width 10 height 8
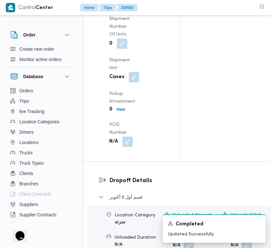
click at [169, 128] on div "Pickup Details Arrived Pickup At Mon, Sep 29, 2025 7:00 AM Left Pickup At N/A P…" at bounding box center [132, 32] width 96 height 257
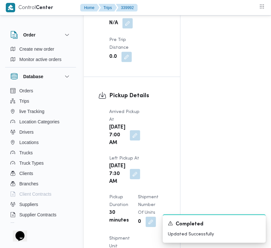
scroll to position [843, 0]
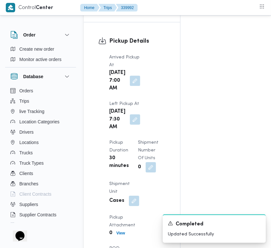
drag, startPoint x: 268, startPoint y: 118, endPoint x: 265, endPoint y: 128, distance: 10.1
click at [267, 122] on div "Order Create new order Monitor active orders Database Orders Trips live Trackin…" at bounding box center [135, 95] width 271 height 1836
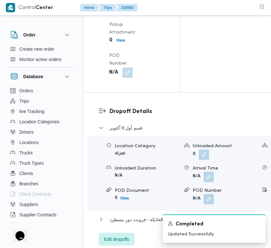
scroll to position [1047, 0]
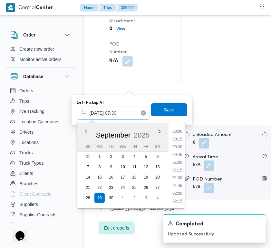
click at [134, 107] on input "29/09/2025 07:30" at bounding box center [113, 112] width 73 height 13
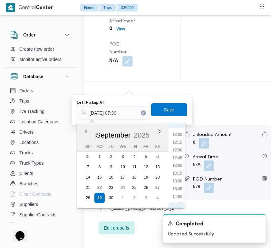
scroll to position [384, 0]
click at [176, 164] on li "13:30" at bounding box center [177, 165] width 15 height 6
type input "29/09/2025 07:30"
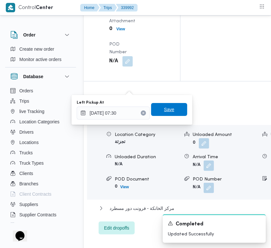
click at [165, 112] on span "Save" at bounding box center [169, 109] width 10 height 8
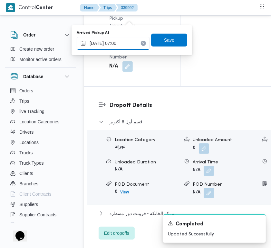
click at [131, 44] on input "29/09/2025 07:00" at bounding box center [113, 43] width 73 height 13
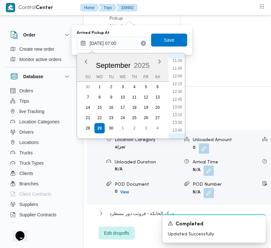
scroll to position [368, 0]
click at [181, 94] on li "13:00" at bounding box center [177, 96] width 15 height 6
type input "29/09/2025 07:00"
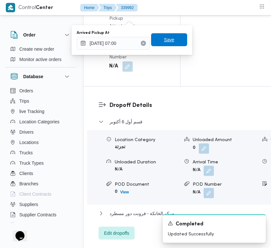
click at [164, 40] on span "Save" at bounding box center [169, 40] width 10 height 8
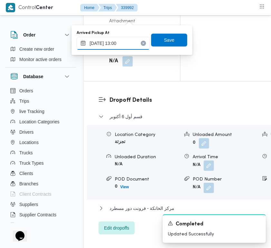
click at [134, 40] on input "29/09/2025 13:00" at bounding box center [113, 43] width 73 height 13
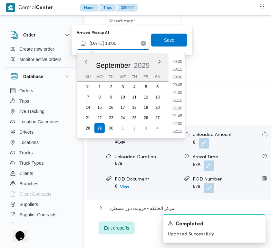
scroll to position [363, 0]
click at [180, 106] on li "13:15" at bounding box center [177, 109] width 15 height 6
type input "29/09/2025 13:00"
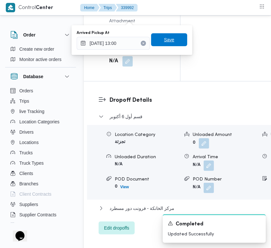
click at [165, 36] on span "Save" at bounding box center [169, 40] width 10 height 8
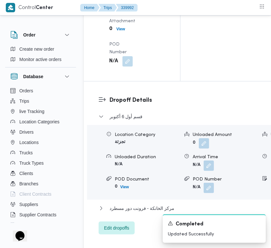
scroll to position [0, 0]
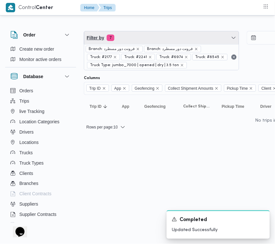
click at [140, 37] on span "Filter by 7" at bounding box center [161, 37] width 155 height 13
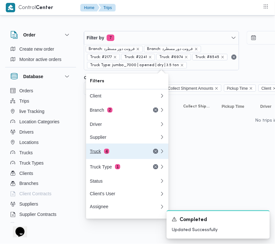
click at [105, 153] on span "4" at bounding box center [106, 151] width 5 height 5
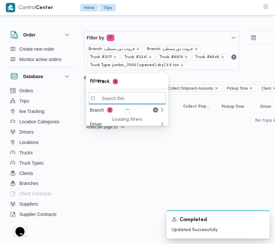
paste input "يبد789"
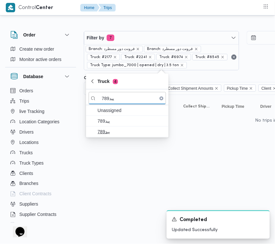
type input "يبد789"
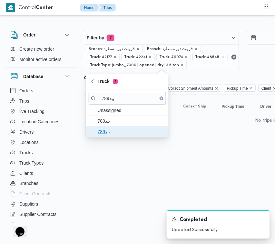
click at [109, 133] on span "يبد789" at bounding box center [131, 132] width 67 height 8
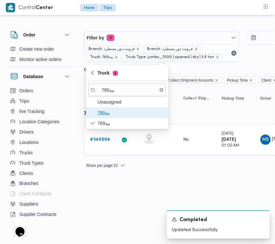
click at [102, 113] on span "يبد789" at bounding box center [131, 113] width 67 height 8
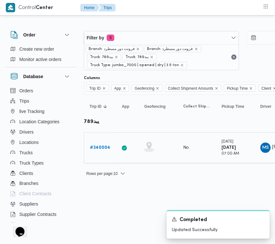
click at [97, 148] on b "# 340004" at bounding box center [100, 147] width 20 height 4
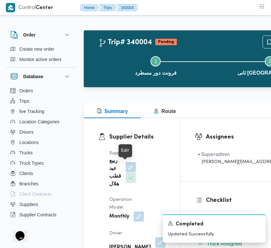
click at [127, 168] on button "button" at bounding box center [131, 167] width 10 height 10
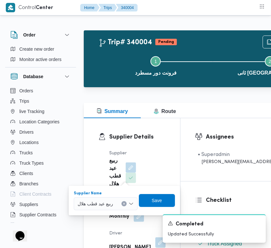
click at [113, 206] on span "ربيع عيد قطب هلال" at bounding box center [95, 203] width 35 height 7
paste input "ابراهيم رمضان"
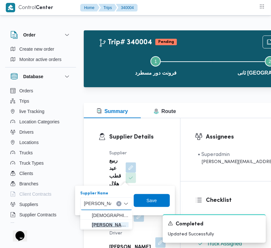
type input "ابراهيم رمضان"
click at [107, 223] on span "ابراهيم رمضان ابراهيم عثمان ابوباشا" at bounding box center [110, 225] width 37 height 8
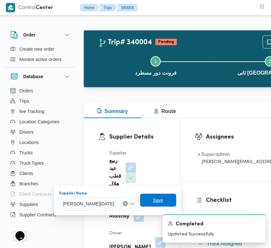
click at [163, 200] on span "Save" at bounding box center [158, 200] width 10 height 8
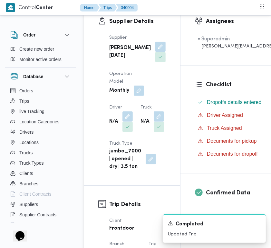
scroll to position [139, 0]
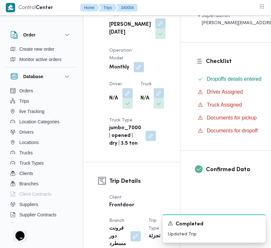
click at [135, 72] on button "button" at bounding box center [139, 67] width 10 height 10
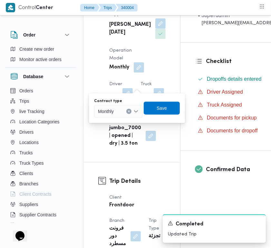
click at [112, 112] on span "Monthly" at bounding box center [106, 110] width 16 height 7
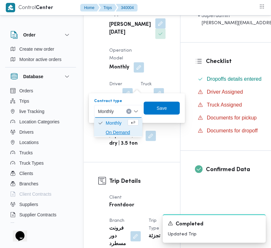
click at [119, 131] on span "On Demand" at bounding box center [122, 132] width 33 height 8
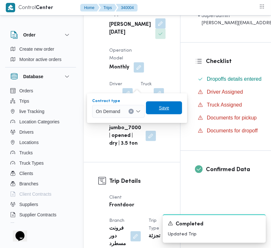
click at [159, 110] on span "Save" at bounding box center [164, 108] width 10 height 8
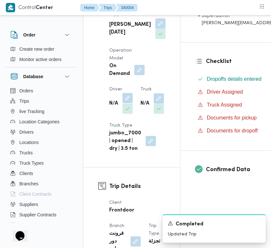
click at [128, 103] on button "button" at bounding box center [128, 98] width 10 height 10
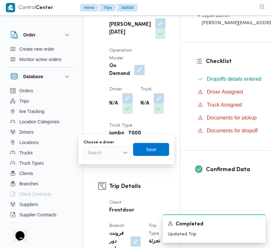
click at [110, 148] on div "Search" at bounding box center [108, 152] width 48 height 13
paste input "محمود رفعت"
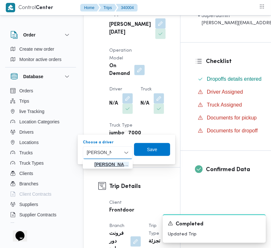
type input "محمود رفعت"
click at [105, 165] on span "محمود رفعت عبدالعظيم امام" at bounding box center [111, 164] width 35 height 8
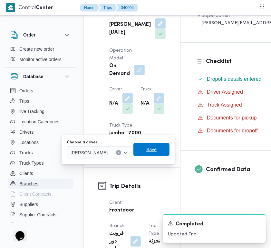
drag, startPoint x: 159, startPoint y: 148, endPoint x: 52, endPoint y: 179, distance: 111.6
click at [160, 148] on span "Save" at bounding box center [152, 149] width 36 height 13
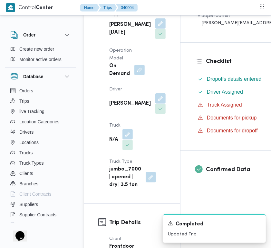
click at [126, 139] on button "button" at bounding box center [128, 134] width 10 height 10
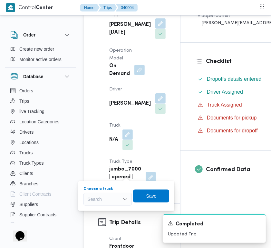
click at [93, 194] on div "Search" at bounding box center [108, 199] width 48 height 13
paste input "1329"
type input "1329"
click at [99, 210] on mark "1329" at bounding box center [100, 210] width 10 height 5
click at [156, 194] on span "Save" at bounding box center [151, 195] width 36 height 13
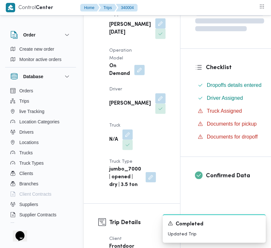
click at [162, 136] on div "Supplier Details Supplier ابراهيم رمضان ابراهيم عثمان ابوباشا Operation Model O…" at bounding box center [132, 91] width 96 height 224
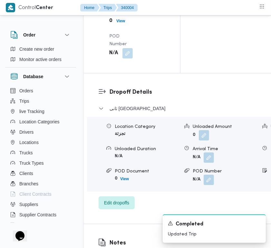
scroll to position [1223, 0]
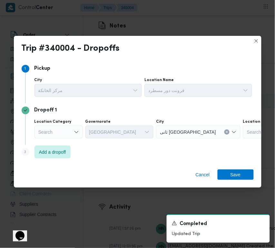
click at [60, 128] on div "Search" at bounding box center [59, 131] width 48 height 13
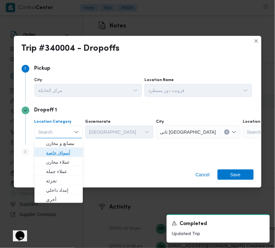
click at [62, 152] on span "أسواق خاصة" at bounding box center [62, 153] width 33 height 8
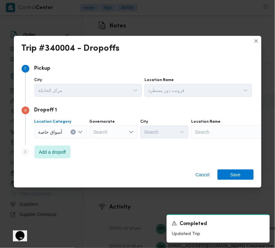
drag, startPoint x: 215, startPoint y: 126, endPoint x: 216, endPoint y: 130, distance: 3.5
click at [216, 130] on div "Search" at bounding box center [231, 131] width 81 height 13
paste input "سعودي مكرم عبيد"
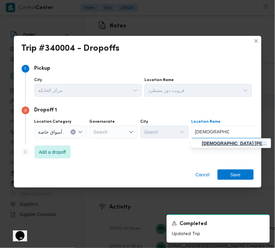
type input "سعودي مكرم عبيد"
click at [209, 141] on span "سعودي مكرم عبيد | مكرم عبيد | المنطقة السادسة" at bounding box center [234, 144] width 65 height 8
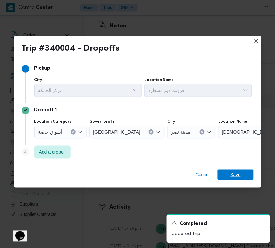
drag, startPoint x: 243, startPoint y: 176, endPoint x: 238, endPoint y: 150, distance: 26.2
click at [243, 176] on span "Save" at bounding box center [236, 174] width 36 height 10
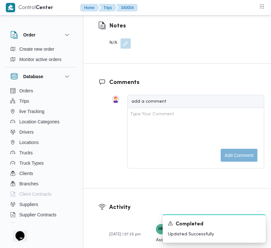
scroll to position [1006, 0]
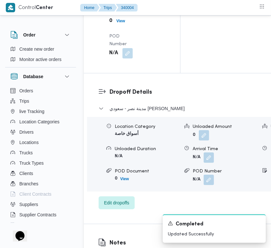
drag, startPoint x: 126, startPoint y: 89, endPoint x: 127, endPoint y: 103, distance: 14.3
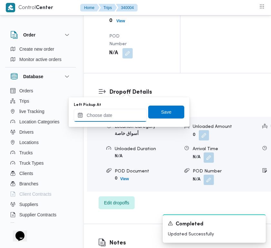
click at [123, 117] on input "Left Pickup At" at bounding box center [110, 115] width 73 height 13
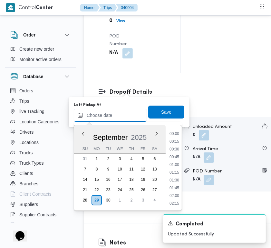
scroll to position [379, 0]
click at [178, 172] on li "13:30" at bounding box center [174, 172] width 15 height 6
type input "29/09/2025 13:30"
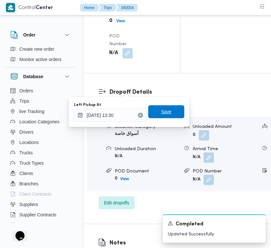
click at [161, 112] on span "Save" at bounding box center [166, 112] width 10 height 8
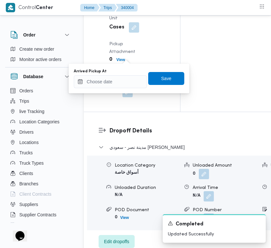
drag, startPoint x: 123, startPoint y: 72, endPoint x: 125, endPoint y: 81, distance: 9.0
click at [123, 73] on div "Arrived Pickup At" at bounding box center [110, 71] width 73 height 5
click at [125, 81] on input "Arrived Pickup At" at bounding box center [110, 81] width 73 height 13
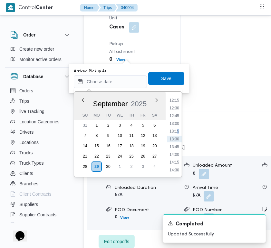
drag, startPoint x: 178, startPoint y: 130, endPoint x: 177, endPoint y: 125, distance: 4.9
click at [177, 130] on li "13:15" at bounding box center [174, 131] width 15 height 6
type input "29/09/2025 13:15"
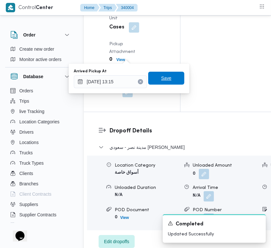
click at [156, 78] on span "Save" at bounding box center [166, 78] width 36 height 13
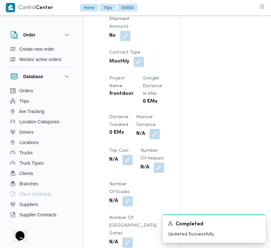
scroll to position [569, 0]
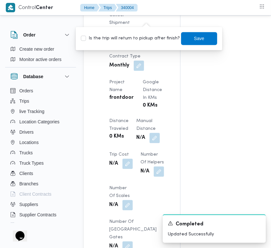
click at [129, 38] on label "Is the trip will return to pickup after finish?" at bounding box center [130, 39] width 99 height 8
checkbox input "true"
click at [194, 37] on span "Save" at bounding box center [199, 38] width 10 height 8
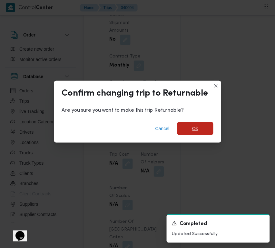
drag, startPoint x: 199, startPoint y: 130, endPoint x: 121, endPoint y: 134, distance: 77.9
click at [197, 131] on span "Ok" at bounding box center [195, 128] width 36 height 13
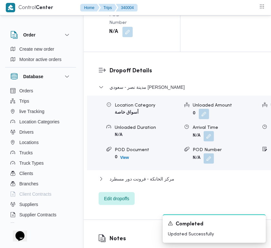
scroll to position [0, 0]
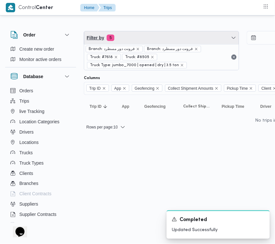
click at [186, 35] on span "Filter by 5" at bounding box center [161, 37] width 155 height 13
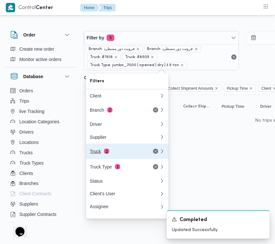
click at [118, 151] on div "Truck 2" at bounding box center [117, 151] width 54 height 5
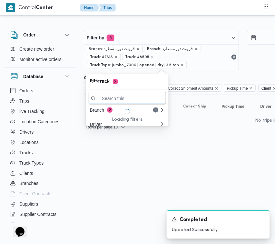
paste input "2879"
type input "2879"
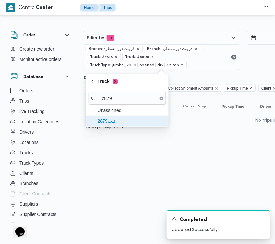
click at [120, 124] on span "قيب2879" at bounding box center [131, 121] width 67 height 8
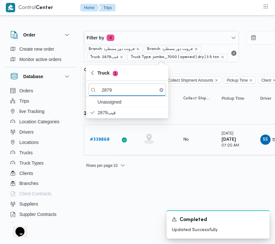
click at [99, 139] on b "# 339868" at bounding box center [100, 139] width 20 height 4
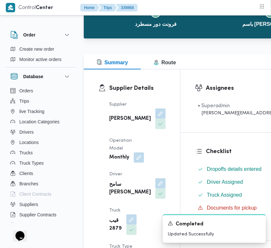
scroll to position [62, 0]
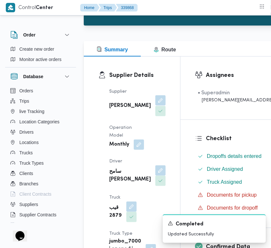
click at [155, 105] on button "button" at bounding box center [160, 100] width 10 height 10
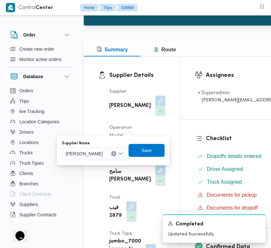
click at [112, 163] on div "You are in a dialog. To close this dialog, hit escape. Supplier Name شريف بدر ع…" at bounding box center [113, 150] width 113 height 30
click at [103, 156] on span "شريف بدر عبد الحميد عبد المجيد بدر" at bounding box center [84, 153] width 37 height 7
paste input "الشريف"
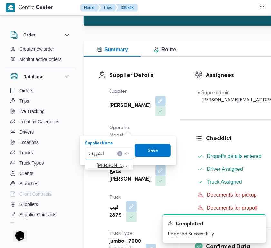
type input "الشريف"
click at [102, 164] on span "محمد صلاح عبداللطيف الشريف" at bounding box center [113, 165] width 33 height 8
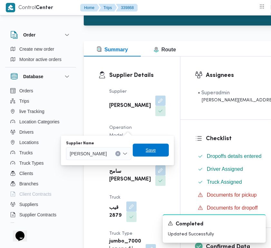
click at [169, 149] on span "Save" at bounding box center [151, 150] width 36 height 13
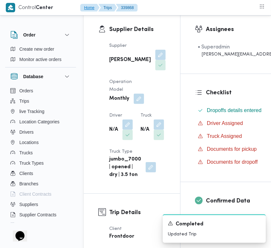
scroll to position [186, 0]
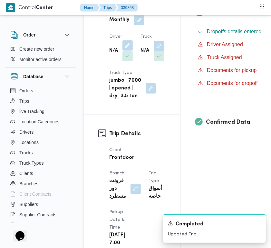
click at [128, 51] on button "button" at bounding box center [128, 45] width 10 height 10
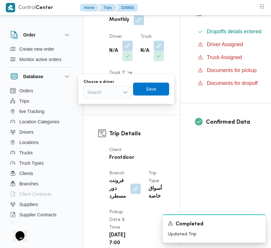
click at [115, 94] on div "Search" at bounding box center [108, 92] width 48 height 13
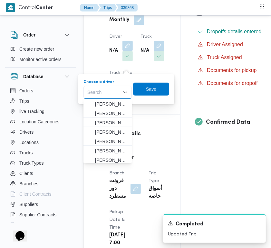
paste input "سيد عبدالقادر"
type input "سيد عبدالقادر"
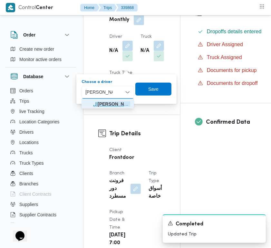
click at [116, 99] on span "ال سيد عبدالقادر خطاب محمد" at bounding box center [107, 104] width 47 height 10
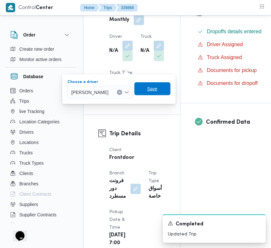
click at [155, 90] on span "Save" at bounding box center [152, 88] width 36 height 13
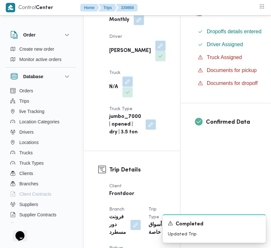
click at [128, 87] on button "button" at bounding box center [128, 81] width 10 height 10
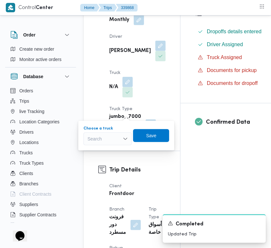
click at [104, 136] on div "Search" at bounding box center [108, 138] width 48 height 13
paste input "2146"
type input "2146"
click at [94, 149] on span "مبط 2146 | null" at bounding box center [107, 150] width 43 height 10
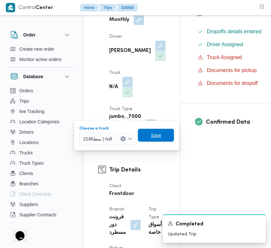
click at [155, 134] on span "Save" at bounding box center [156, 135] width 10 height 8
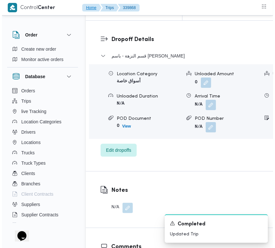
scroll to position [1271, 0]
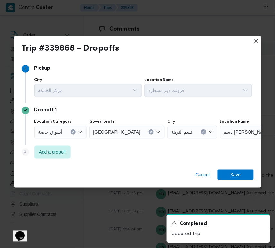
click at [172, 131] on div "قسم النزهة" at bounding box center [192, 131] width 50 height 13
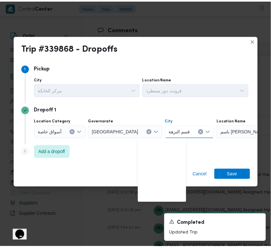
scroll to position [123, 0]
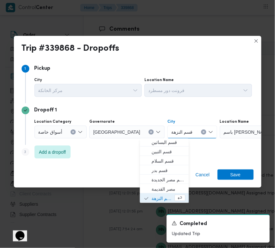
click at [201, 131] on button "Clear input" at bounding box center [203, 131] width 5 height 5
click at [227, 132] on div "Search" at bounding box center [258, 131] width 81 height 13
paste input "سعودي مكرم عبيد"
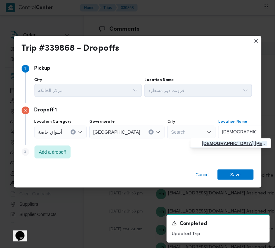
type input "سعودي مكرم عبيد"
click at [199, 142] on icon "button" at bounding box center [196, 143] width 5 height 5
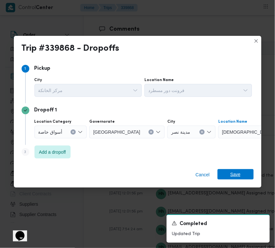
click at [238, 173] on span "Save" at bounding box center [236, 174] width 10 height 10
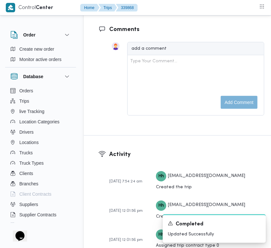
scroll to position [1054, 0]
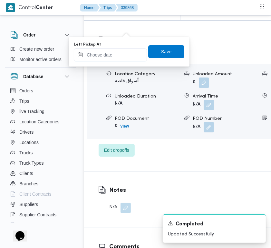
click at [119, 59] on input "Left Pickup At" at bounding box center [110, 54] width 73 height 13
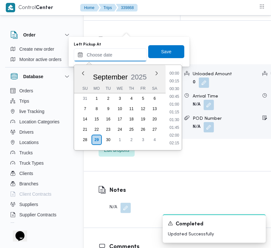
scroll to position [386, 0]
click at [177, 102] on li "13:30" at bounding box center [174, 105] width 15 height 6
type input "29/09/2025 13:30"
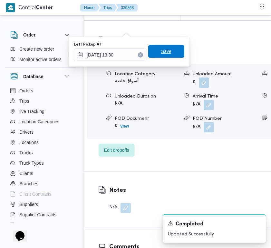
click at [163, 50] on span "Save" at bounding box center [166, 51] width 10 height 8
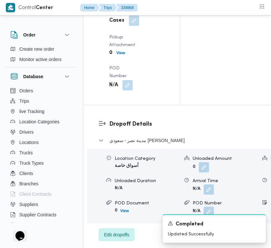
scroll to position [997, 0]
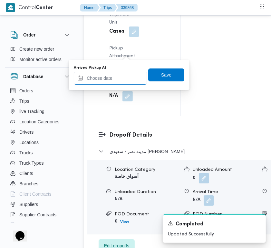
drag, startPoint x: 116, startPoint y: 78, endPoint x: 148, endPoint y: 83, distance: 32.3
click at [116, 78] on input "Arrived Pickup At" at bounding box center [110, 78] width 73 height 13
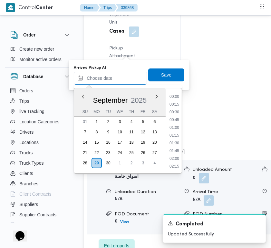
scroll to position [386, 0]
click at [178, 96] on li "12:30" at bounding box center [174, 97] width 15 height 6
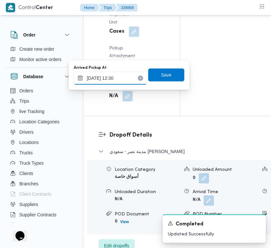
click at [126, 75] on input "29/09/2025 12:30" at bounding box center [110, 78] width 73 height 13
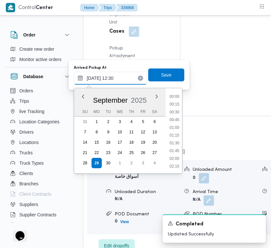
scroll to position [347, 0]
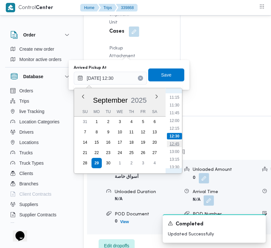
click at [174, 144] on li "12:45" at bounding box center [174, 144] width 15 height 6
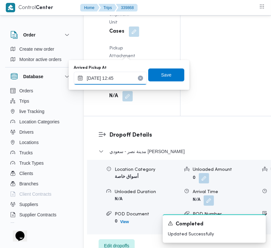
click at [126, 76] on input "29/09/2025 12:45" at bounding box center [110, 78] width 73 height 13
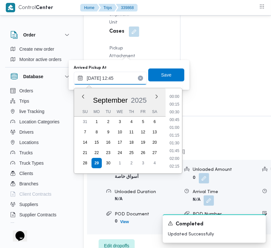
scroll to position [355, 0]
click at [174, 150] on li "13:15" at bounding box center [174, 151] width 15 height 6
type input "29/09/2025 13:15"
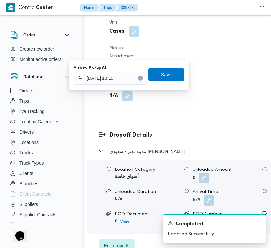
click at [163, 73] on span "Save" at bounding box center [166, 75] width 10 height 8
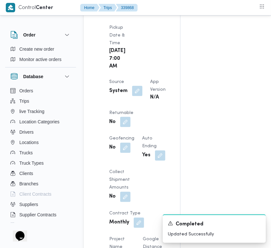
scroll to position [413, 0]
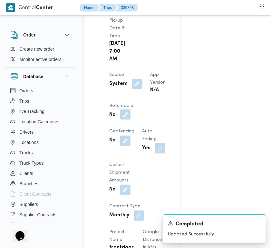
click at [131, 120] on button "button" at bounding box center [125, 114] width 10 height 10
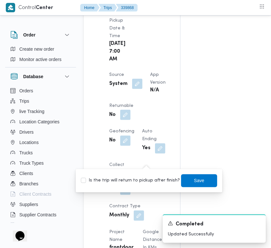
click at [144, 179] on label "Is the trip will return to pickup after finish?" at bounding box center [130, 181] width 99 height 8
checkbox input "true"
click at [192, 174] on span "Save" at bounding box center [199, 180] width 36 height 13
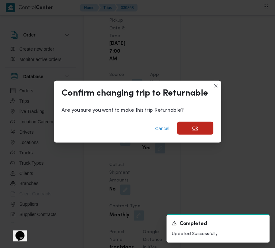
click at [194, 128] on span "Ok" at bounding box center [196, 128] width 6 height 8
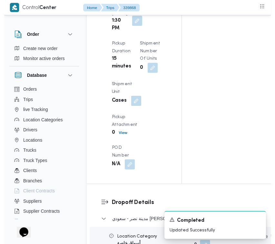
scroll to position [0, 0]
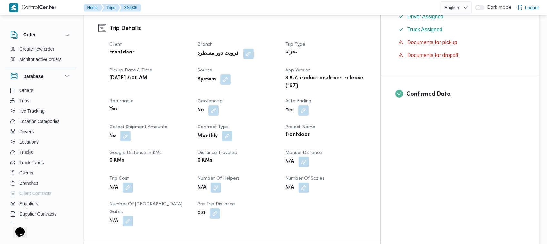
scroll to position [428, 0]
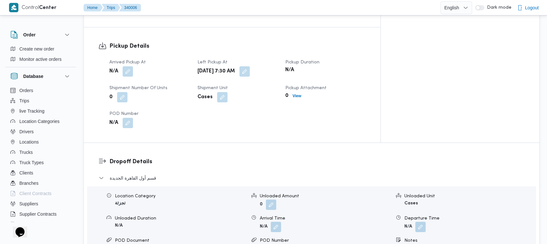
click at [117, 66] on div "N/A" at bounding box center [150, 72] width 82 height 12
click at [129, 66] on button "button" at bounding box center [128, 71] width 10 height 10
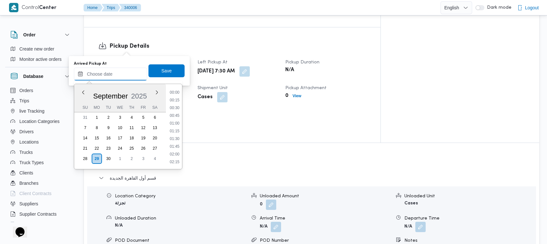
drag, startPoint x: 126, startPoint y: 75, endPoint x: 163, endPoint y: 78, distance: 37.2
click at [126, 75] on input "Arrived Pickup At" at bounding box center [110, 74] width 73 height 13
click at [168, 97] on li "06:45" at bounding box center [174, 97] width 15 height 6
type input "[DATE] 06:45"
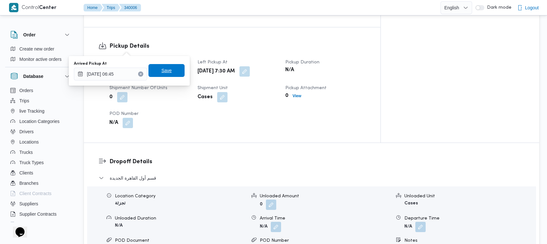
click at [161, 68] on span "Save" at bounding box center [166, 71] width 10 height 8
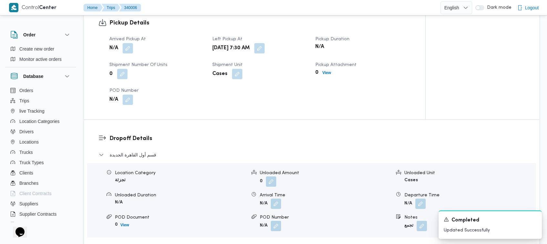
click at [188, 29] on dl "Pickup Details Arrived Pickup At N/A Left Pickup At [GEOGRAPHIC_DATA][DATE] 7:3…" at bounding box center [259, 62] width 301 height 86
